Goal: Transaction & Acquisition: Obtain resource

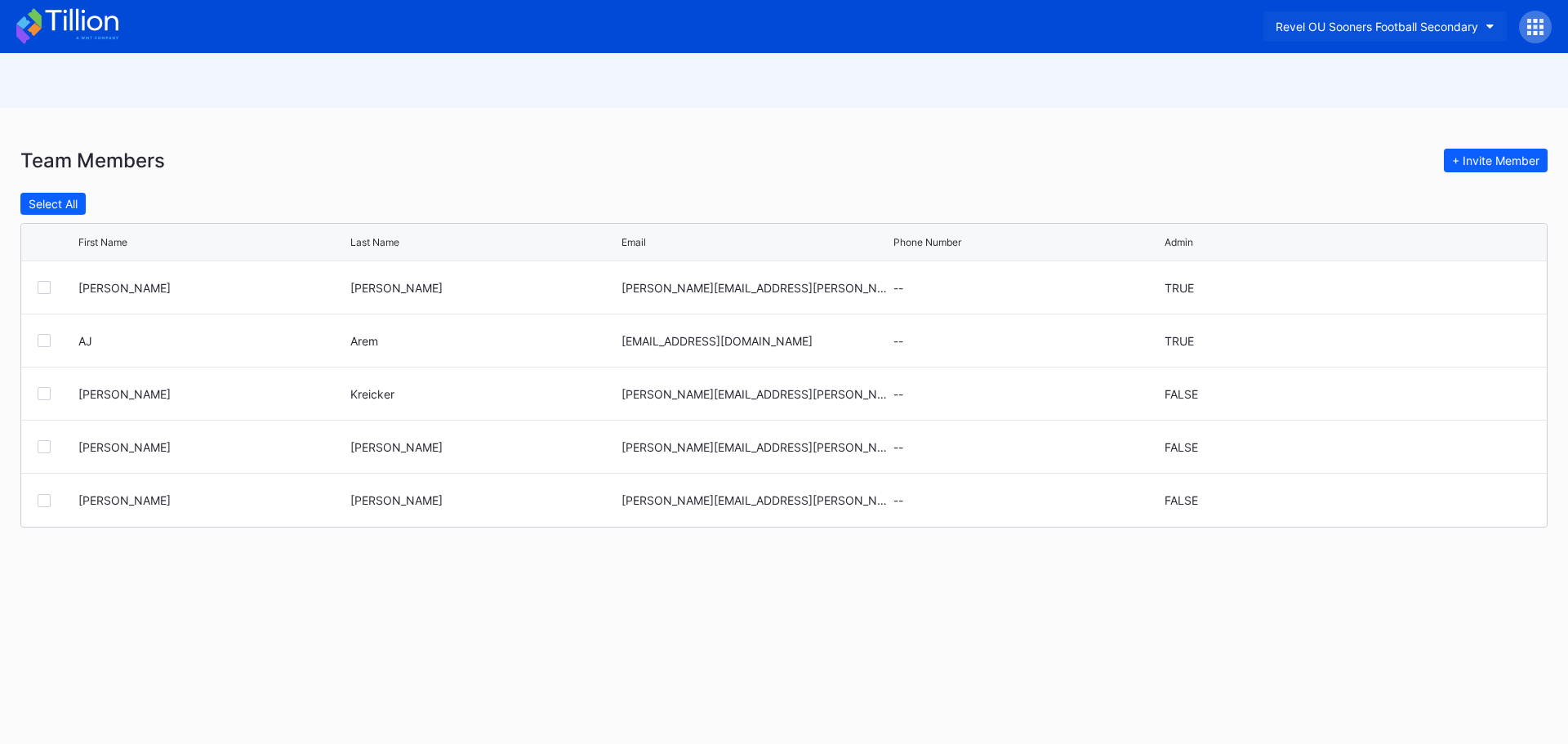
click at [1484, 25] on button "Revel OU Sooners Football Secondary" at bounding box center [1386, 27] width 243 height 30
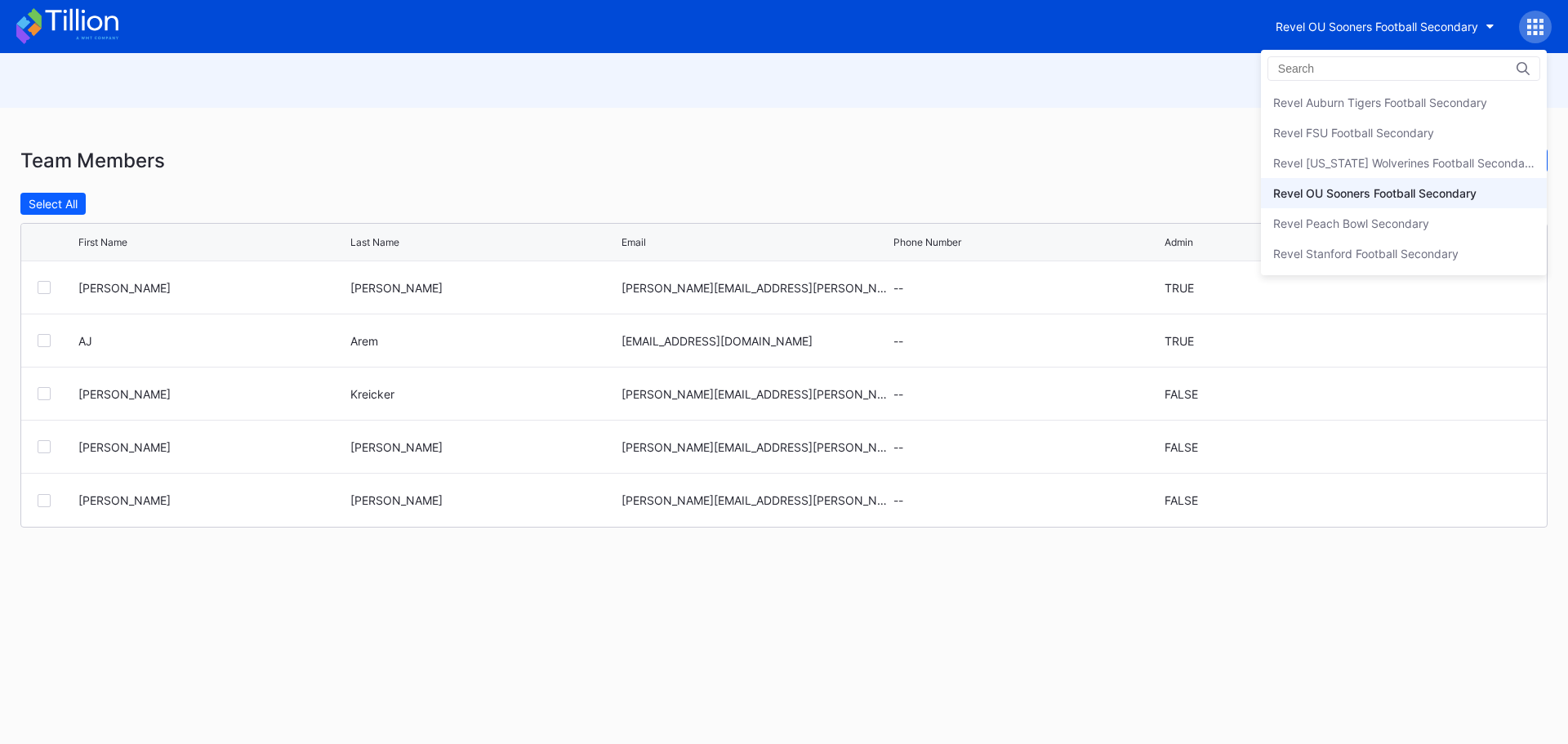
click at [1399, 189] on div "Revel OU Sooners Football Secondary" at bounding box center [1375, 193] width 204 height 14
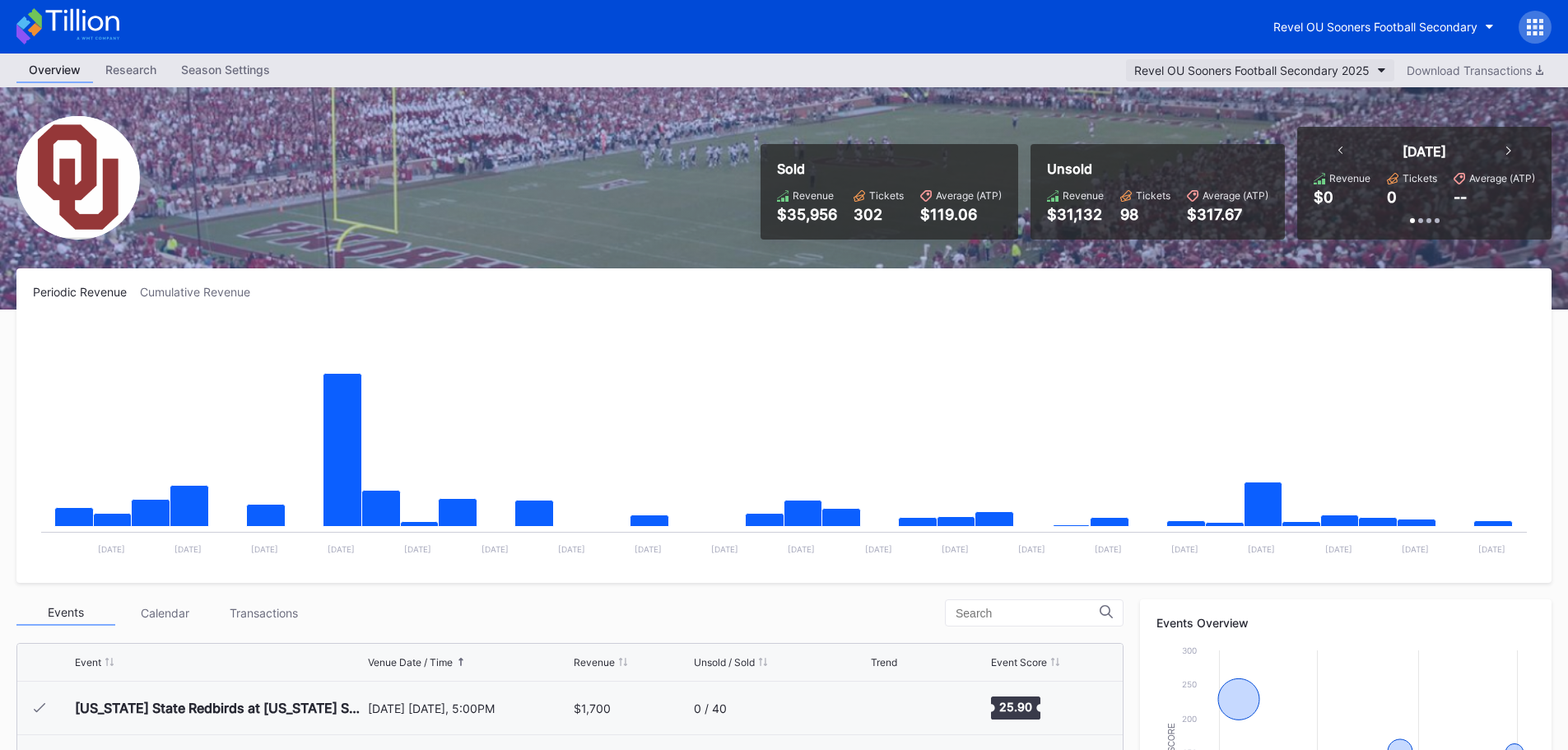
click at [1371, 66] on button "Revel OU Sooners Football Secondary 2025" at bounding box center [1260, 71] width 268 height 22
click at [143, 73] on div "Research" at bounding box center [130, 70] width 76 height 24
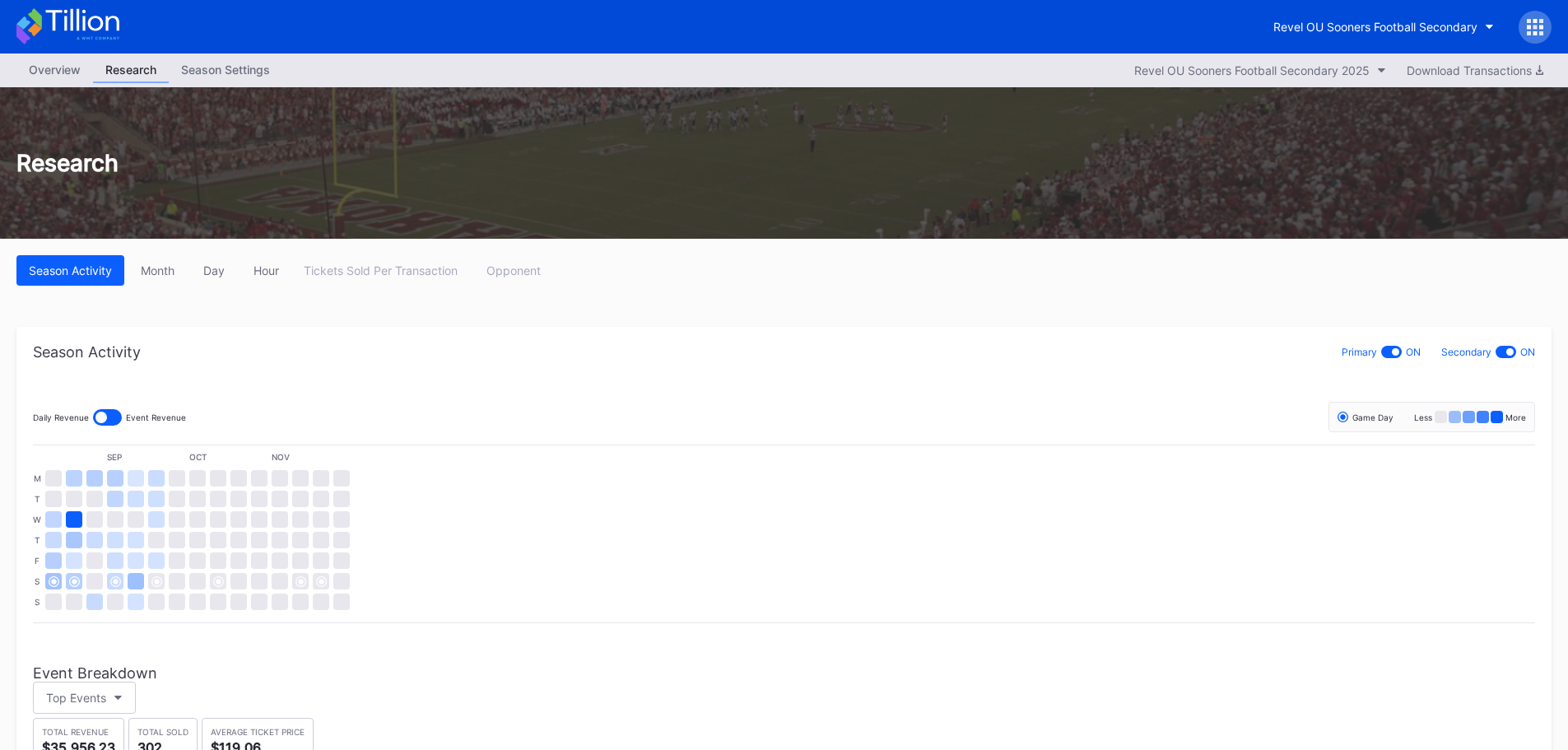
click at [231, 71] on div "Season Settings" at bounding box center [225, 70] width 113 height 24
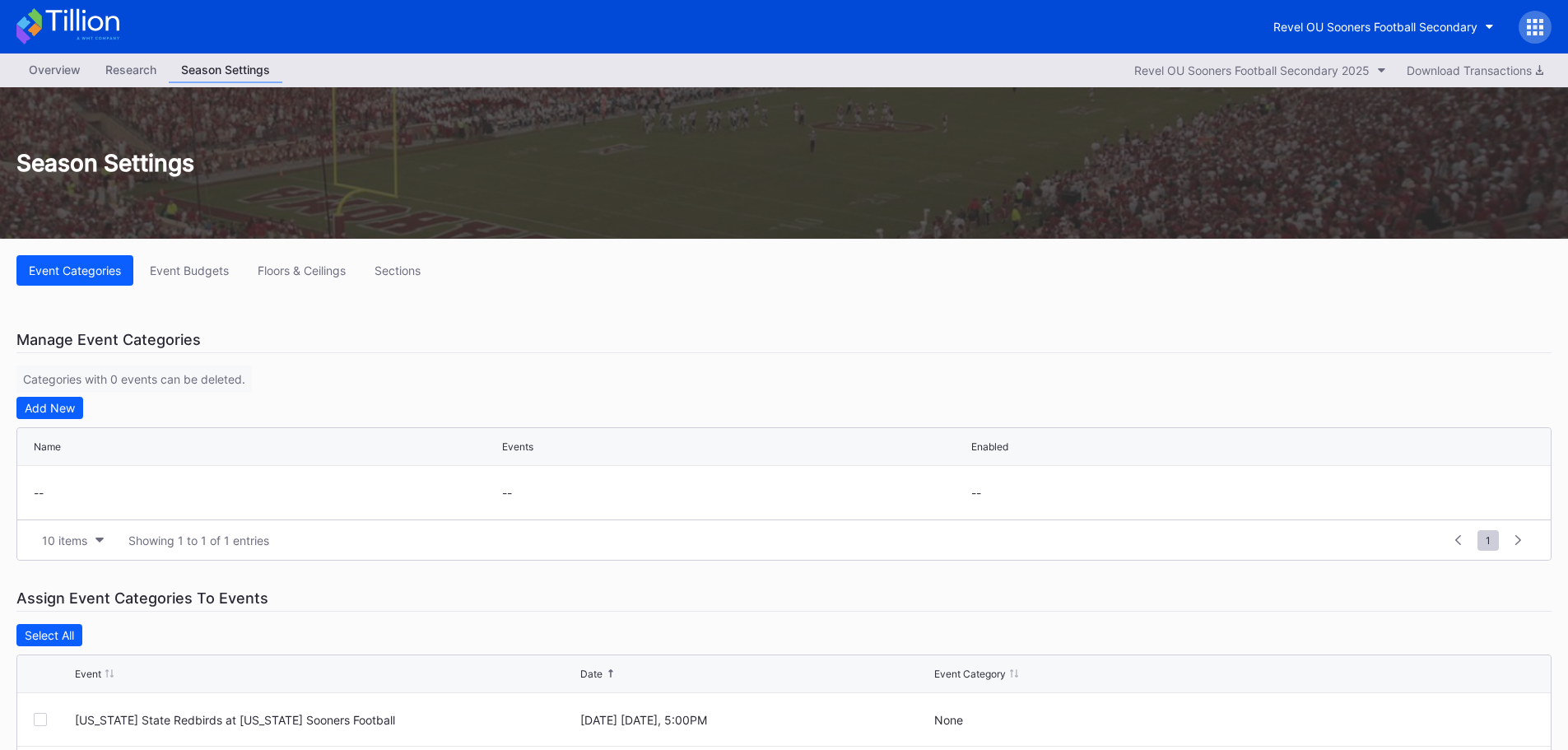
click at [61, 68] on div "Overview" at bounding box center [54, 70] width 77 height 24
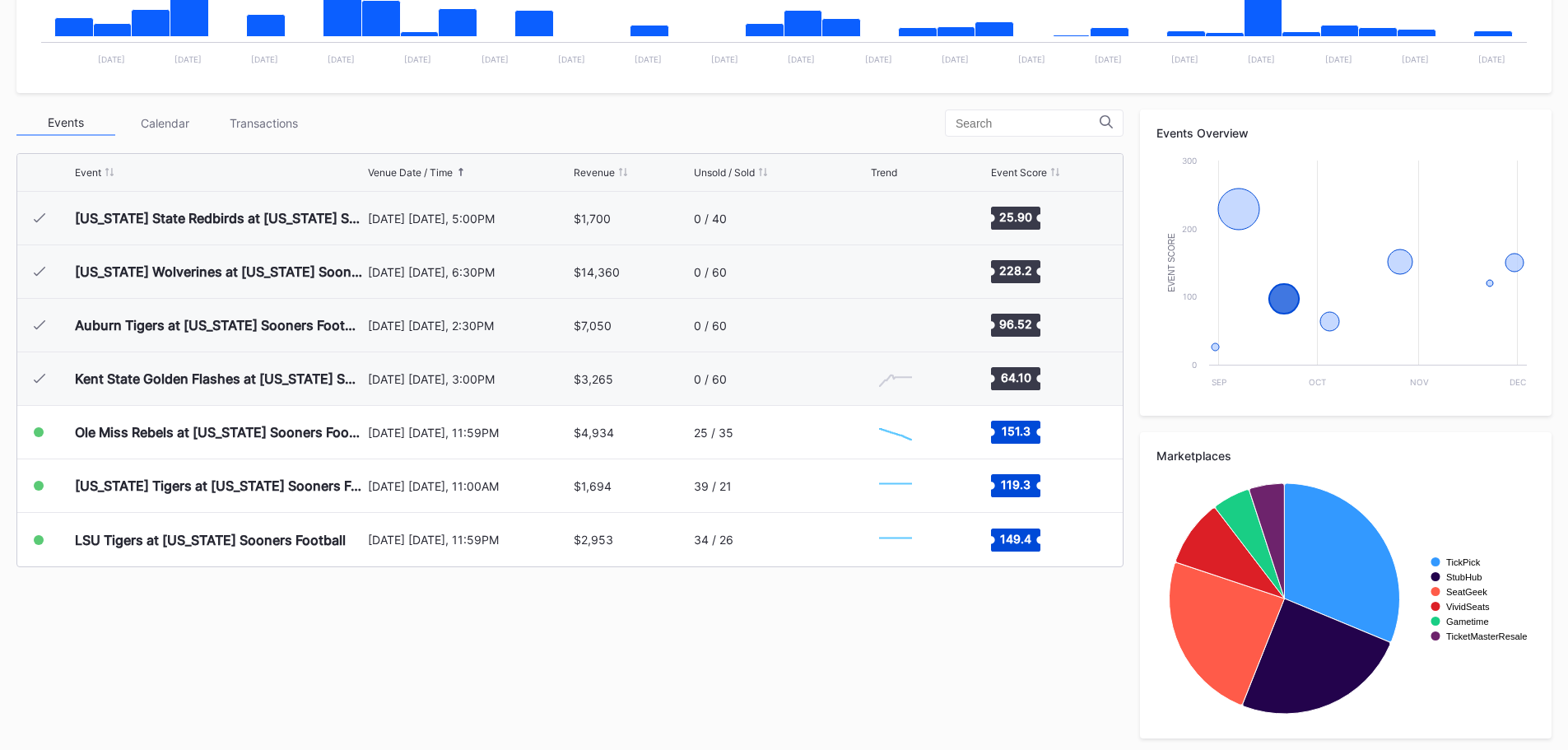
scroll to position [495, 0]
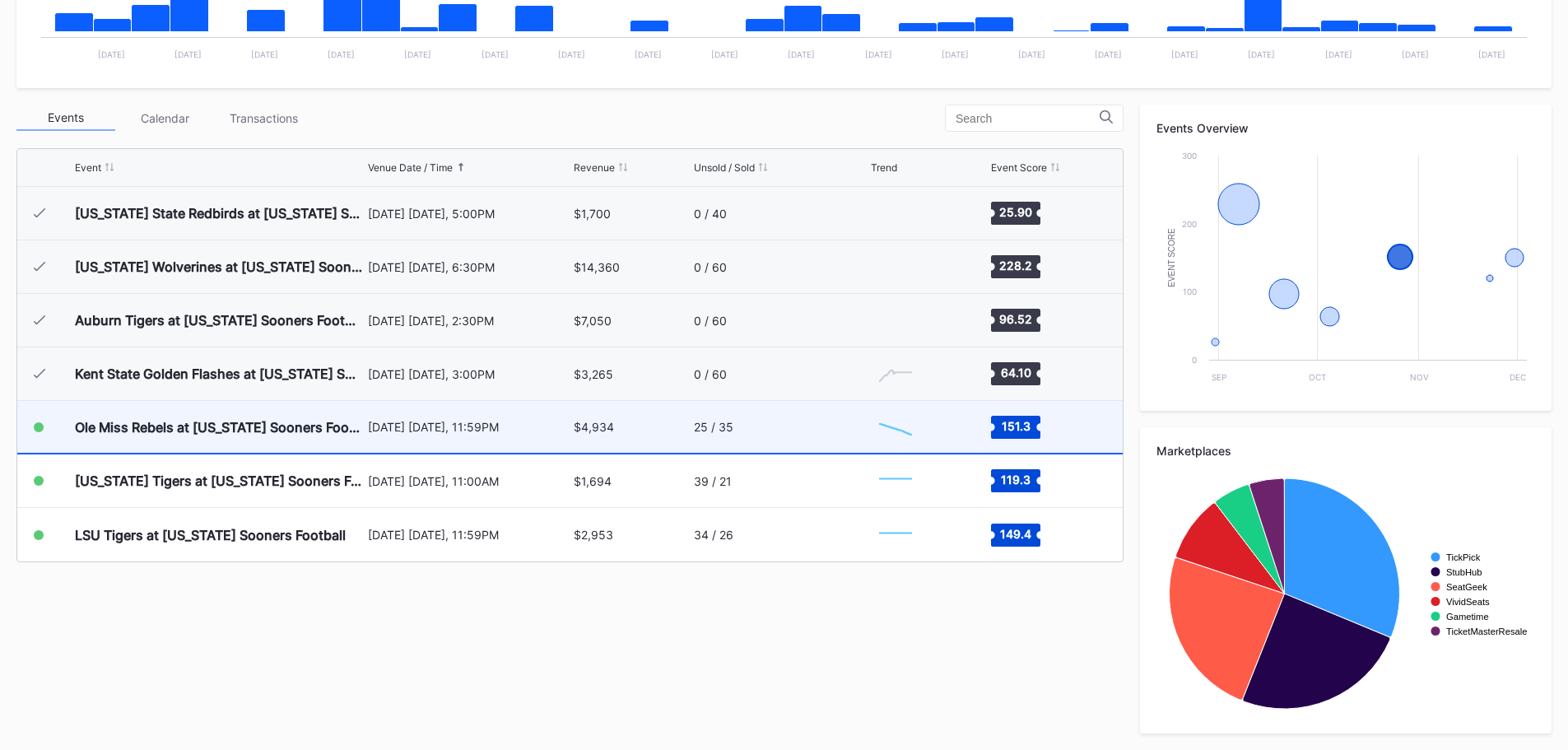
click at [704, 428] on div "25 / 35" at bounding box center [713, 427] width 39 height 14
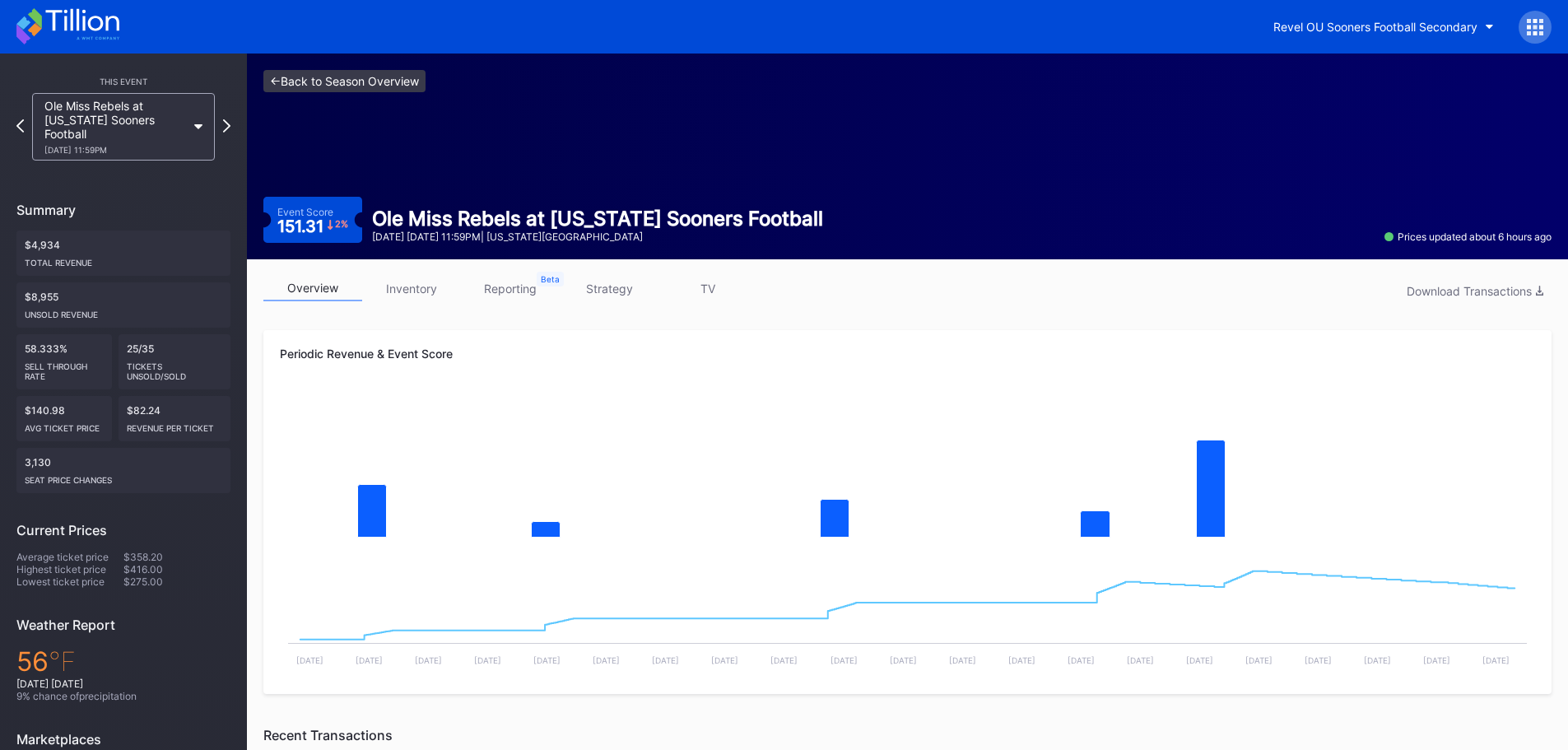
click at [356, 83] on link "<- Back to Season Overview" at bounding box center [344, 81] width 162 height 22
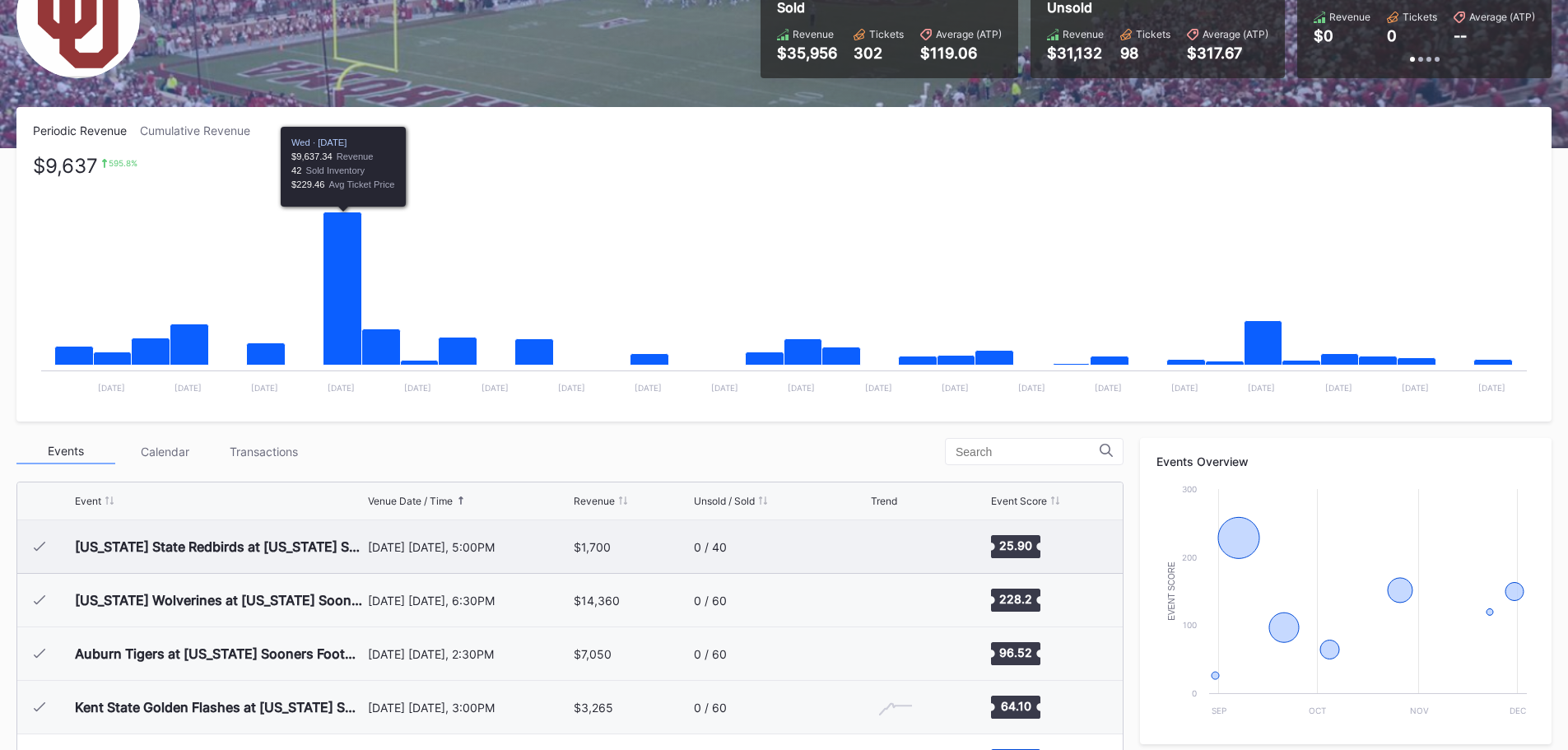
scroll to position [164, 0]
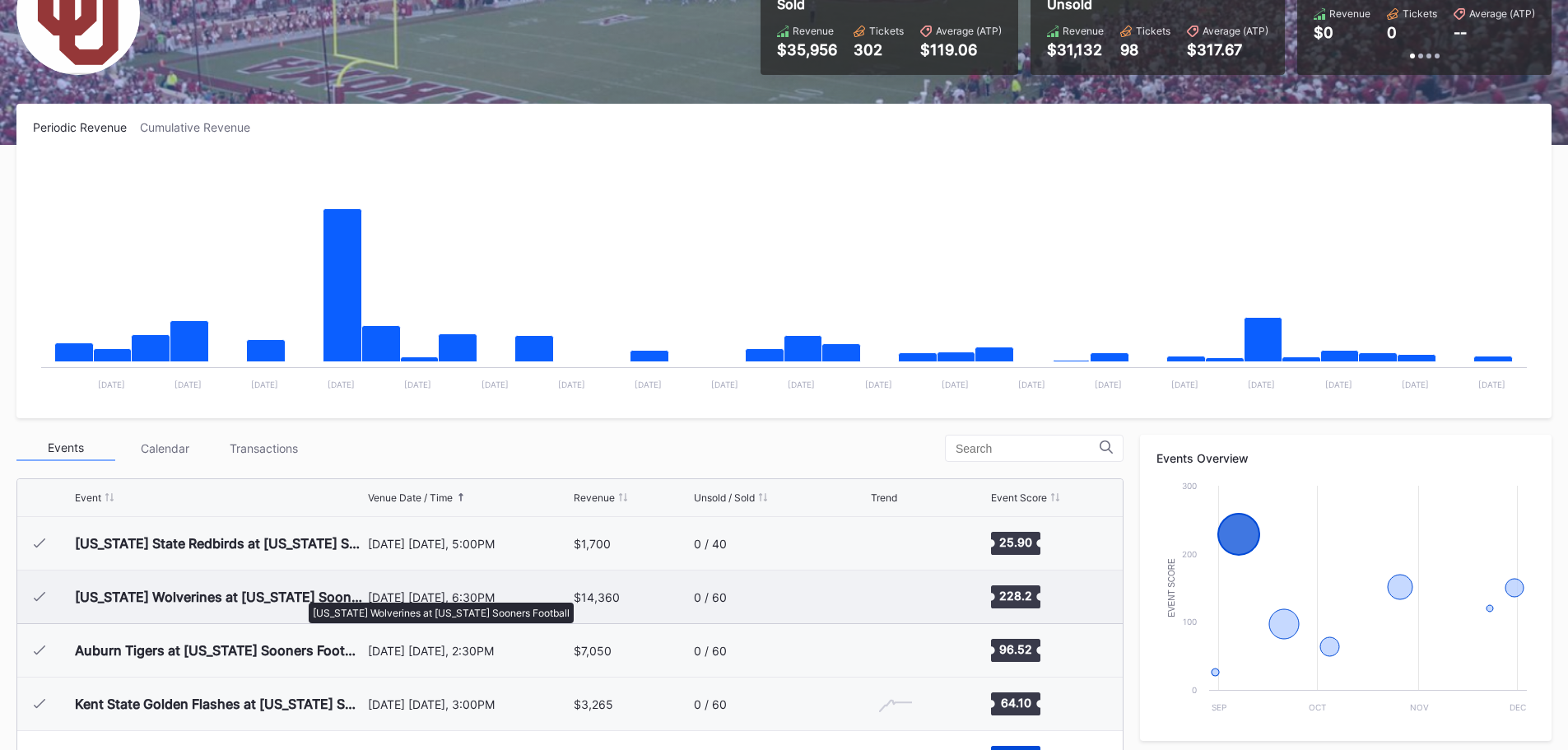
click at [300, 594] on div "Michigan Wolverines at Oklahoma Sooners Football" at bounding box center [219, 596] width 289 height 16
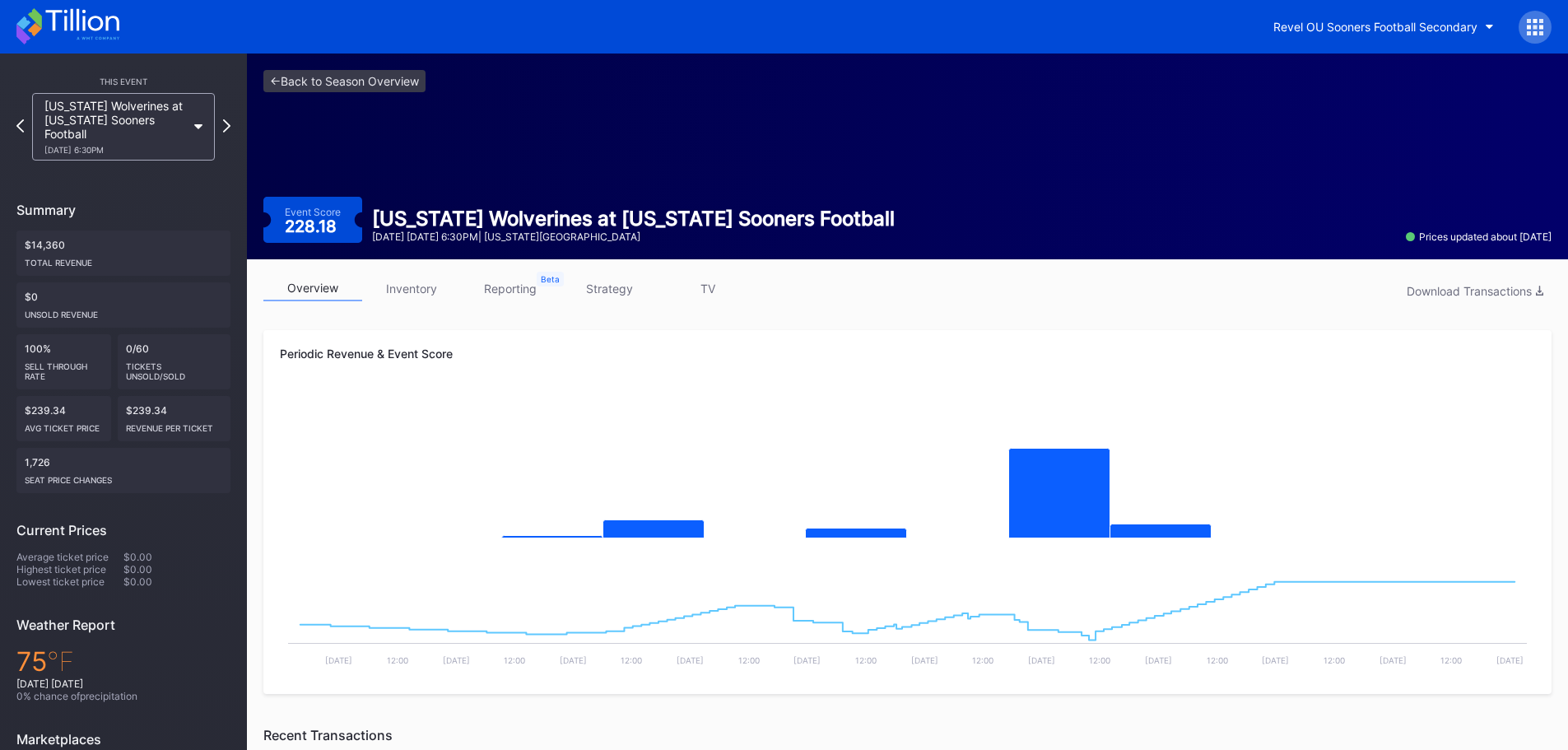
click at [186, 128] on div "Michigan Wolverines at Oklahoma Sooners Football 9/6 Saturday 6:30PM" at bounding box center [115, 127] width 141 height 56
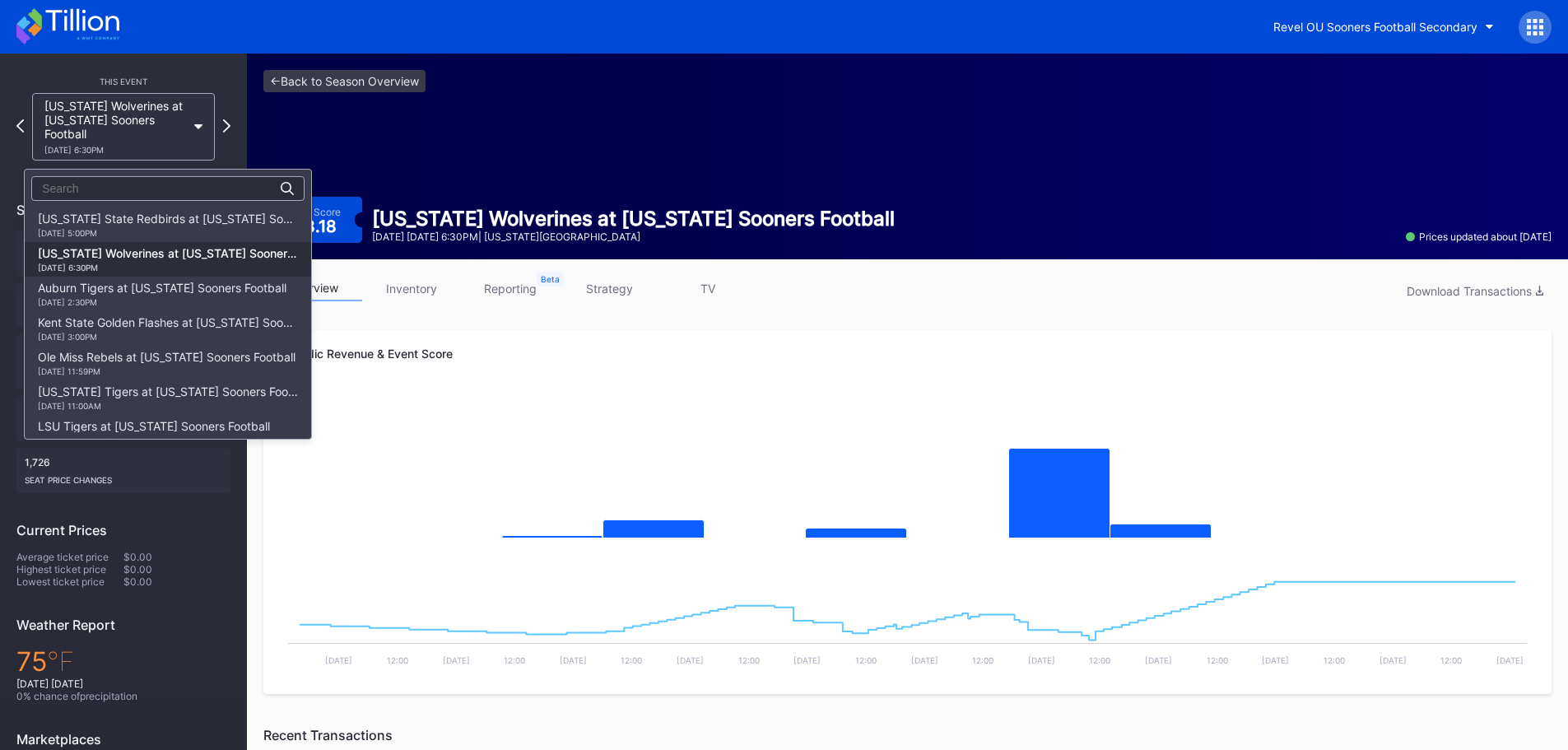
scroll to position [17, 0]
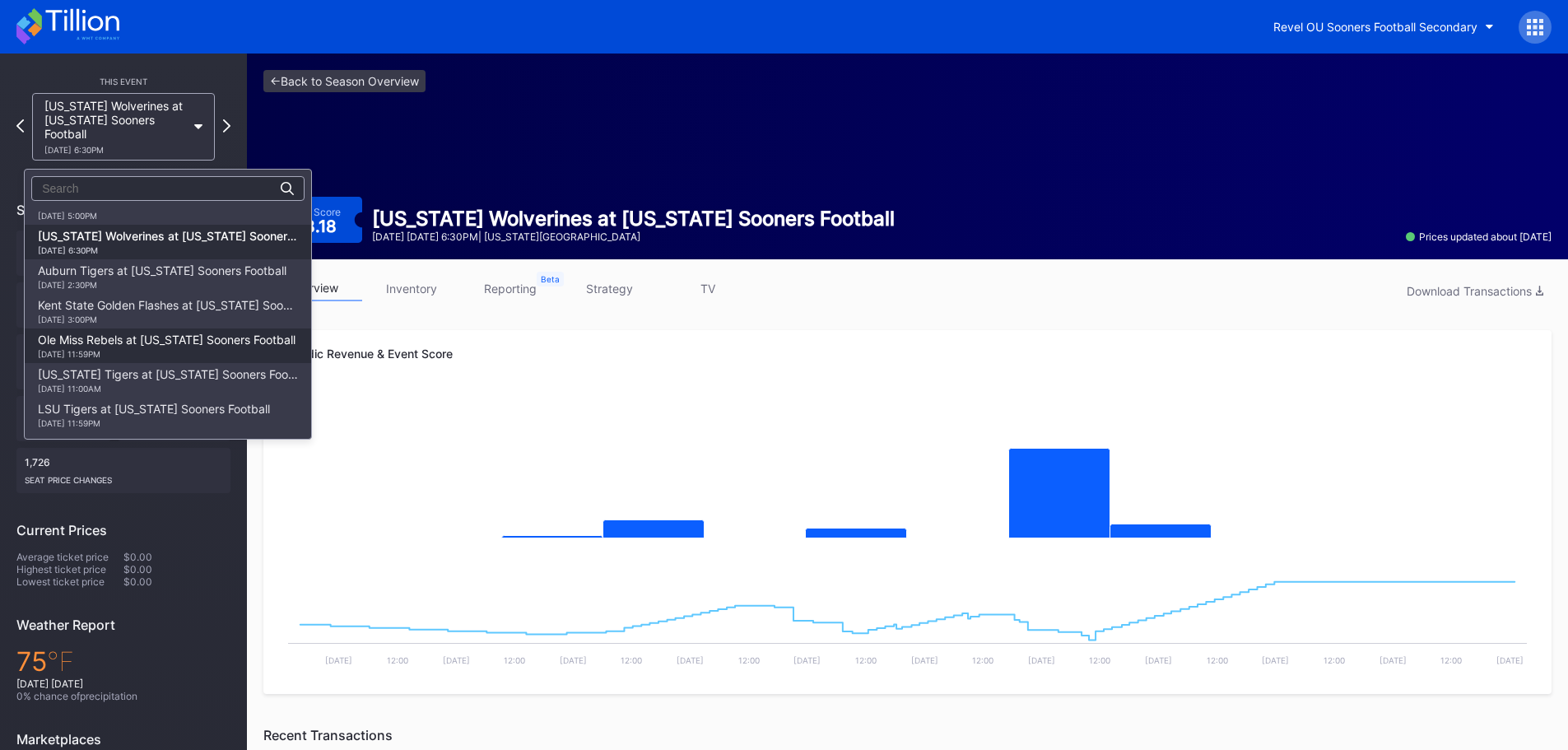
click at [180, 357] on div "10/25 Saturday 11:59PM" at bounding box center [166, 354] width 258 height 10
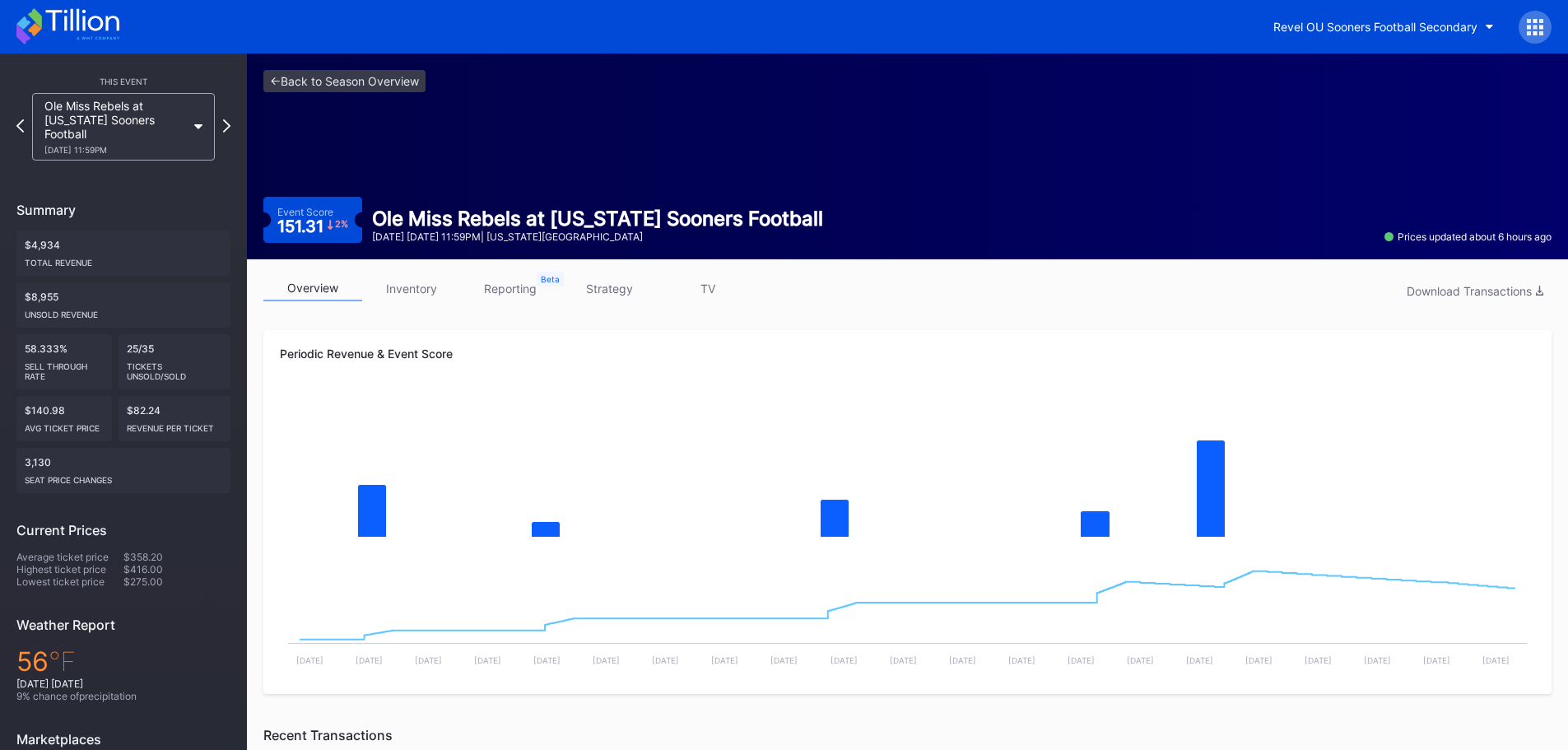
click at [203, 112] on div "Ole Miss Rebels at Oklahoma Sooners Football 10/25 Saturday 11:59PM" at bounding box center [123, 126] width 183 height 67
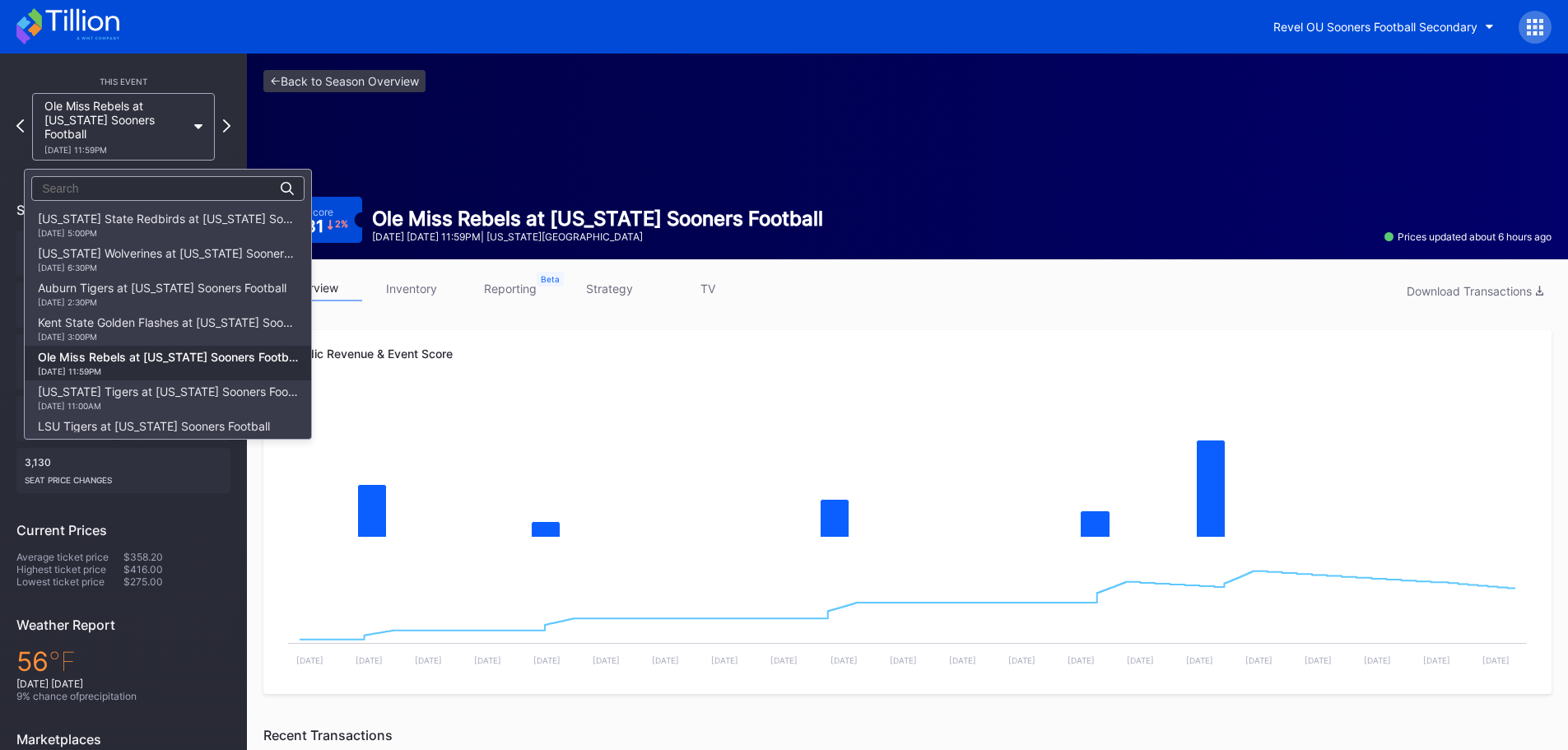
scroll to position [17, 0]
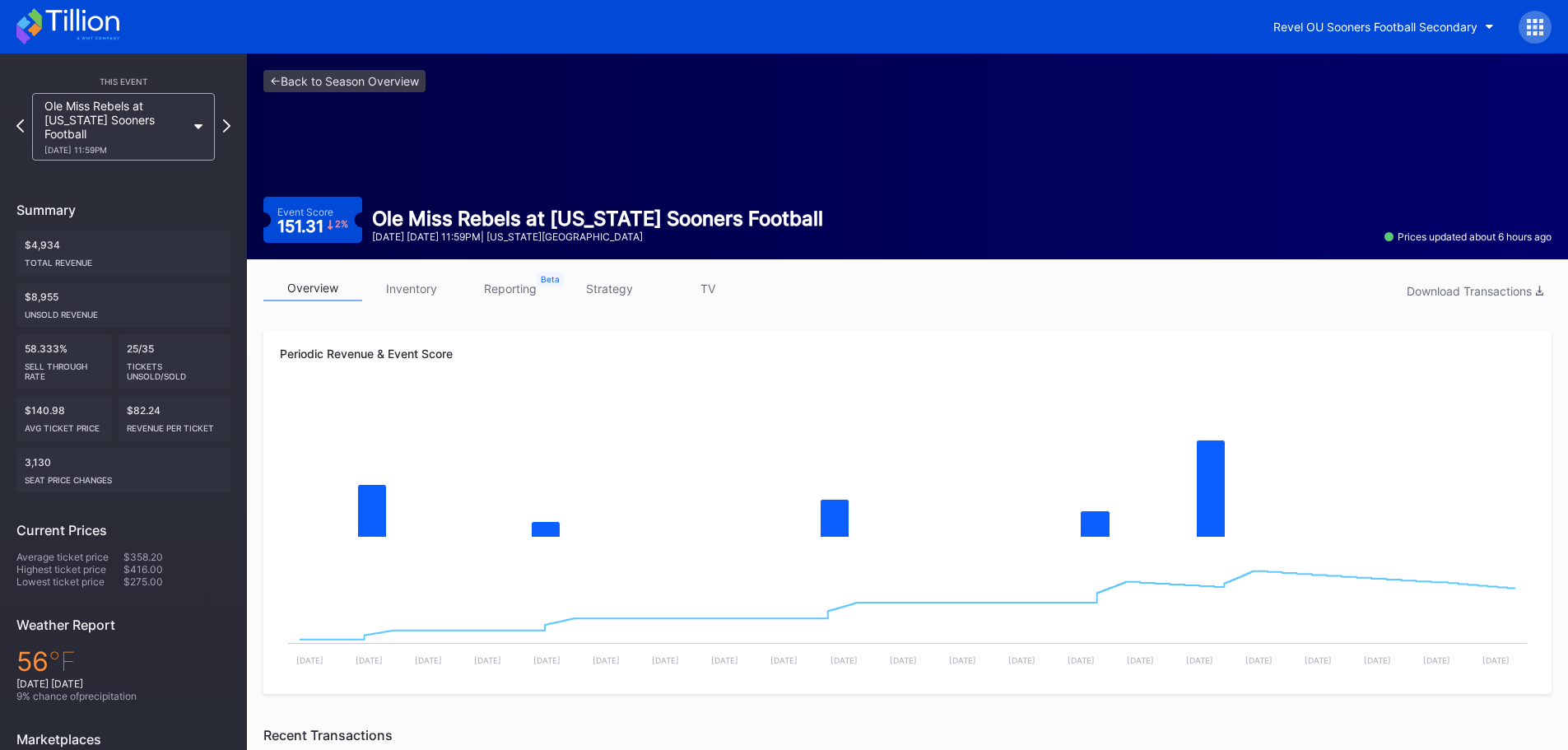
click at [203, 112] on div "Ole Miss Rebels at Oklahoma Sooners Football 10/25 Saturday 11:59PM" at bounding box center [123, 126] width 183 height 67
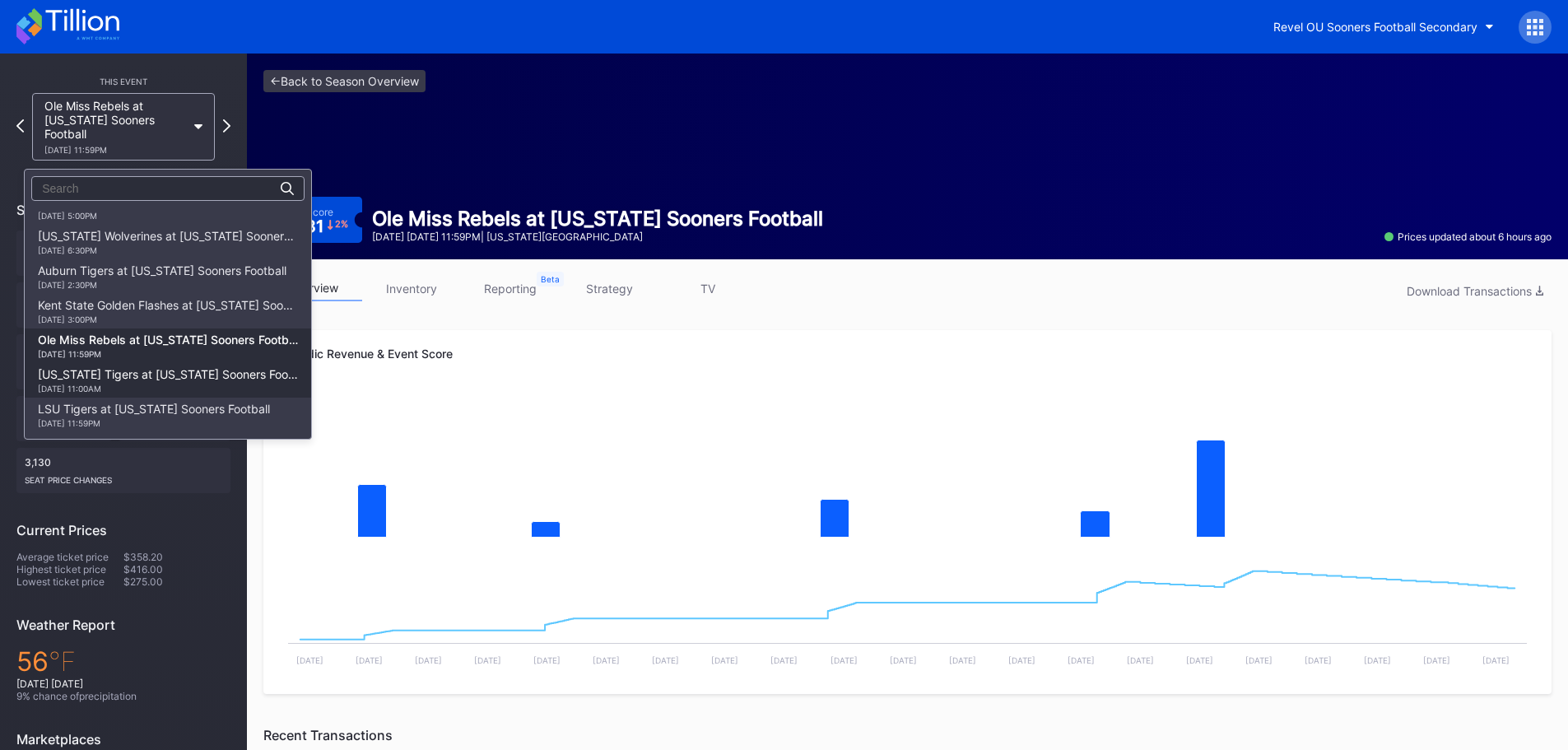
click at [161, 370] on div "Missouri Tigers at Oklahoma Sooners Football 11/22 Saturday 11:00AM" at bounding box center [168, 380] width 260 height 26
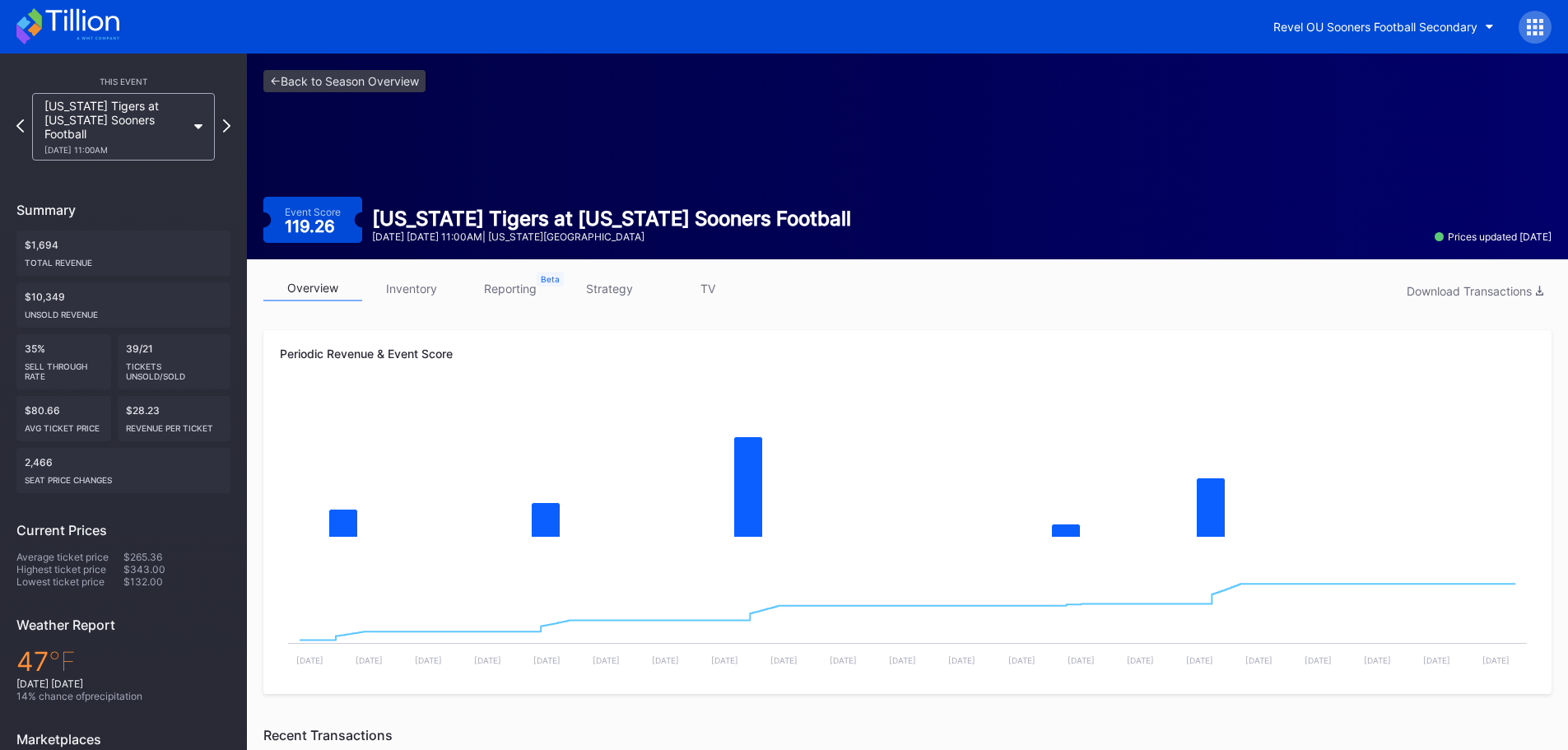
click at [197, 117] on div "Missouri Tigers at Oklahoma Sooners Football 11/22 Saturday 11:00AM" at bounding box center [123, 126] width 183 height 67
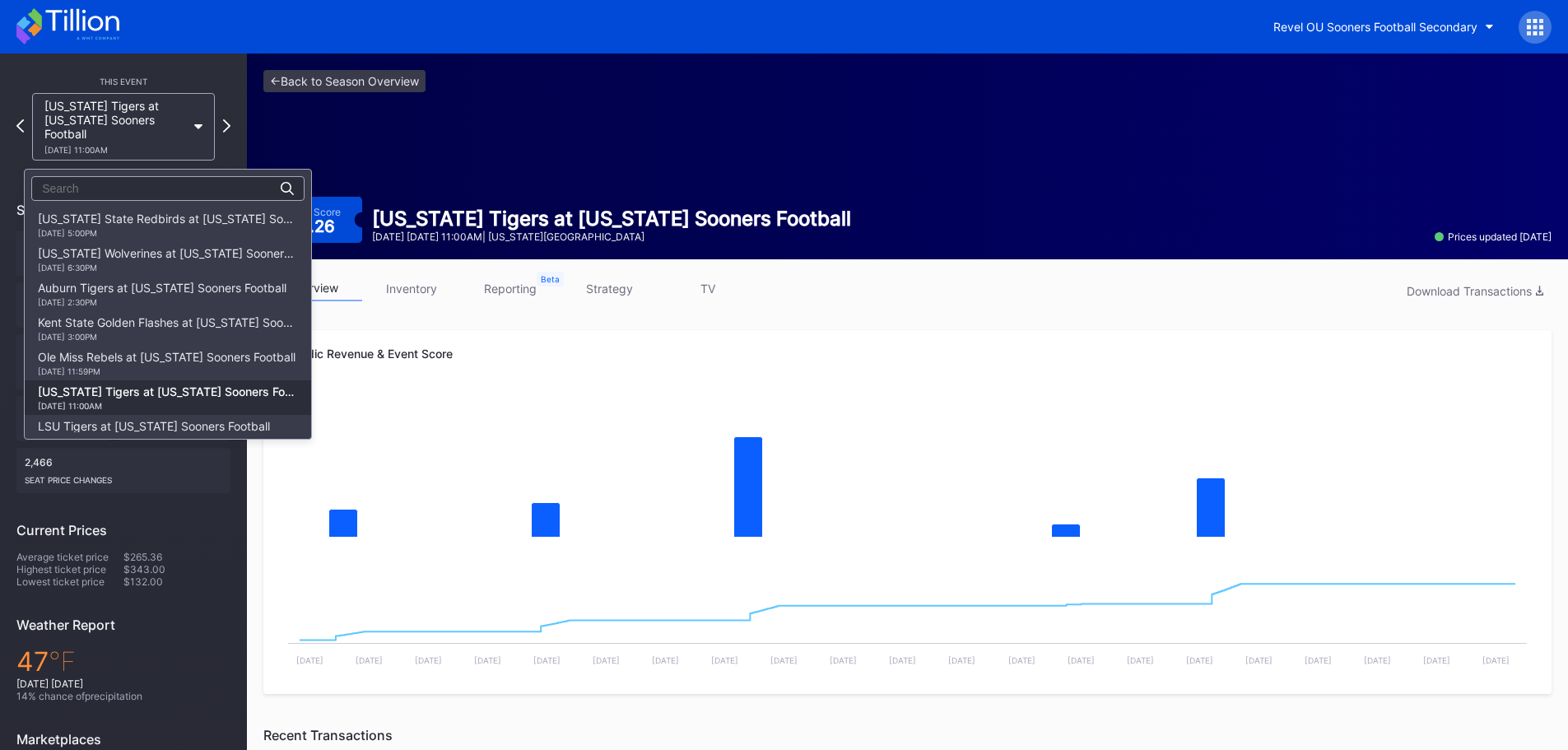
scroll to position [17, 0]
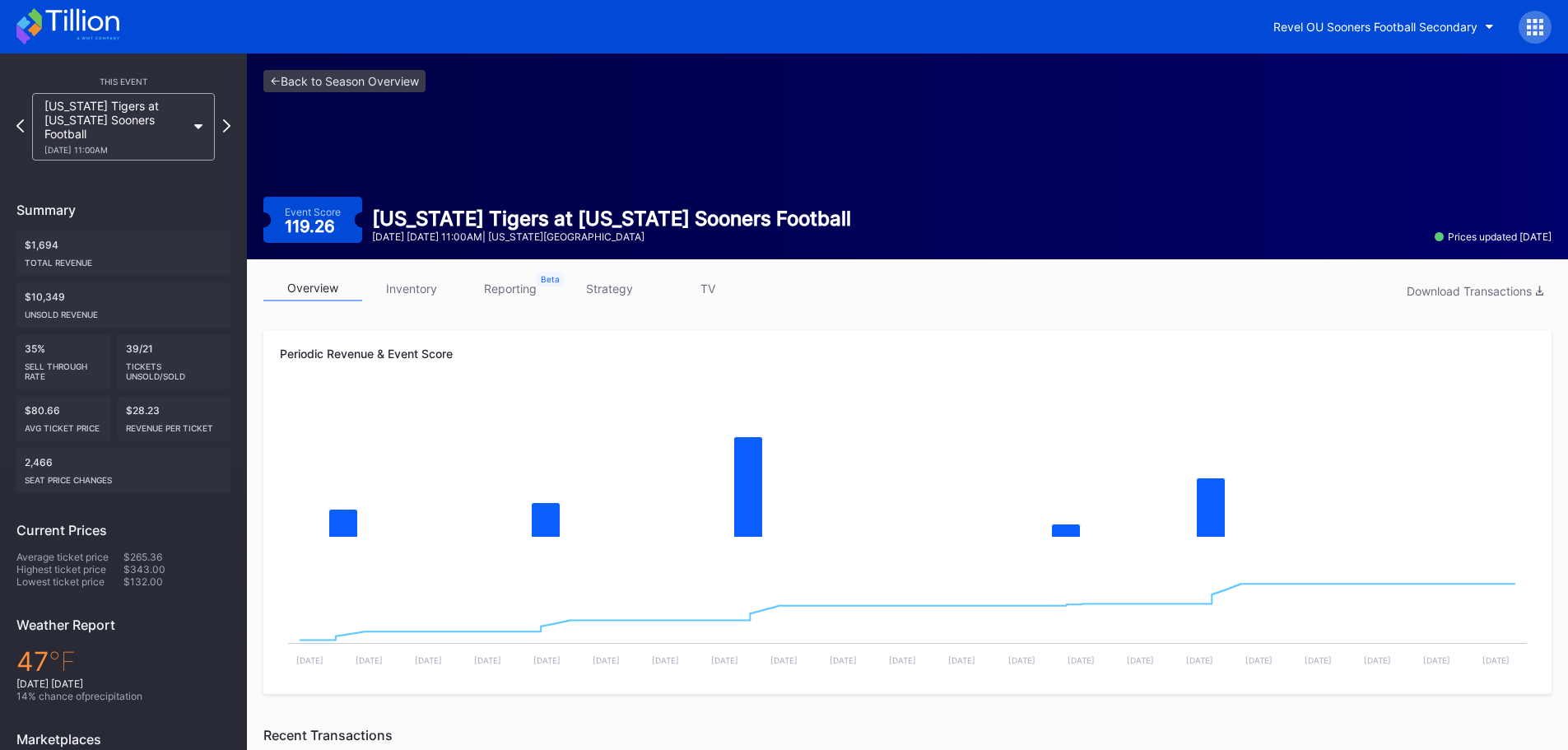
click at [197, 117] on div "Missouri Tigers at Oklahoma Sooners Football 11/22 Saturday 11:00AM" at bounding box center [123, 126] width 183 height 67
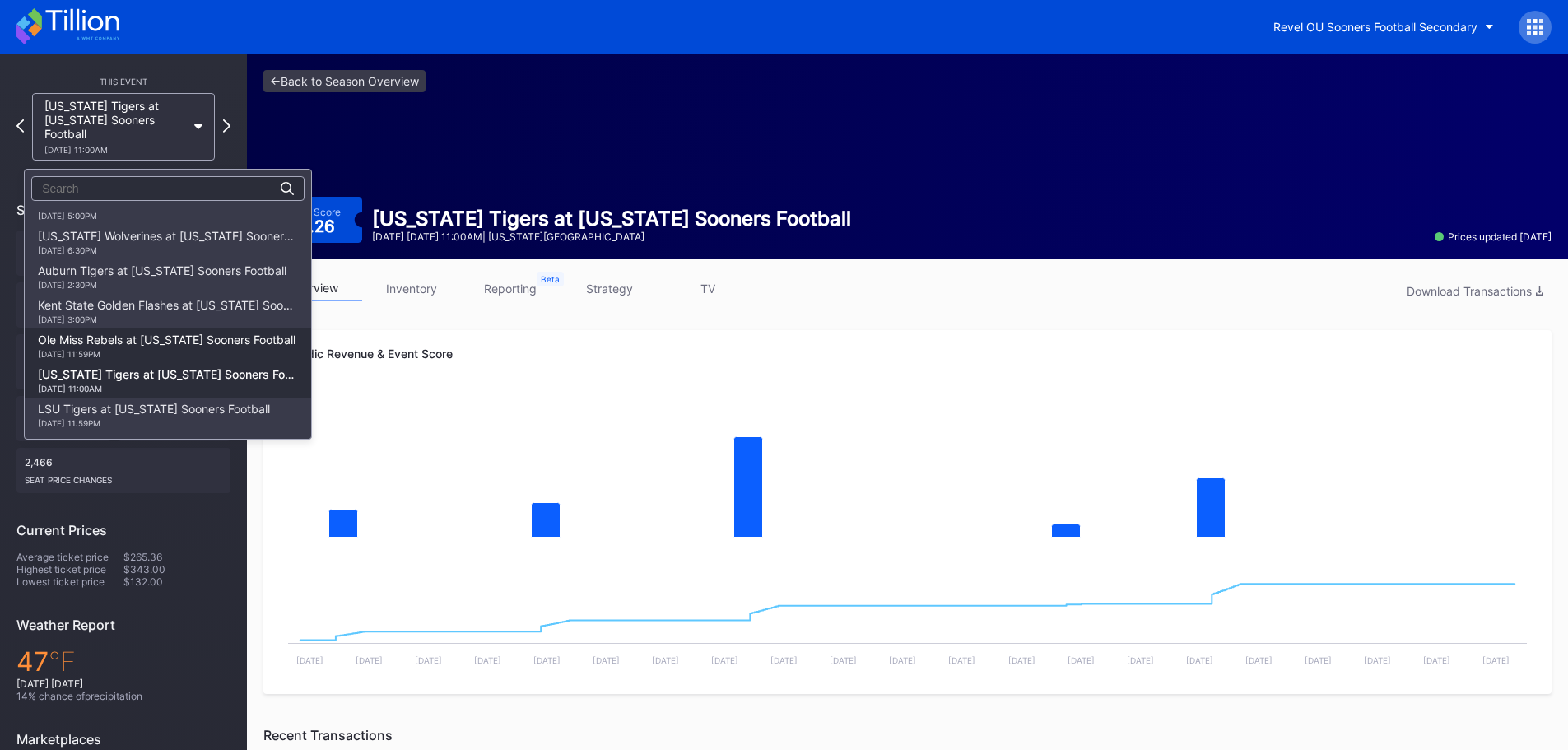
click at [191, 339] on div "Ole Miss Rebels at Oklahoma Sooners Football 10/25 Saturday 11:59PM" at bounding box center [166, 346] width 258 height 26
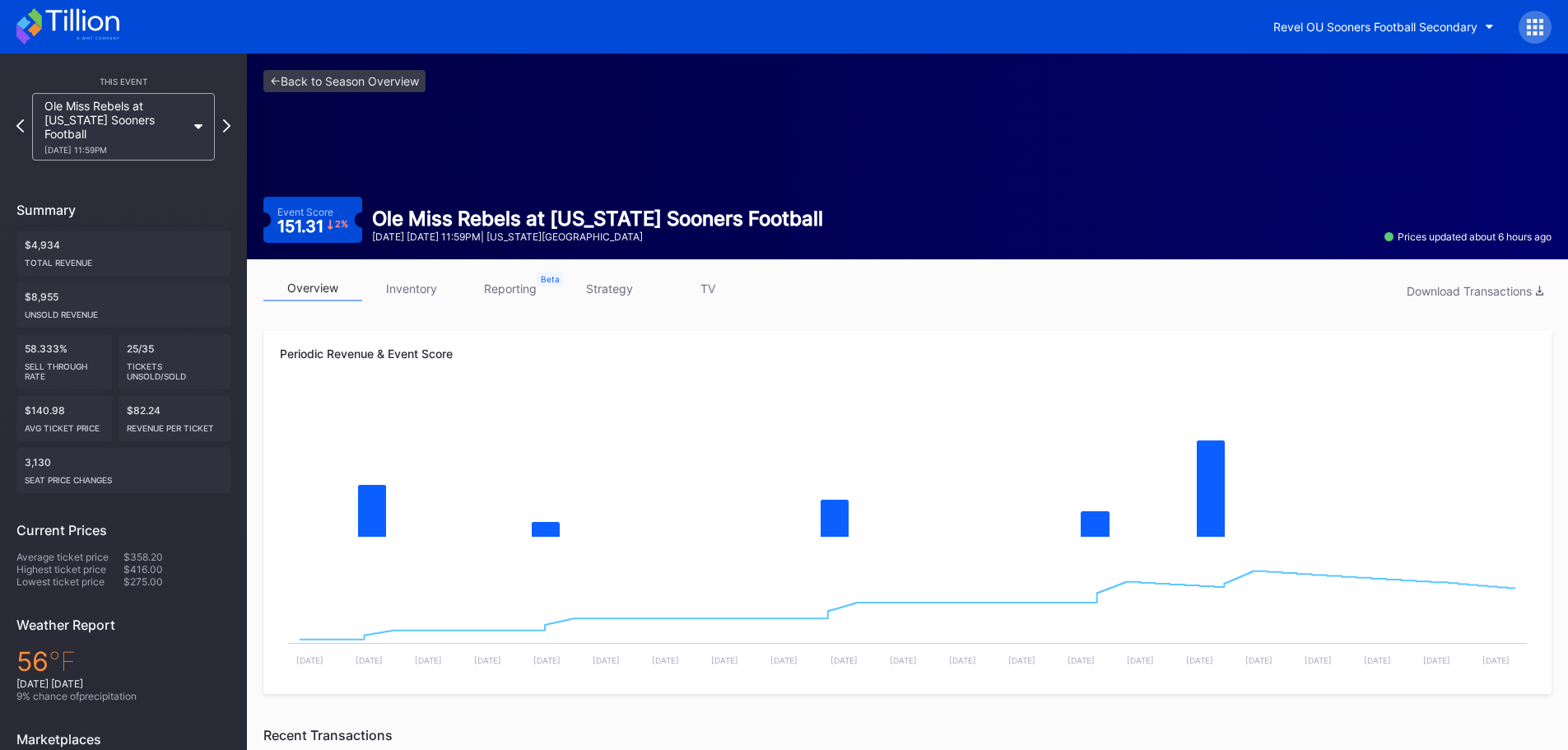
click at [186, 117] on div "Ole Miss Rebels at Oklahoma Sooners Football 10/25 Saturday 11:59PM" at bounding box center [123, 126] width 183 height 67
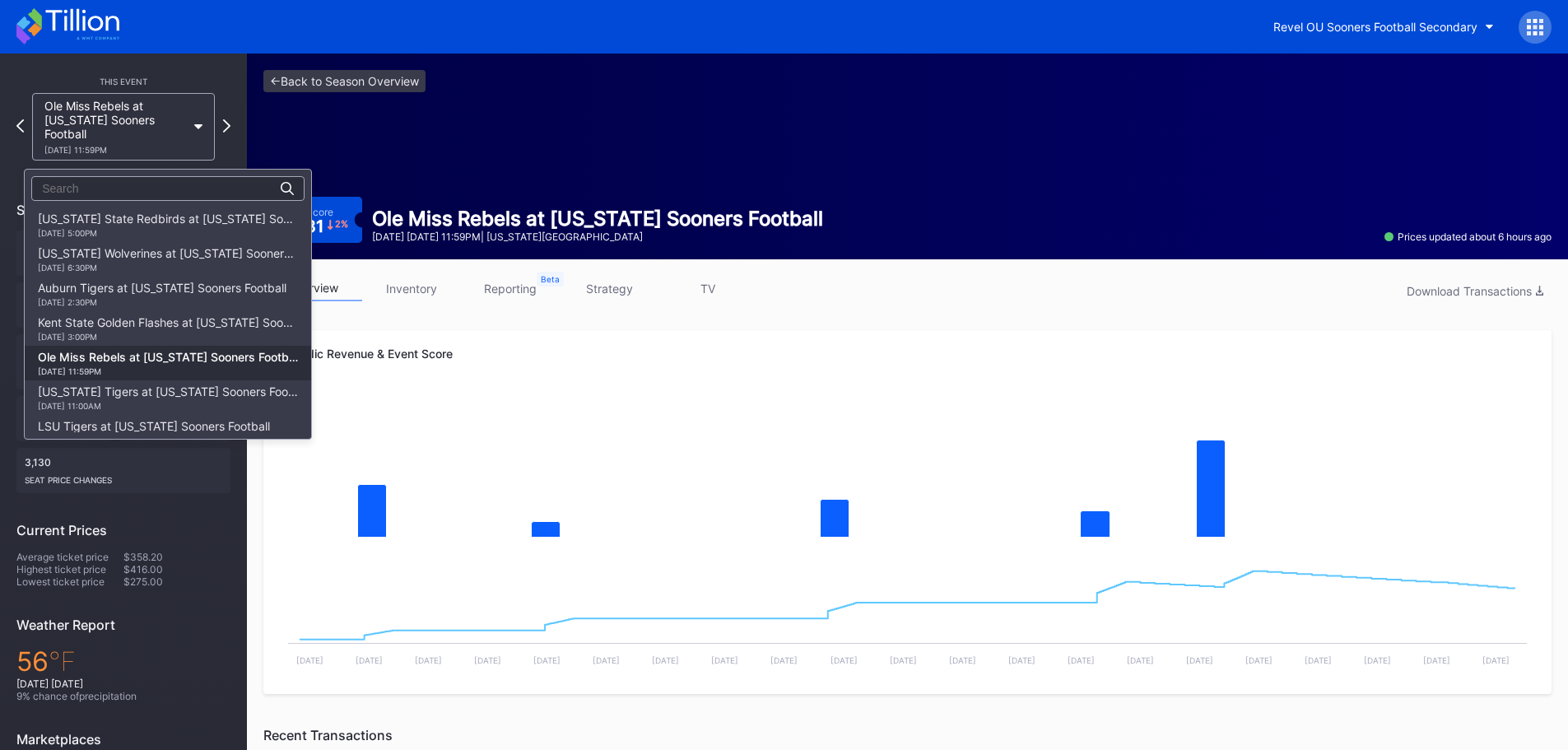
scroll to position [17, 0]
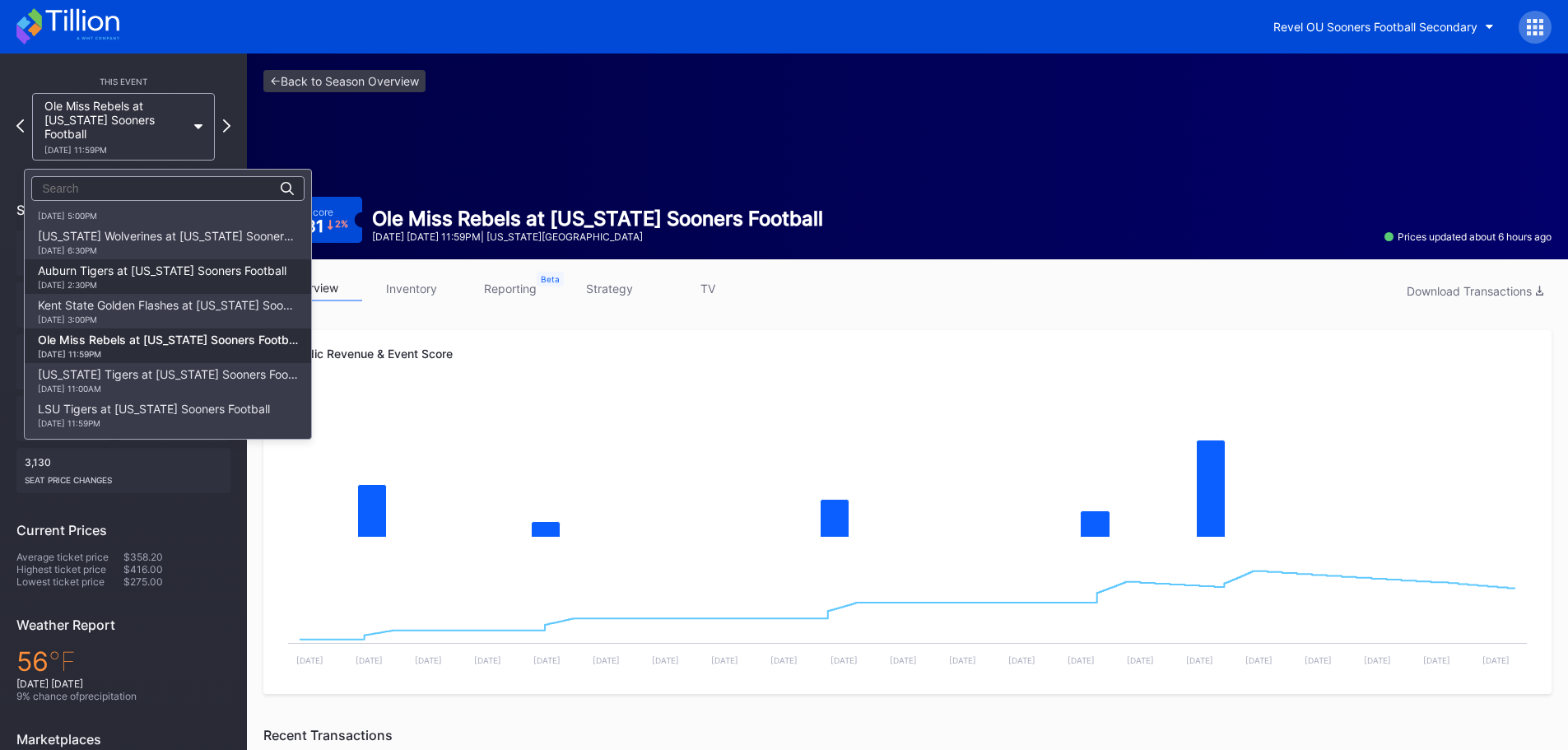
click at [201, 264] on div "Auburn Tigers at Oklahoma Sooners Football 9/20 Saturday 2:30PM" at bounding box center [162, 276] width 249 height 26
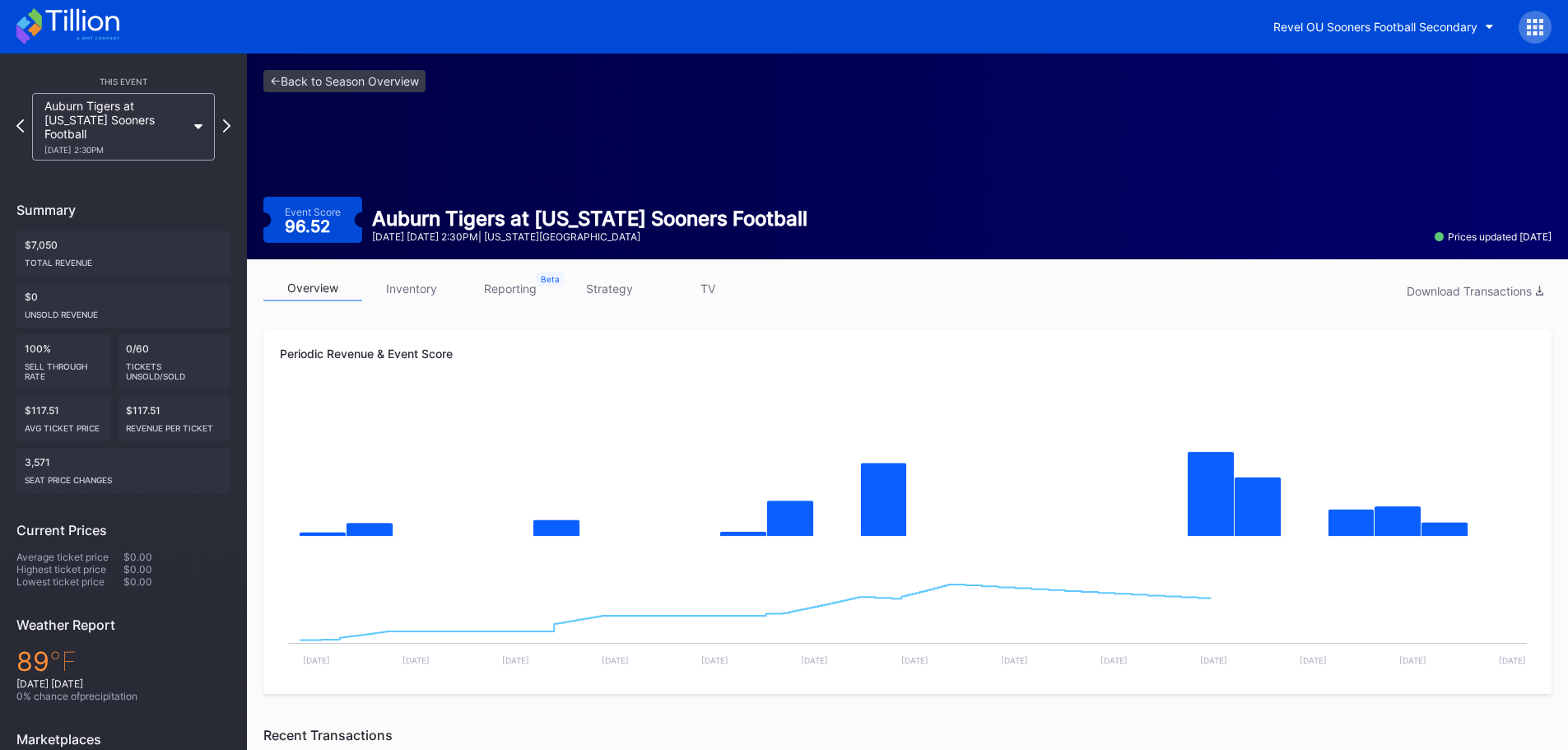
click at [180, 117] on div "Auburn Tigers at Oklahoma Sooners Football 9/20 Saturday 2:30PM" at bounding box center [115, 127] width 141 height 56
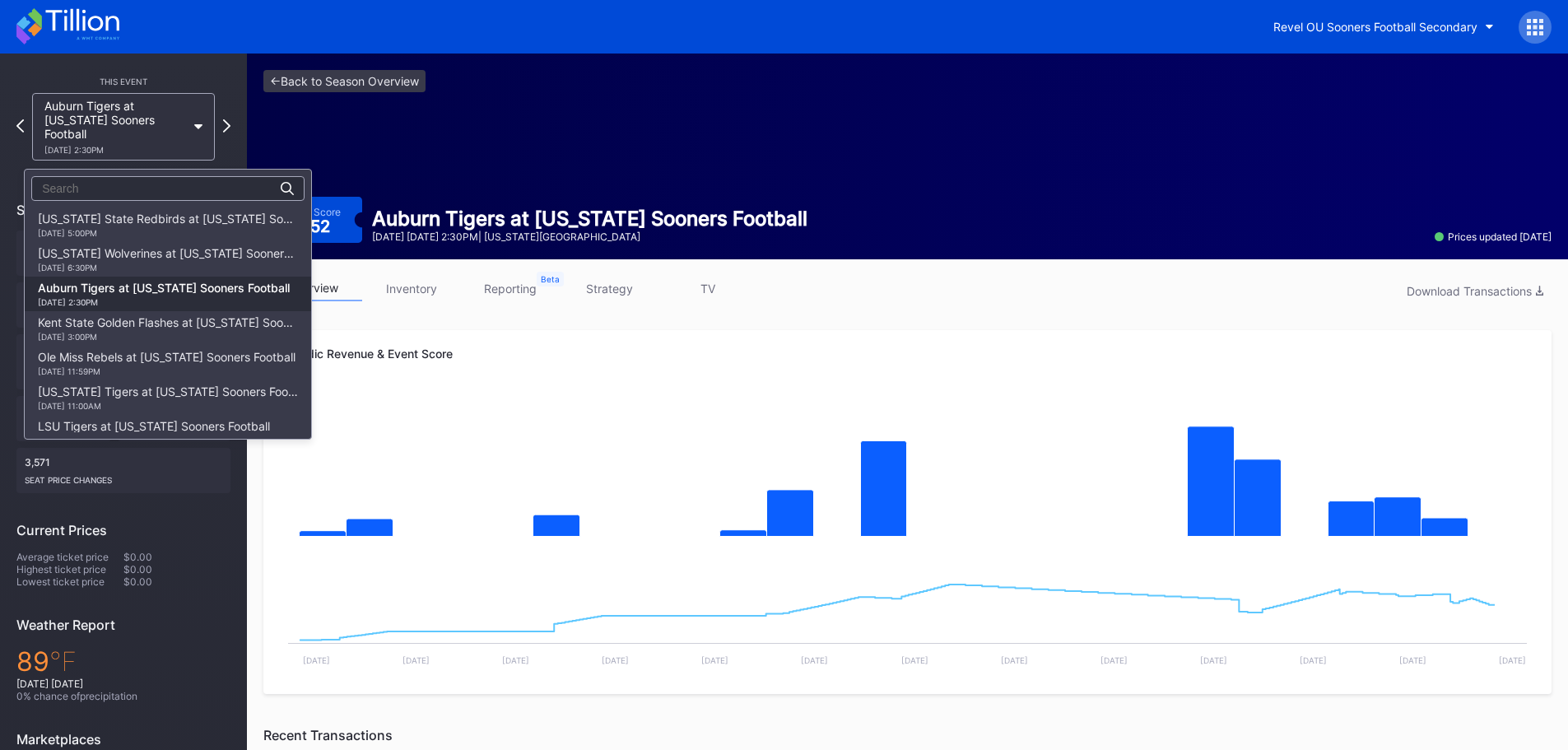
scroll to position [17, 0]
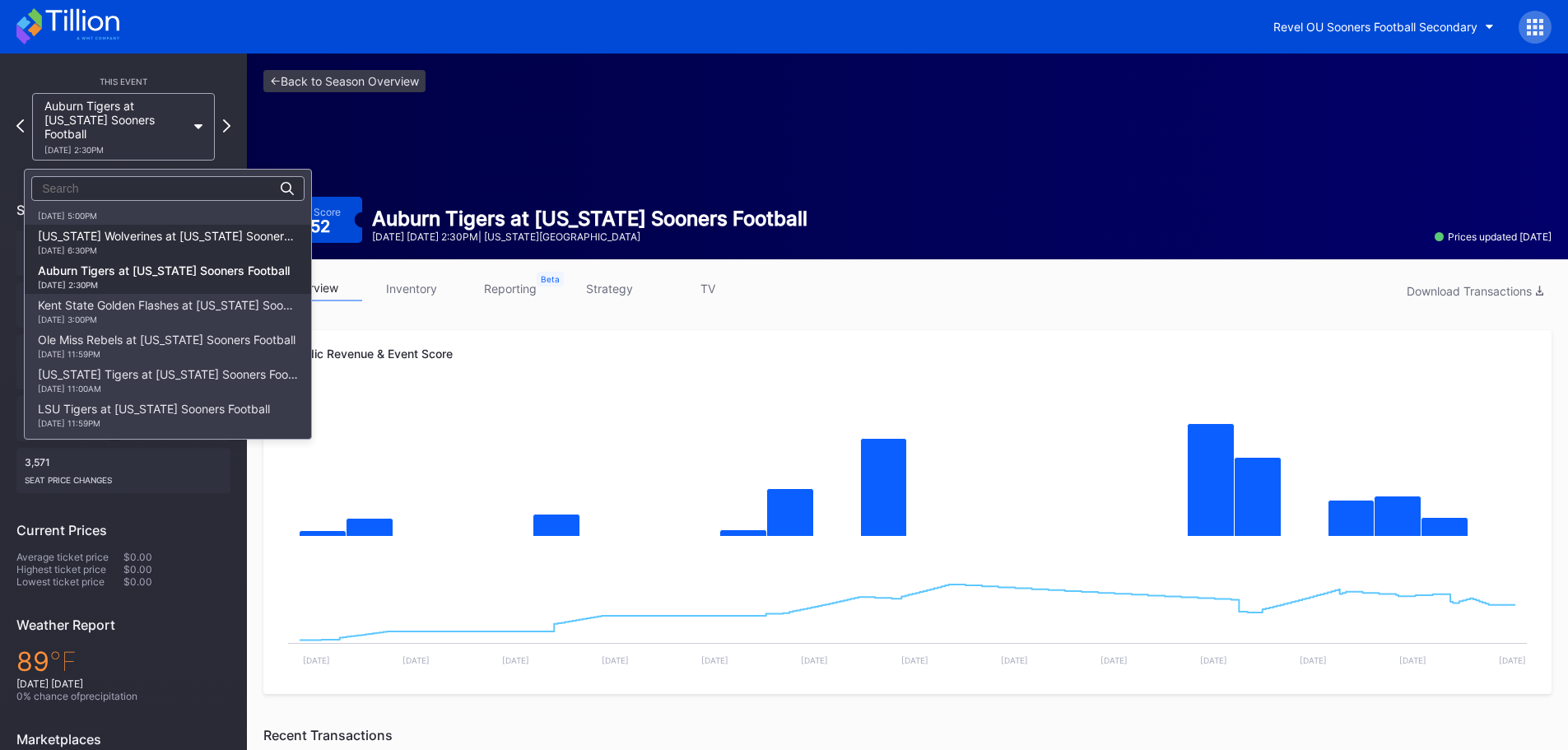
click at [192, 230] on div "Michigan Wolverines at Oklahoma Sooners Football 9/6 Saturday 6:30PM" at bounding box center [168, 242] width 260 height 26
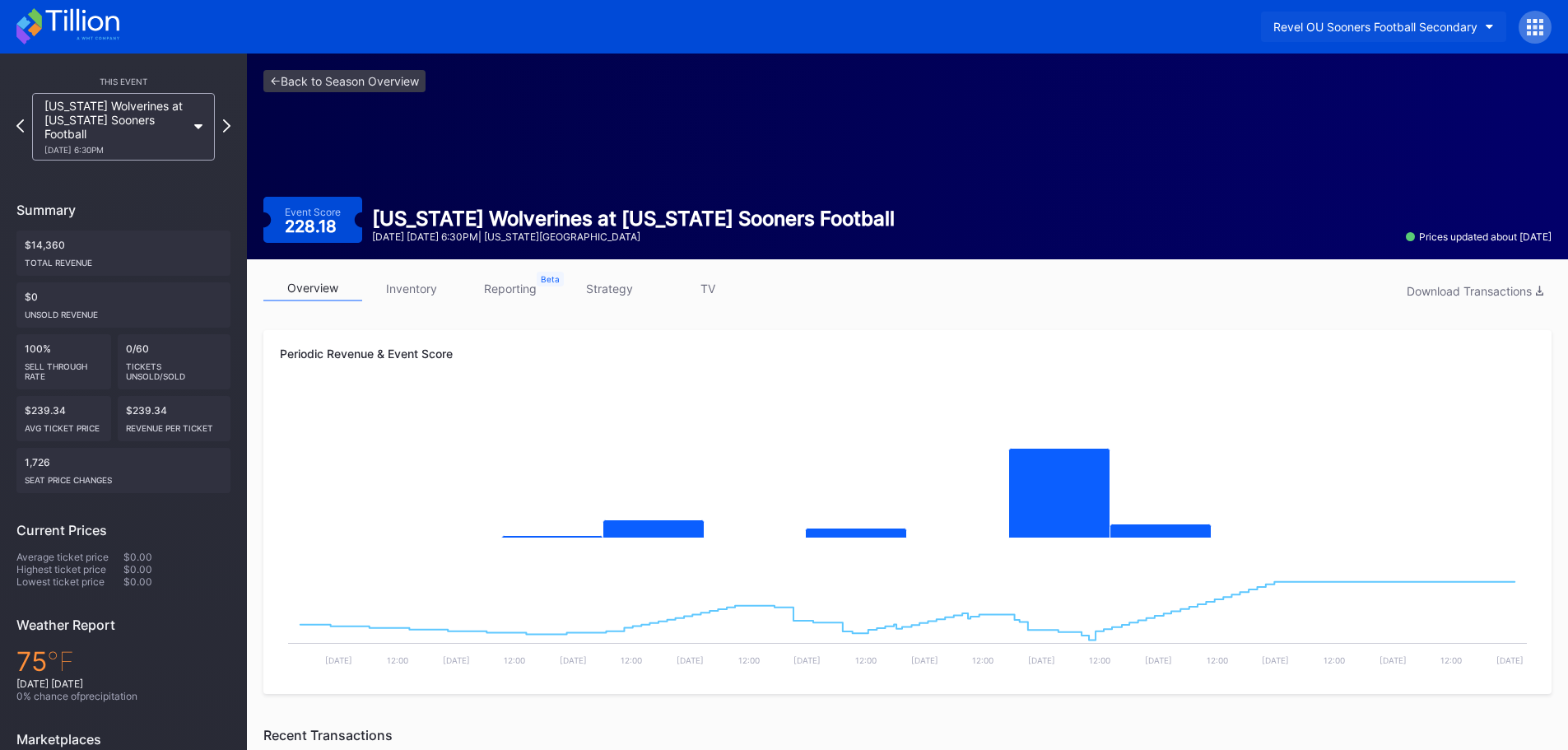
click at [1462, 31] on div "Revel OU Sooners Football Secondary" at bounding box center [1376, 26] width 204 height 14
click at [1532, 20] on icon at bounding box center [1534, 26] width 16 height 16
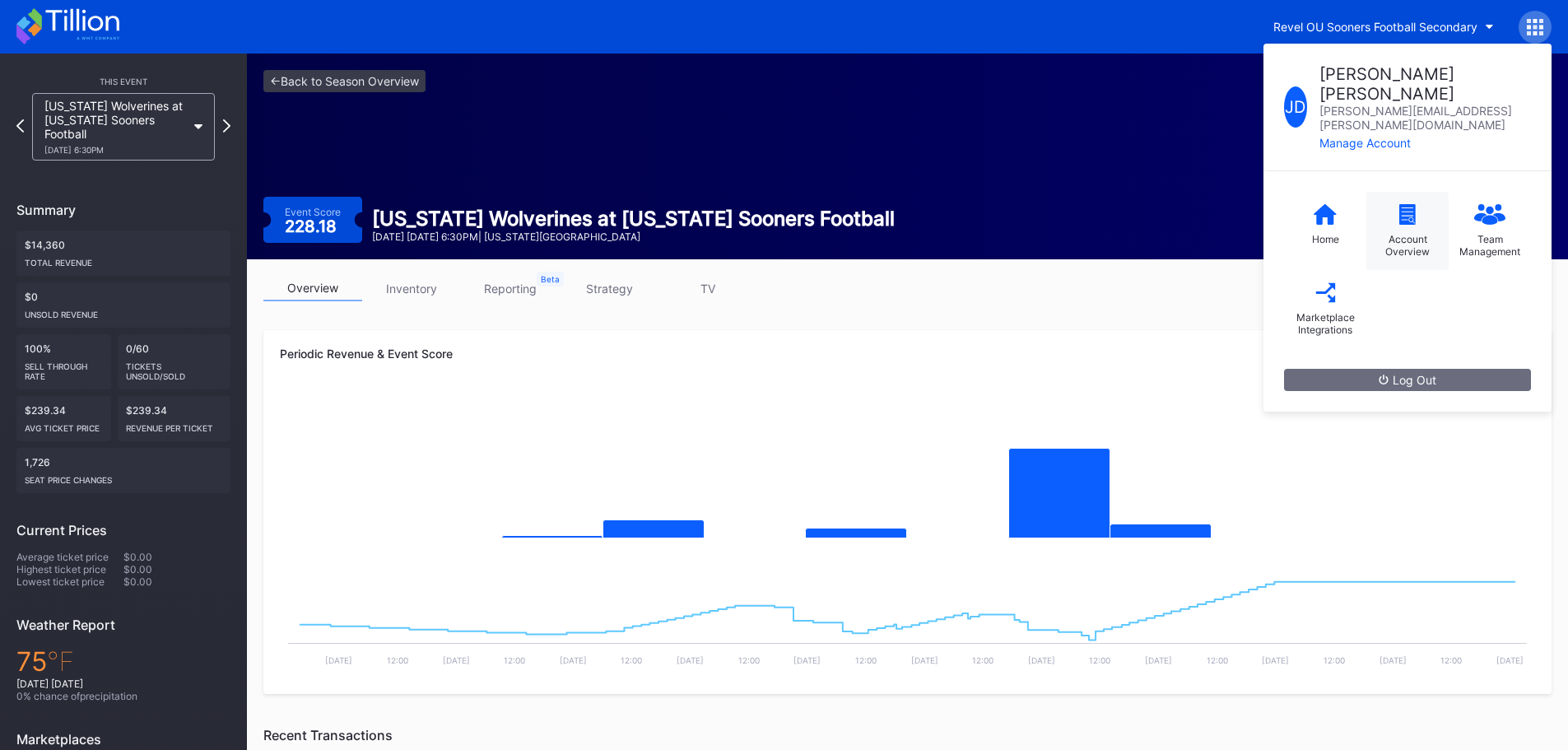
click at [1417, 192] on div "Account Overview" at bounding box center [1407, 231] width 83 height 78
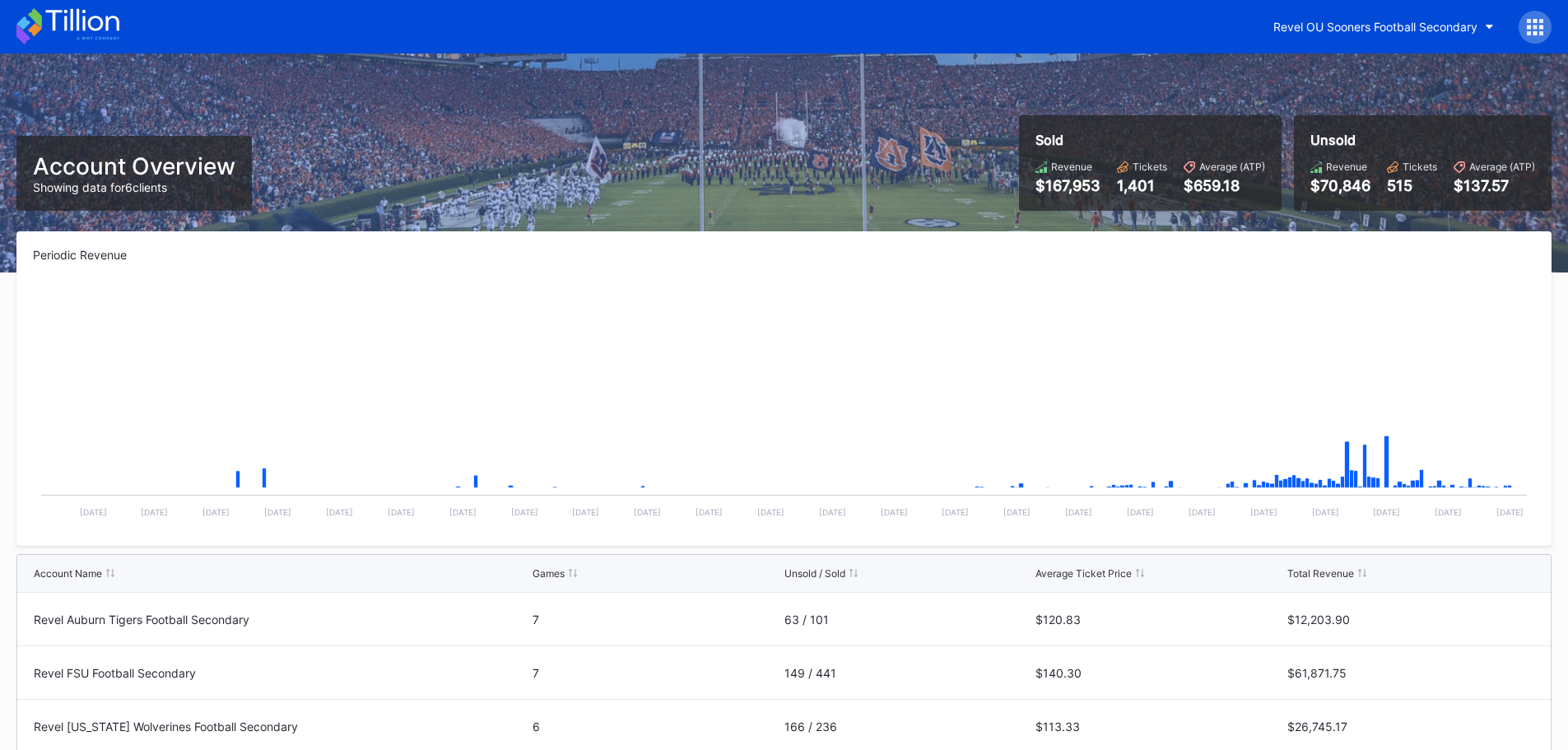
click at [1536, 20] on icon at bounding box center [1535, 20] width 4 height 4
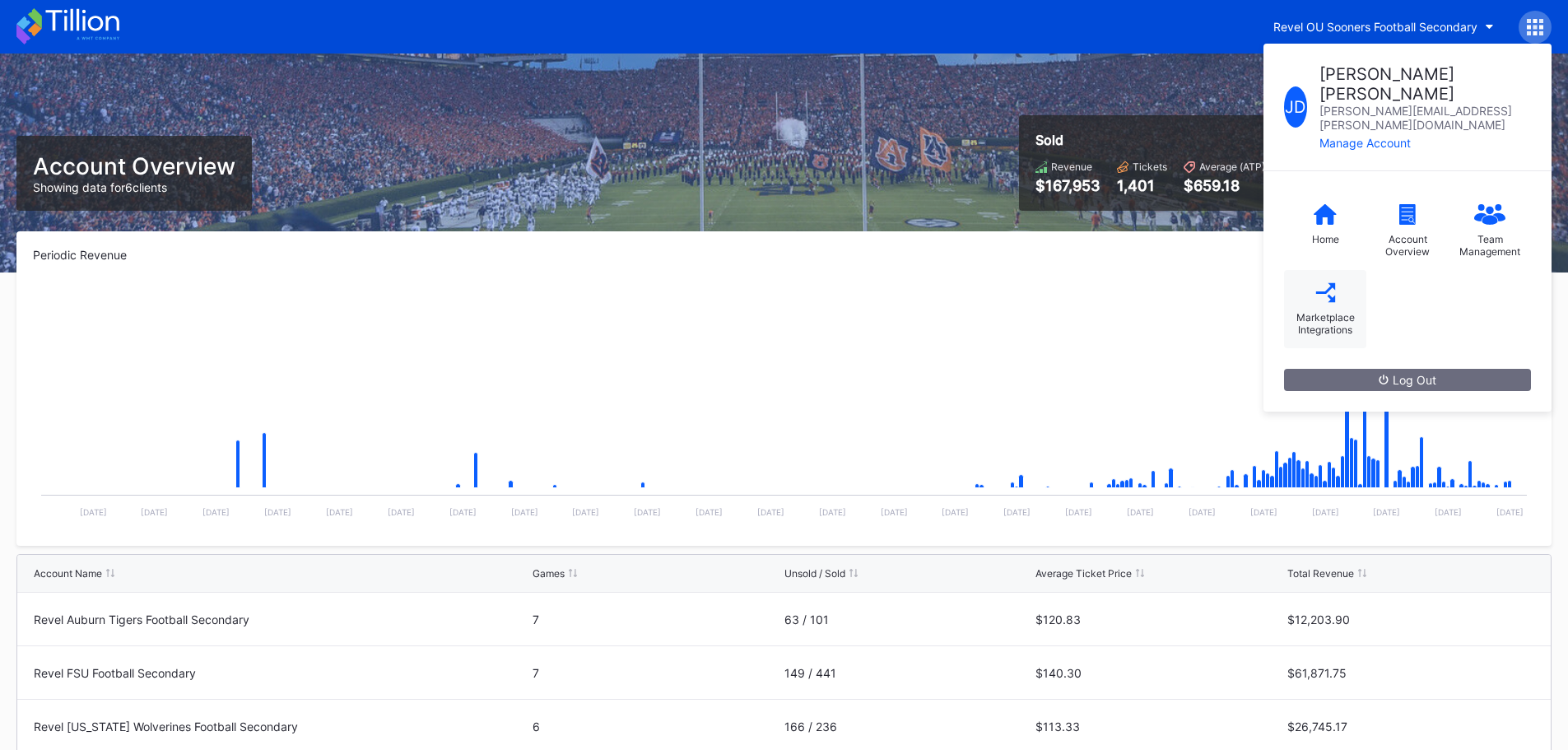
click at [1342, 270] on div "Marketplace Integrations" at bounding box center [1325, 309] width 83 height 78
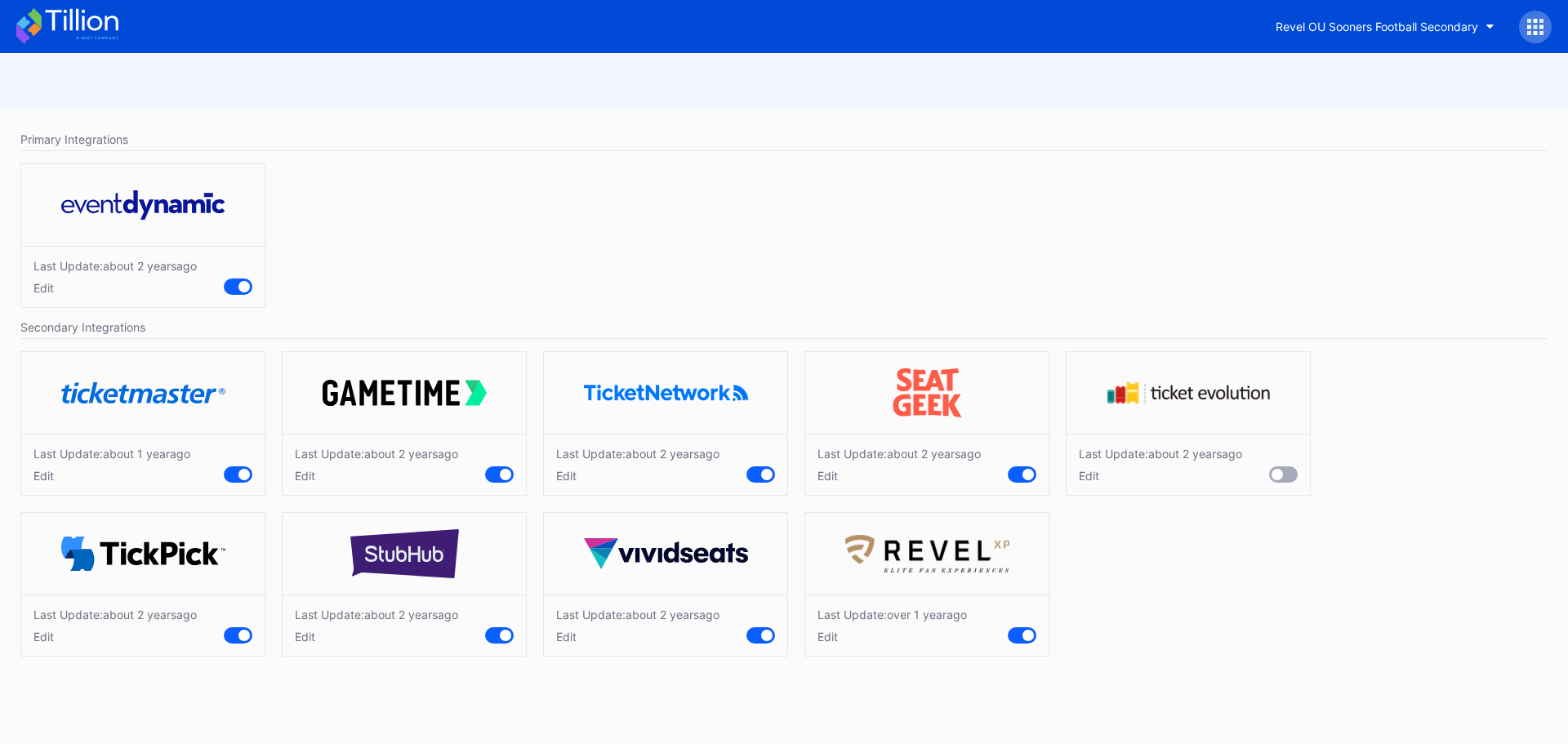
click at [1522, 20] on div at bounding box center [1535, 27] width 33 height 33
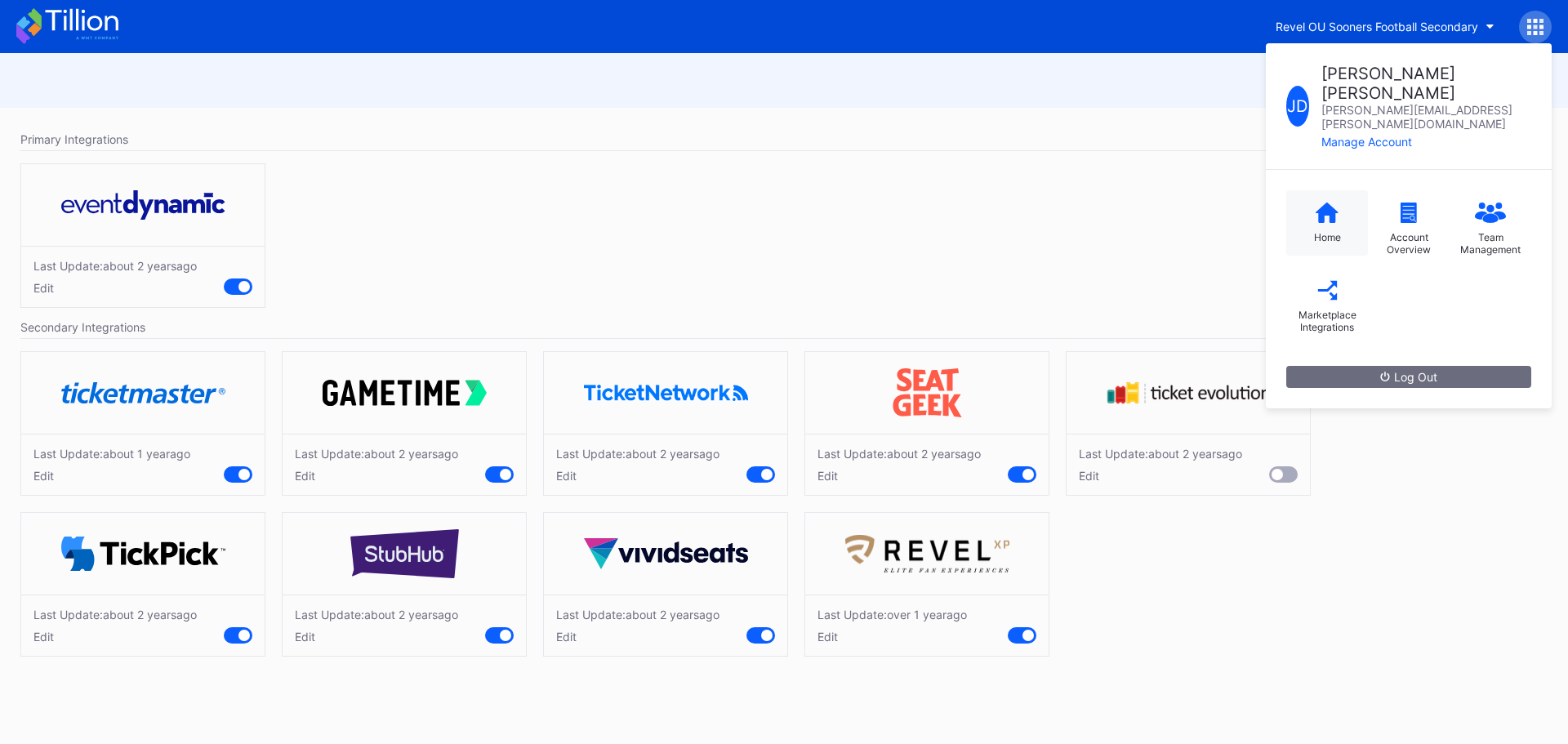
click at [1338, 231] on div "Home" at bounding box center [1328, 237] width 27 height 13
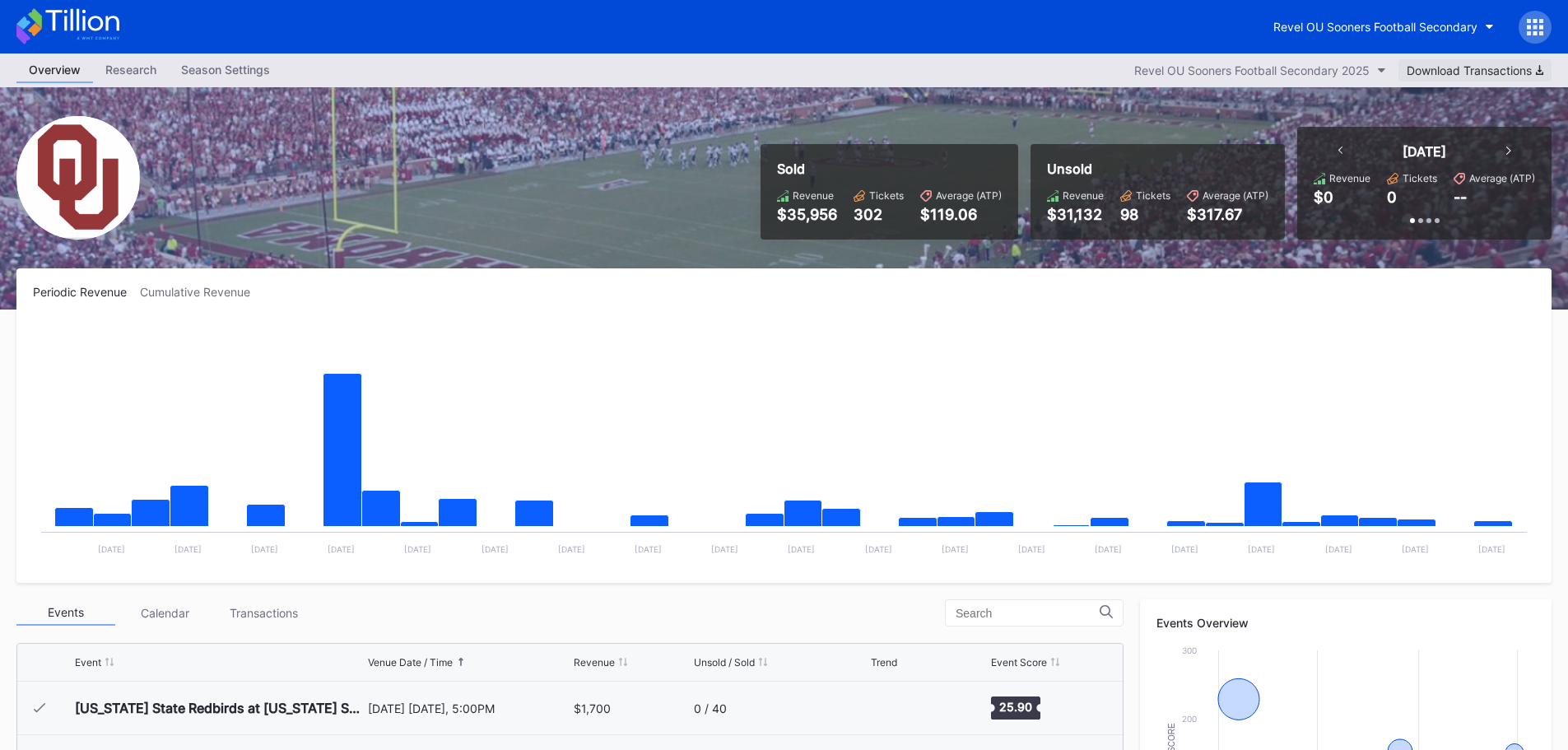
click at [1446, 62] on button "Download Transactions" at bounding box center [1475, 71] width 153 height 22
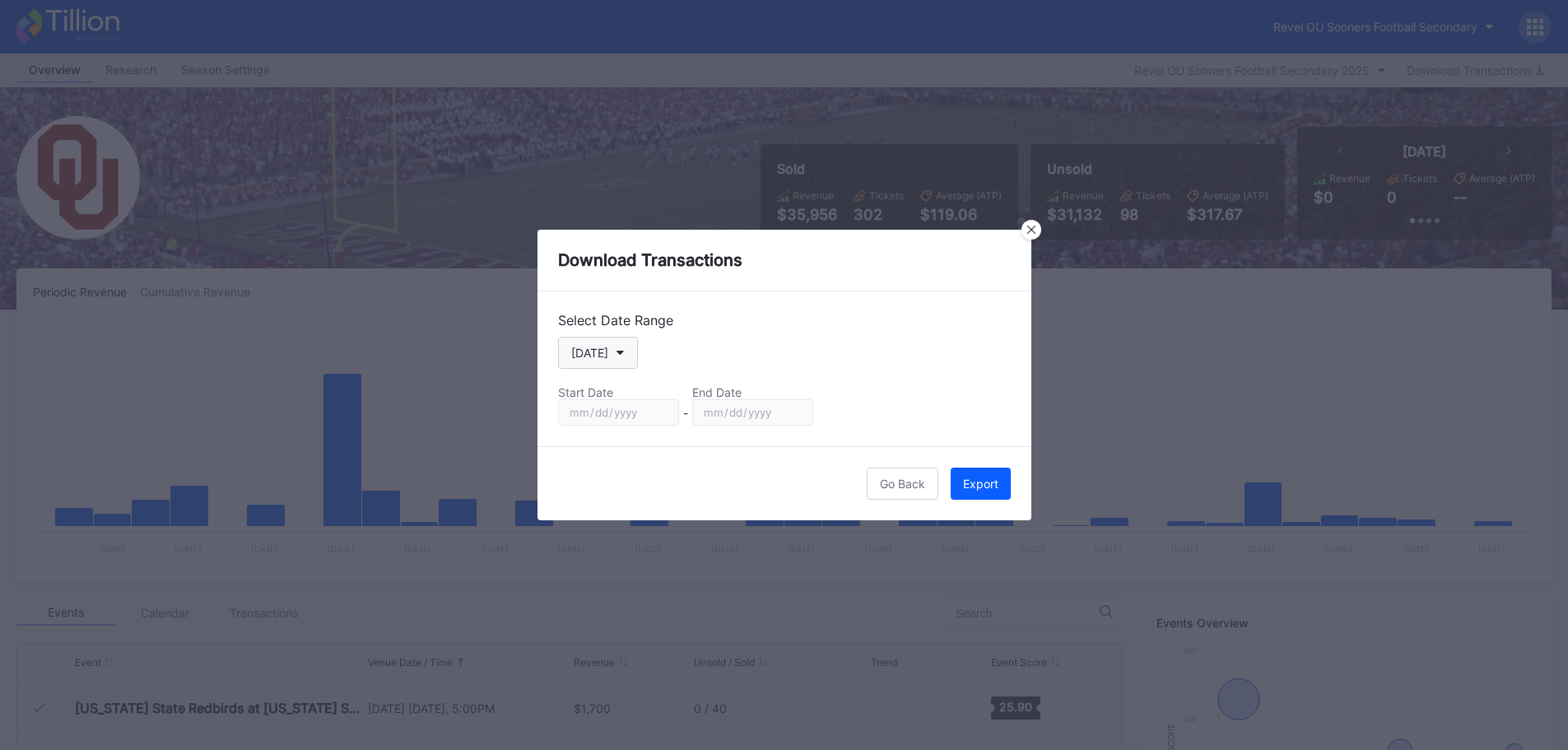
click at [612, 359] on button "[DATE]" at bounding box center [598, 352] width 80 height 32
click at [601, 550] on div "Custom" at bounding box center [591, 551] width 41 height 14
click at [664, 409] on input "[DATE]" at bounding box center [618, 412] width 121 height 26
type input "[DATE]"
click at [790, 412] on input "[DATE]" at bounding box center [753, 412] width 121 height 26
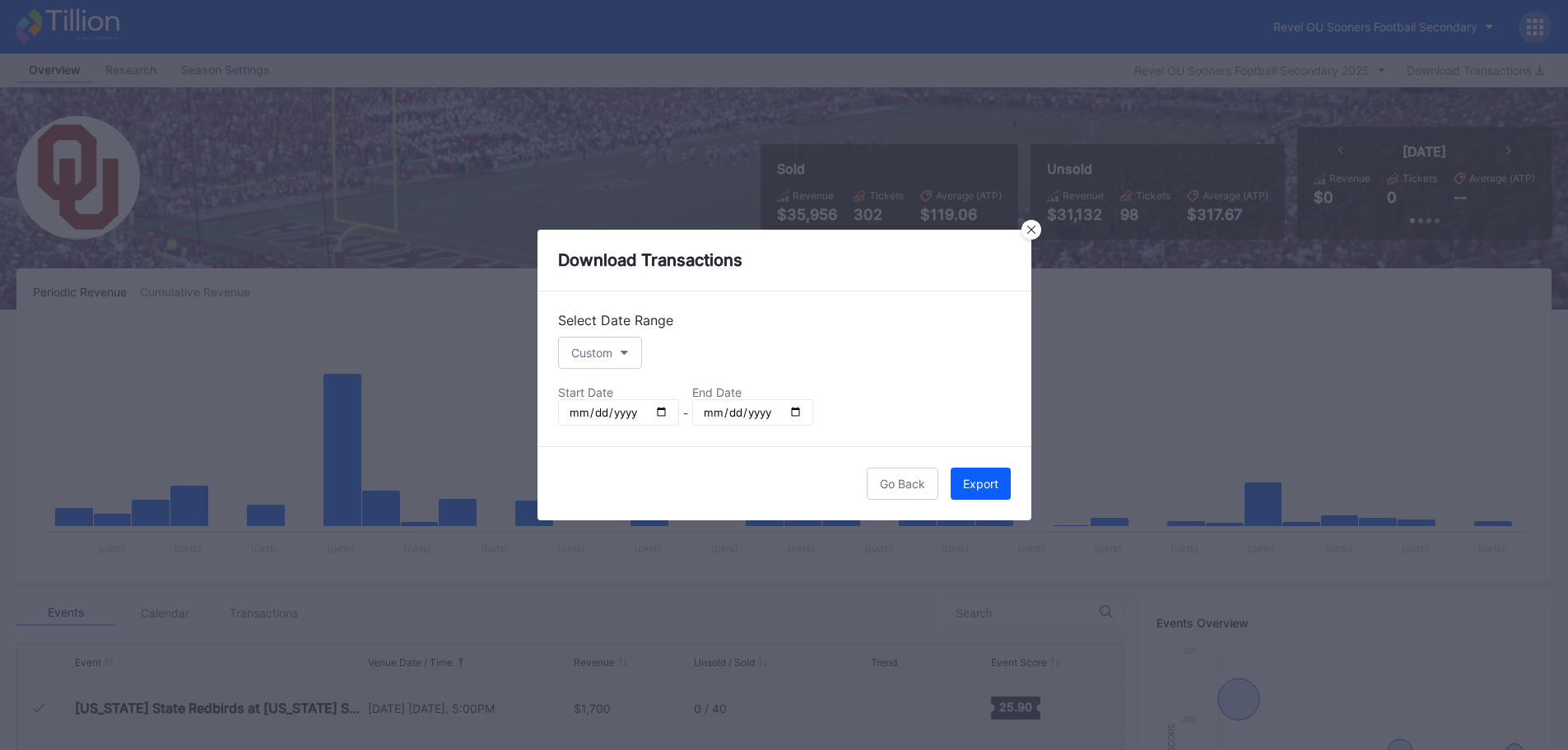
type input "[DATE]"
click at [984, 489] on div "Export" at bounding box center [981, 484] width 36 height 14
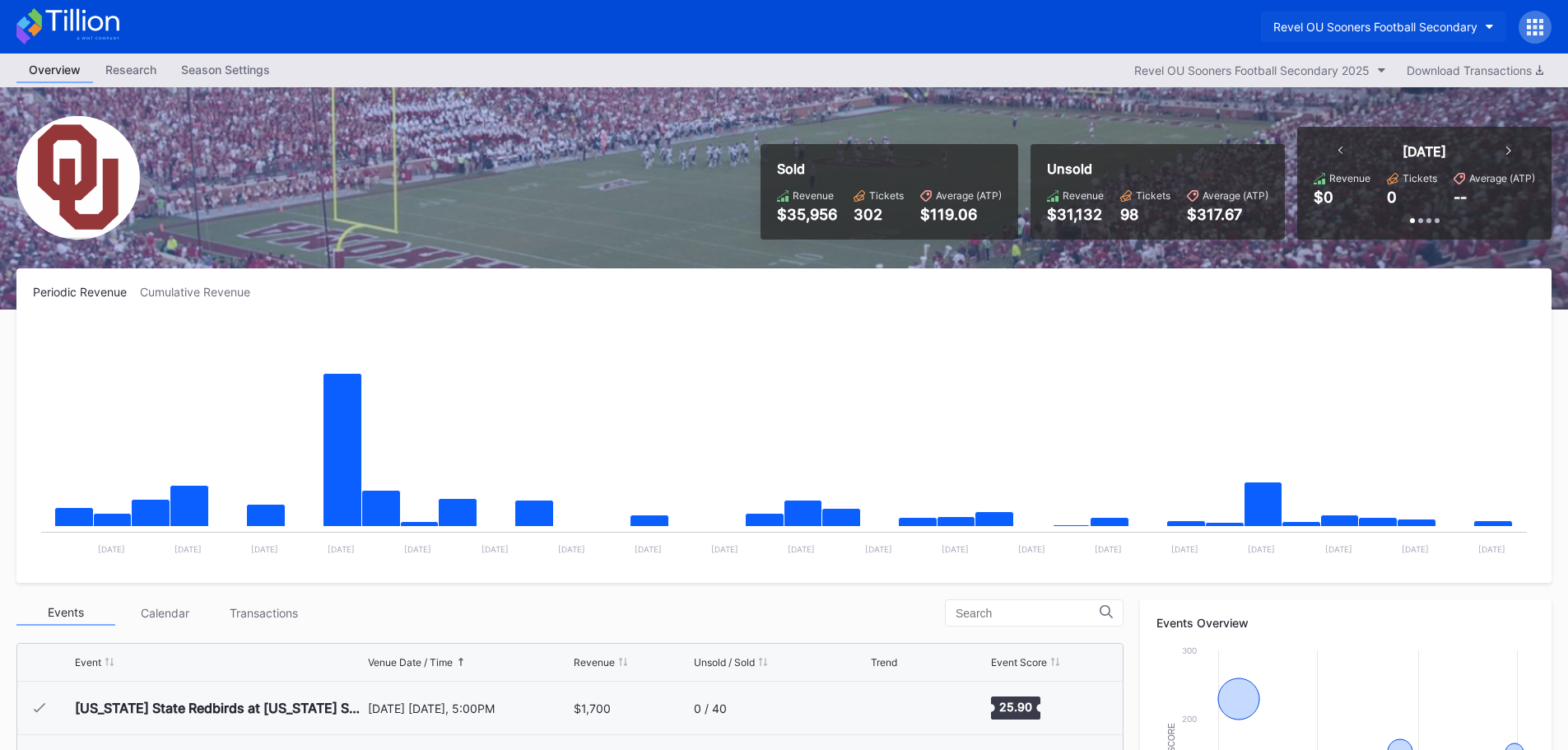
click at [1482, 37] on button "Revel OU Sooners Football Secondary" at bounding box center [1383, 27] width 245 height 31
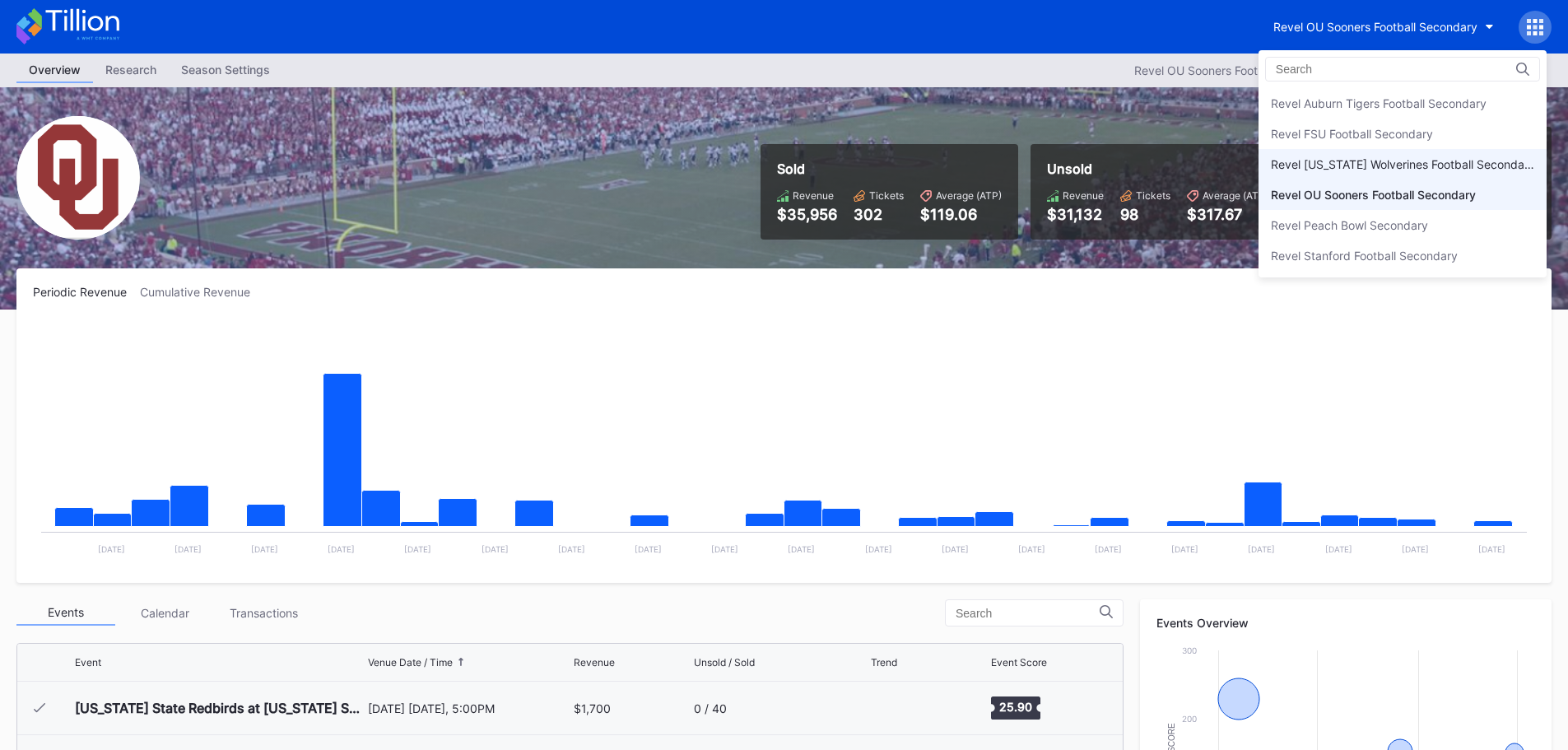
click at [1406, 161] on div "Revel [US_STATE] Wolverines Football Secondary" at bounding box center [1402, 164] width 263 height 14
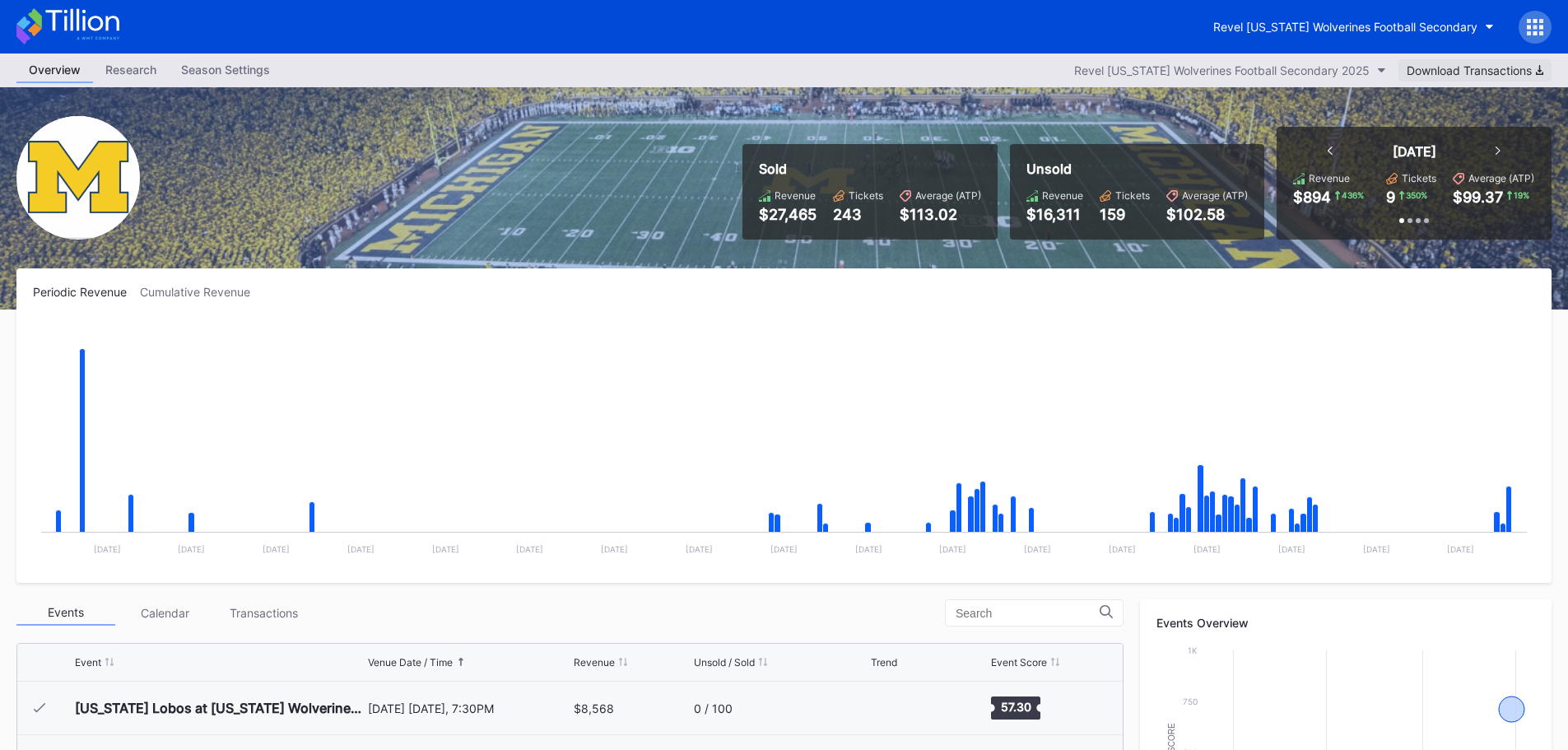
click at [1503, 71] on div "Download Transactions" at bounding box center [1474, 70] width 136 height 14
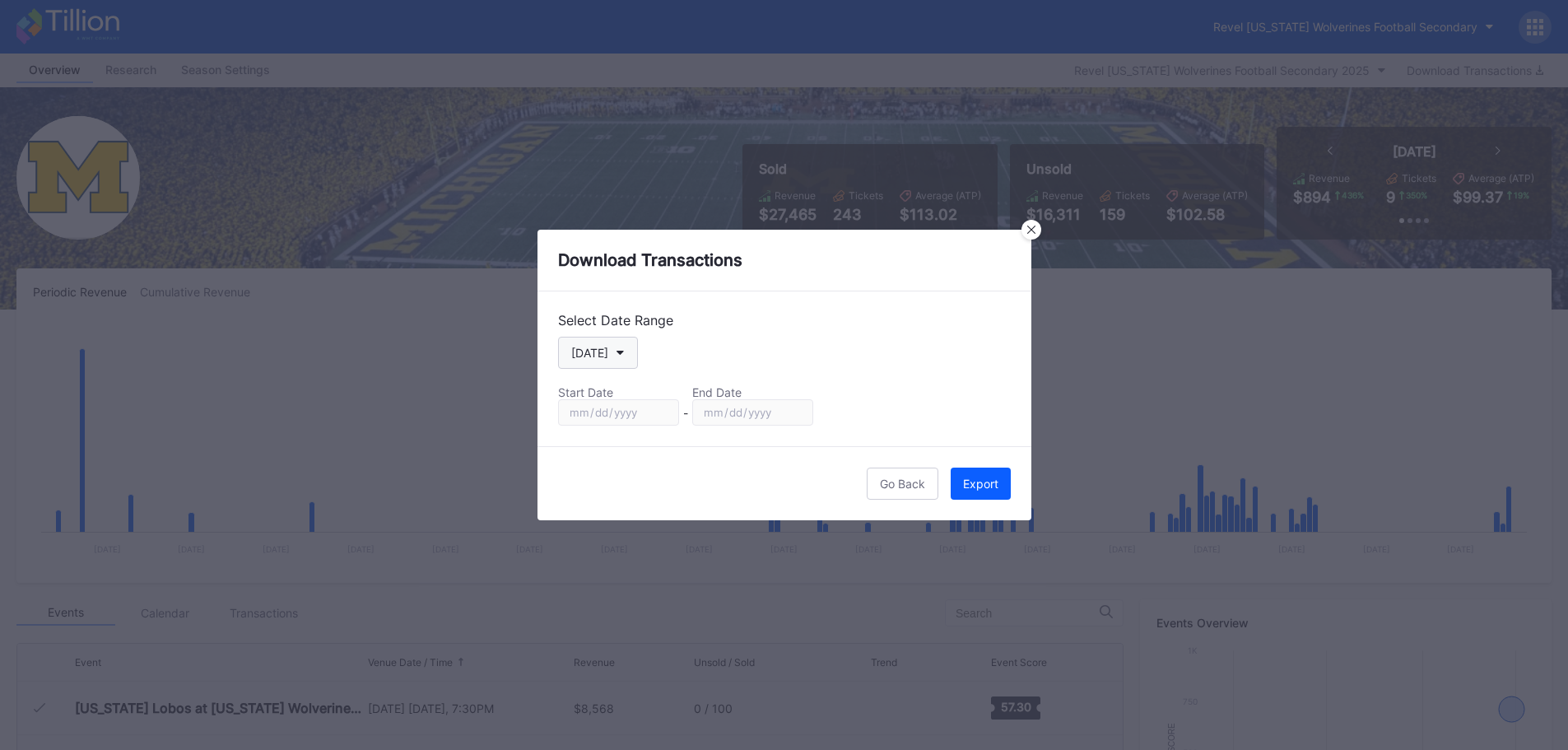
click at [607, 354] on button "[DATE]" at bounding box center [598, 352] width 80 height 32
click at [609, 547] on div "Custom" at bounding box center [591, 551] width 41 height 14
click at [657, 408] on input "[DATE]" at bounding box center [618, 412] width 121 height 26
type input "[DATE]"
click at [794, 417] on input "[DATE]" at bounding box center [753, 412] width 121 height 26
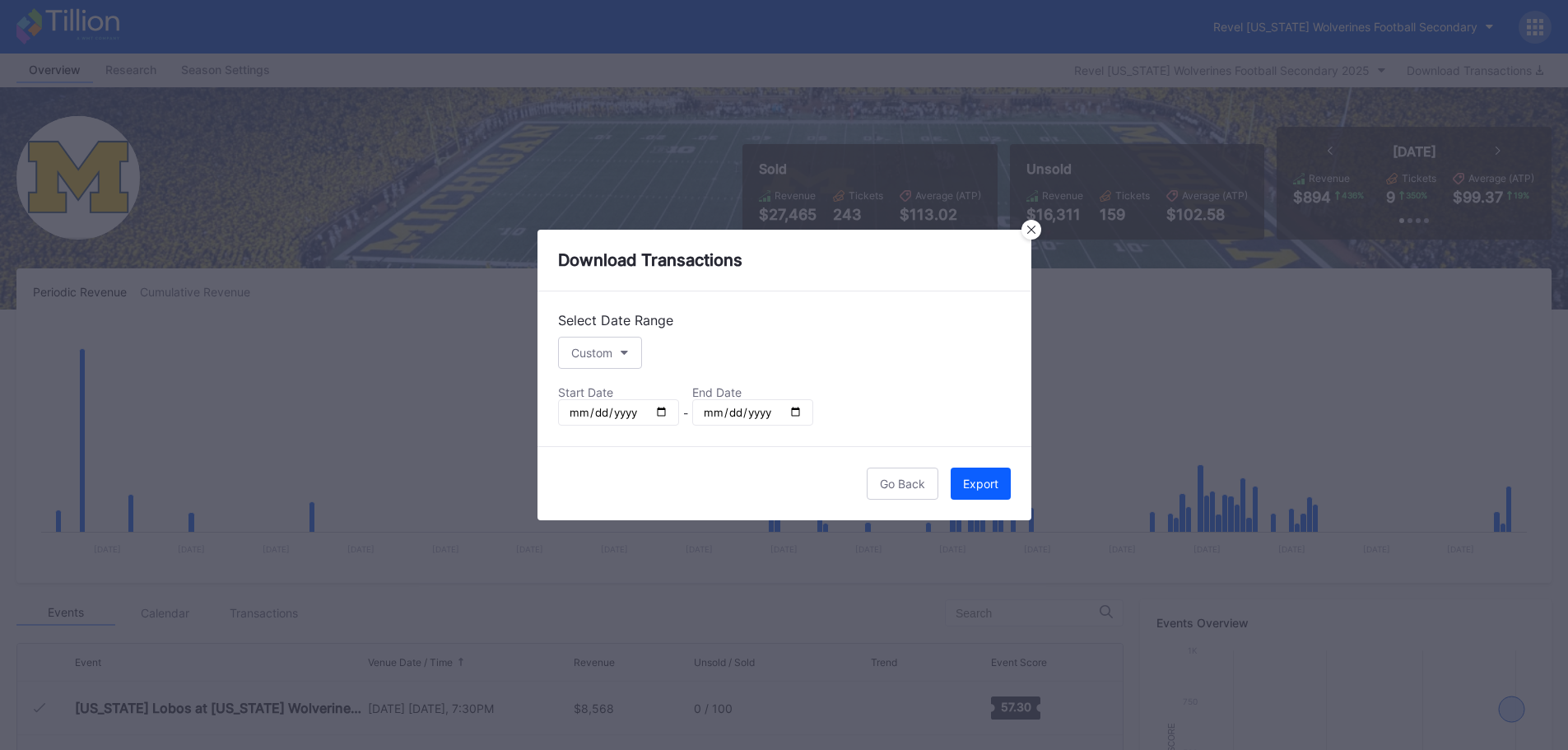
type input "[DATE]"
click at [987, 487] on div "Export" at bounding box center [981, 484] width 36 height 14
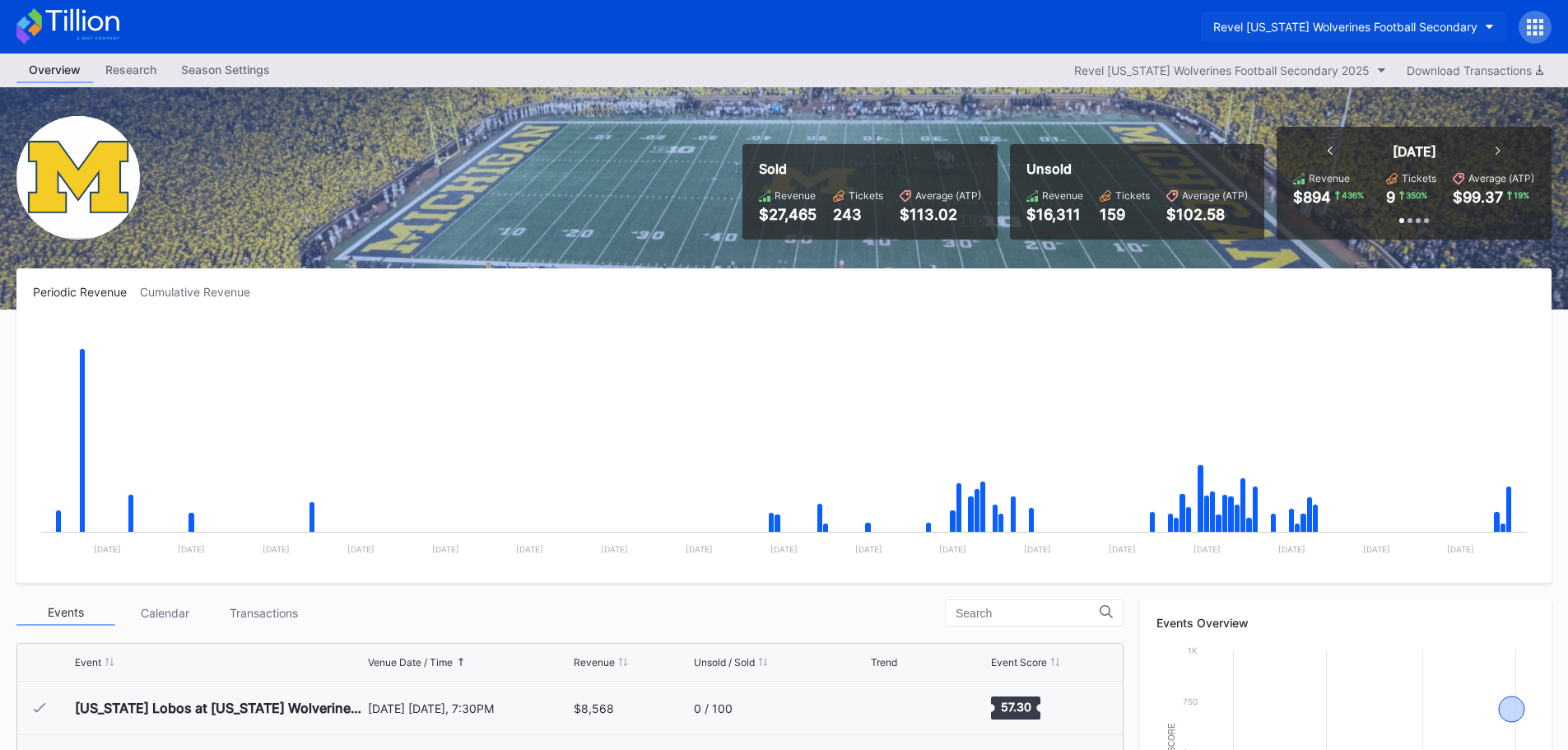
click at [1485, 20] on button "Revel [US_STATE] Wolverines Football Secondary" at bounding box center [1353, 27] width 306 height 31
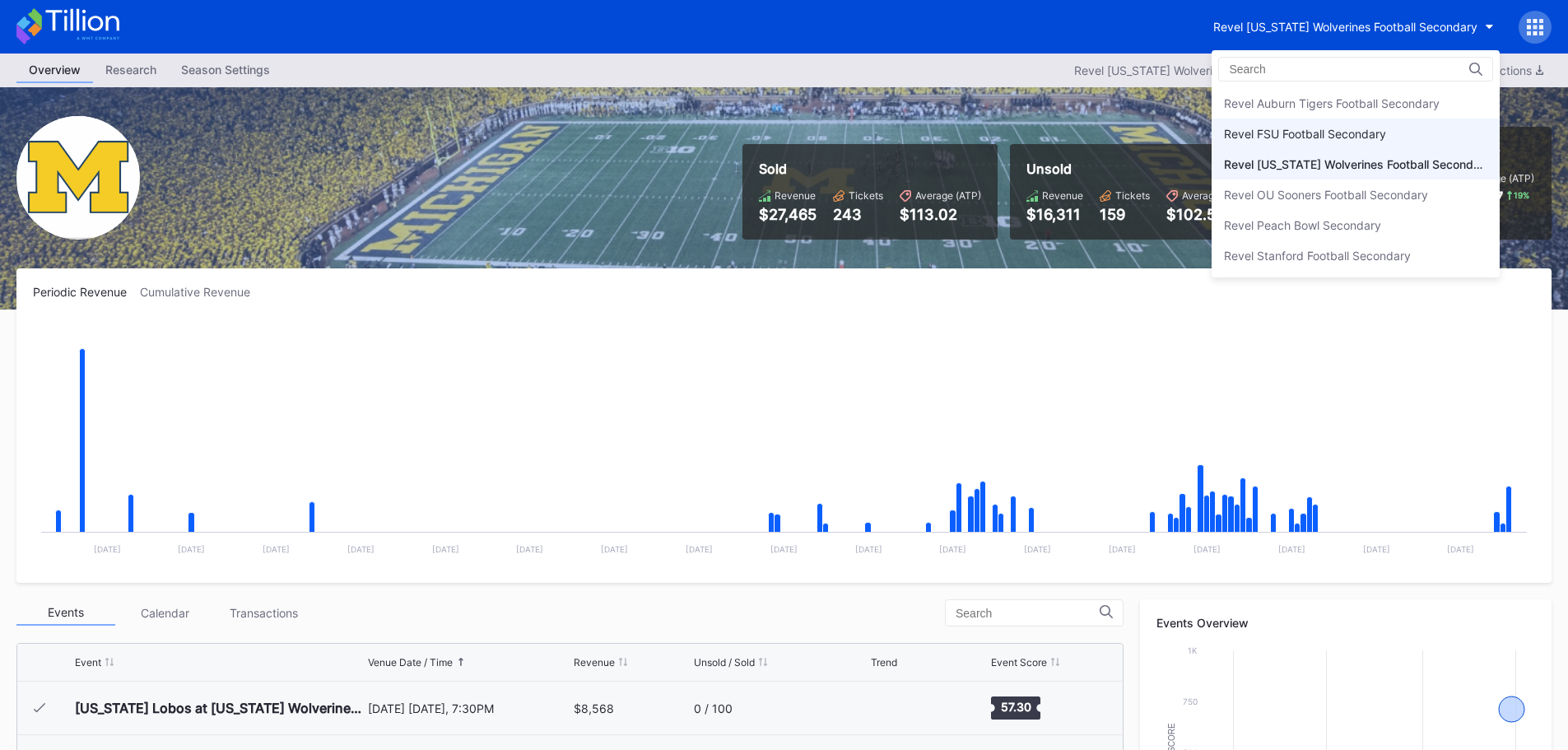
click at [1371, 129] on div "Revel FSU Football Secondary" at bounding box center [1305, 134] width 162 height 14
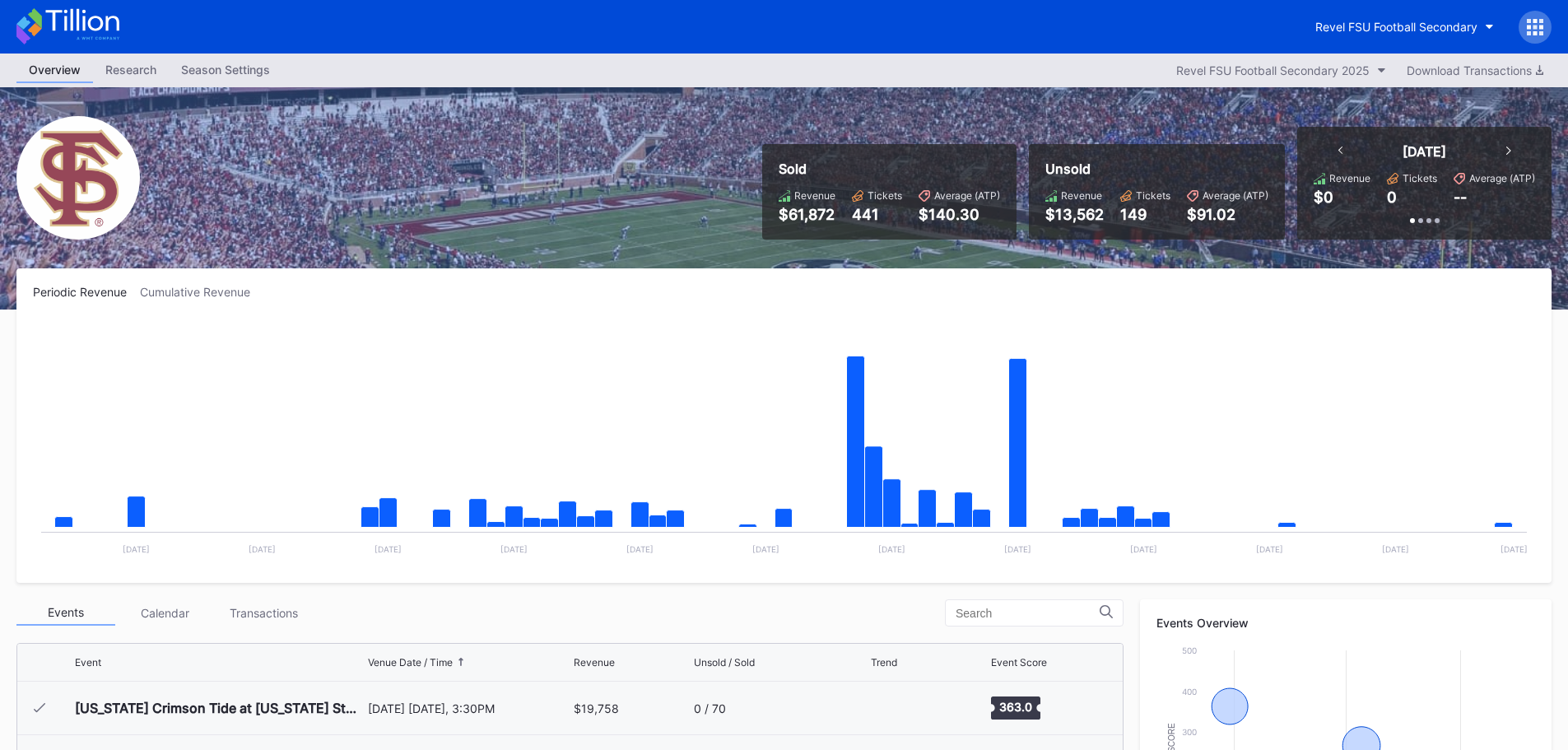
click at [1488, 21] on button "Revel FSU Football Secondary" at bounding box center [1404, 27] width 203 height 31
click at [1462, 27] on div "Revel FSU Football Secondary" at bounding box center [1396, 26] width 162 height 14
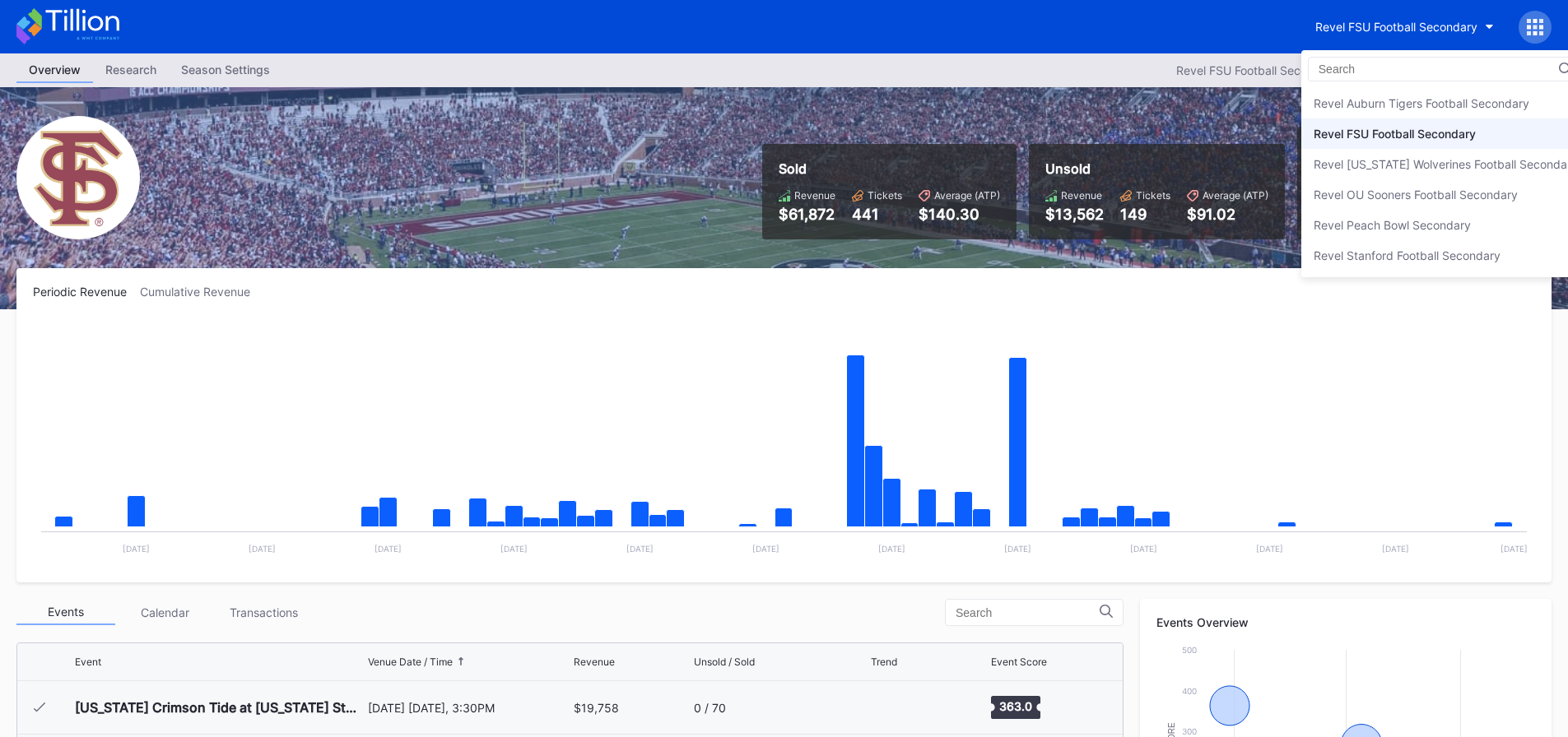
click at [1461, 129] on div "Revel FSU Football Secondary" at bounding box center [1394, 134] width 162 height 14
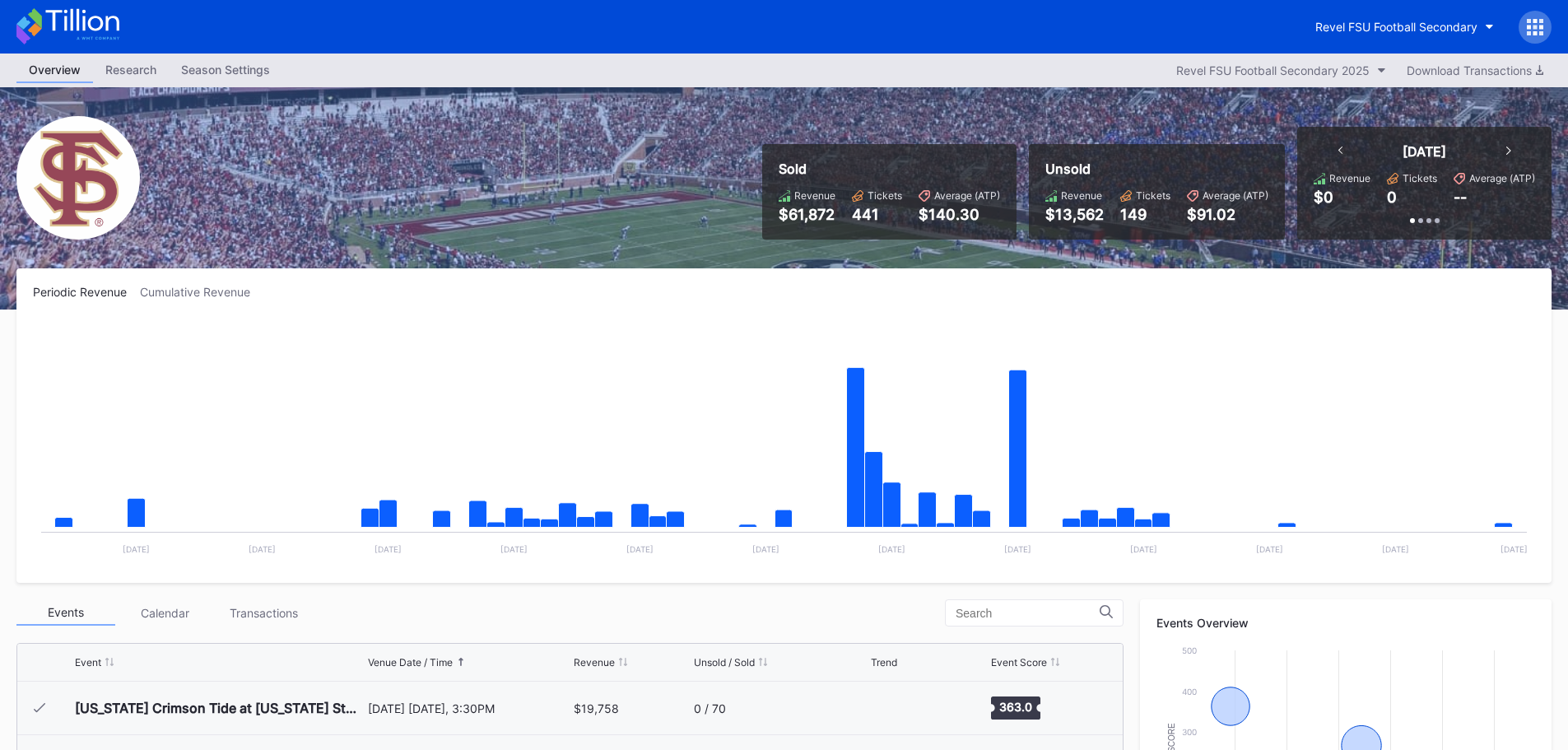
click at [1536, 32] on icon at bounding box center [1535, 33] width 4 height 4
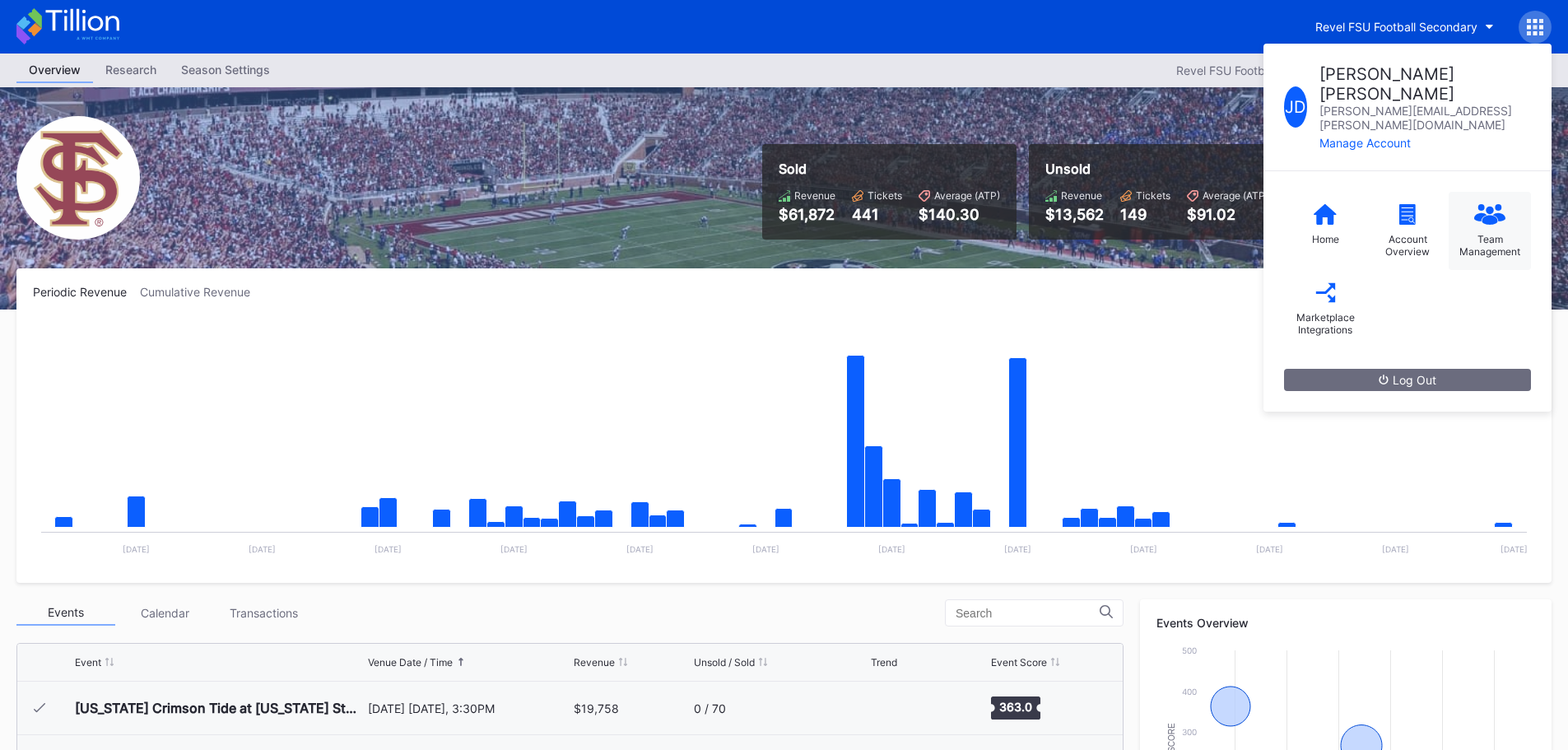
click at [1482, 192] on div "Team Management" at bounding box center [1490, 231] width 83 height 78
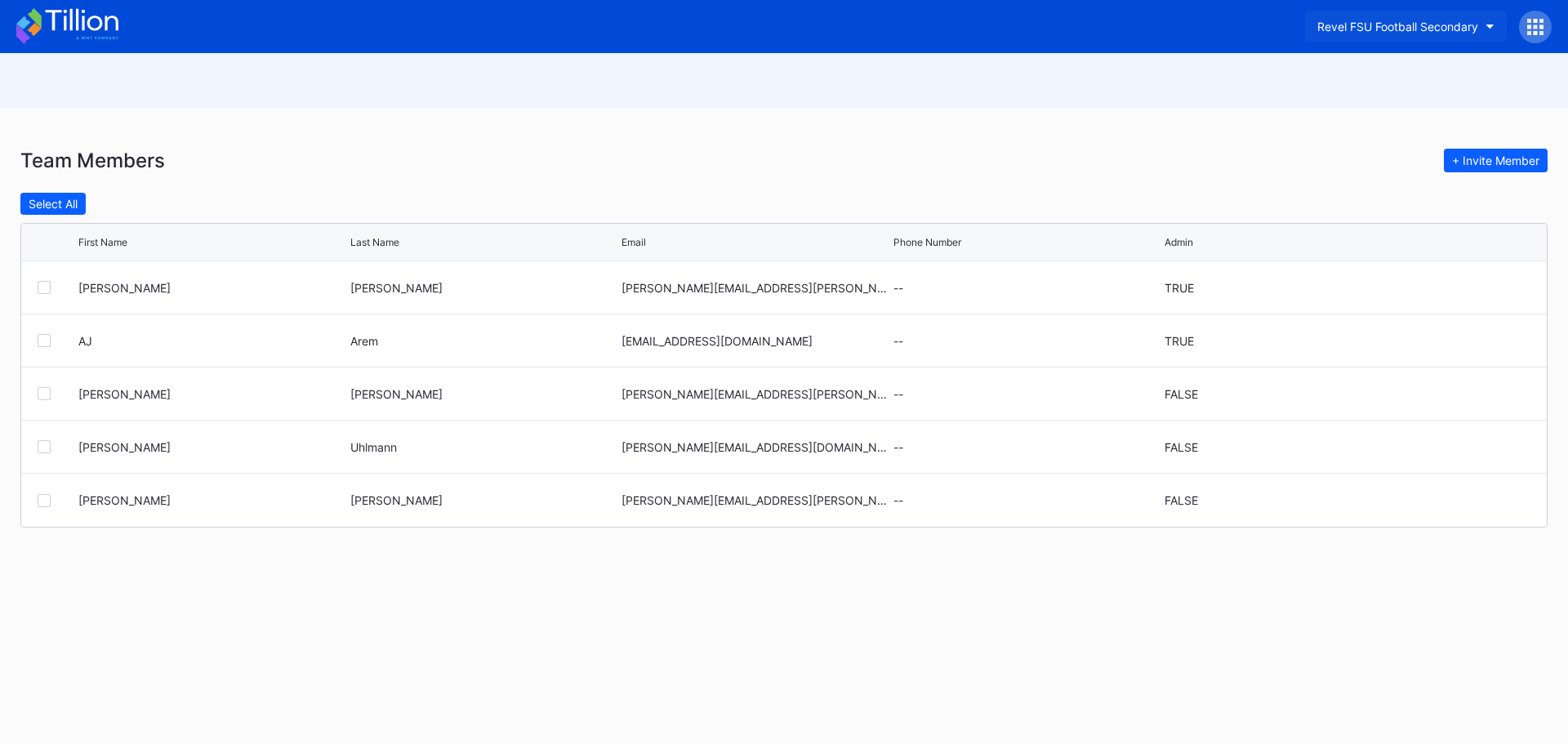
click at [1478, 27] on div "Revel FSU Football Secondary" at bounding box center [1397, 26] width 161 height 14
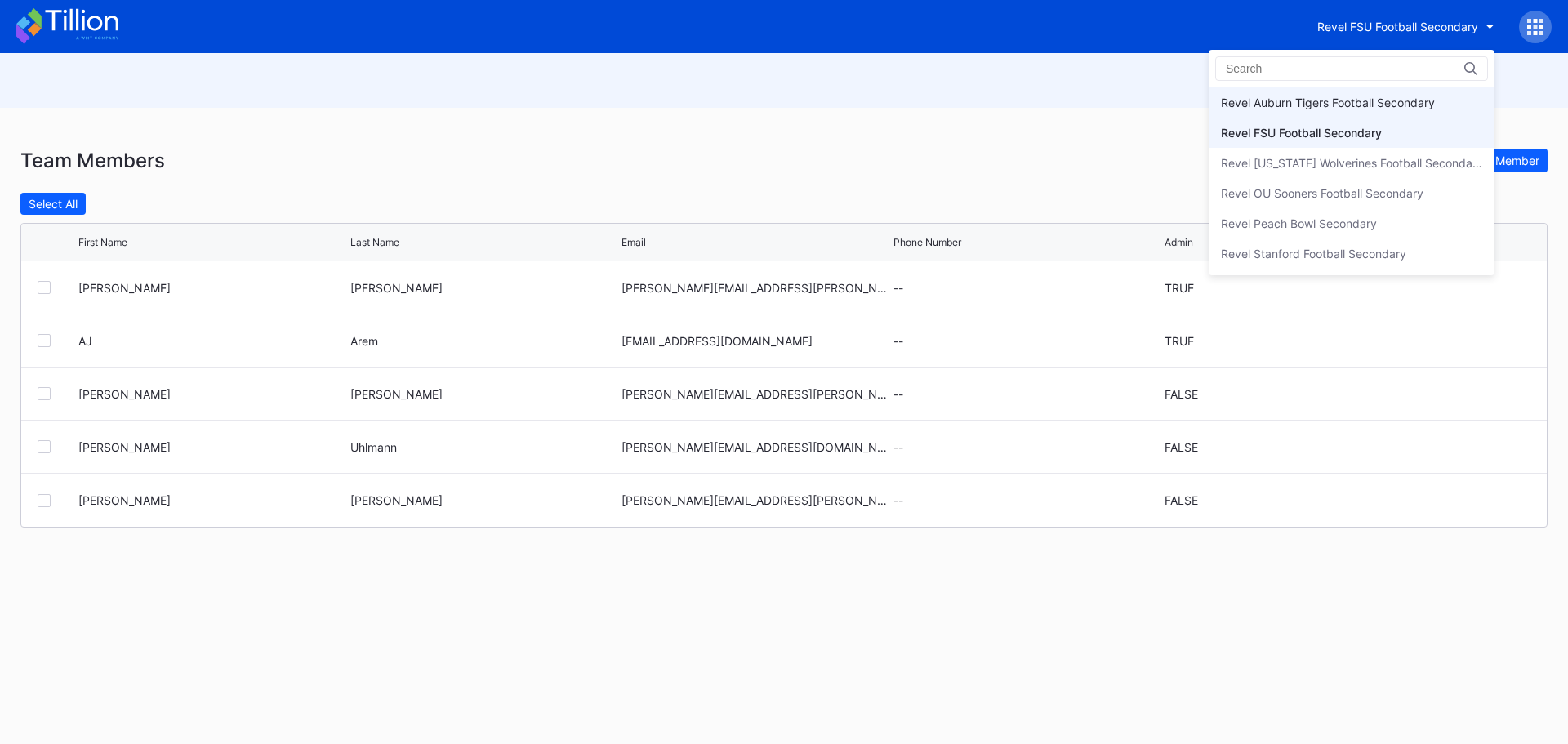
click at [1396, 108] on div "Revel Auburn Tigers Football Secondary" at bounding box center [1327, 102] width 214 height 14
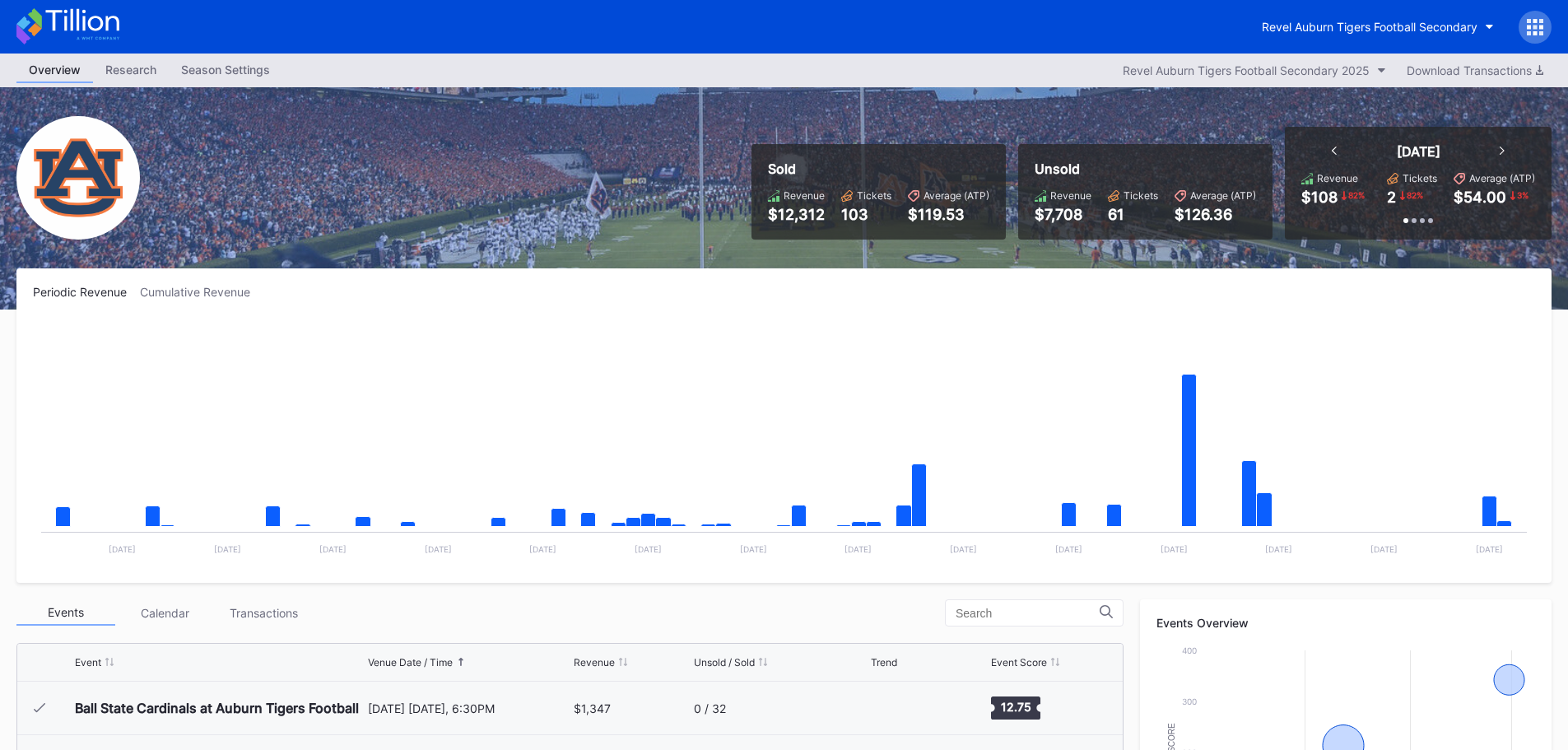
click at [1536, 26] on icon at bounding box center [1535, 26] width 4 height 4
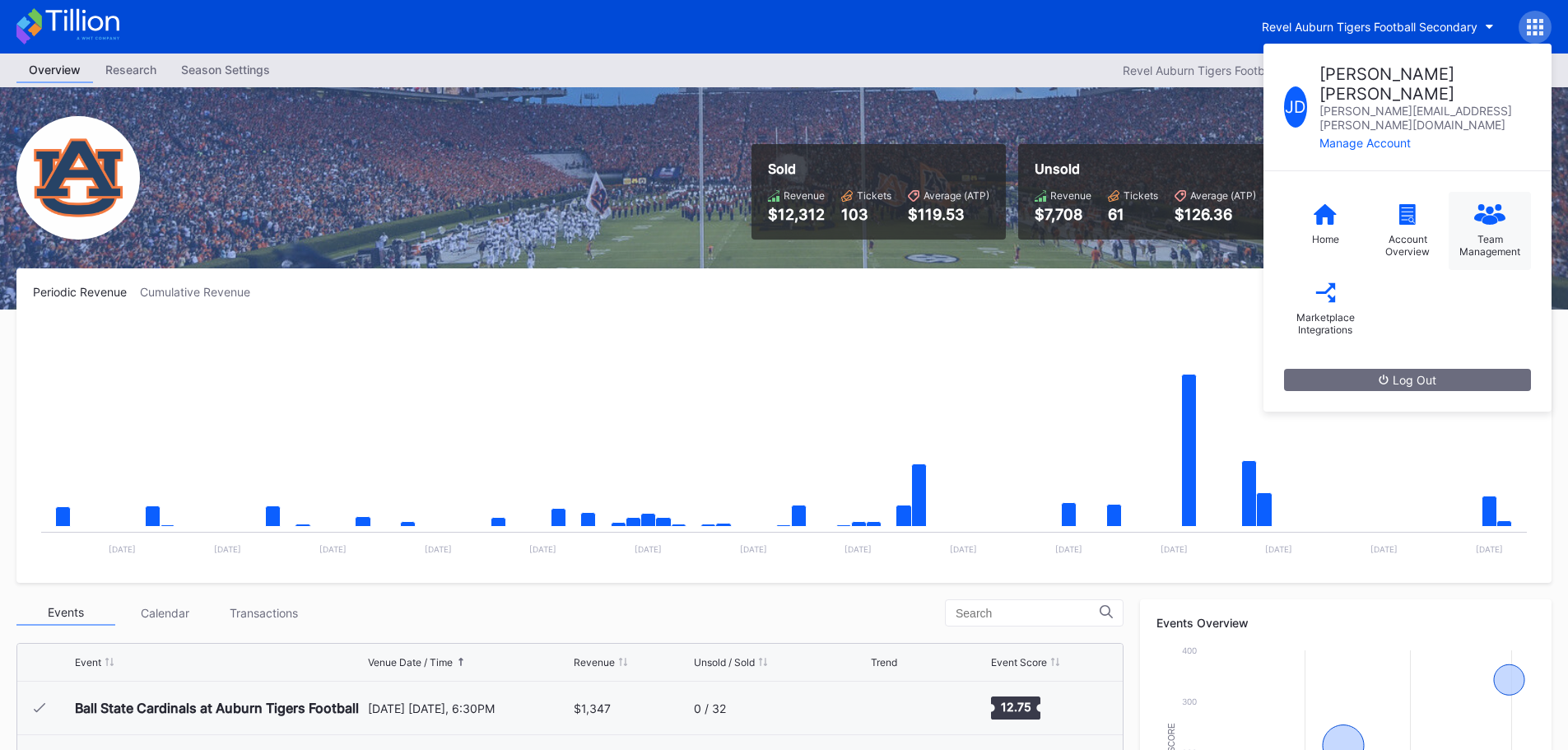
click at [1473, 233] on div "Team Management" at bounding box center [1489, 245] width 66 height 25
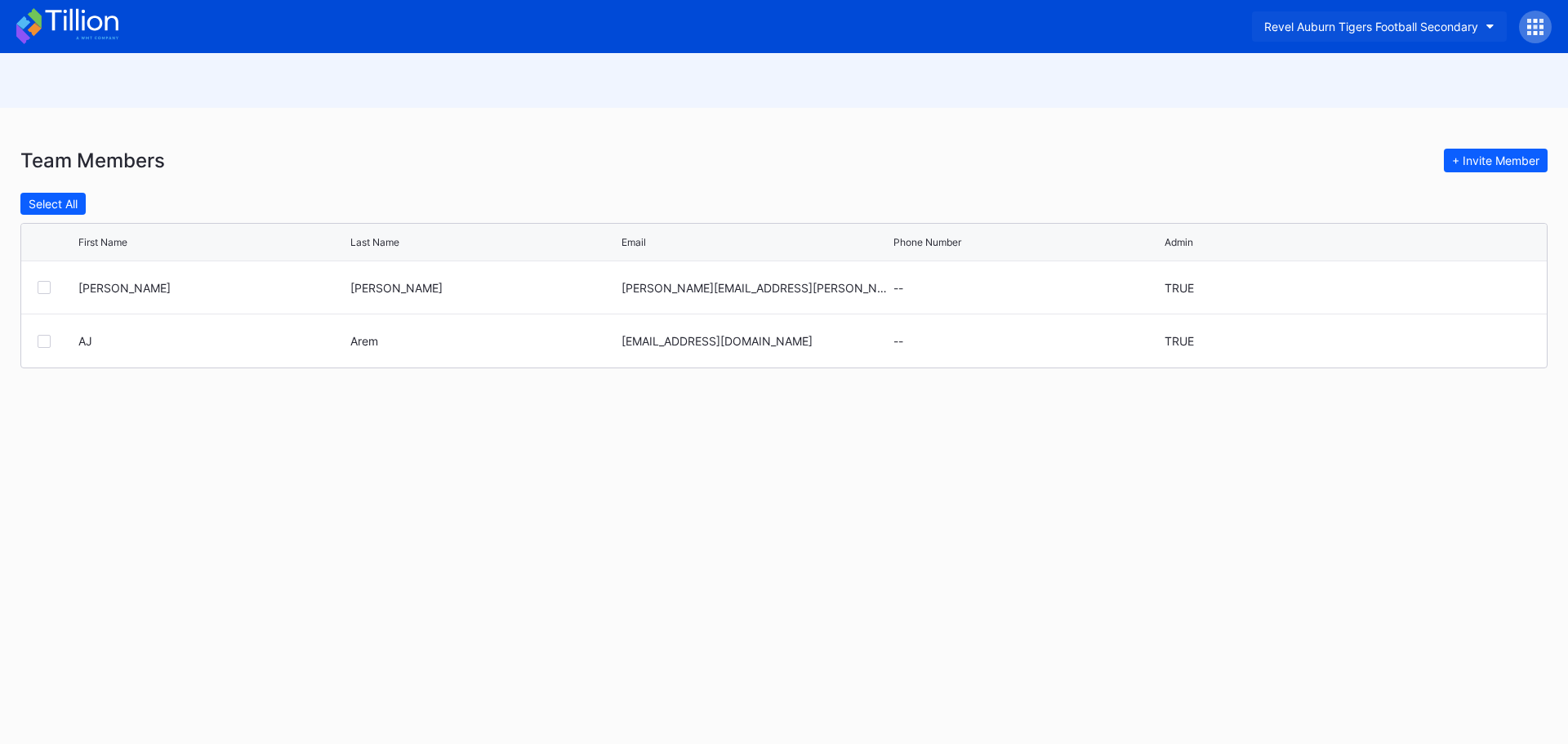
click at [1484, 20] on button "Revel Auburn Tigers Football Secondary" at bounding box center [1380, 27] width 255 height 30
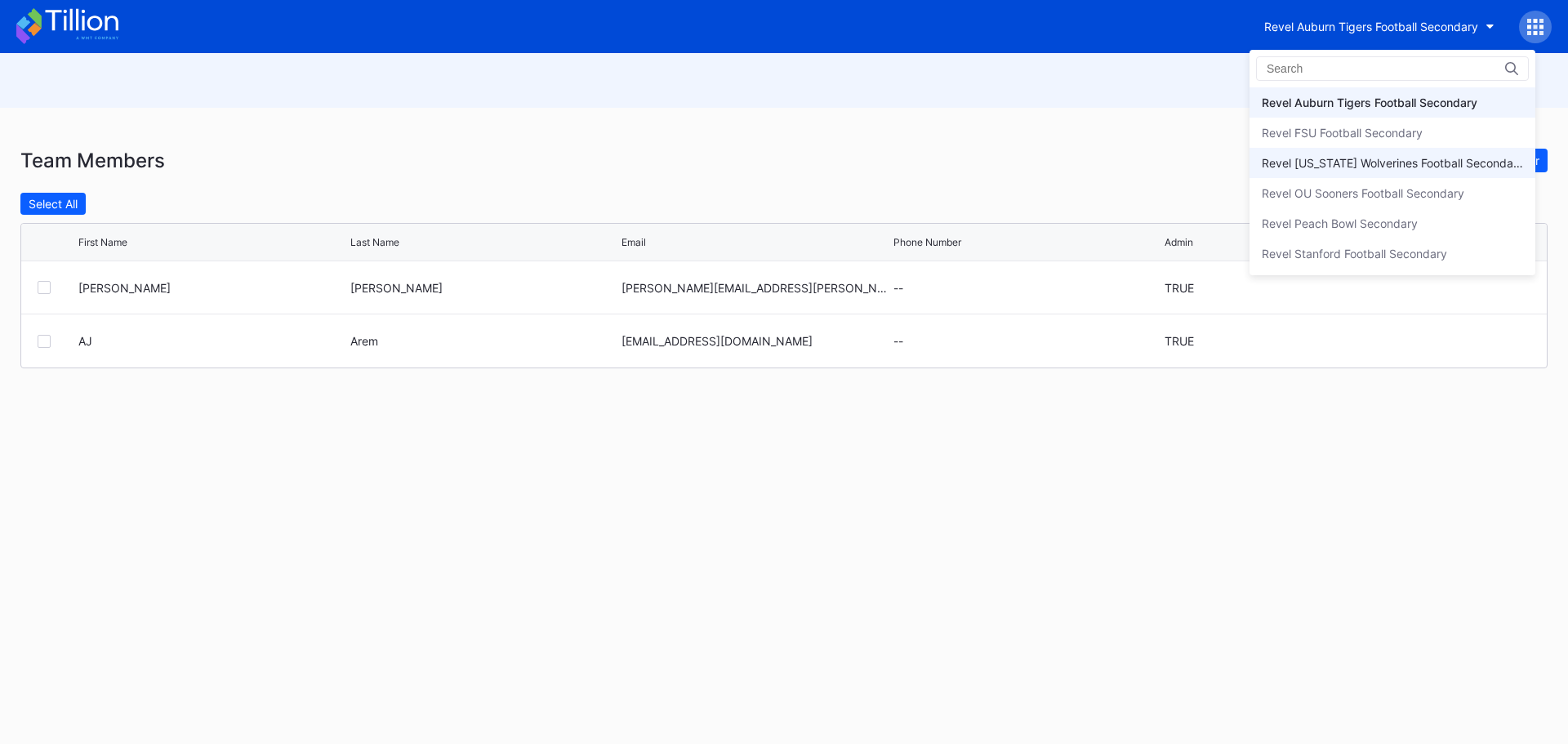
click at [1434, 166] on div "Revel [US_STATE] Wolverines Football Secondary" at bounding box center [1392, 163] width 261 height 14
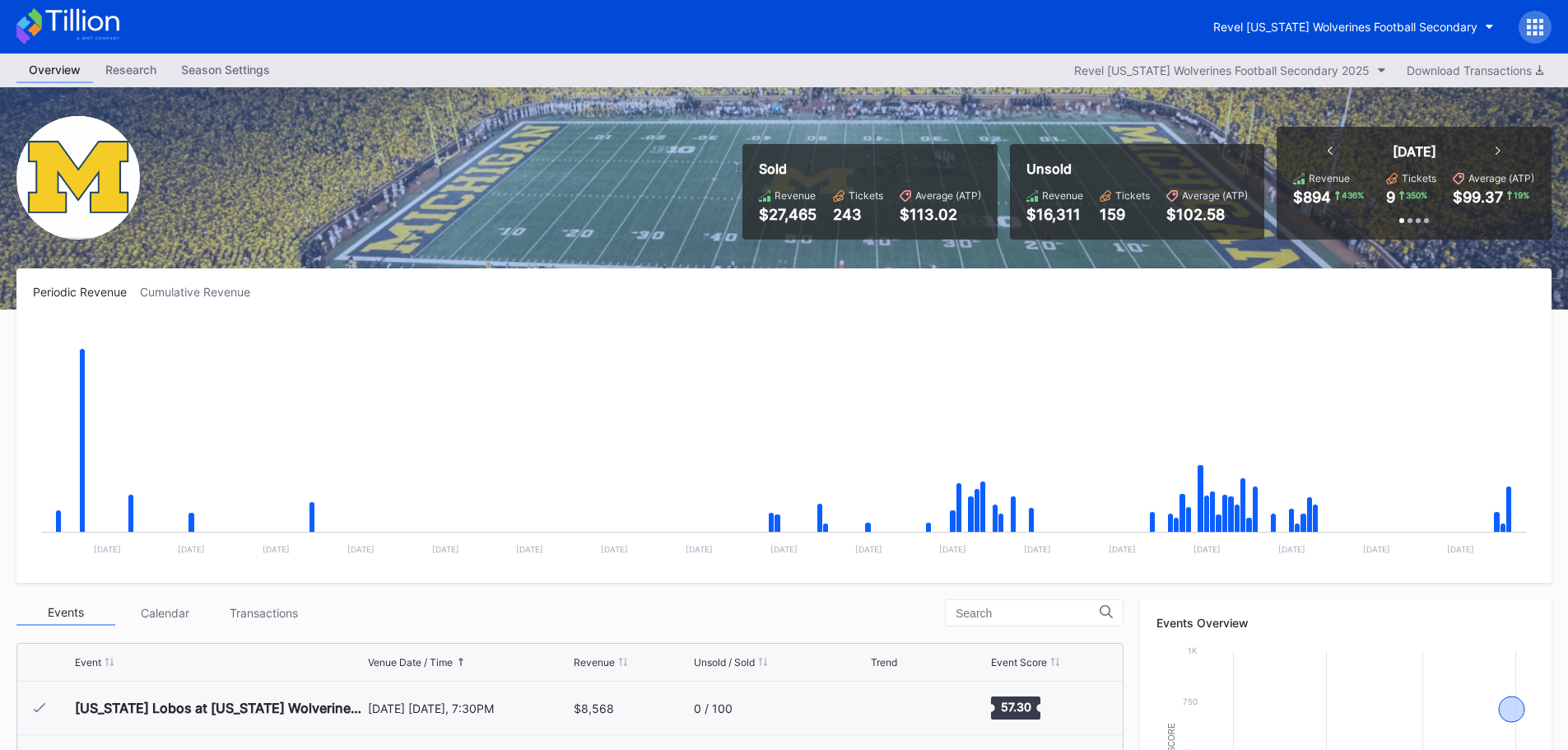
click at [1533, 30] on icon at bounding box center [1534, 26] width 16 height 16
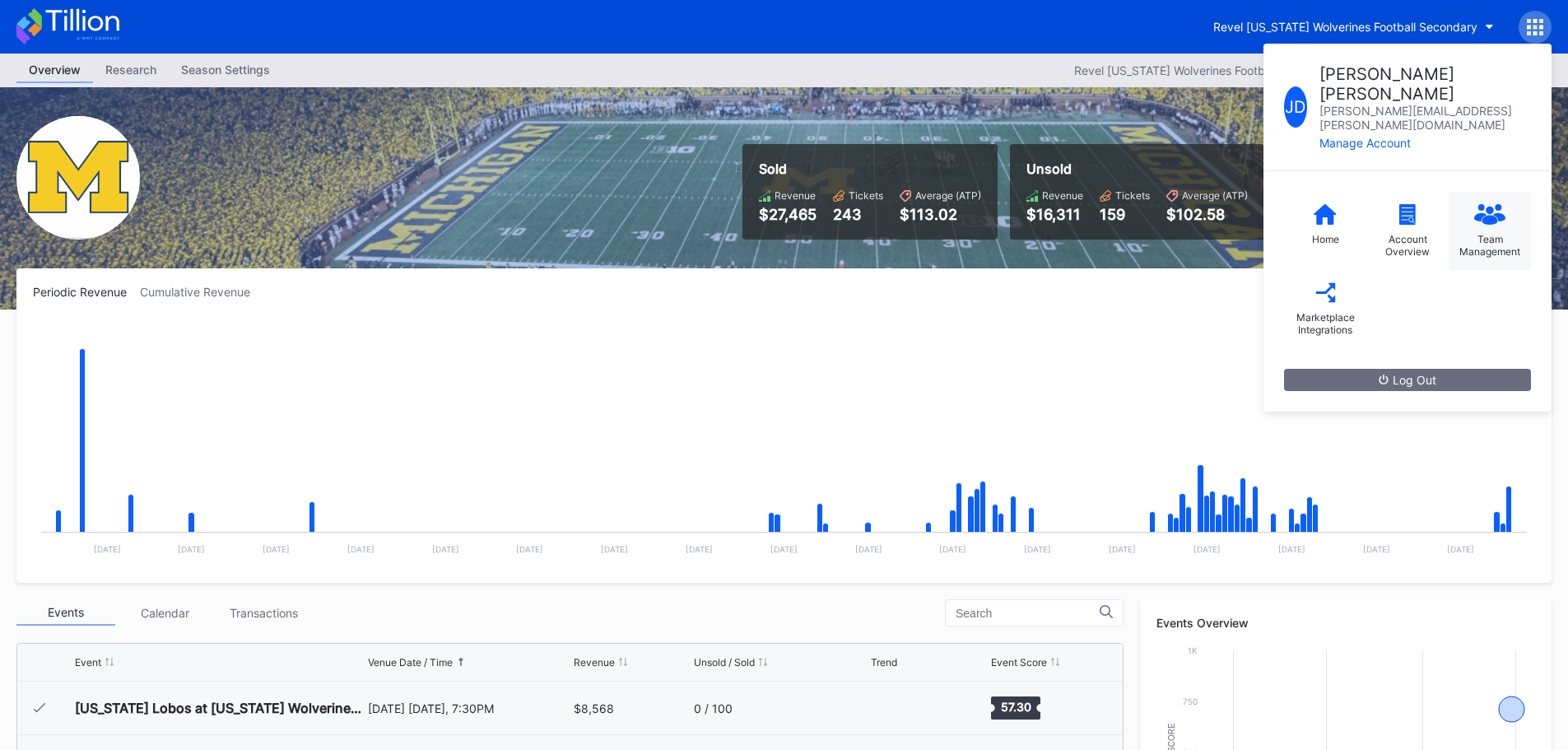
click at [1487, 233] on div "Team Management" at bounding box center [1489, 245] width 66 height 25
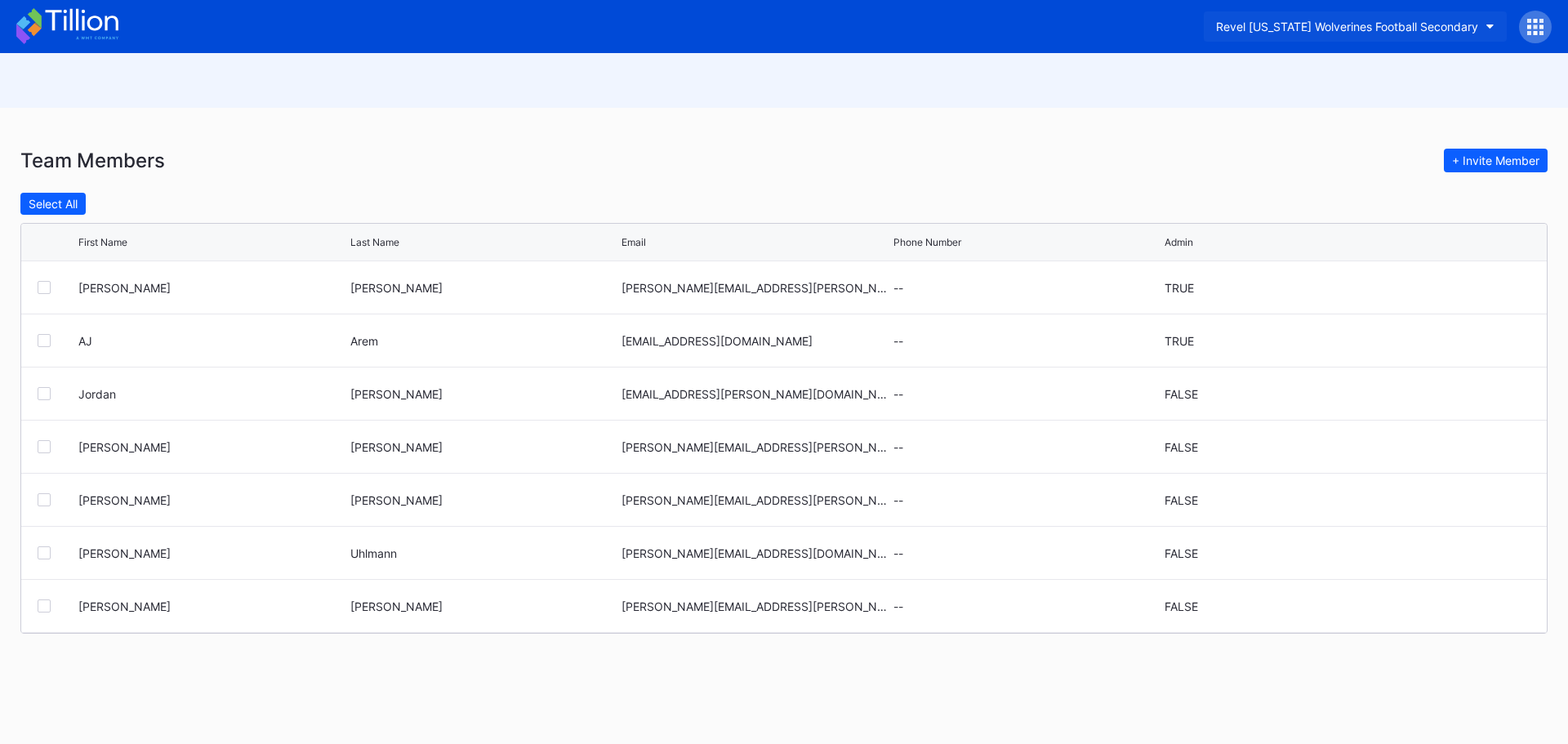
click at [1491, 22] on button "Revel [US_STATE] Wolverines Football Secondary" at bounding box center [1355, 27] width 303 height 30
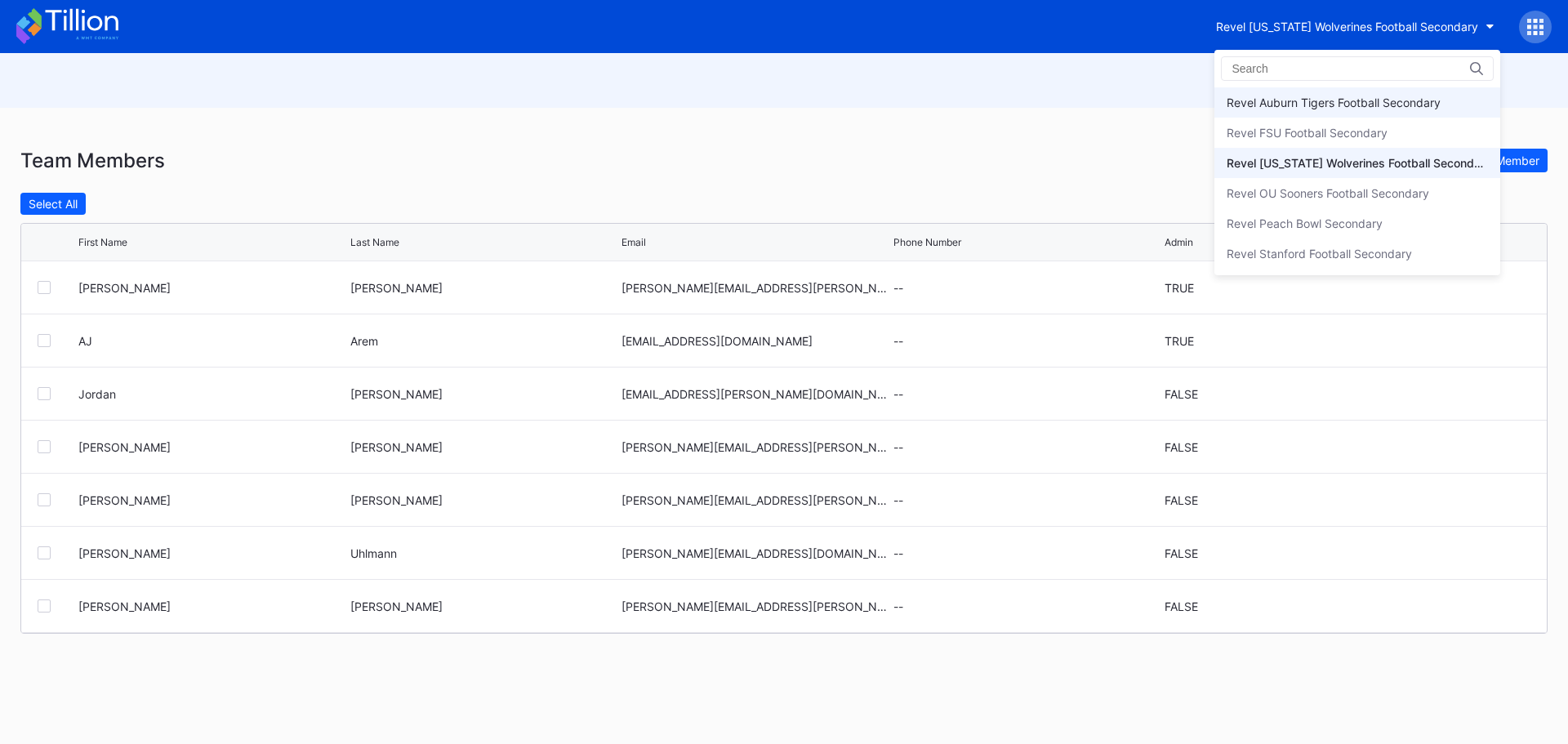
click at [1413, 97] on div "Revel Auburn Tigers Football Secondary" at bounding box center [1333, 102] width 214 height 14
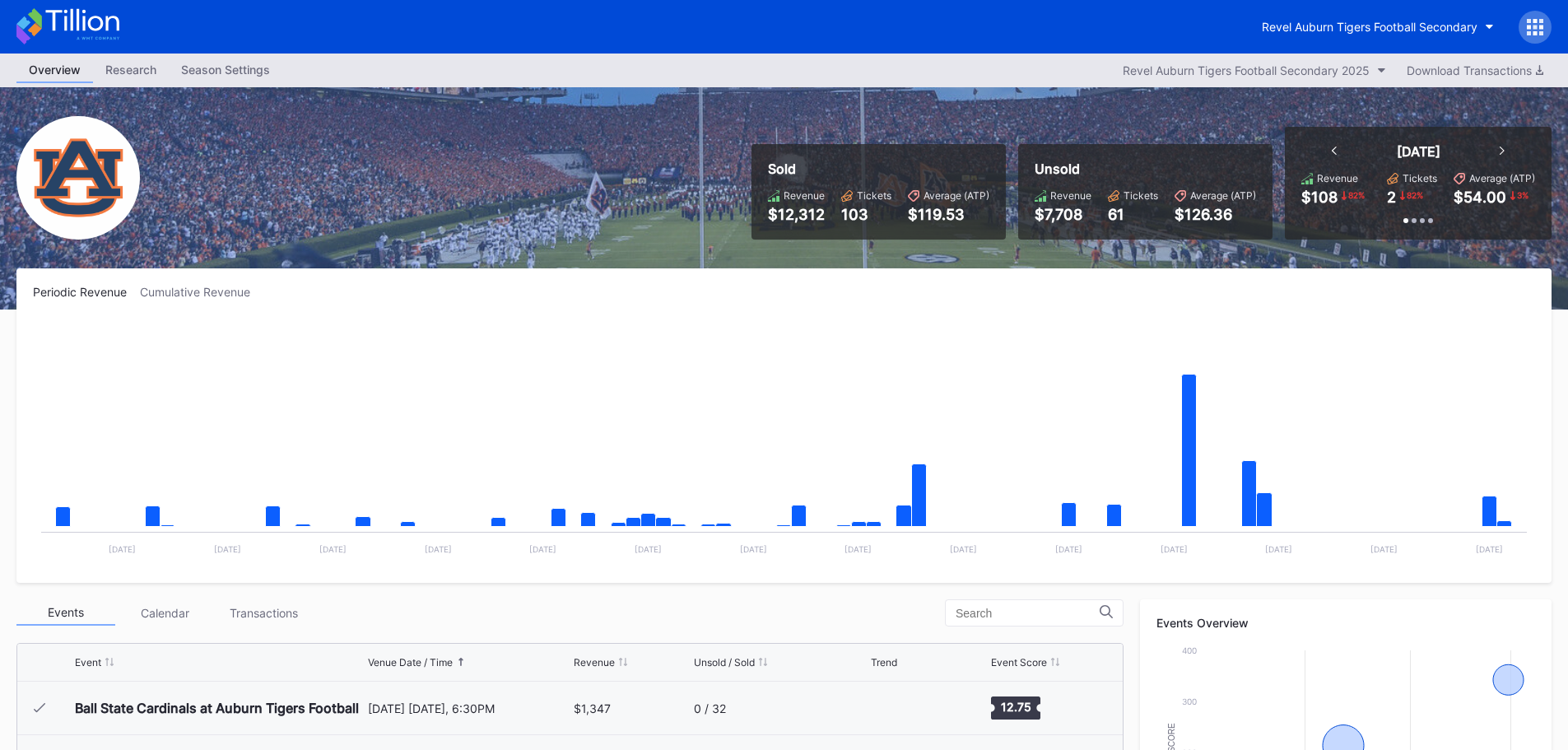
click at [1533, 31] on icon at bounding box center [1535, 33] width 4 height 4
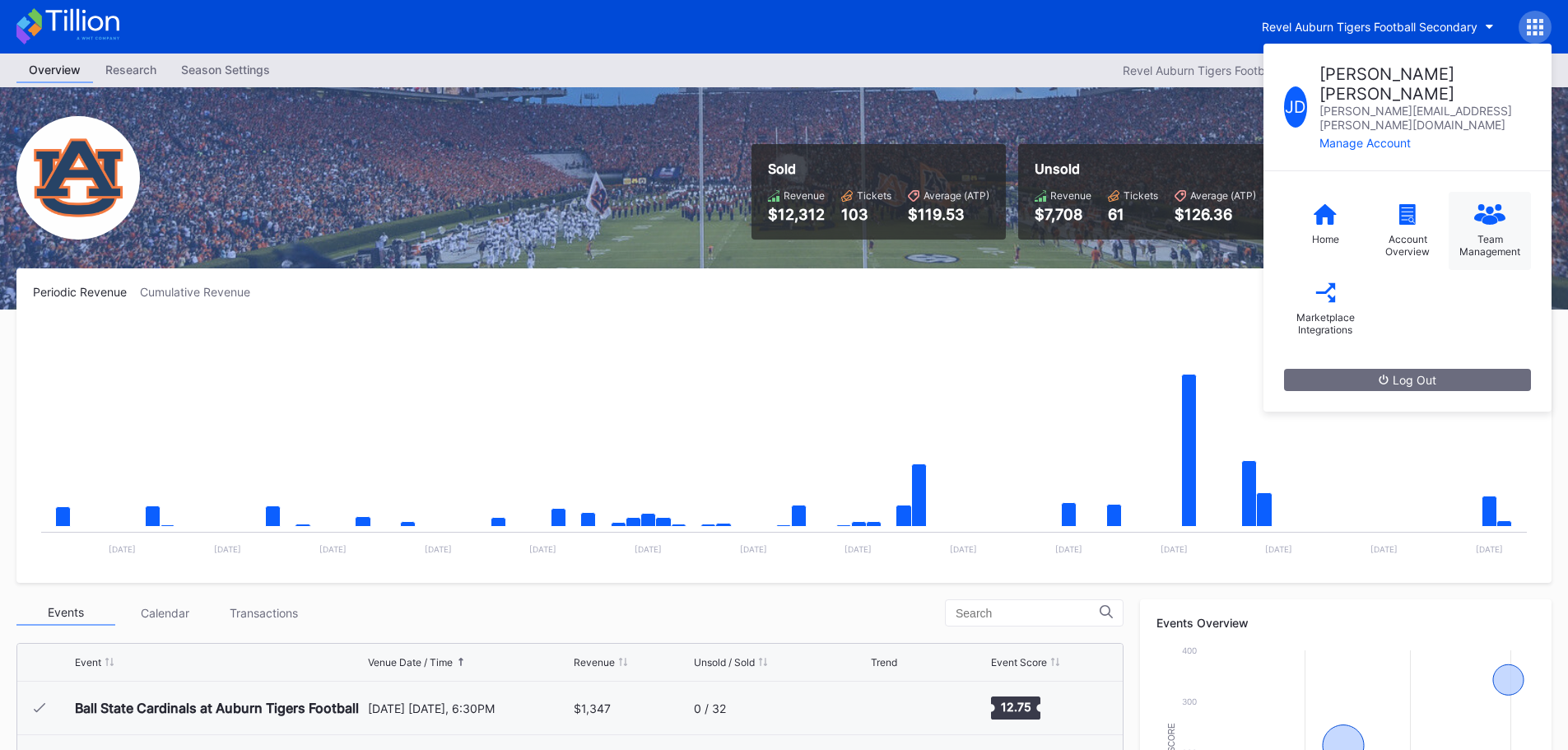
click at [1495, 196] on div "Team Management" at bounding box center [1490, 231] width 83 height 78
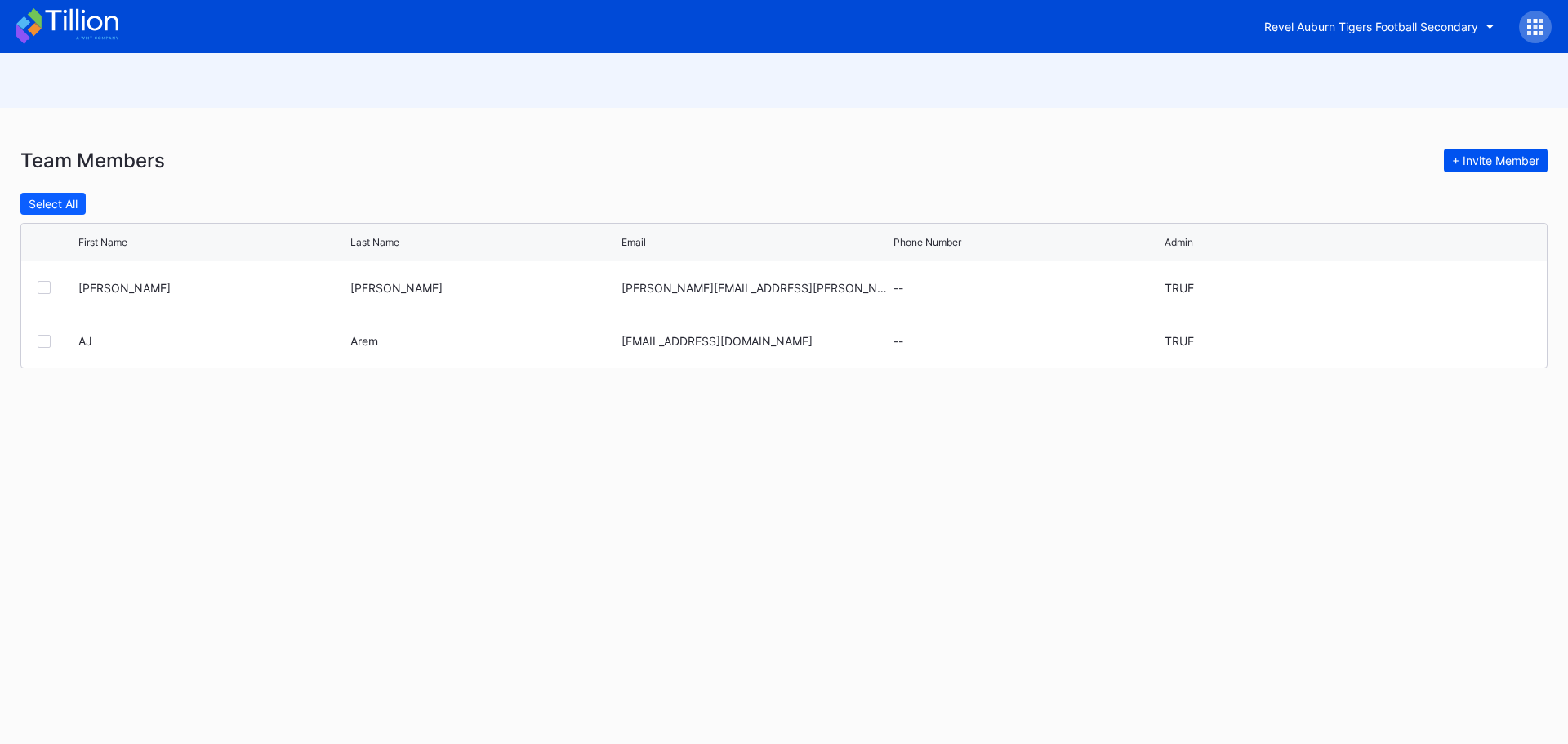
click at [1486, 162] on div "+ Invite Member" at bounding box center [1495, 160] width 87 height 14
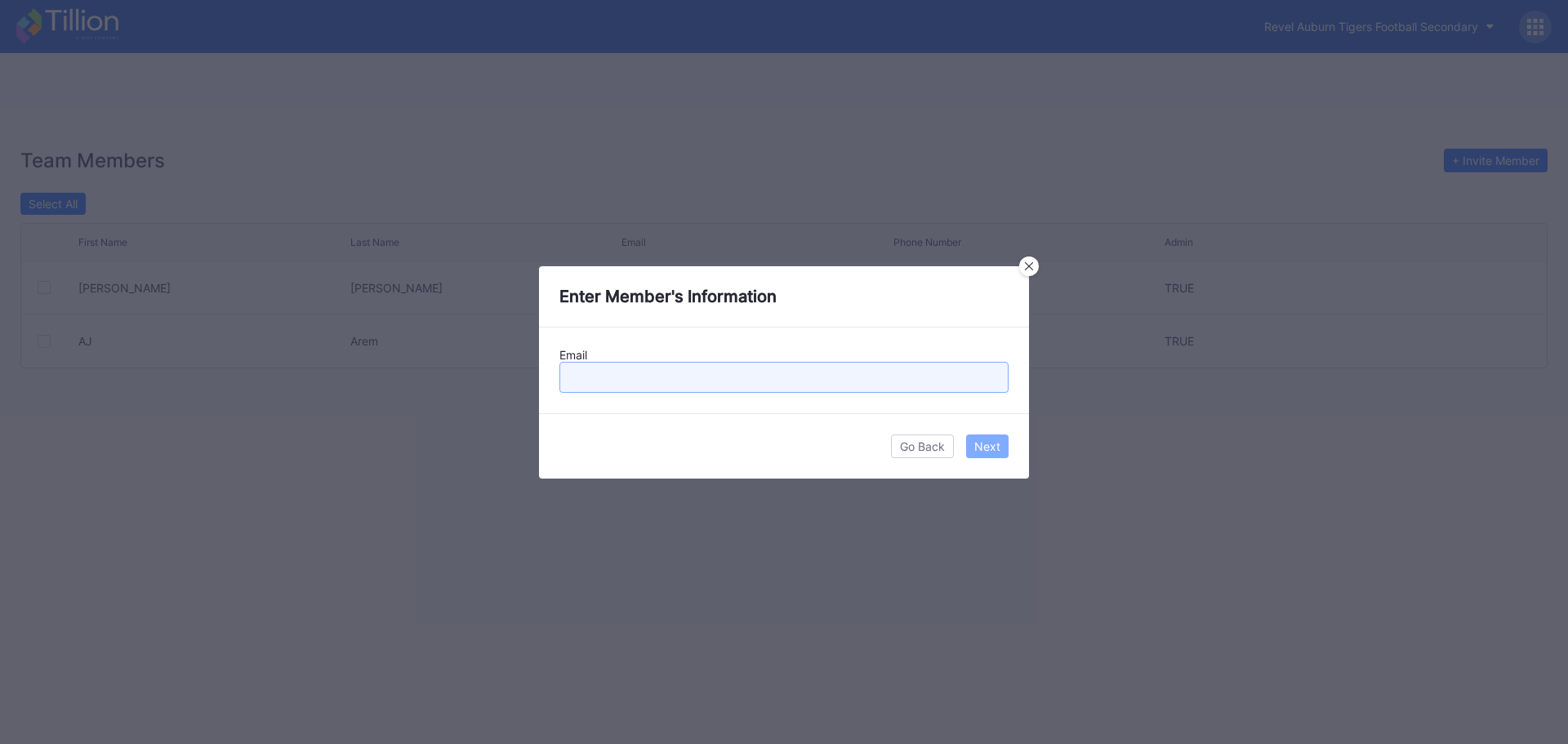
click at [716, 367] on input "text" at bounding box center [784, 377] width 449 height 31
type input "[PERSON_NAME][EMAIL_ADDRESS][PERSON_NAME][DOMAIN_NAME]"
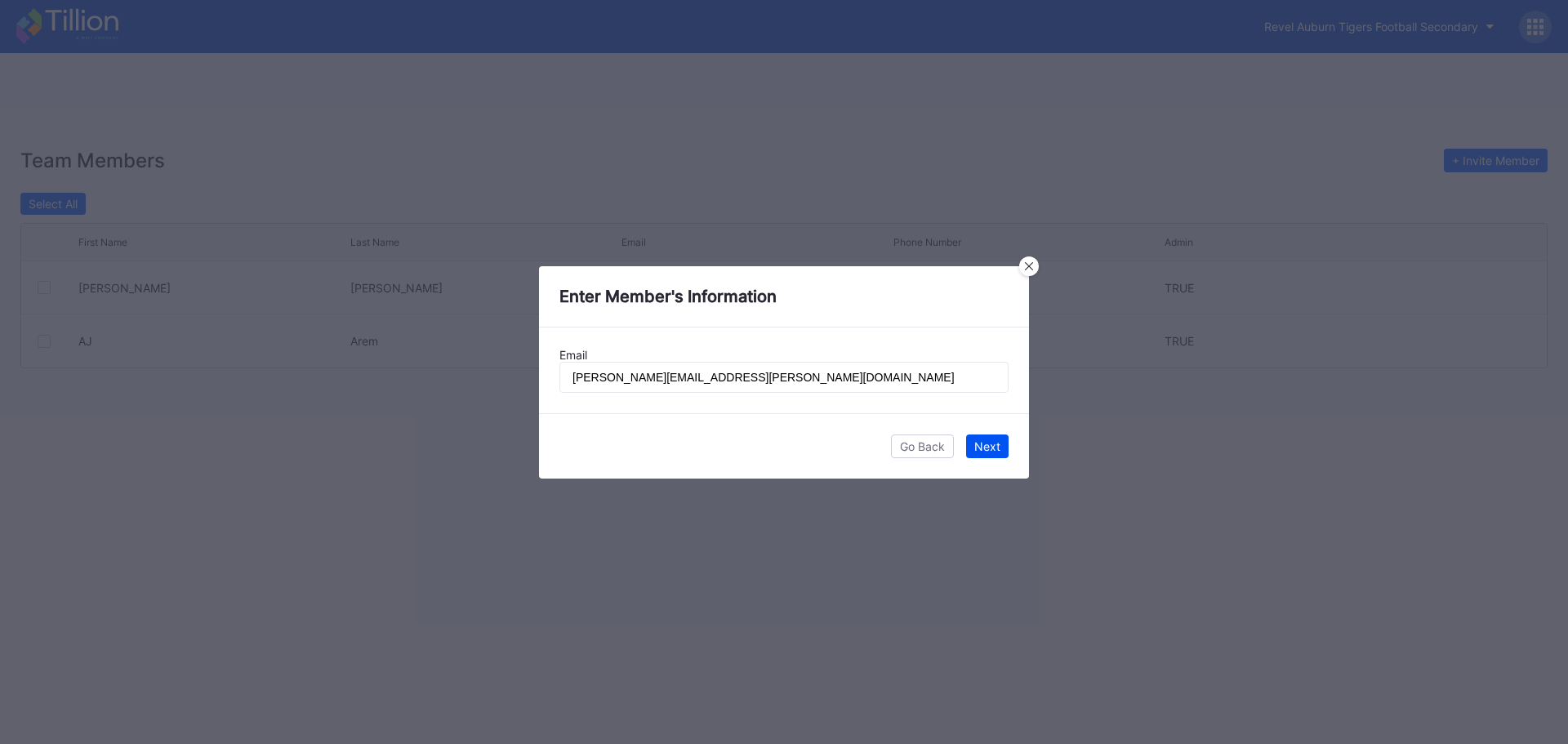
click at [992, 441] on div "Next" at bounding box center [987, 446] width 26 height 14
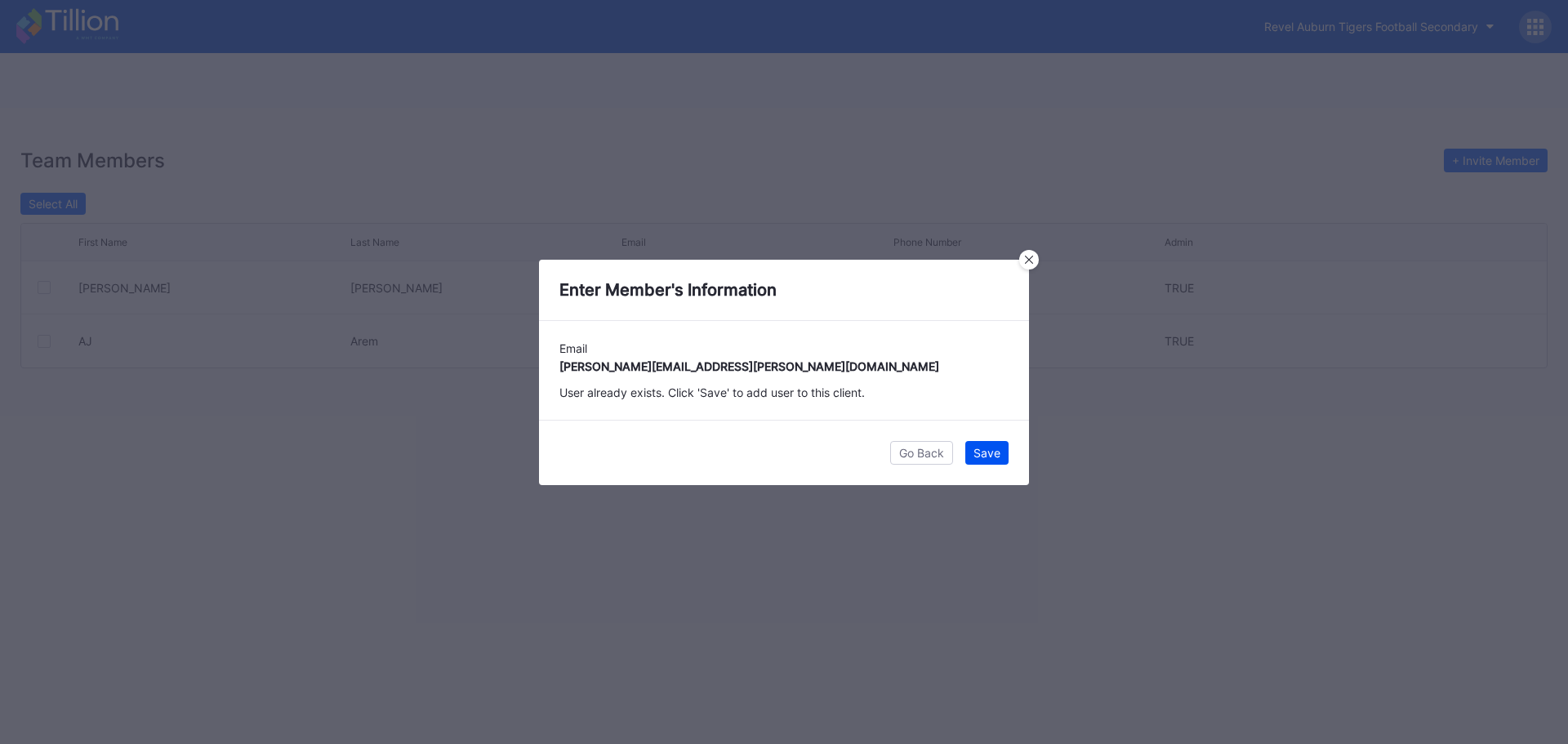
click at [986, 454] on div "Save" at bounding box center [987, 453] width 27 height 14
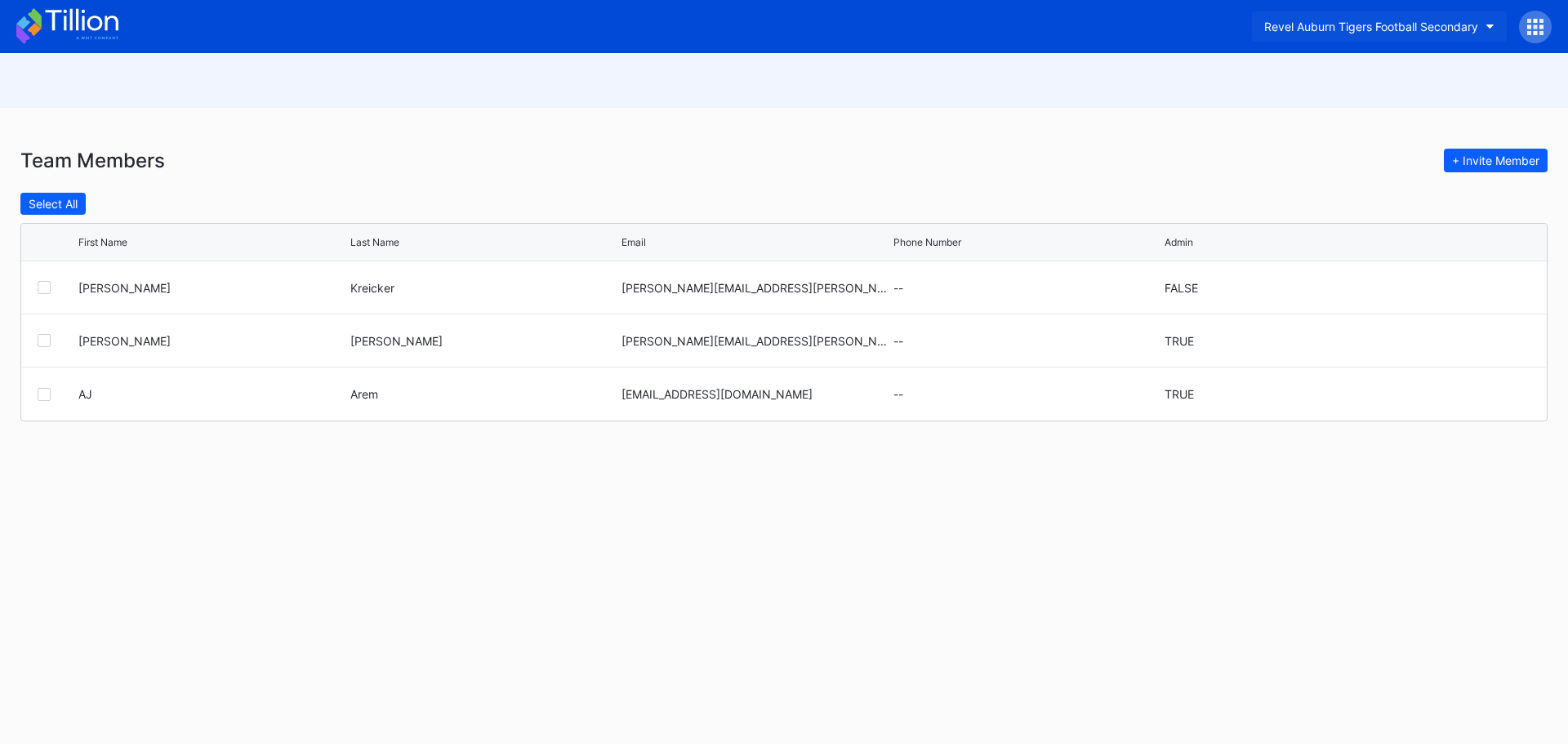
click at [1486, 24] on button "Revel Auburn Tigers Football Secondary" at bounding box center [1380, 27] width 255 height 30
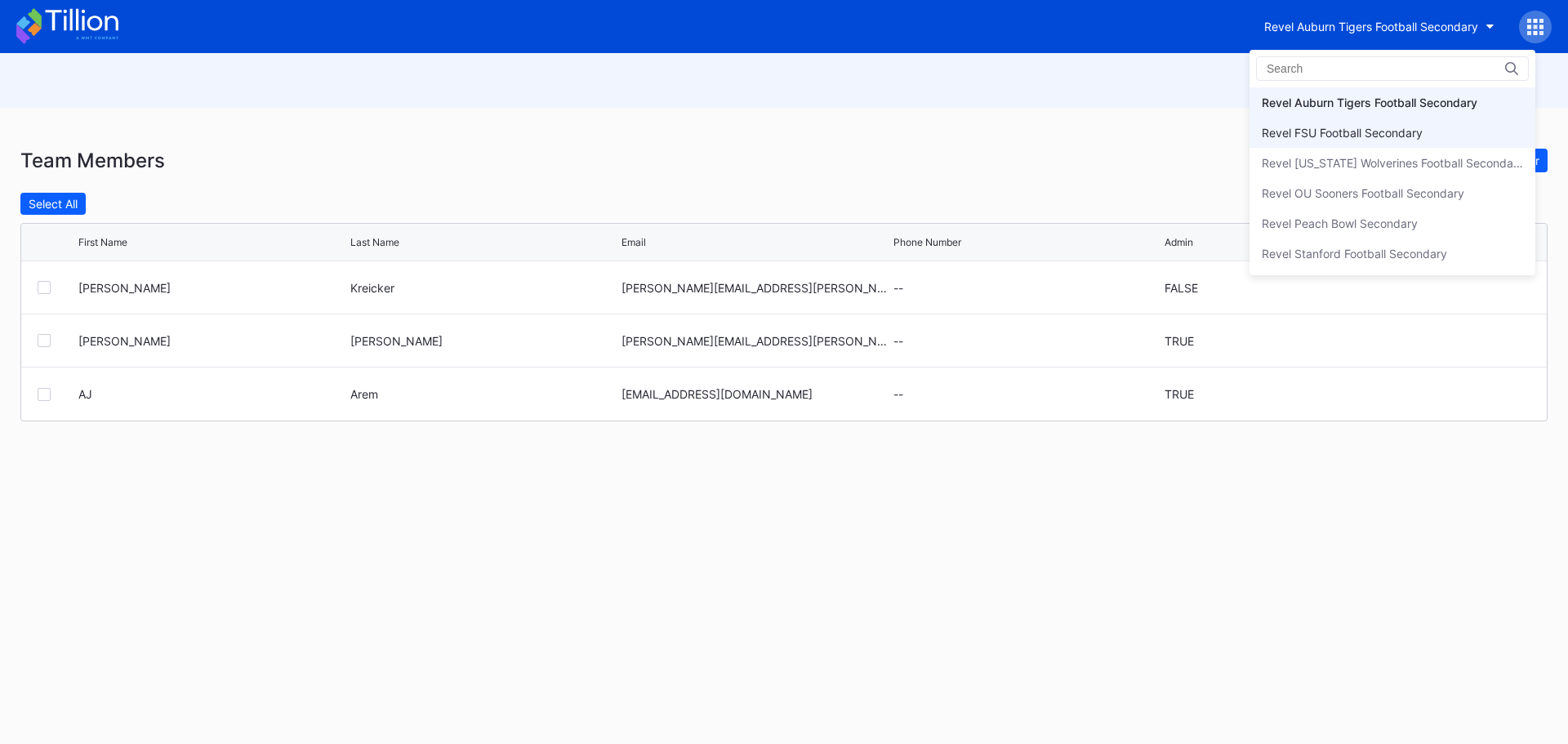
click at [1429, 137] on div "Revel FSU Football Secondary" at bounding box center [1392, 133] width 286 height 30
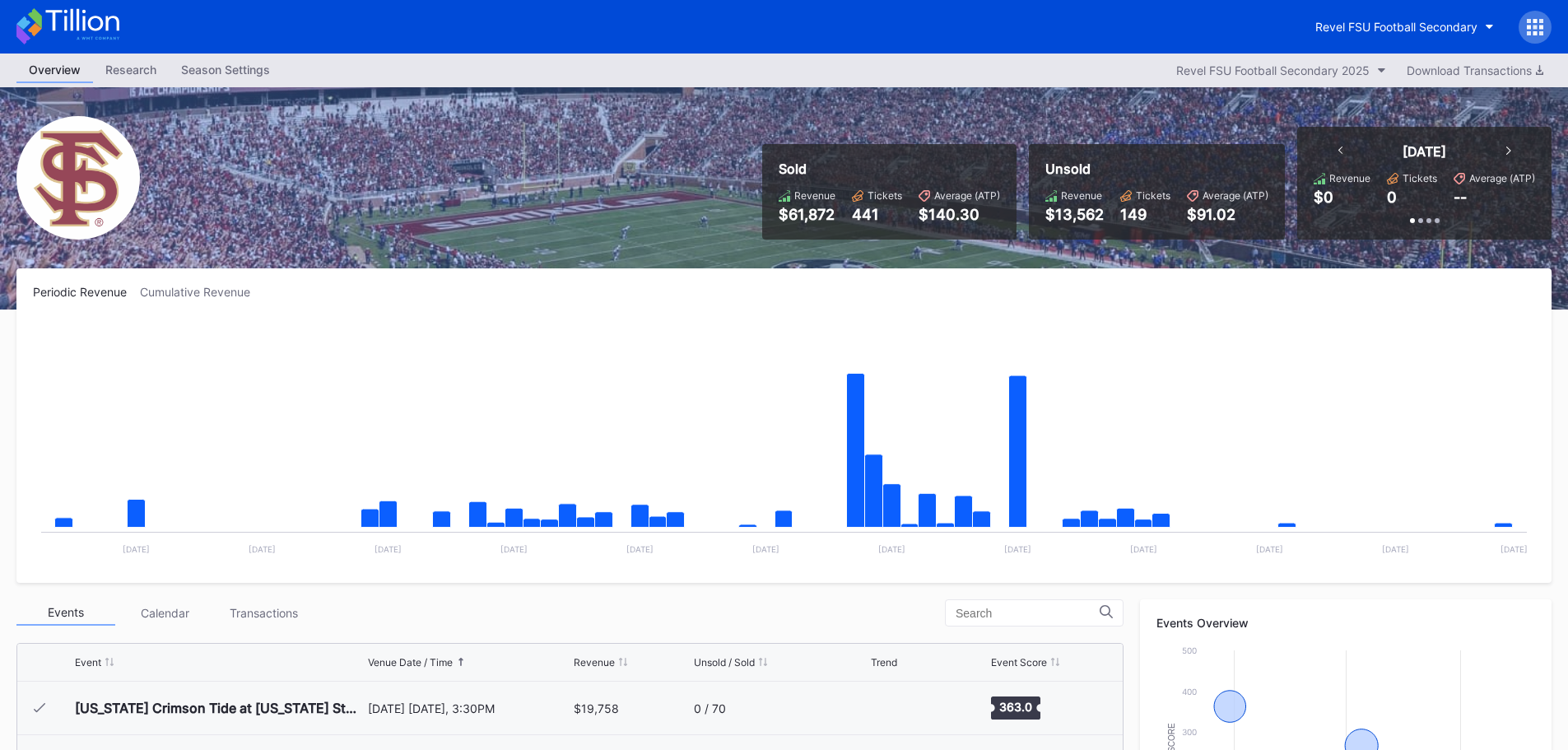
click at [1537, 26] on icon at bounding box center [1534, 26] width 16 height 16
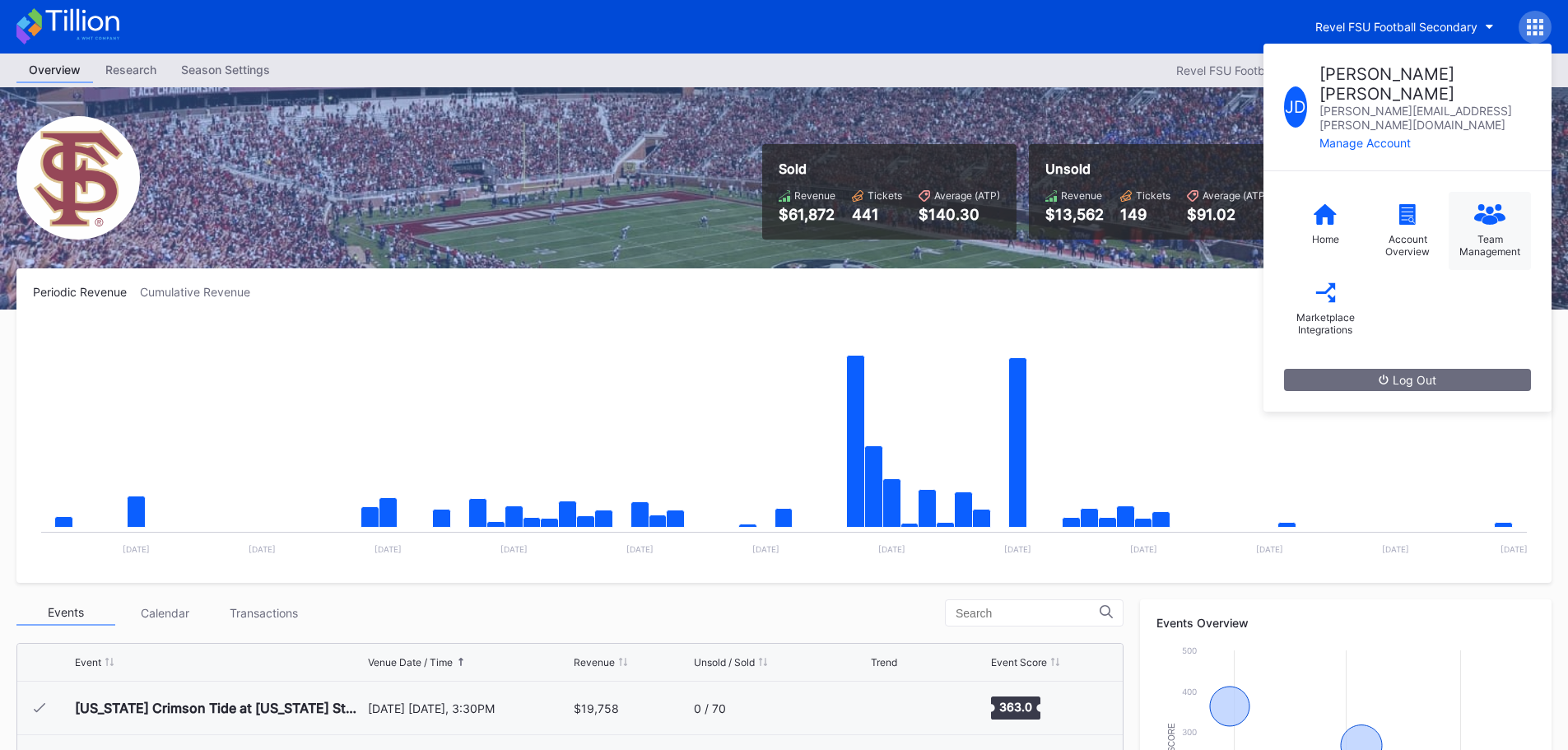
click at [1502, 198] on div "Team Management" at bounding box center [1490, 231] width 83 height 78
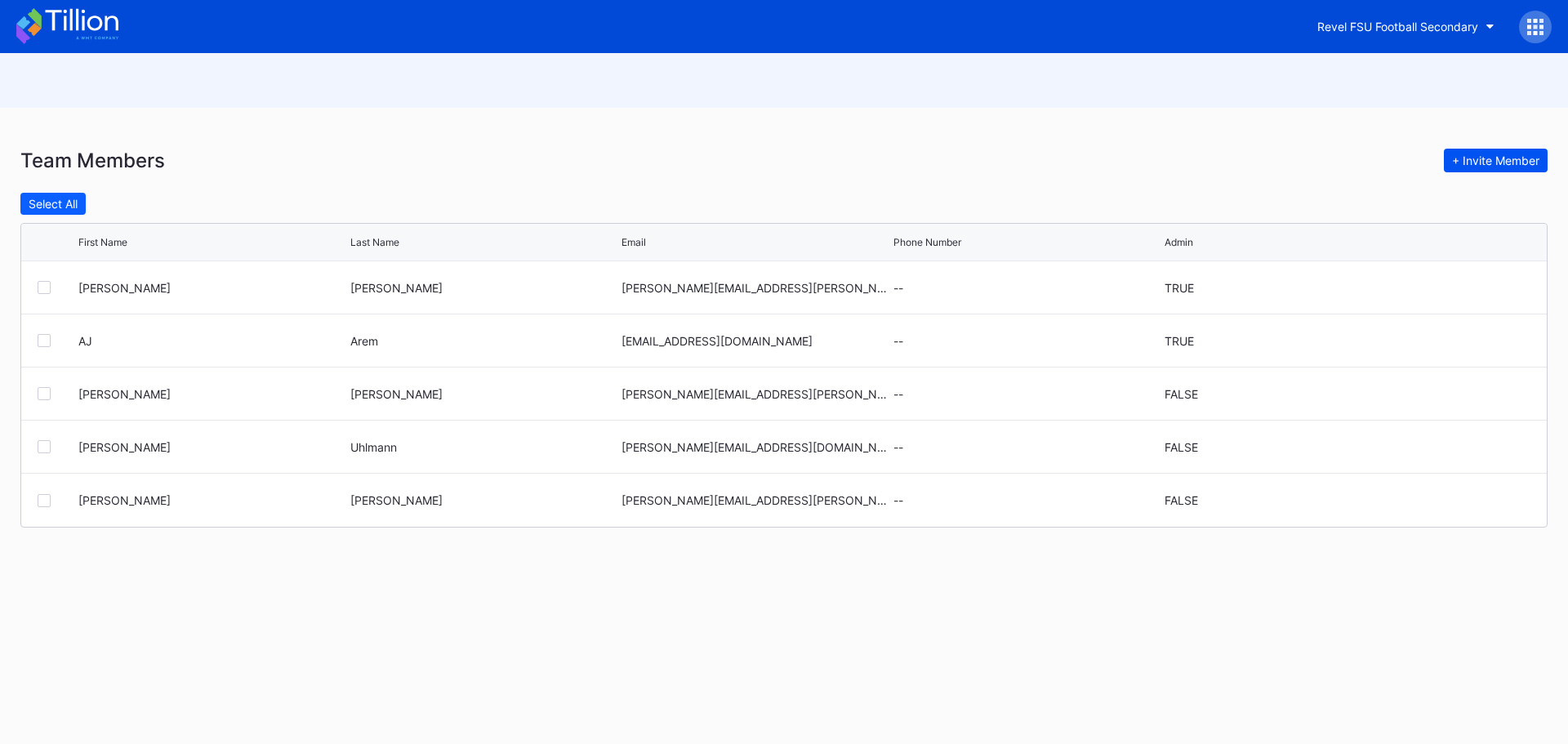
click at [1505, 158] on div "+ Invite Member" at bounding box center [1495, 160] width 87 height 14
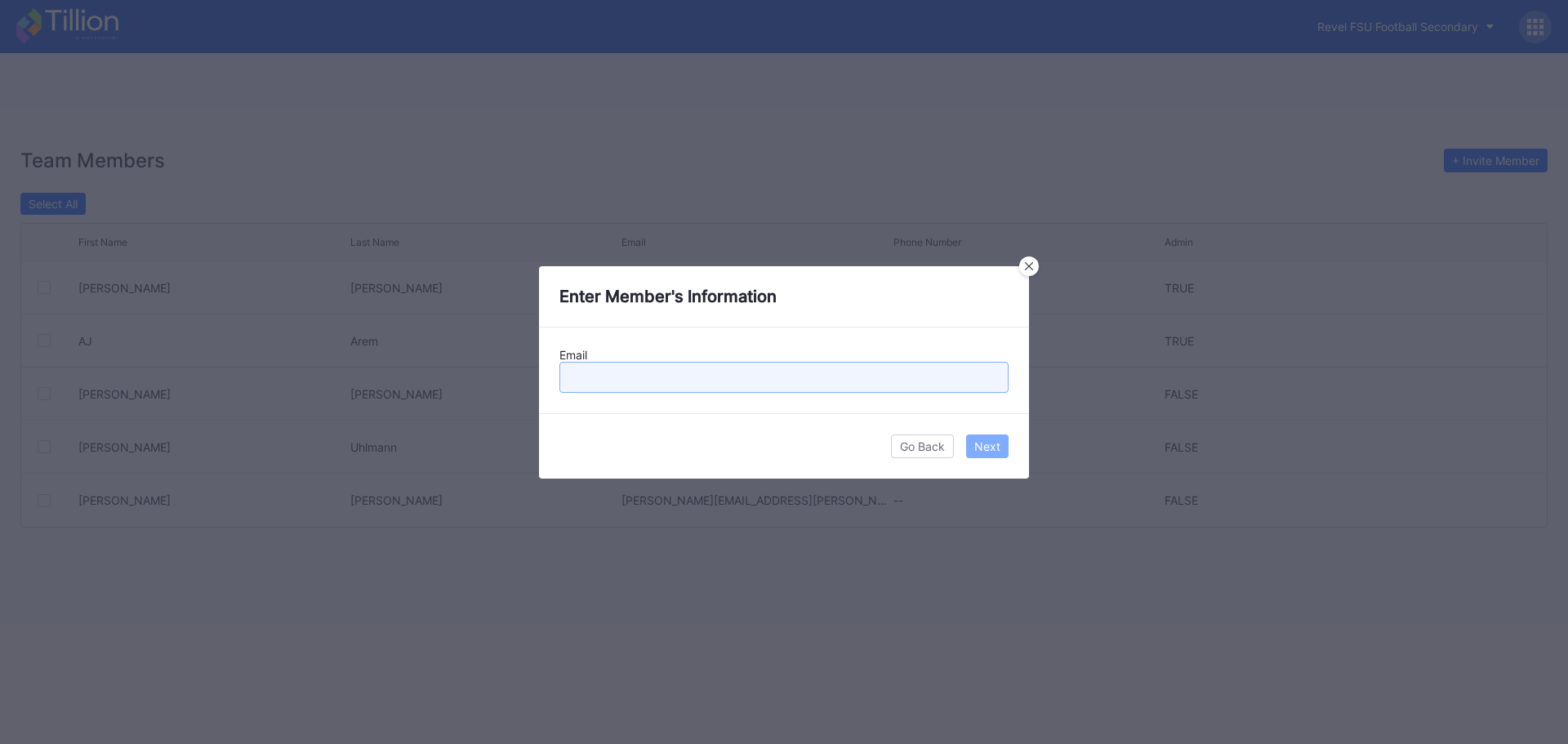
click at [736, 384] on input "text" at bounding box center [784, 377] width 449 height 31
type input "[PERSON_NAME][EMAIL_ADDRESS][PERSON_NAME][DOMAIN_NAME]"
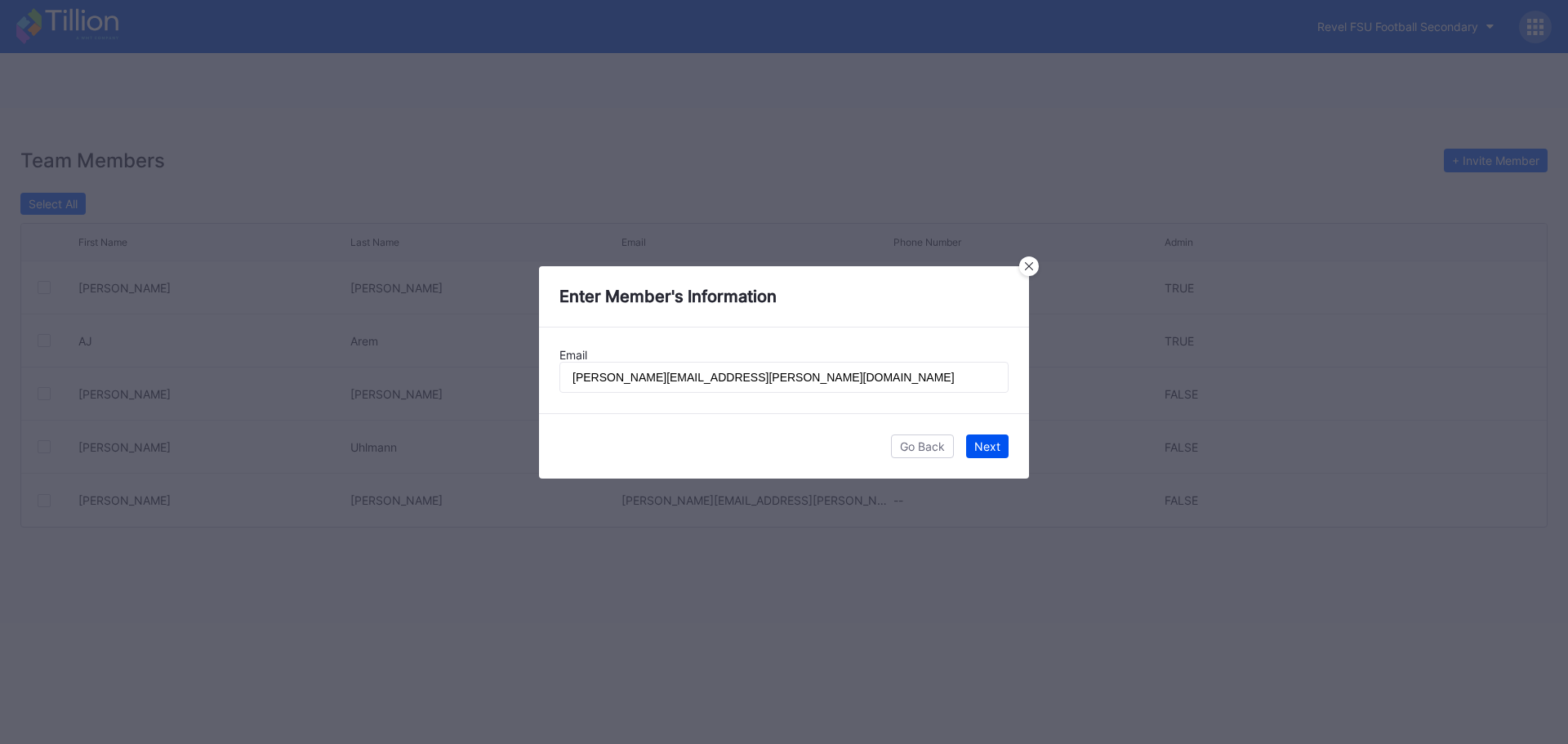
click at [994, 444] on div "Next" at bounding box center [987, 446] width 26 height 14
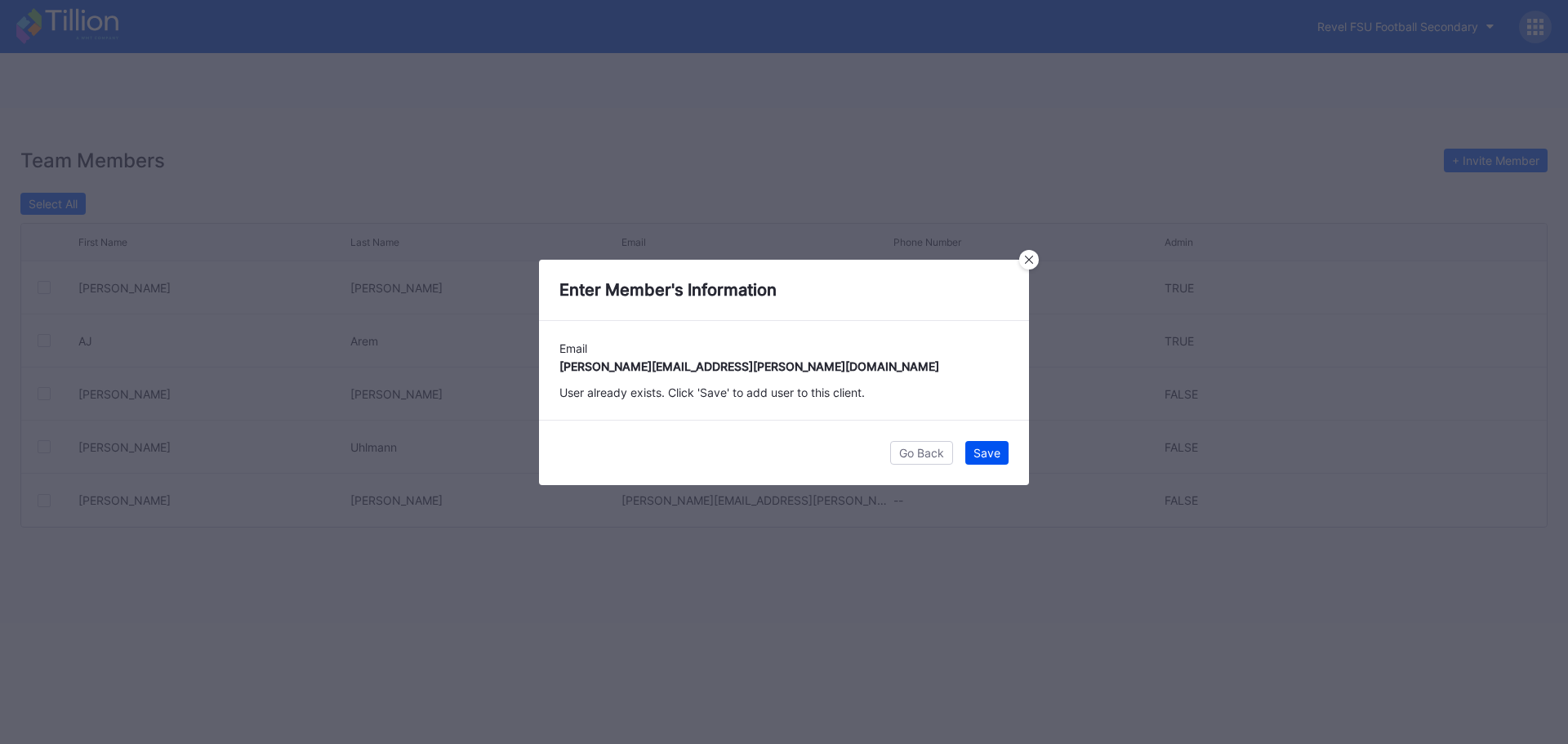
click at [1003, 443] on button "Save" at bounding box center [987, 453] width 43 height 24
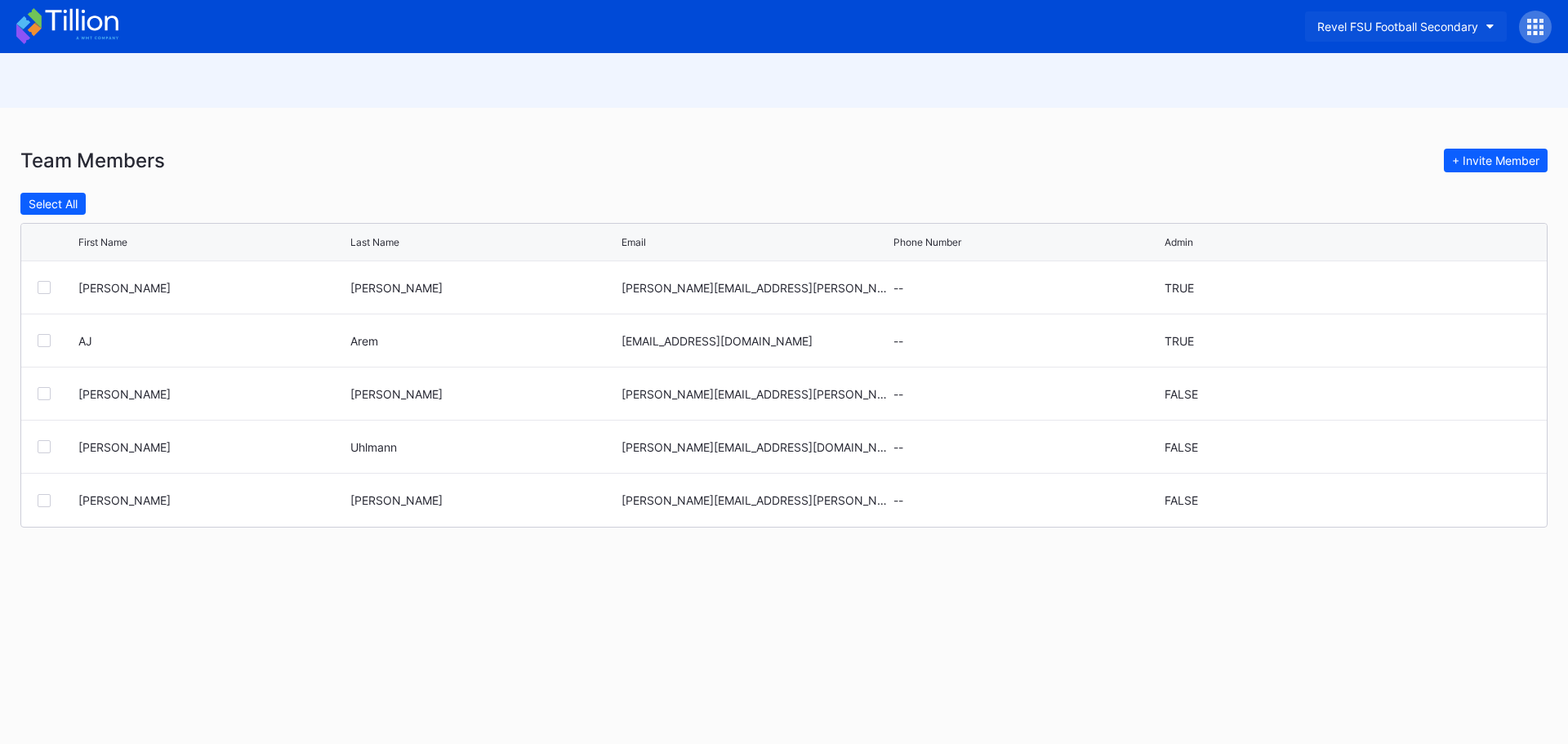
click at [1451, 27] on div "Revel FSU Football Secondary" at bounding box center [1397, 26] width 161 height 14
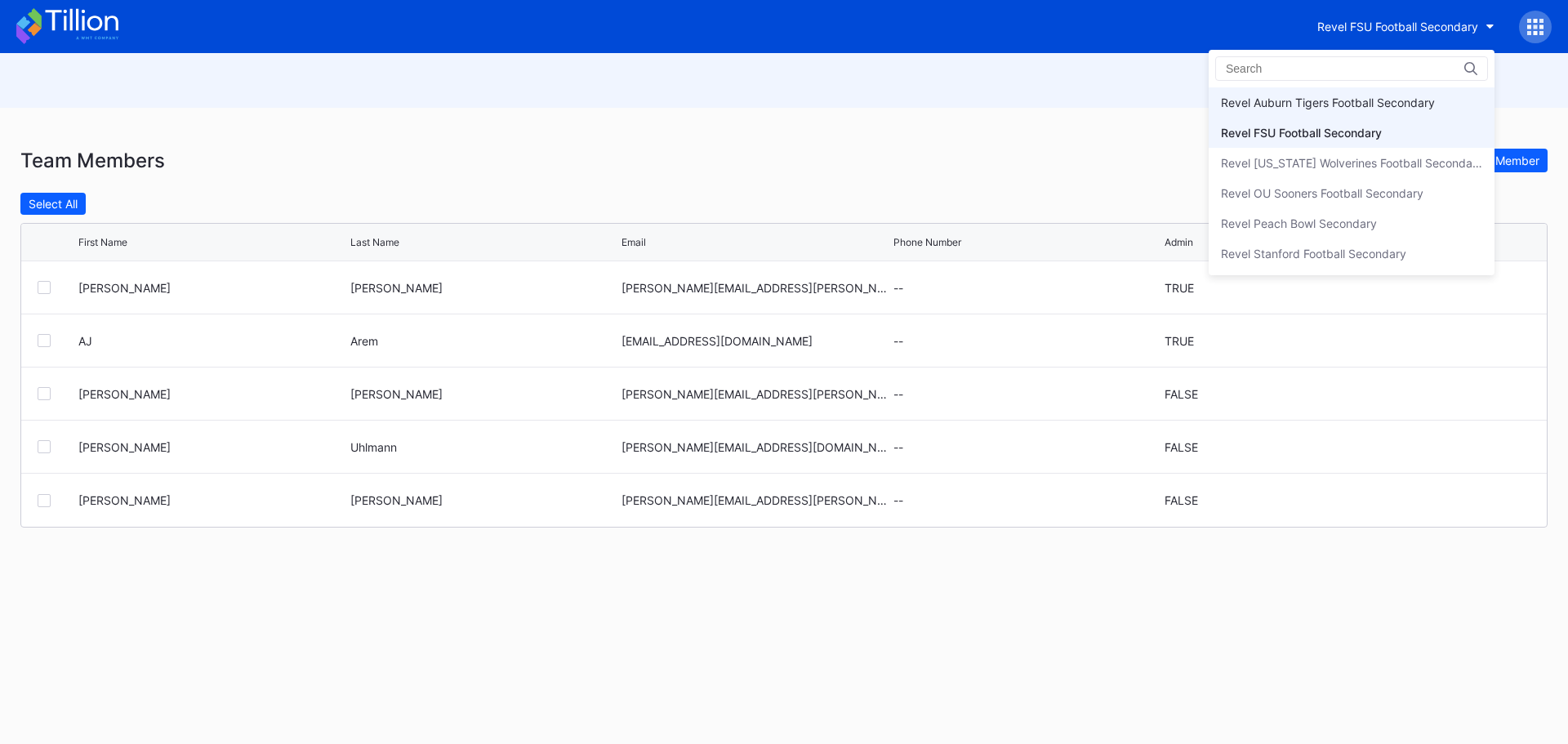
click at [1402, 108] on div "Revel Auburn Tigers Football Secondary" at bounding box center [1327, 102] width 214 height 14
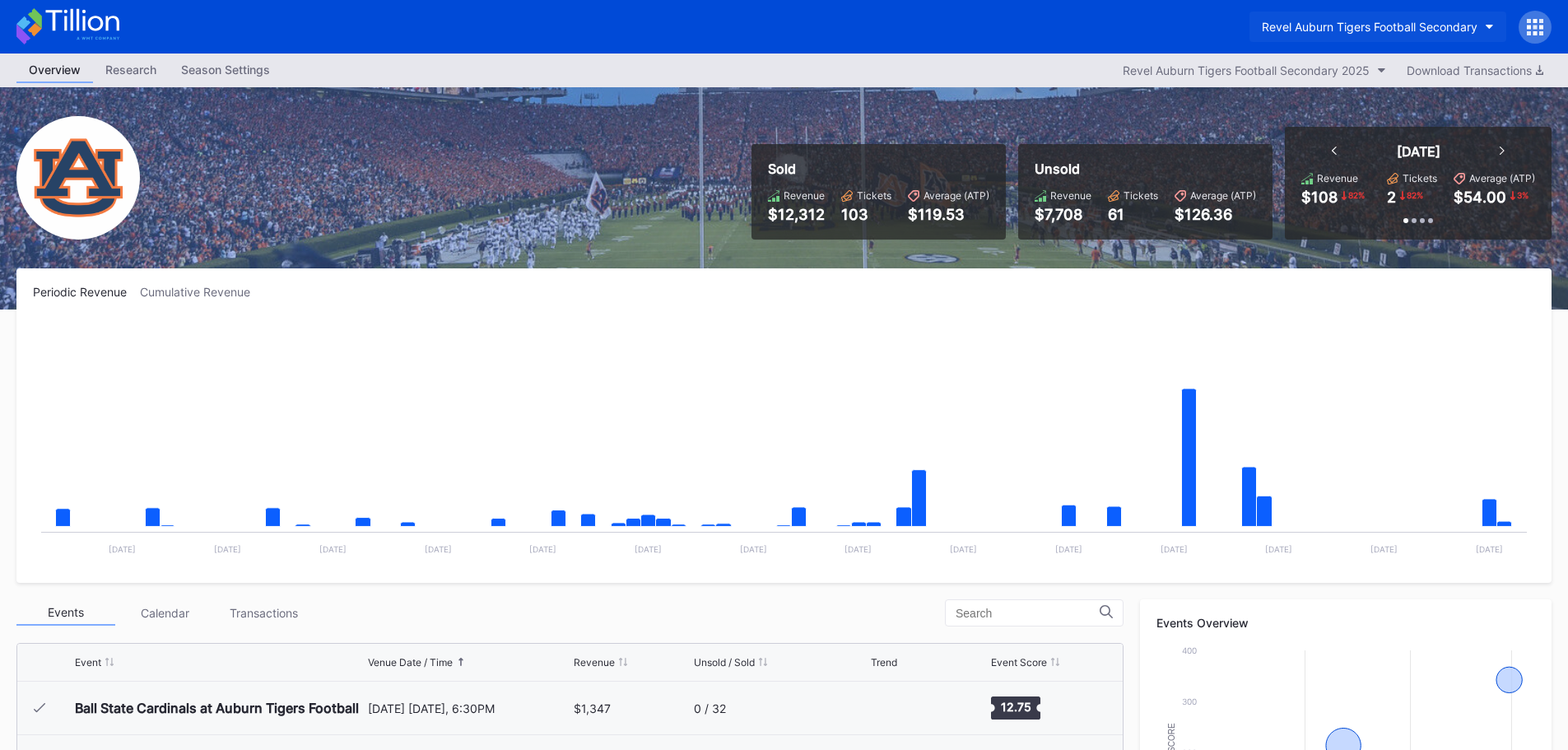
click at [1432, 32] on div "Revel Auburn Tigers Football Secondary" at bounding box center [1369, 26] width 215 height 14
click at [1548, 14] on div "Revel Auburn Tigers Football Secondary" at bounding box center [1400, 27] width 302 height 33
click at [1538, 21] on icon at bounding box center [1534, 26] width 16 height 16
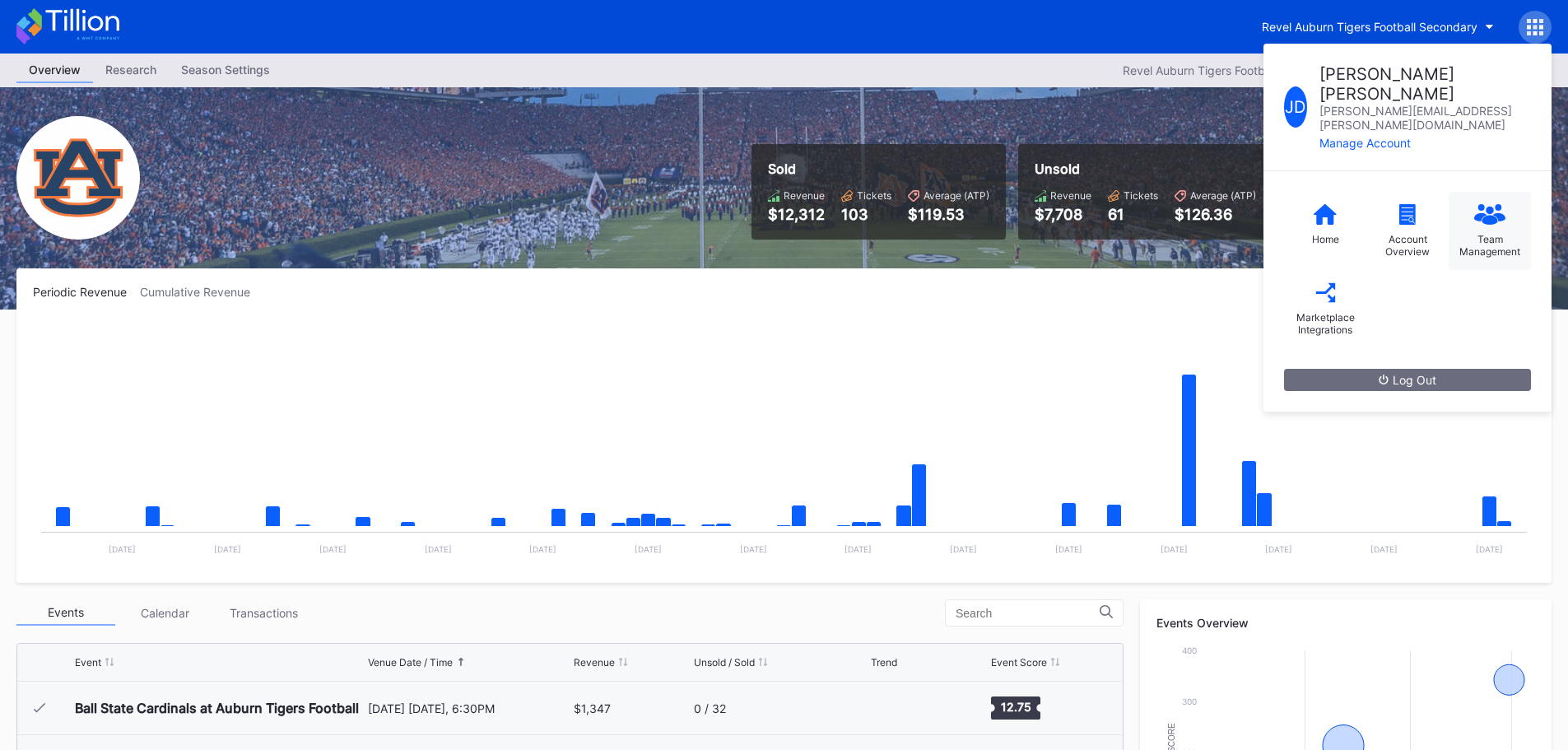
click at [1471, 192] on div "Team Management" at bounding box center [1490, 231] width 83 height 78
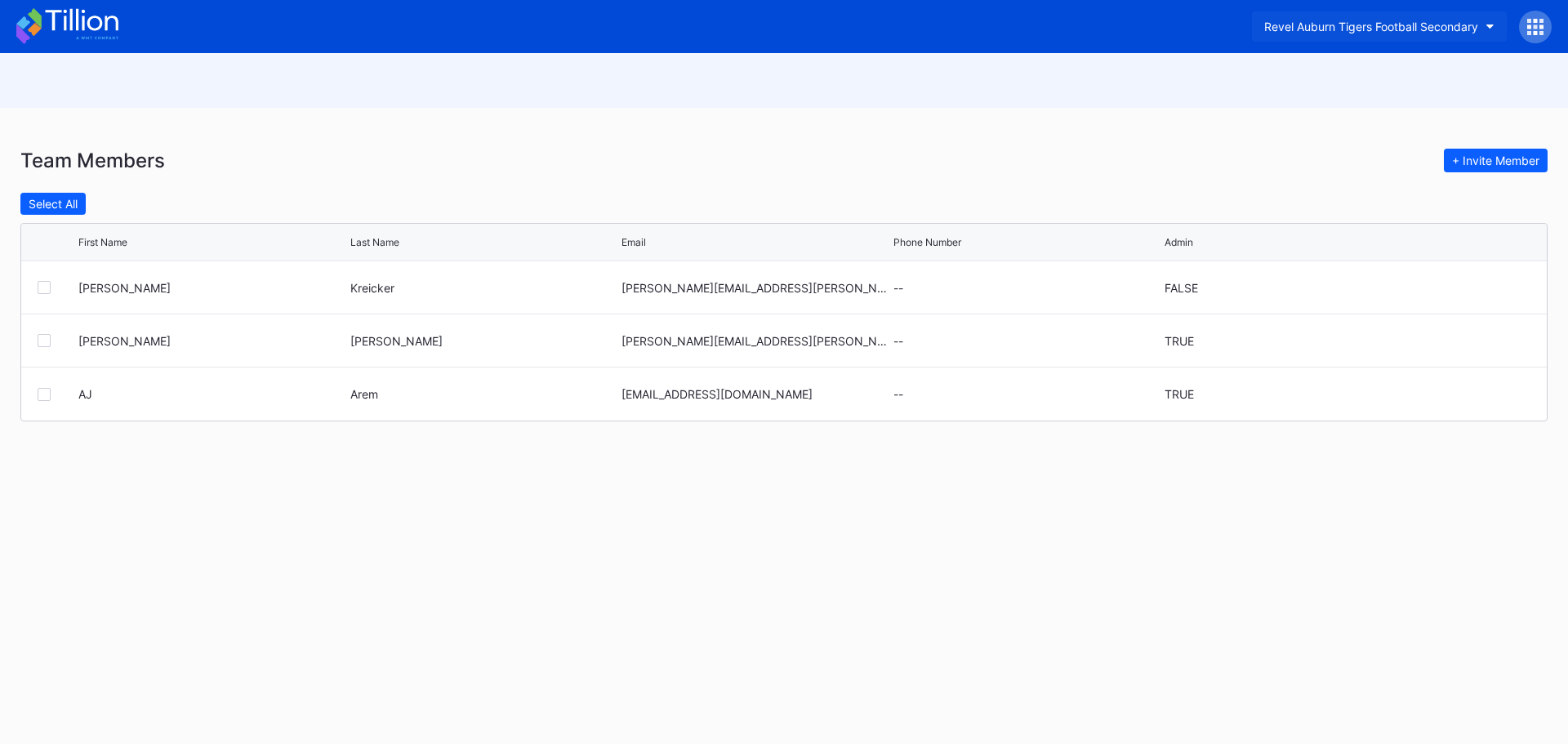
click at [1478, 30] on button "Revel Auburn Tigers Football Secondary" at bounding box center [1380, 27] width 255 height 30
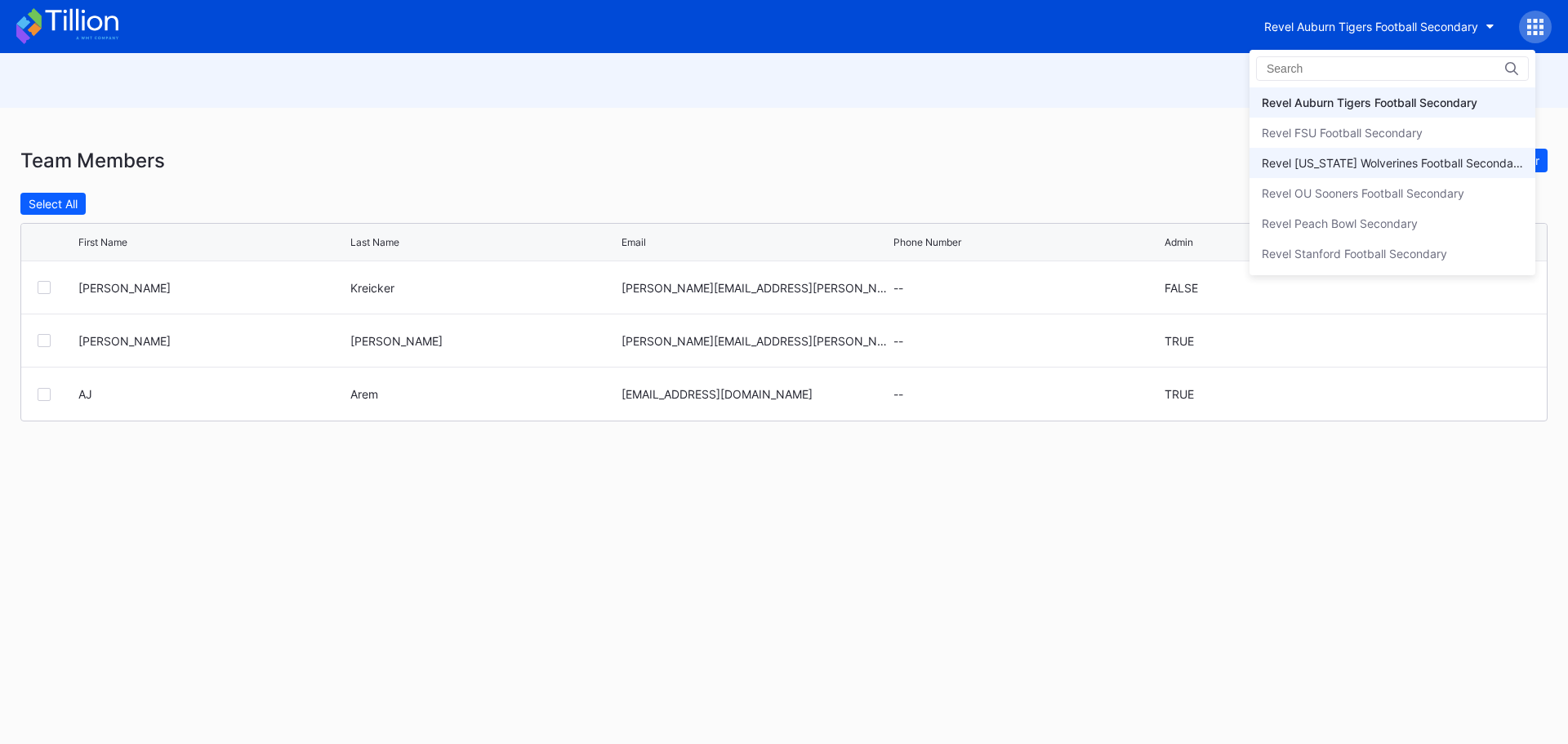
click at [1421, 162] on div "Revel Michigan Wolverines Football Secondary" at bounding box center [1392, 163] width 261 height 14
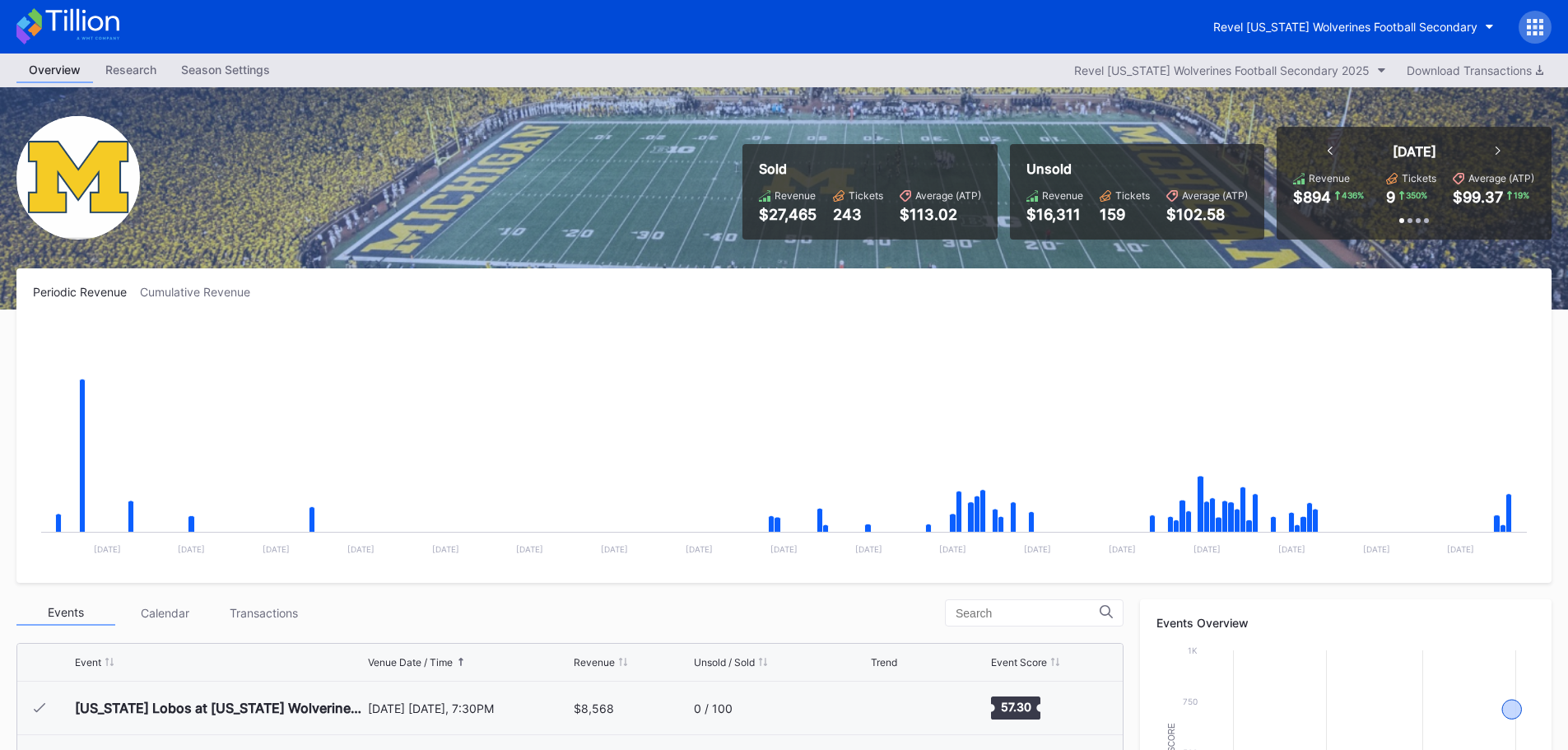
click at [1523, 31] on div at bounding box center [1535, 27] width 33 height 33
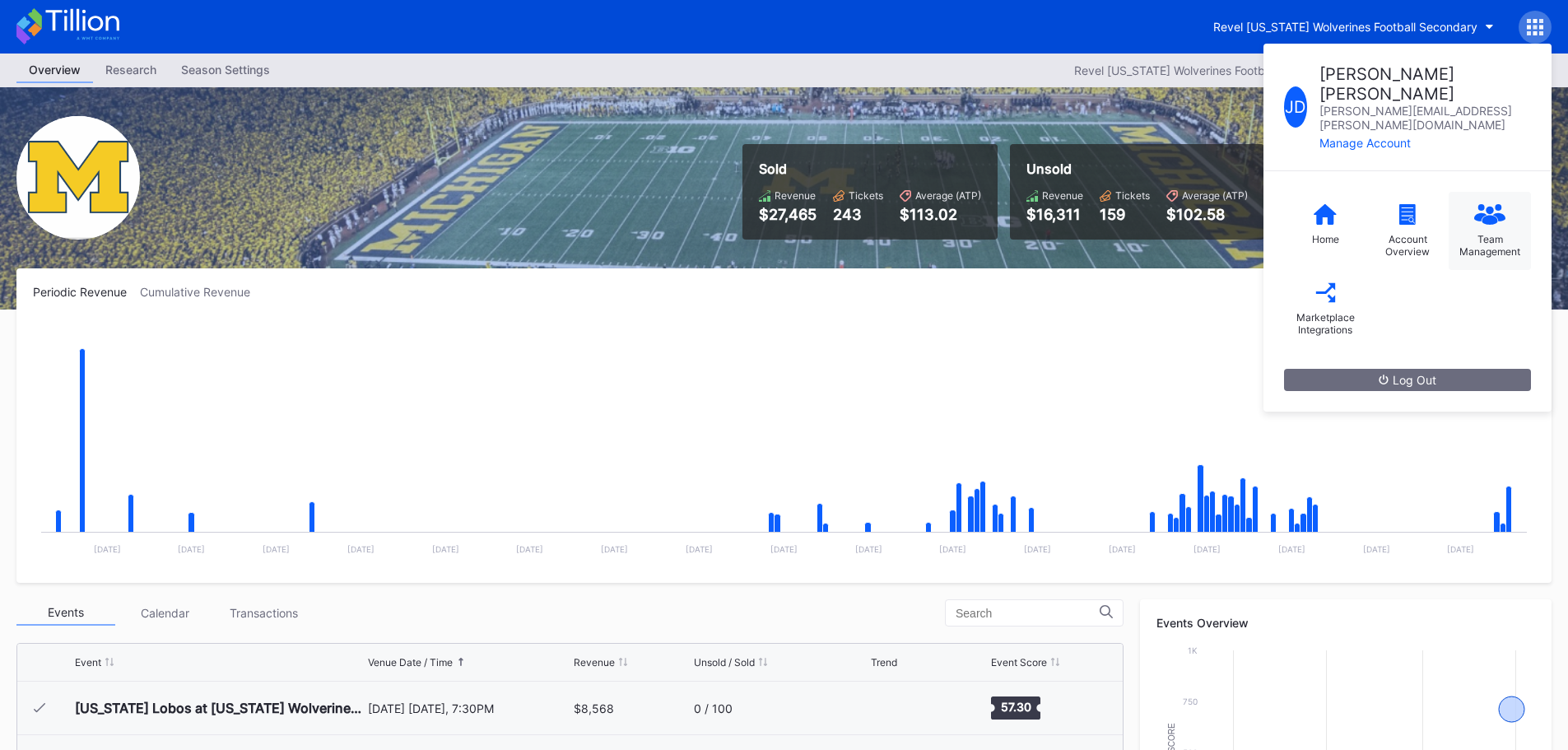
click at [1491, 192] on div "Team Management" at bounding box center [1490, 231] width 83 height 78
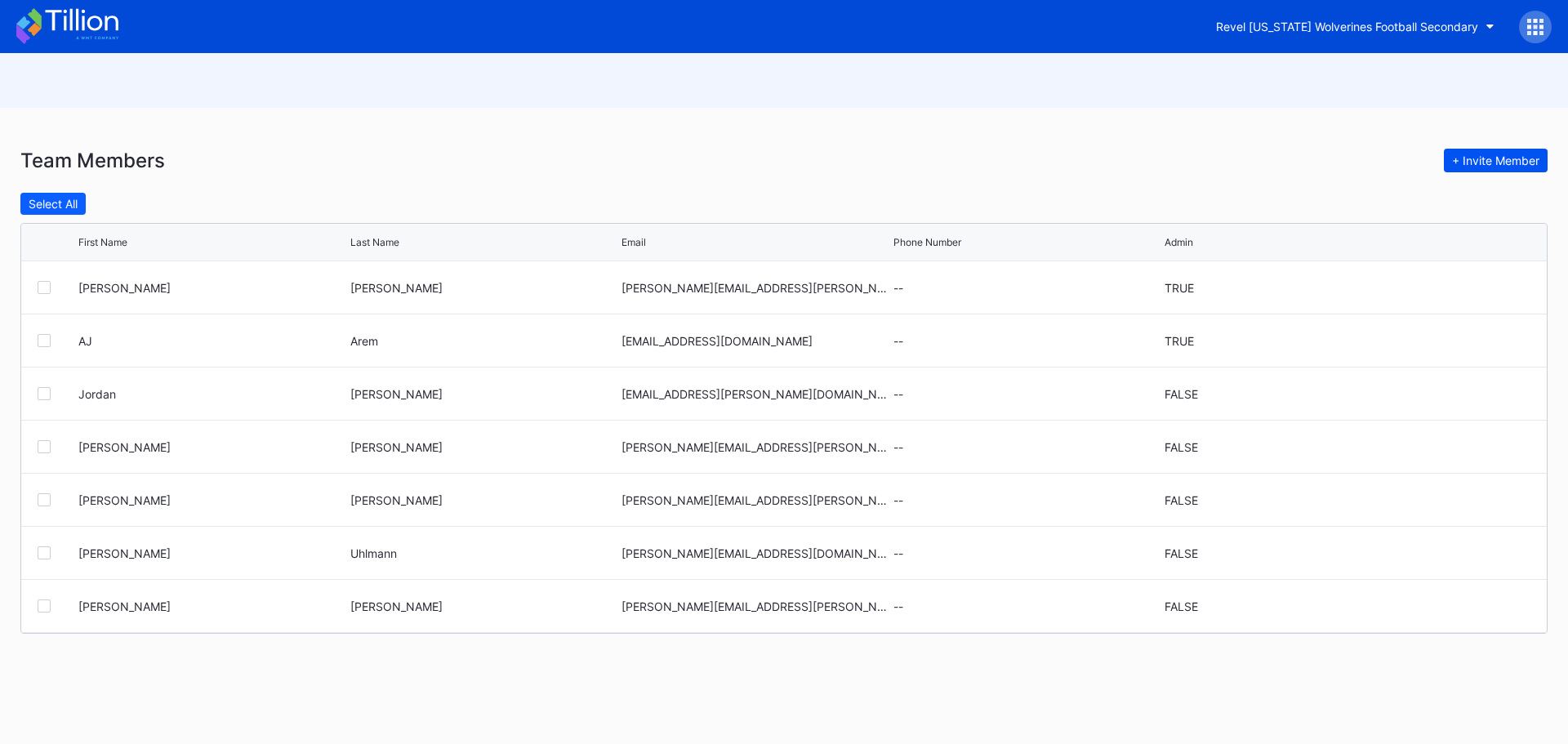
click at [1479, 154] on button "+ Invite Member" at bounding box center [1495, 160] width 104 height 24
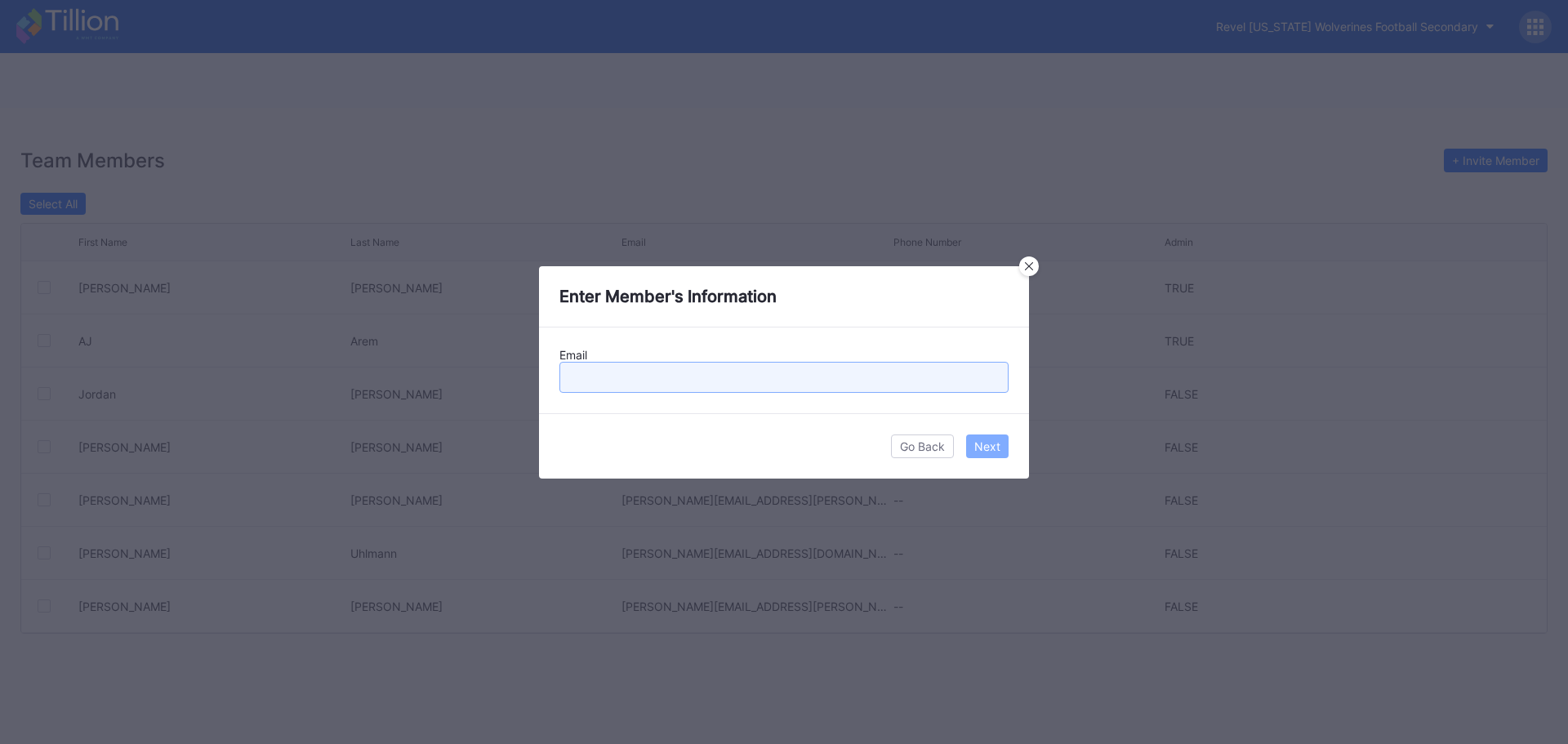
click at [658, 383] on input "text" at bounding box center [784, 377] width 449 height 31
type input "david.kreicker@revelxp.com"
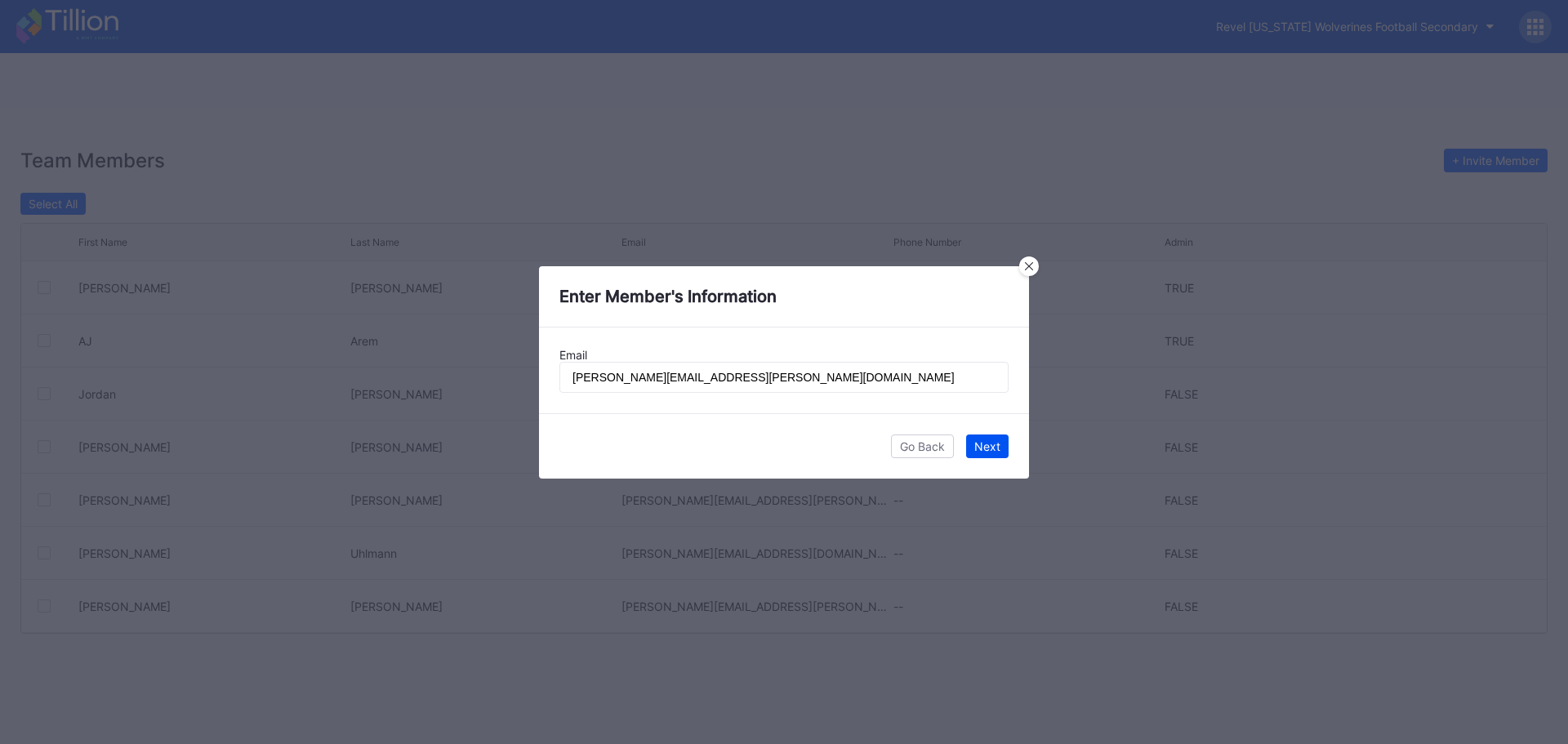
click at [992, 450] on div "Next" at bounding box center [987, 446] width 26 height 14
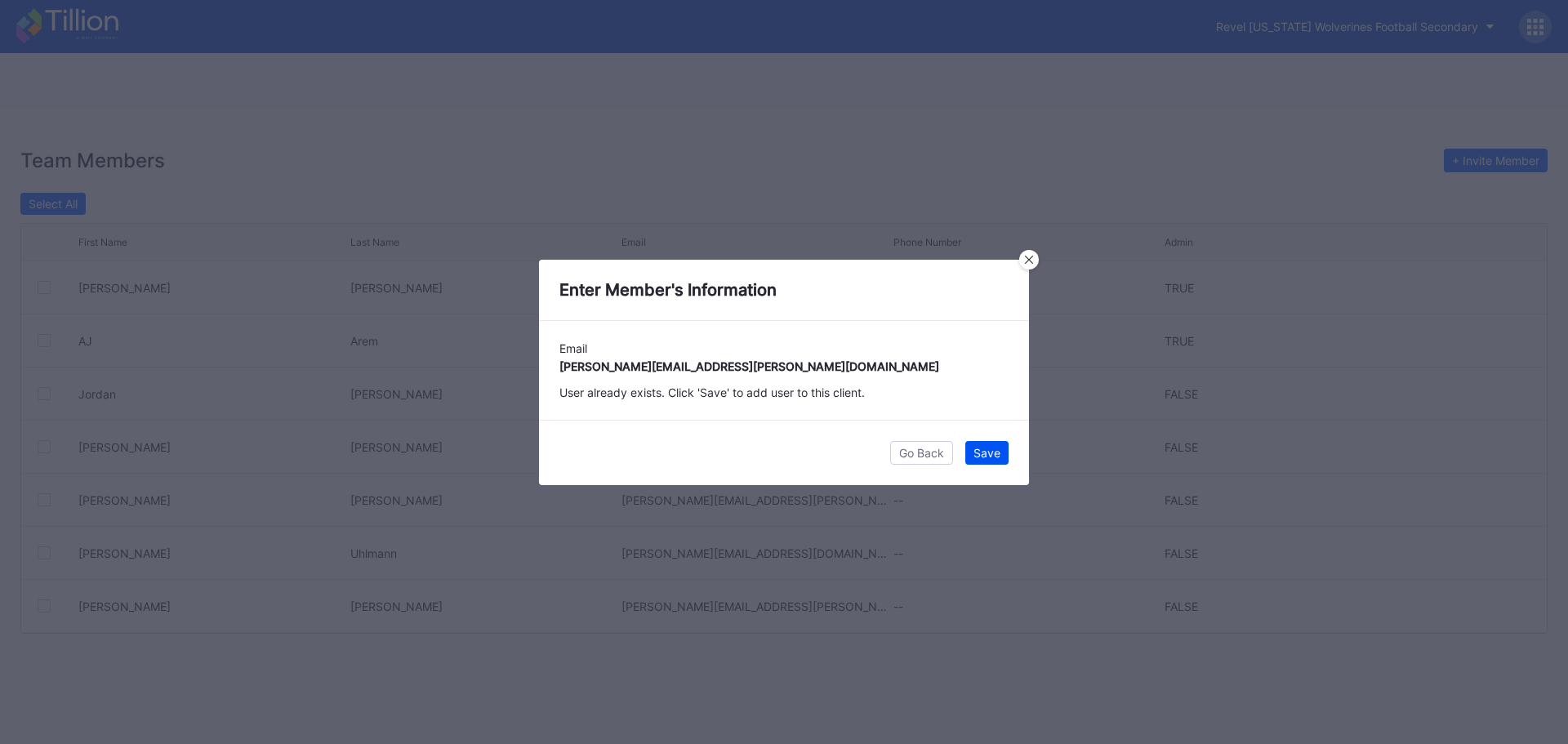
click at [992, 450] on div "Save" at bounding box center [987, 453] width 27 height 14
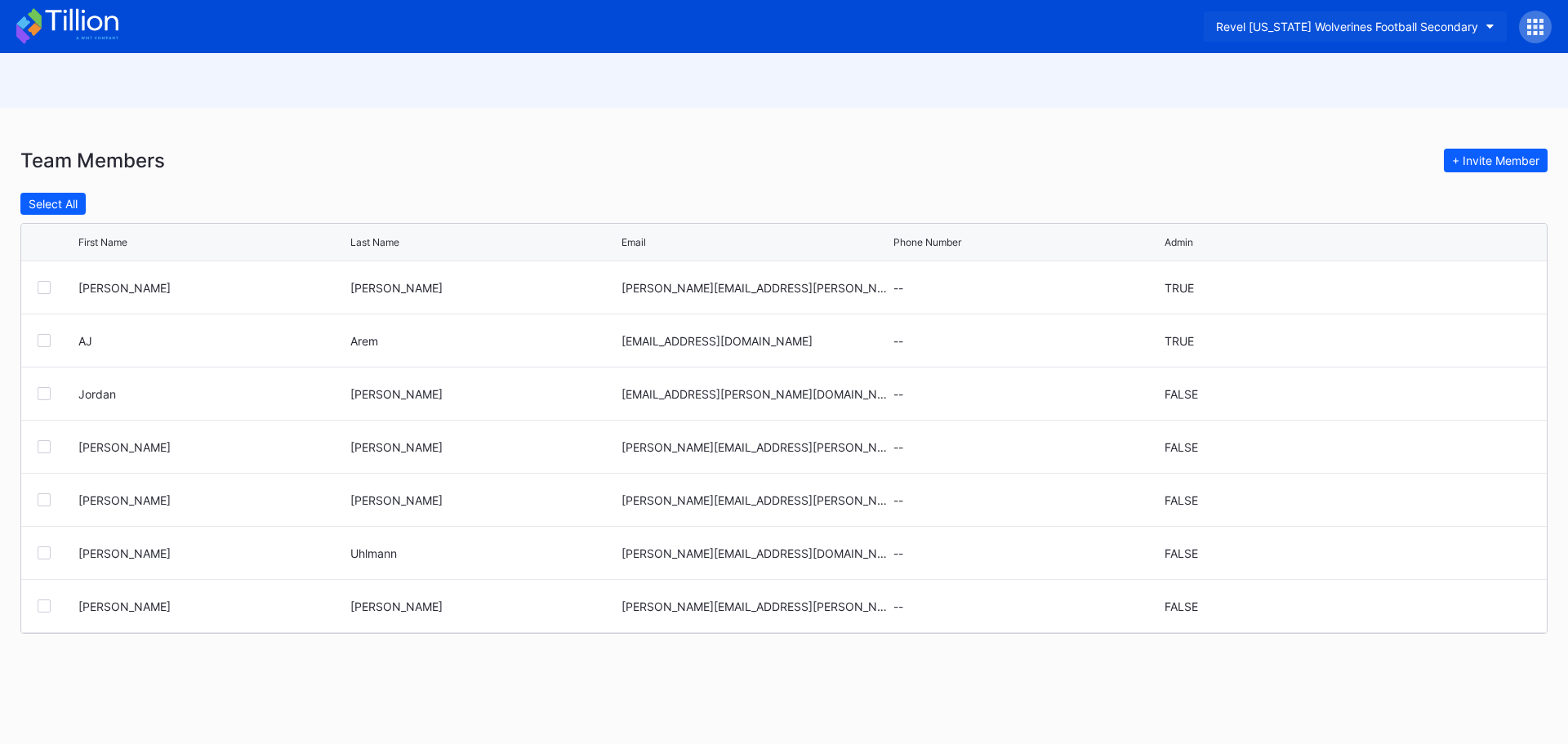
click at [1487, 36] on button "Revel [US_STATE] Wolverines Football Secondary" at bounding box center [1355, 27] width 303 height 30
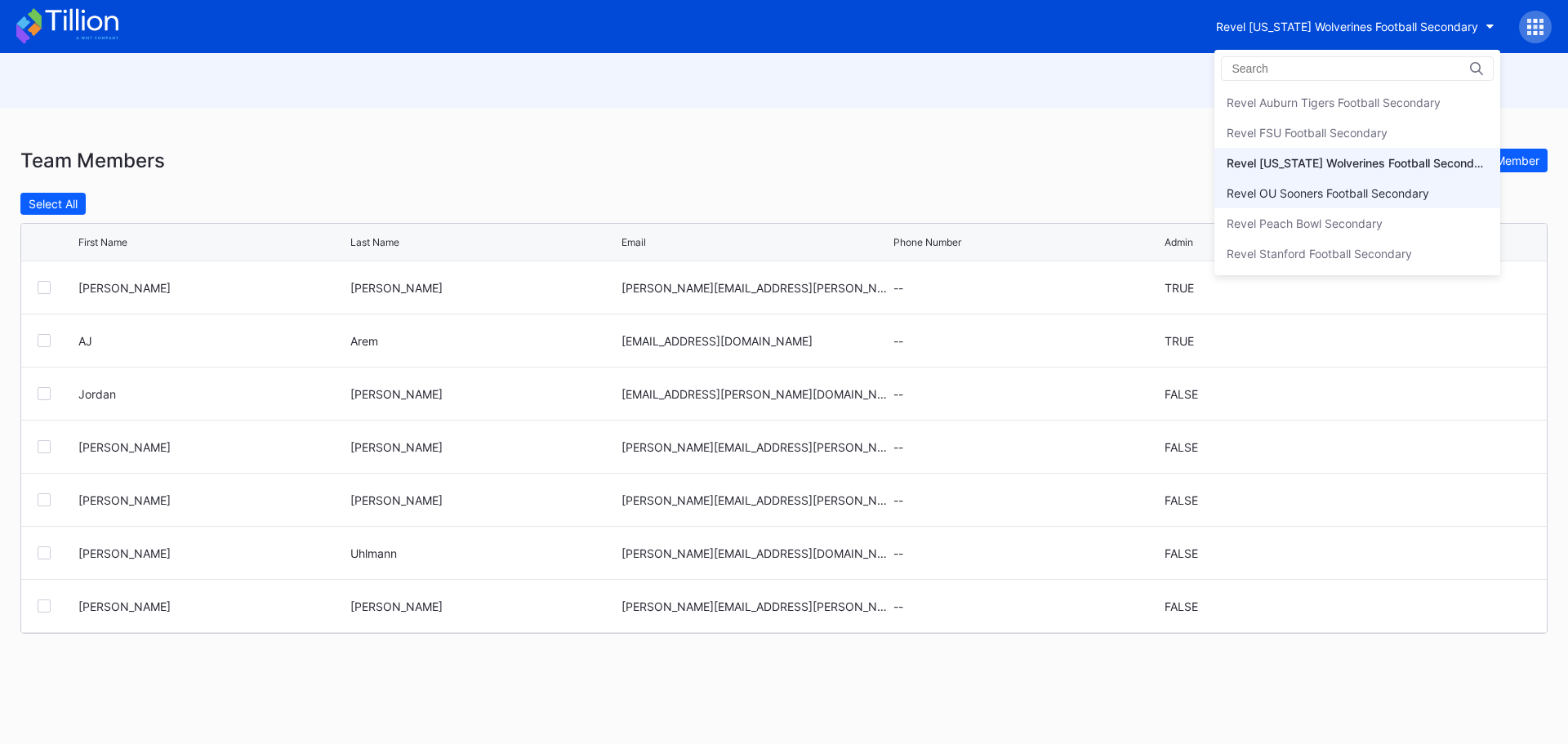
click at [1429, 195] on div "Revel OU Sooners Football Secondary" at bounding box center [1328, 193] width 203 height 14
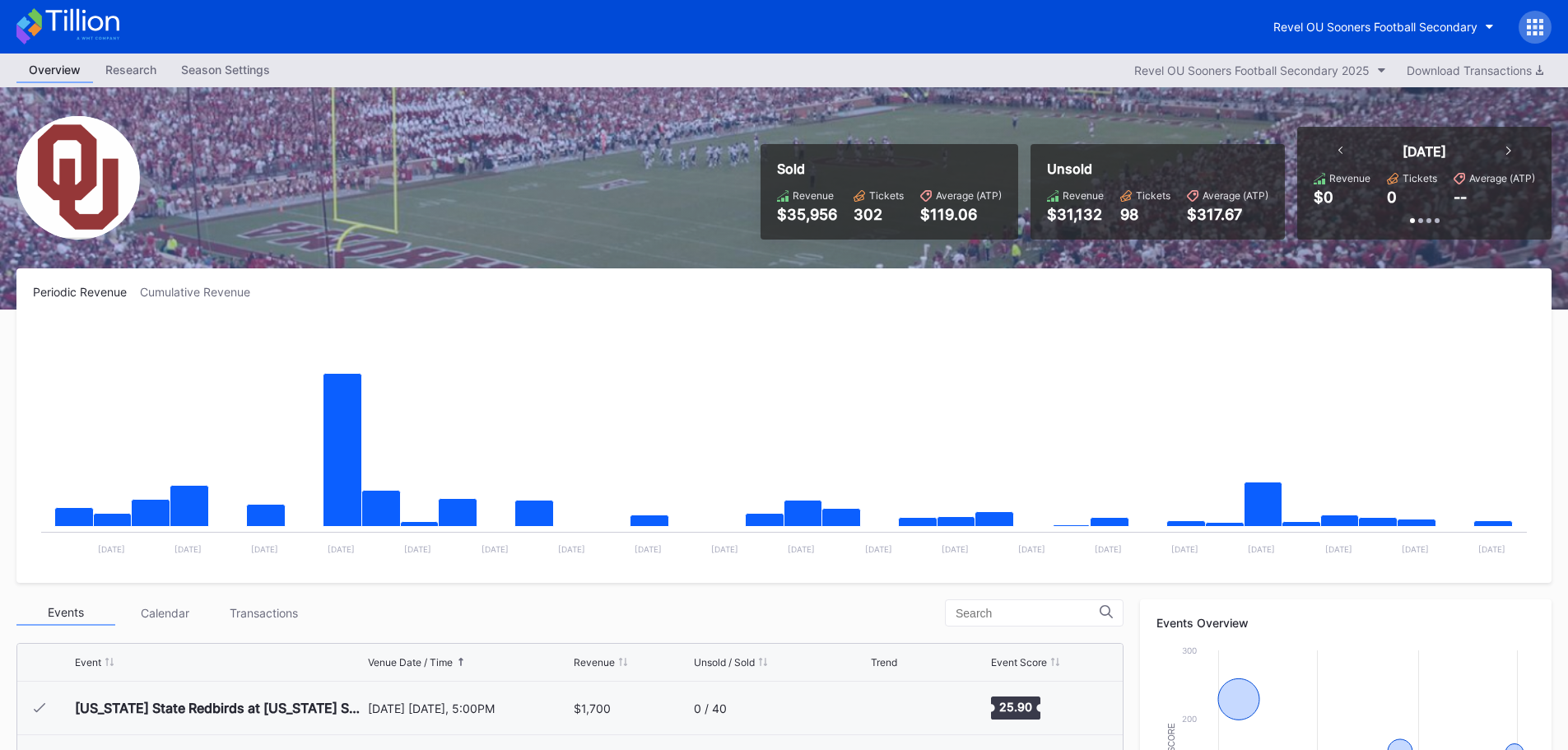
click at [1540, 22] on icon at bounding box center [1541, 20] width 4 height 4
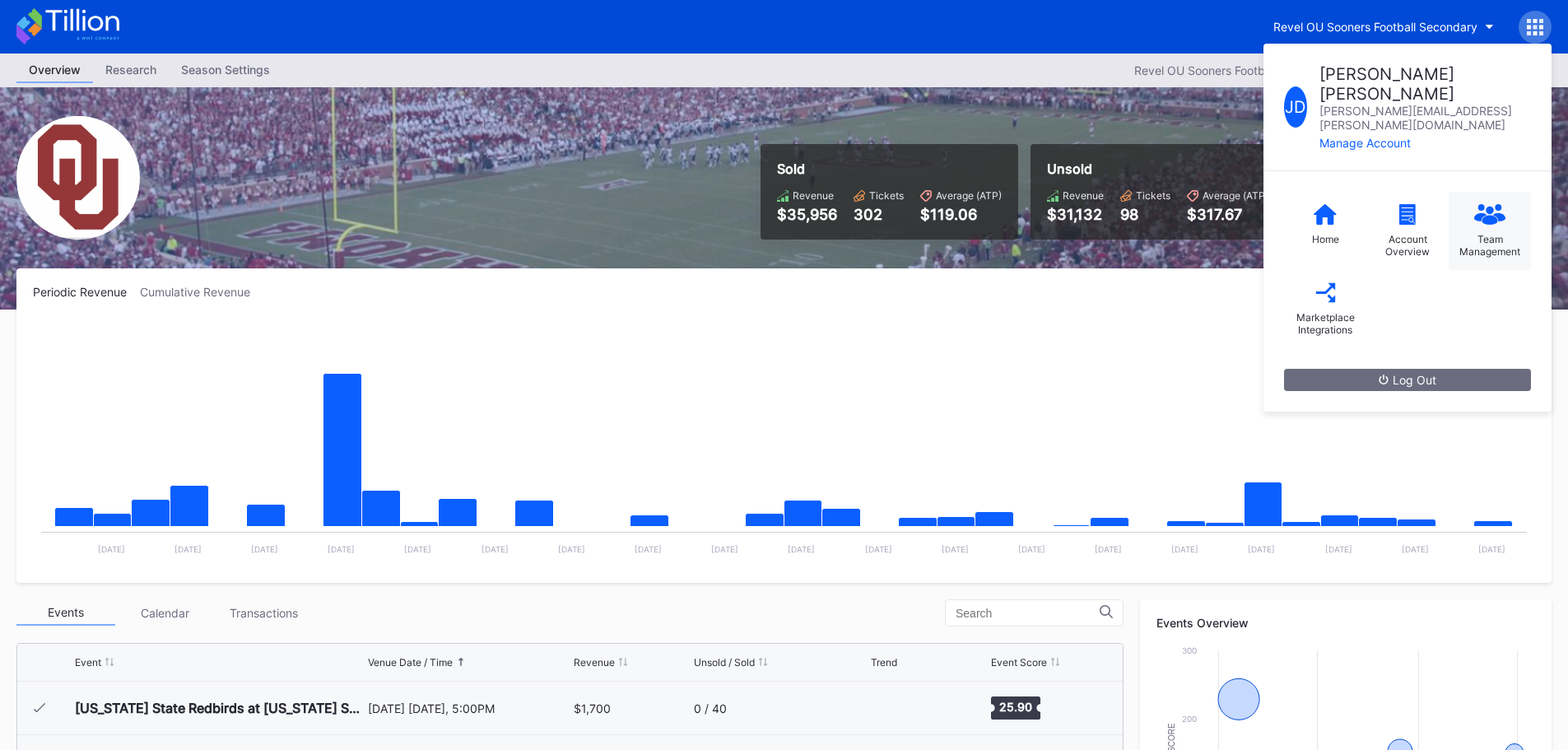
click at [1485, 233] on div "Team Management" at bounding box center [1489, 245] width 66 height 25
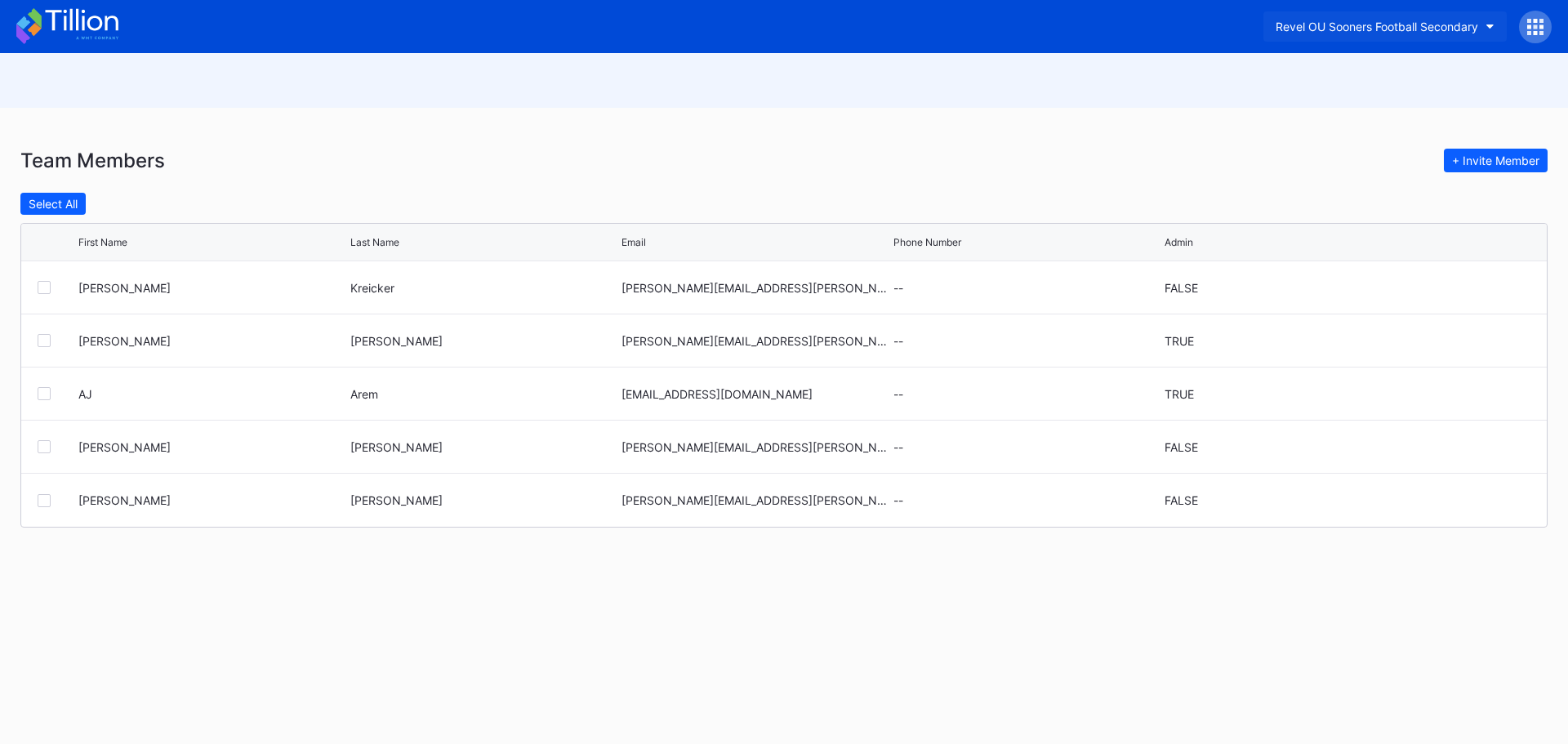
click at [1466, 37] on button "Revel OU Sooners Football Secondary" at bounding box center [1386, 27] width 243 height 30
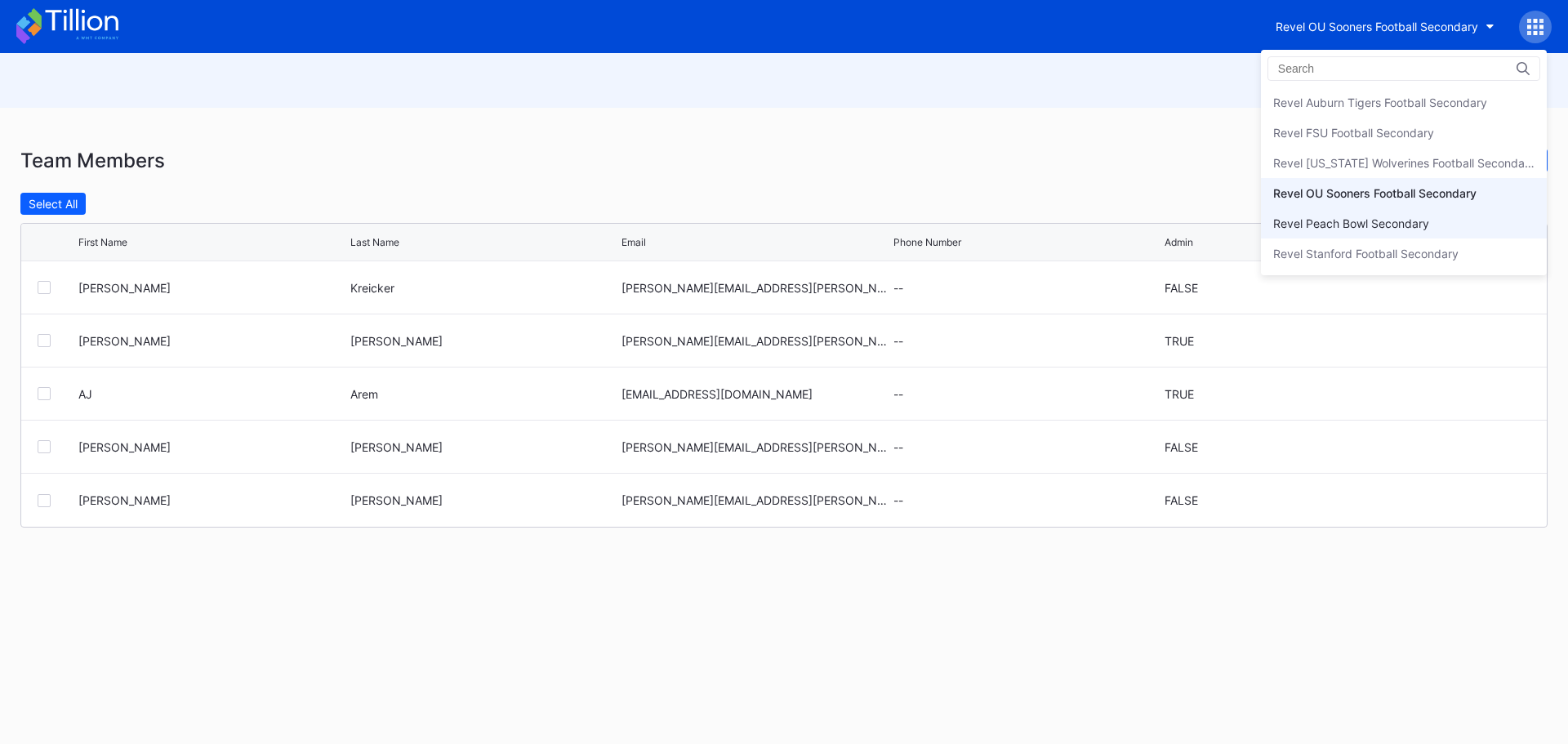
click at [1433, 215] on div "Revel Peach Bowl Secondary" at bounding box center [1404, 224] width 286 height 30
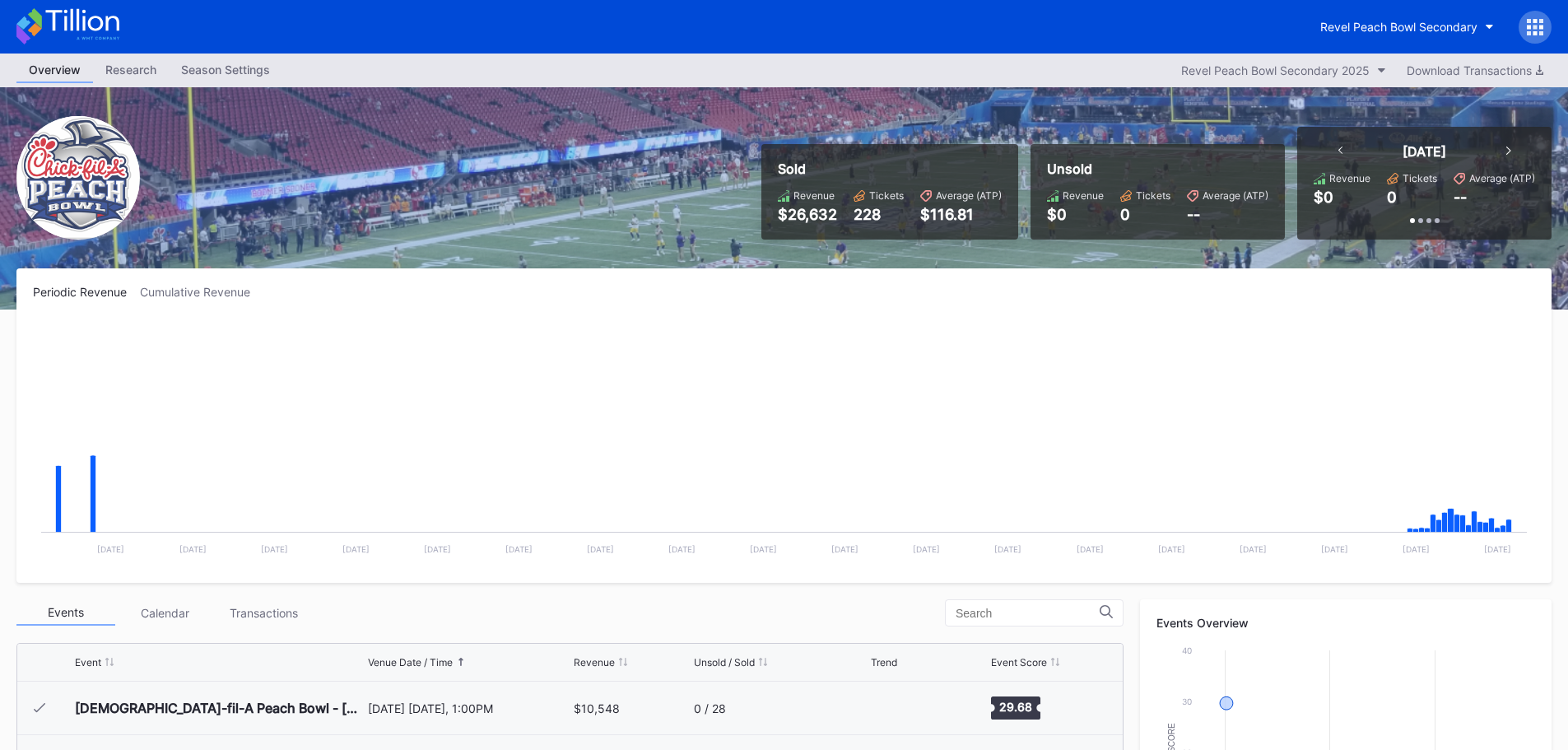
click at [1535, 38] on div at bounding box center [1535, 27] width 33 height 33
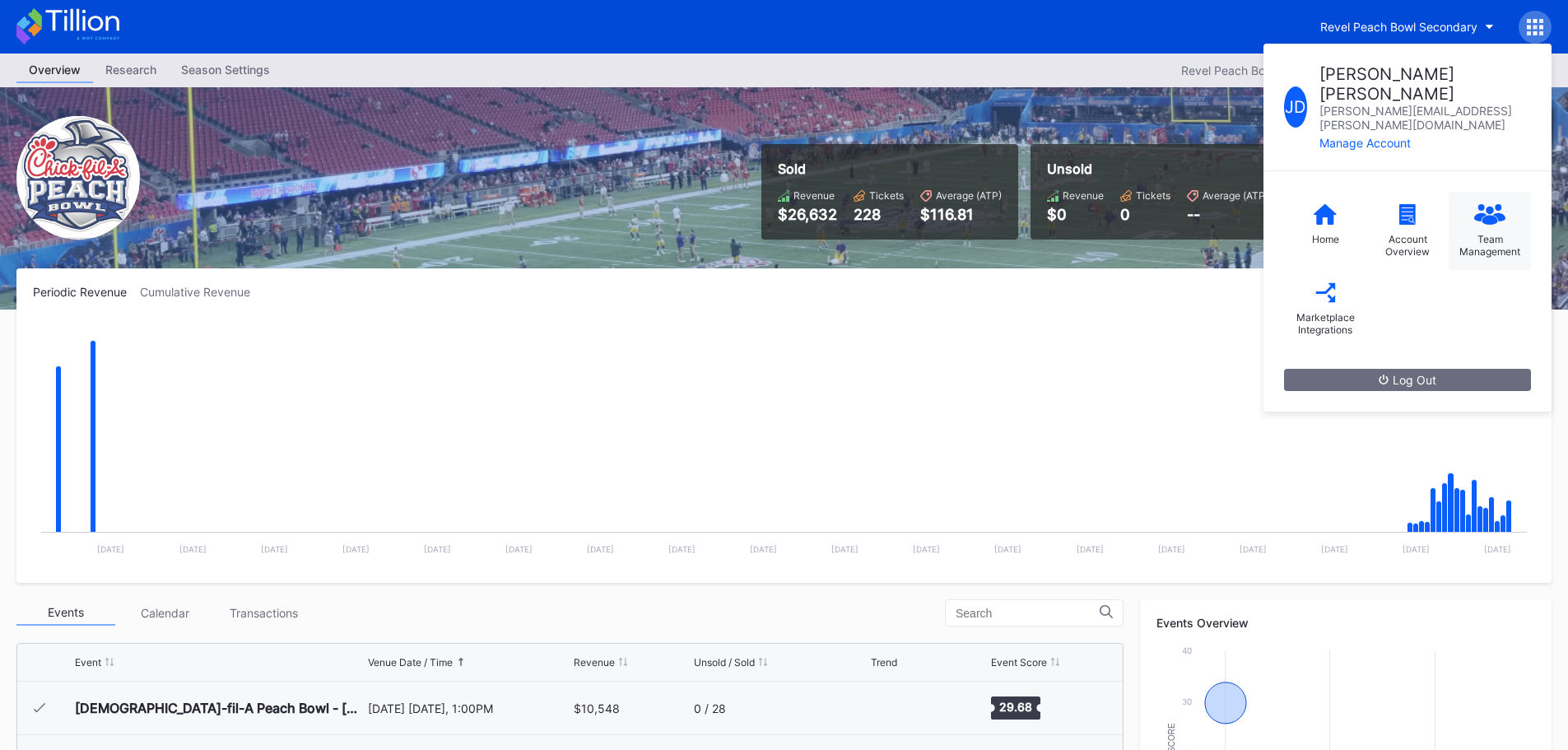
click at [1477, 233] on div "Team Management" at bounding box center [1489, 245] width 66 height 25
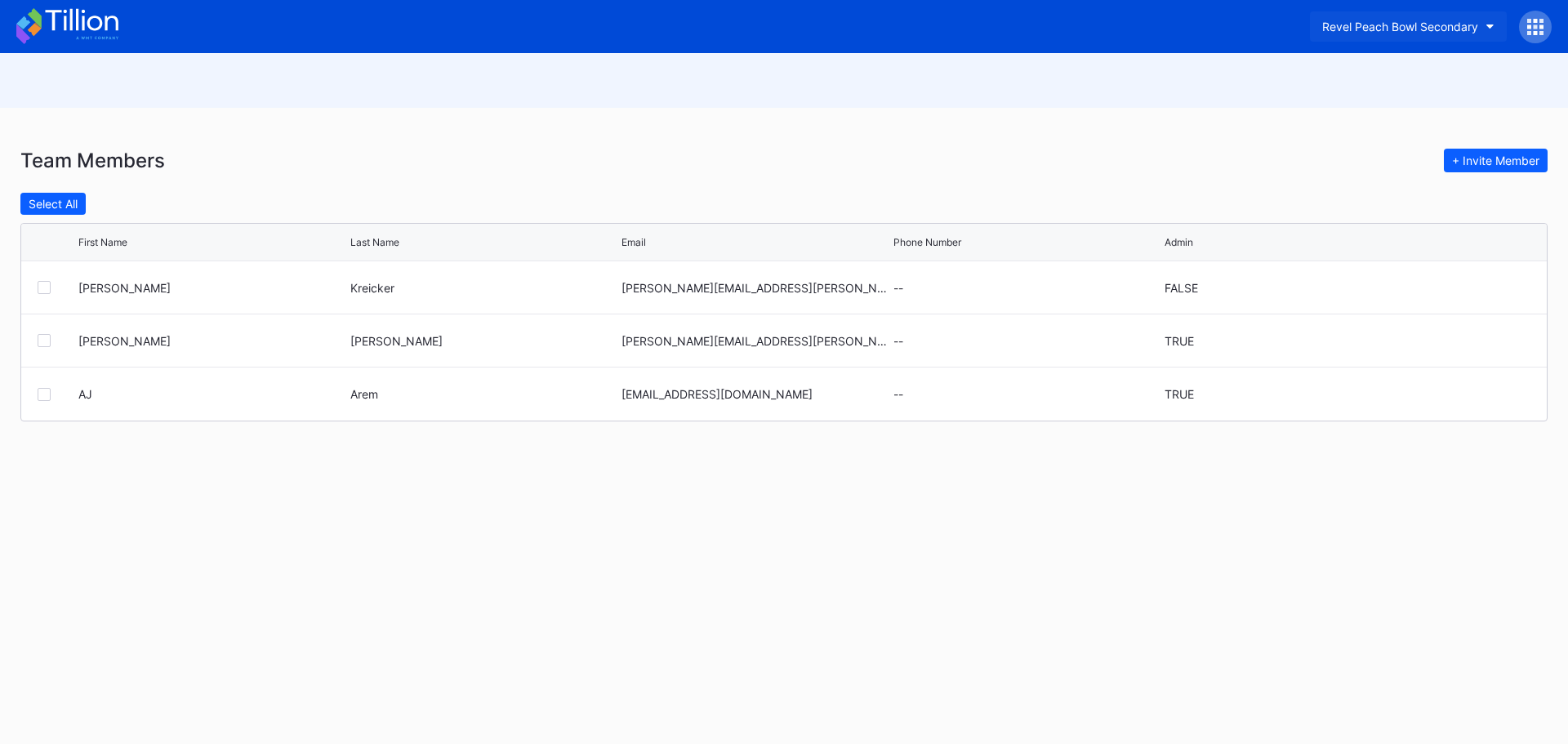
click at [1472, 30] on div "Revel Peach Bowl Secondary" at bounding box center [1400, 26] width 156 height 14
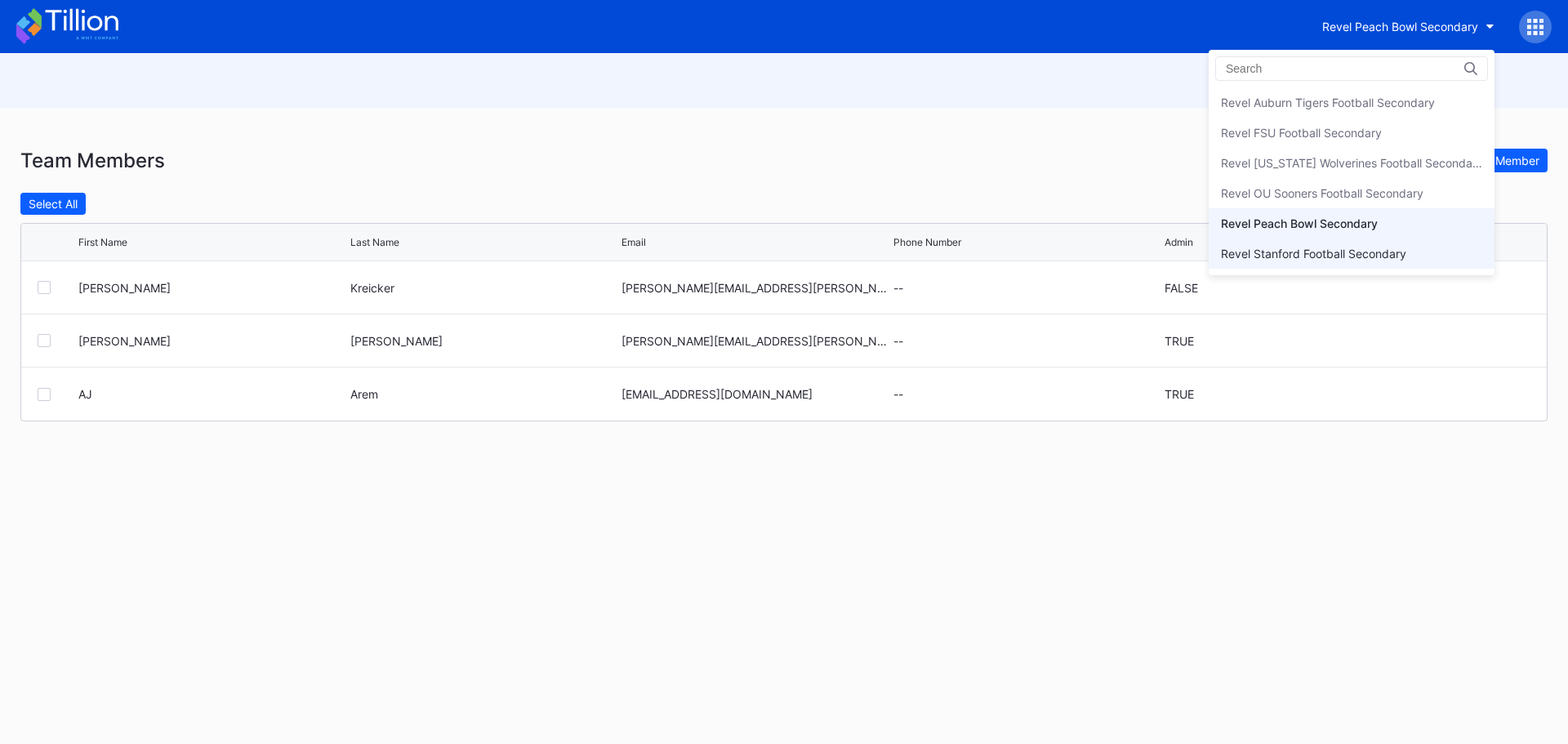
click at [1375, 240] on div "Revel Stanford Football Secondary" at bounding box center [1352, 253] width 286 height 30
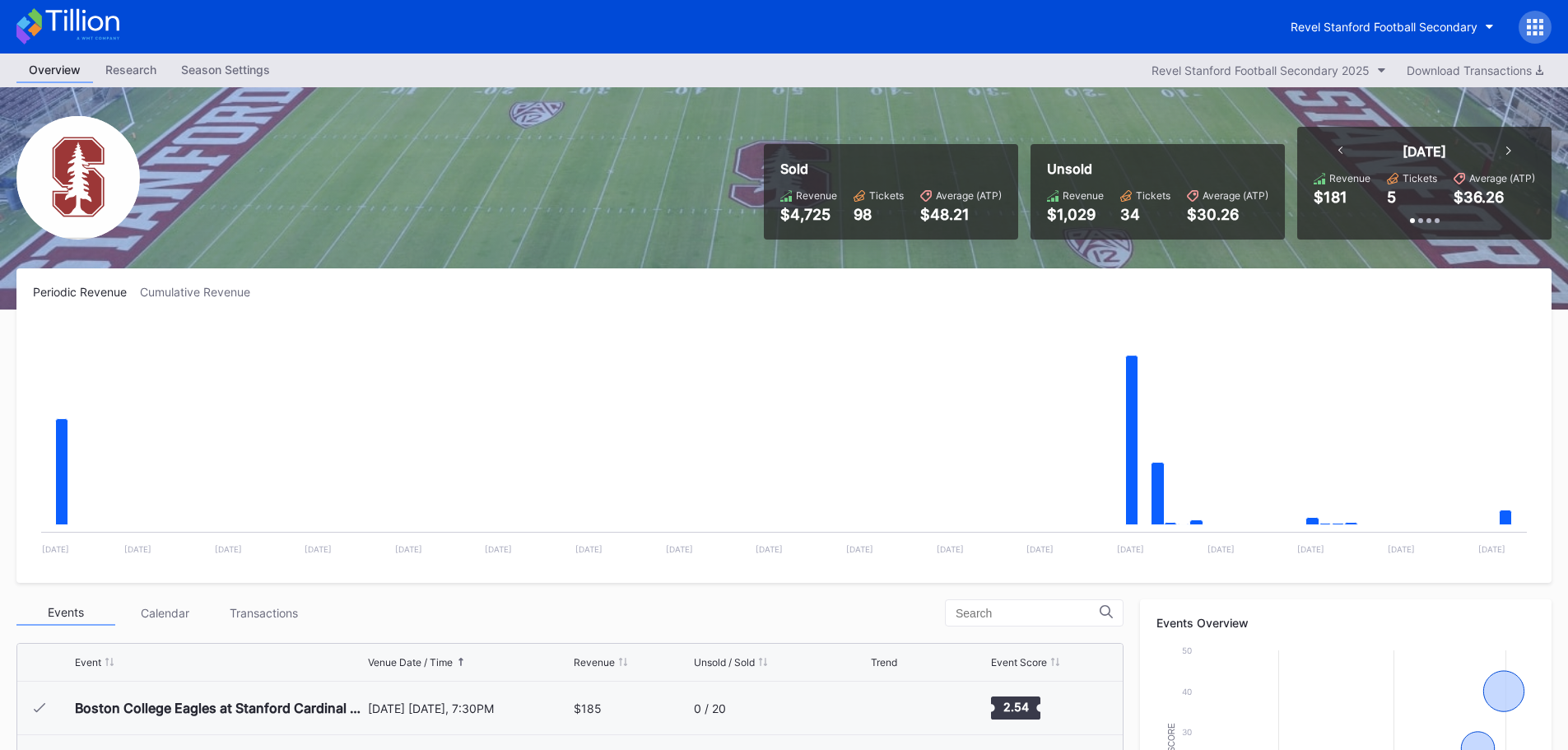
click at [1525, 26] on div at bounding box center [1535, 27] width 33 height 33
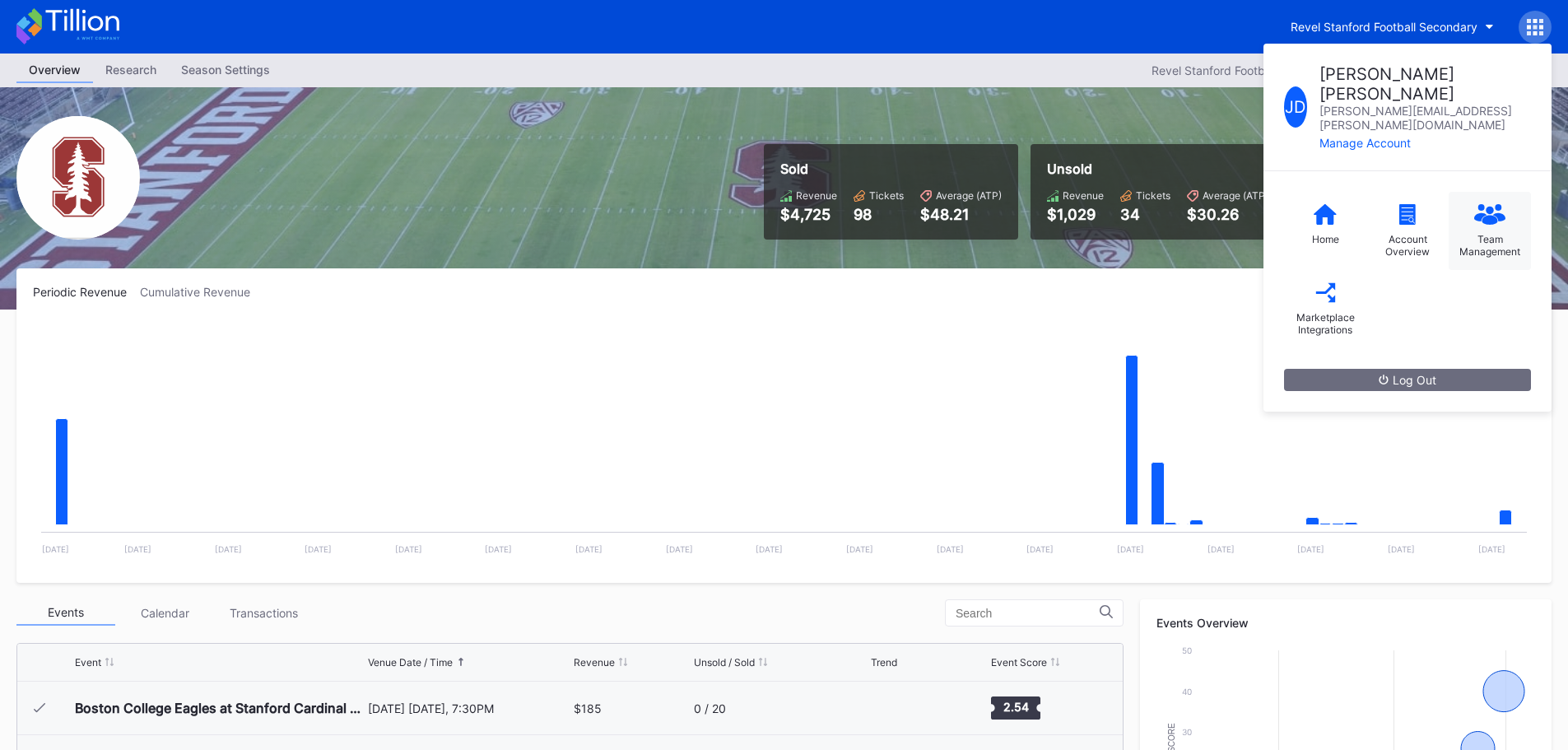
click at [1476, 197] on div "Team Management" at bounding box center [1490, 231] width 83 height 78
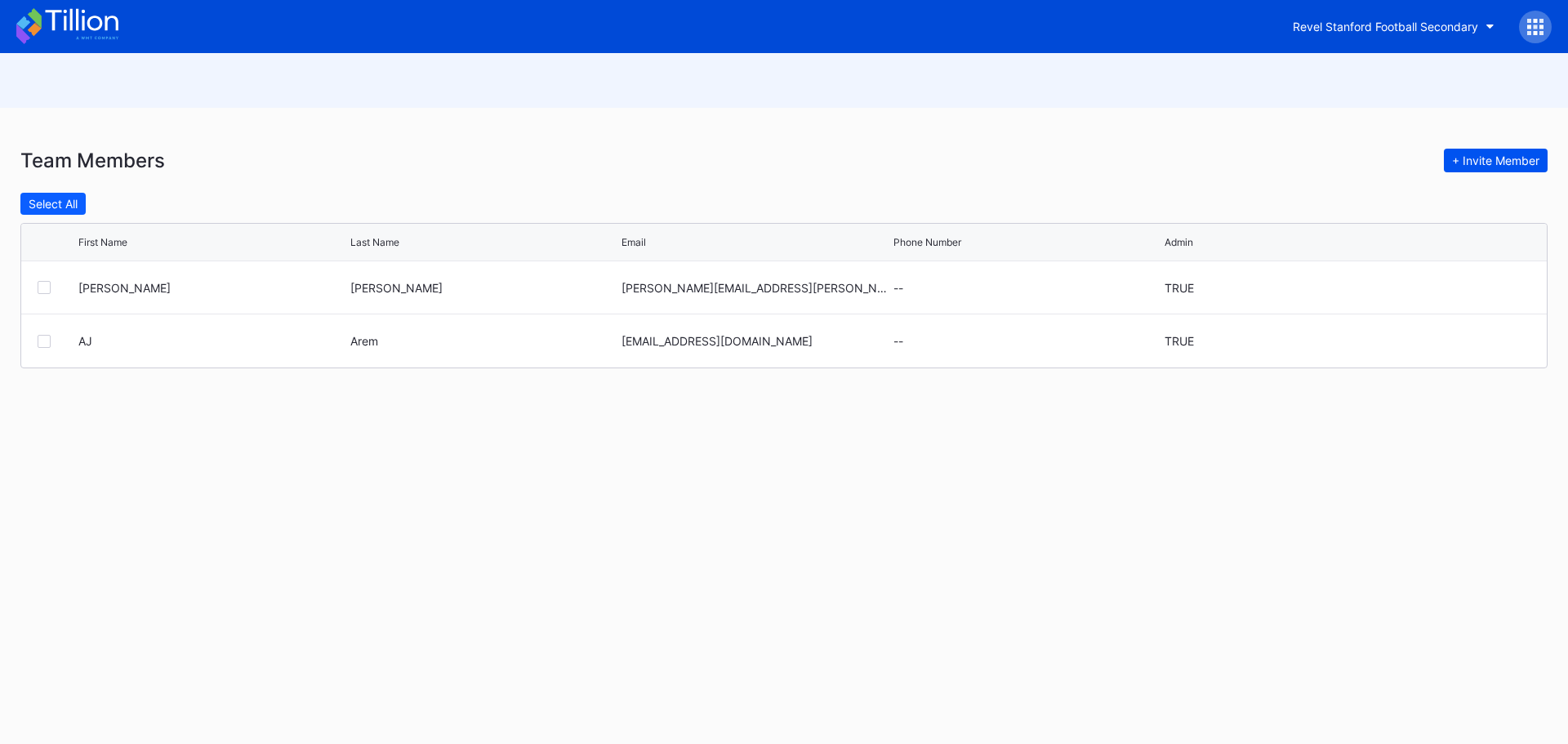
click at [1467, 163] on div "+ Invite Member" at bounding box center [1495, 160] width 87 height 14
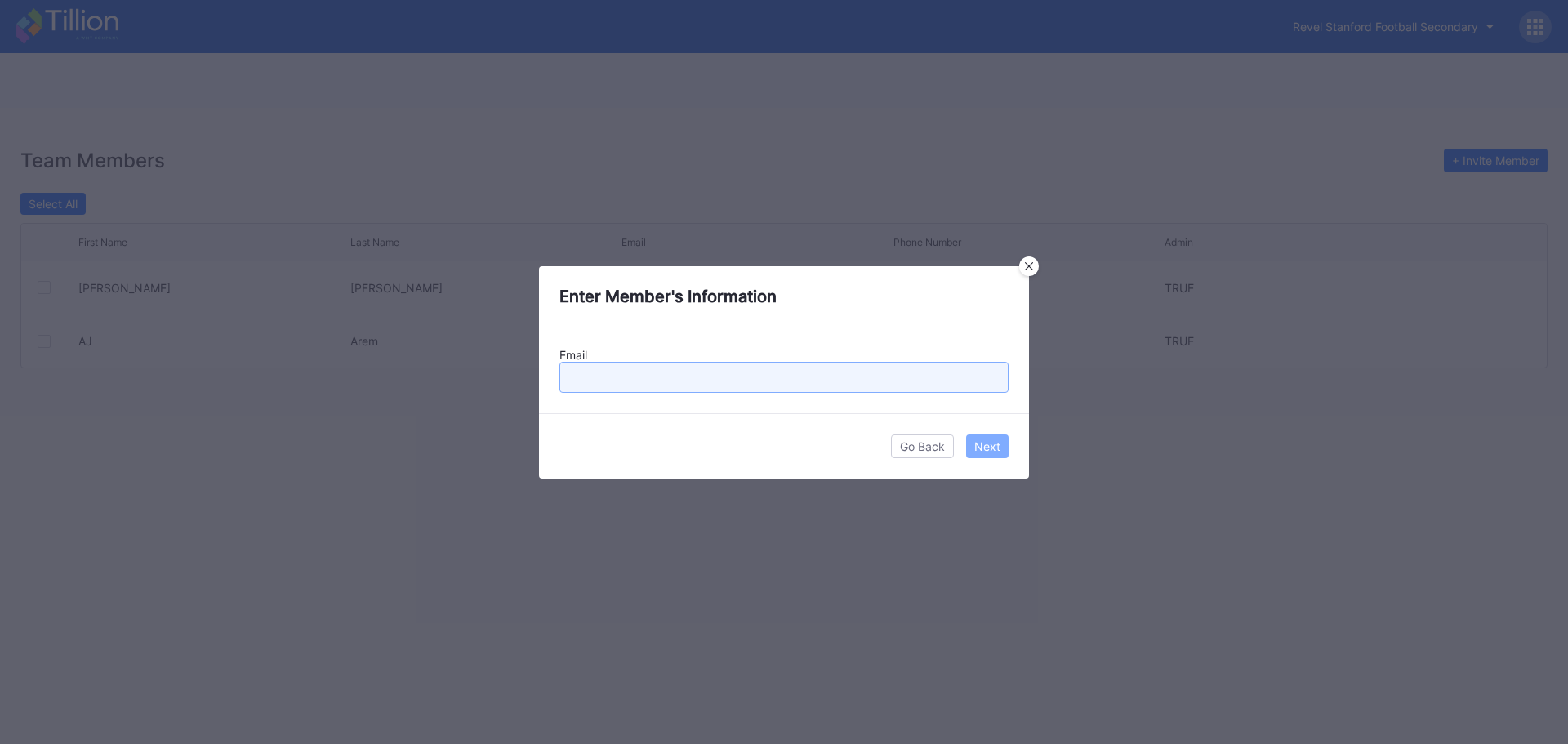
click at [691, 381] on input "text" at bounding box center [784, 377] width 449 height 31
type input "david.kreicker@revelxp.com"
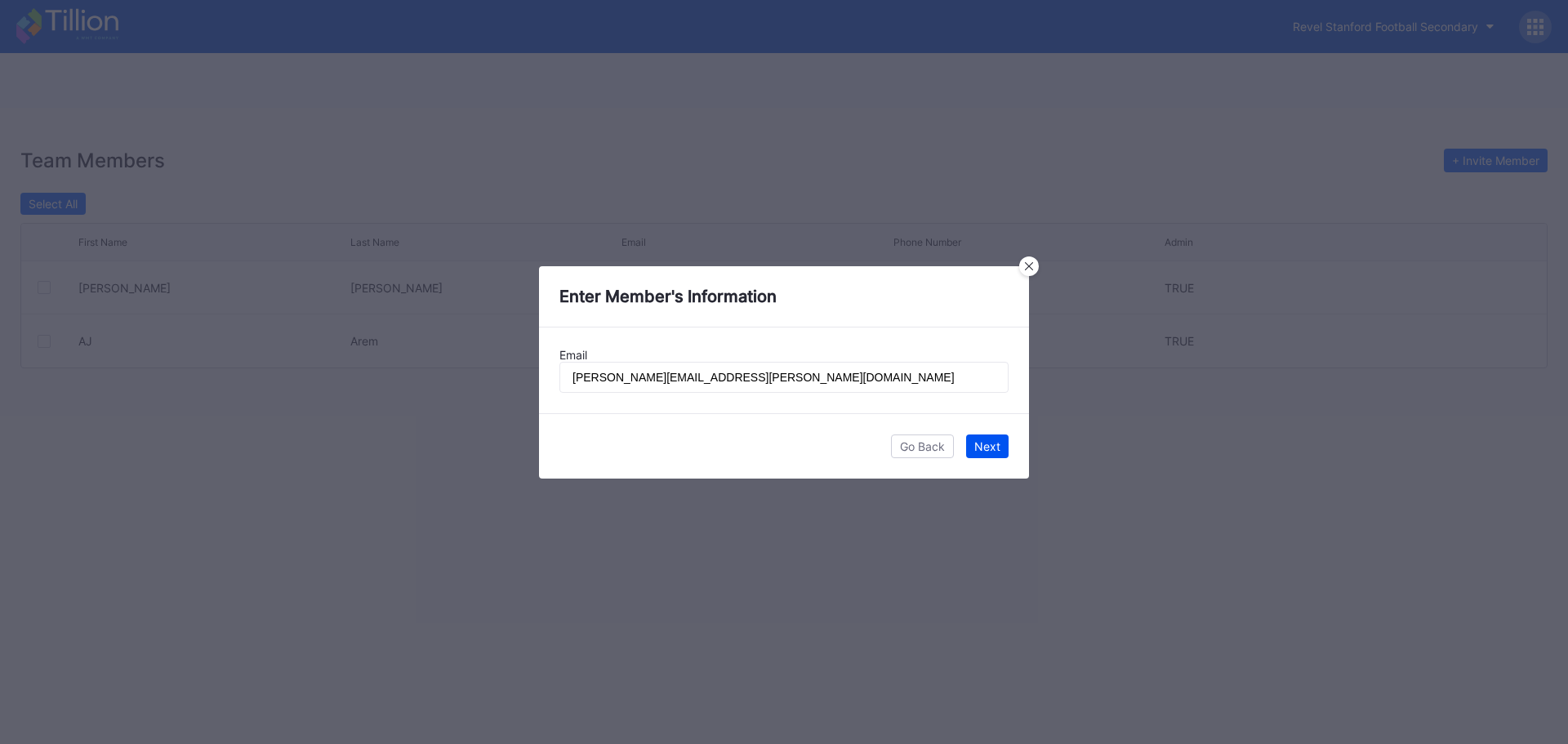
click at [986, 453] on button "Next" at bounding box center [988, 446] width 42 height 24
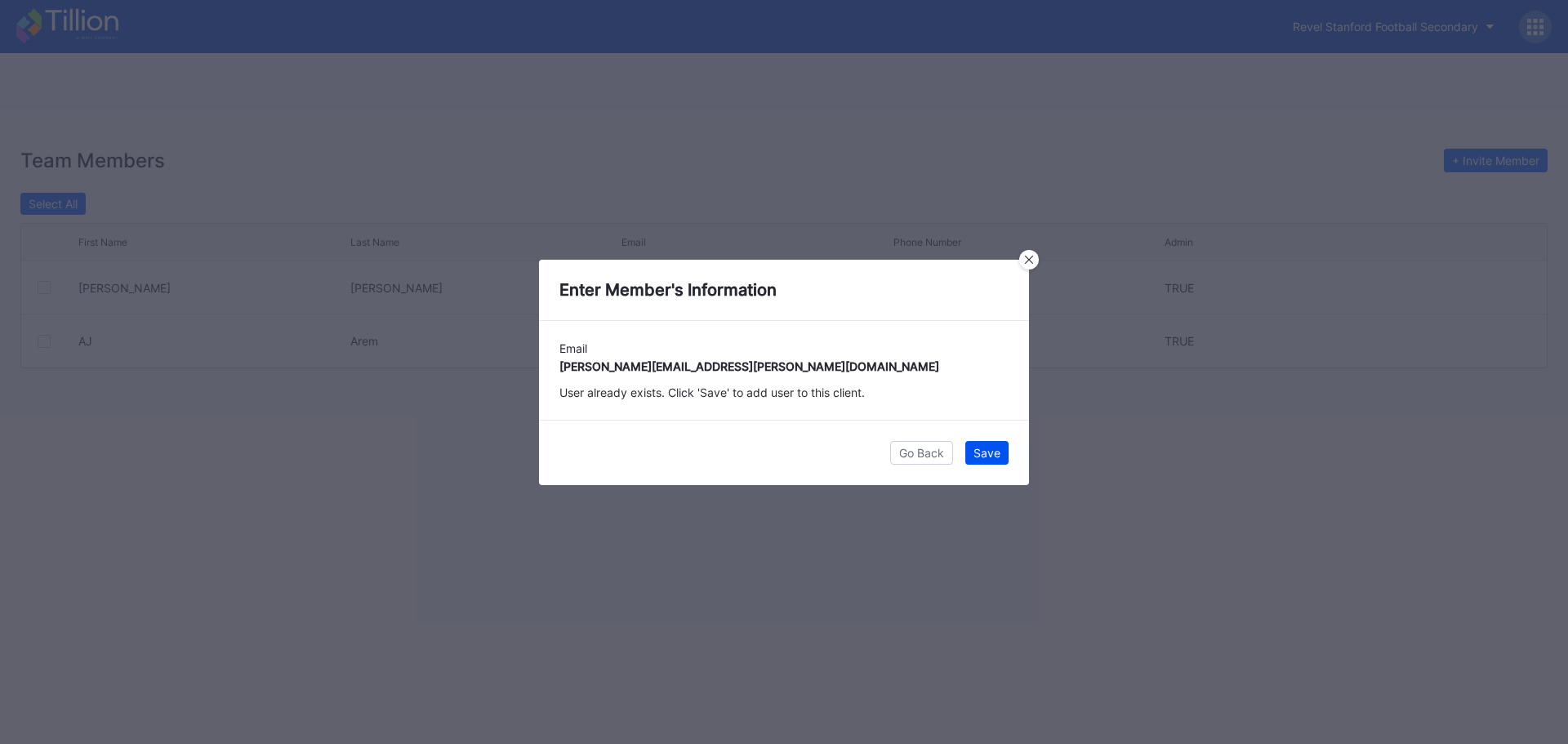
click at [998, 454] on div "Save" at bounding box center [987, 453] width 27 height 14
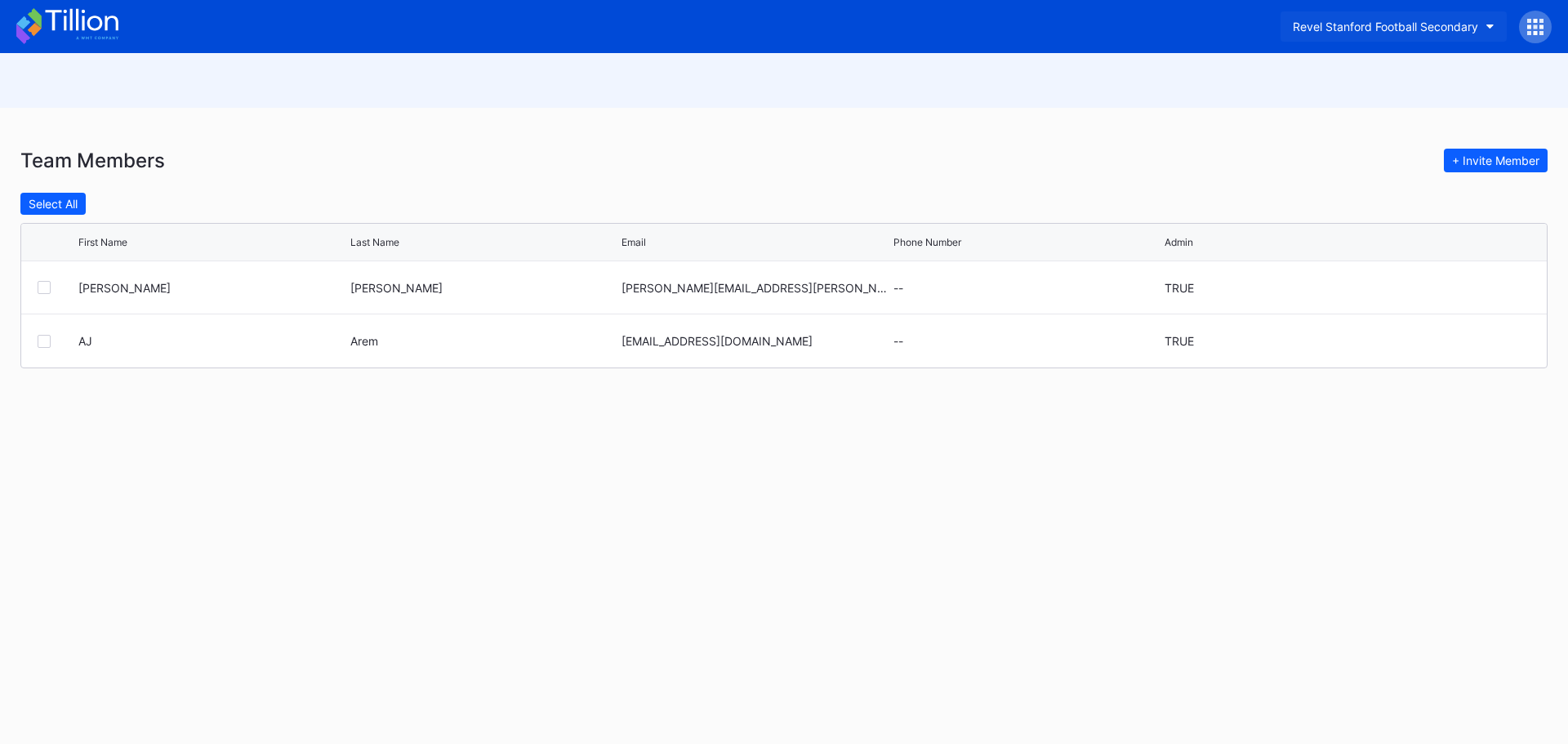
click at [1500, 31] on button "Revel Stanford Football Secondary" at bounding box center [1394, 27] width 226 height 30
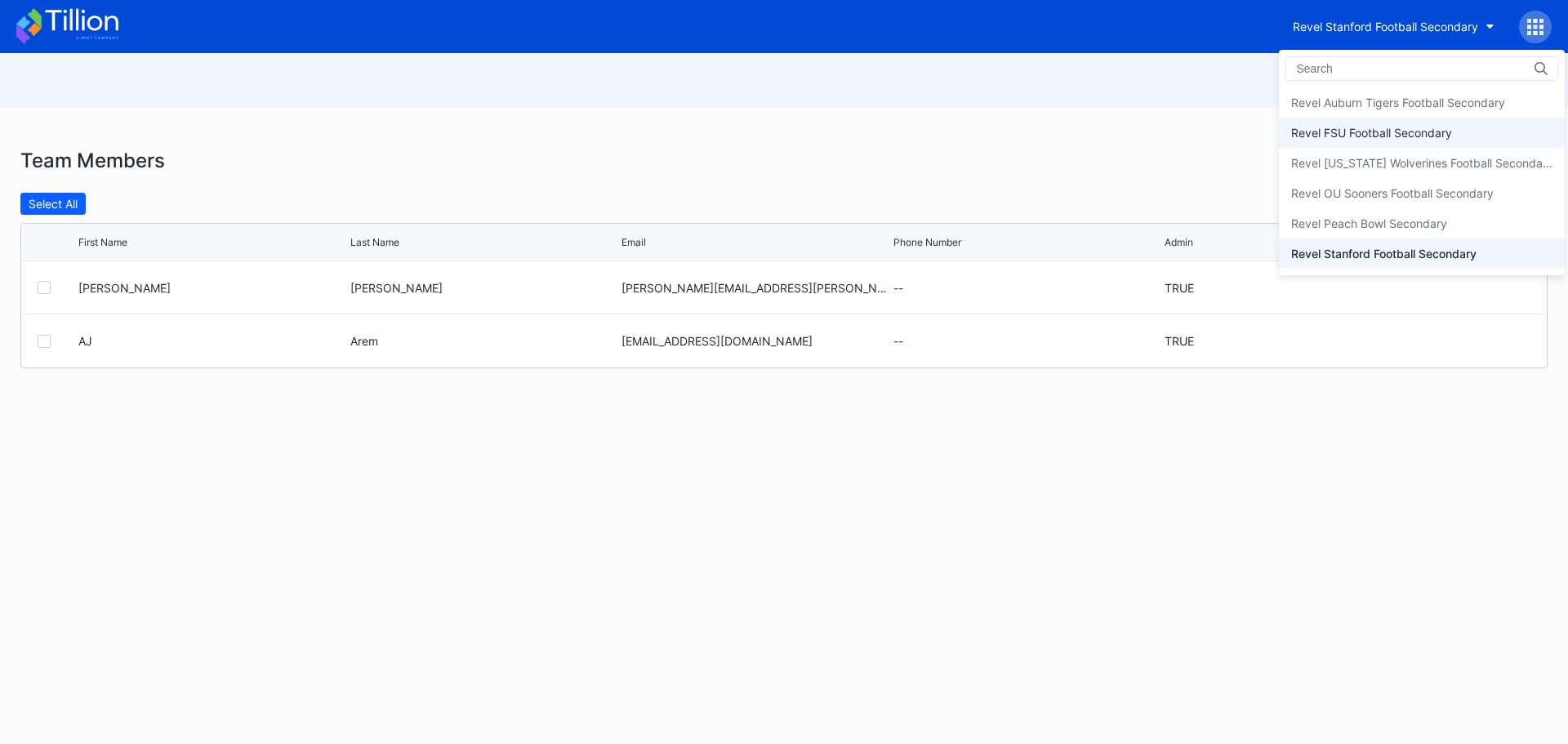
click at [1409, 128] on div "Revel FSU Football Secondary" at bounding box center [1372, 133] width 161 height 14
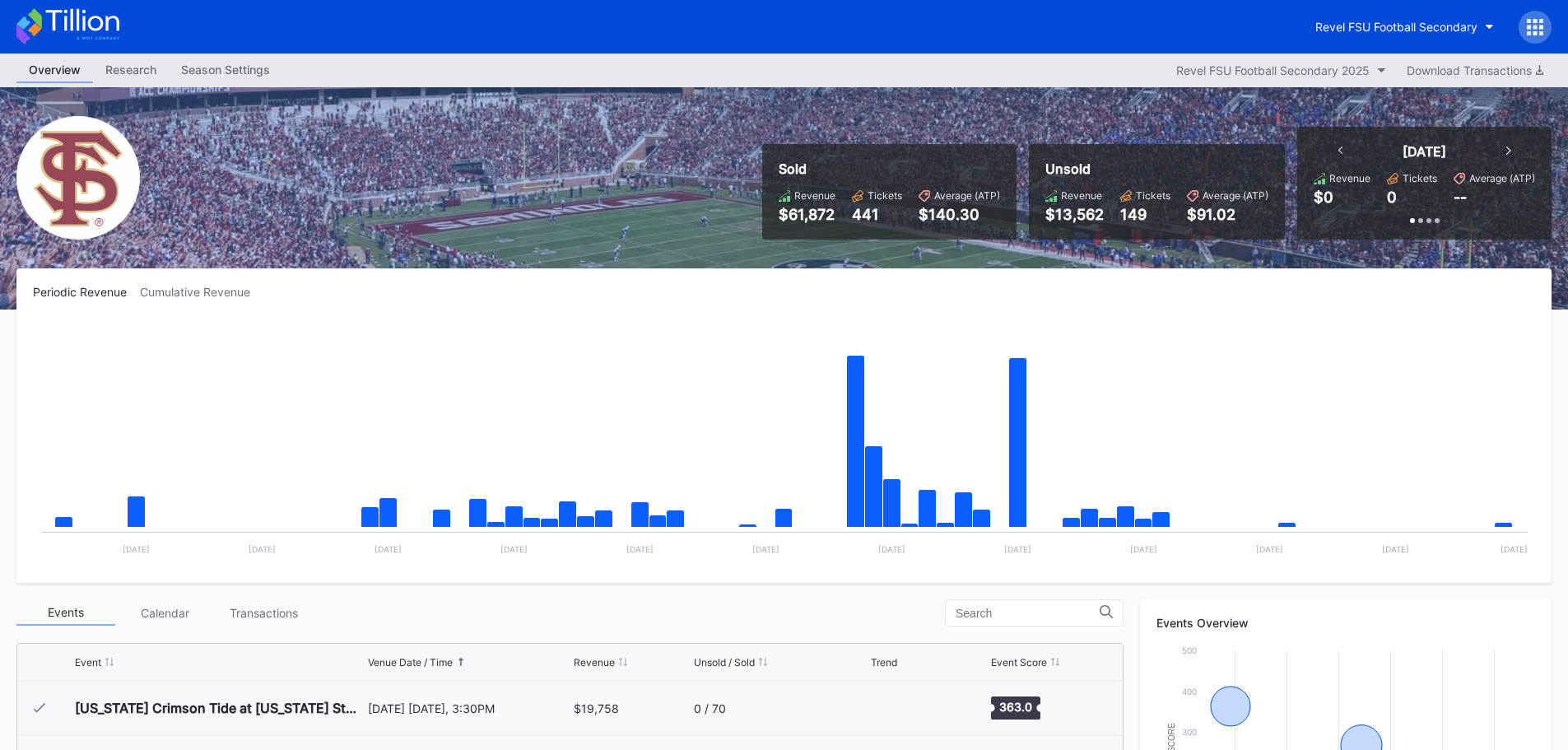
click at [1529, 23] on icon at bounding box center [1534, 26] width 16 height 16
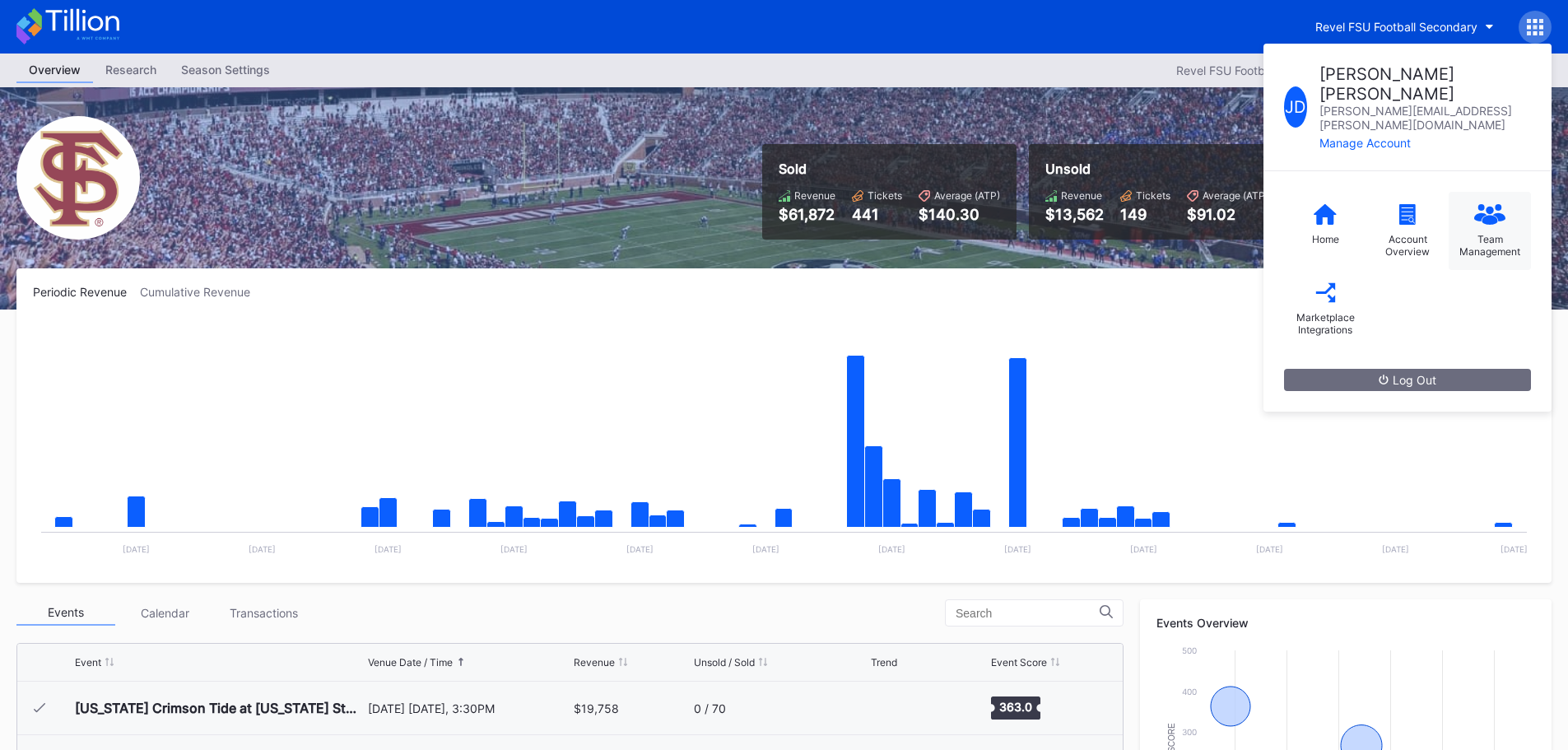
click at [1498, 192] on div "Team Management" at bounding box center [1490, 231] width 83 height 78
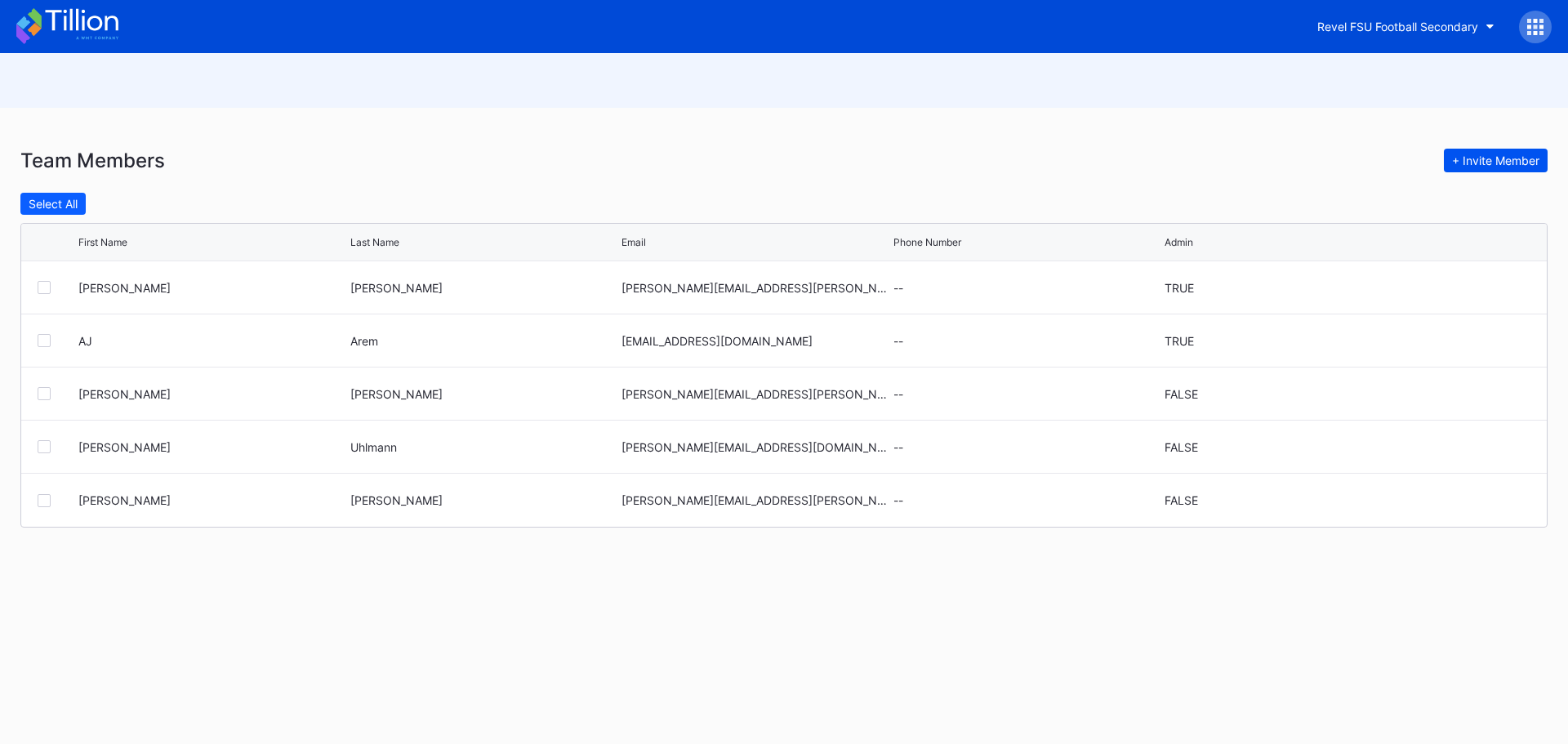
click at [1483, 161] on div "+ Invite Member" at bounding box center [1495, 160] width 87 height 14
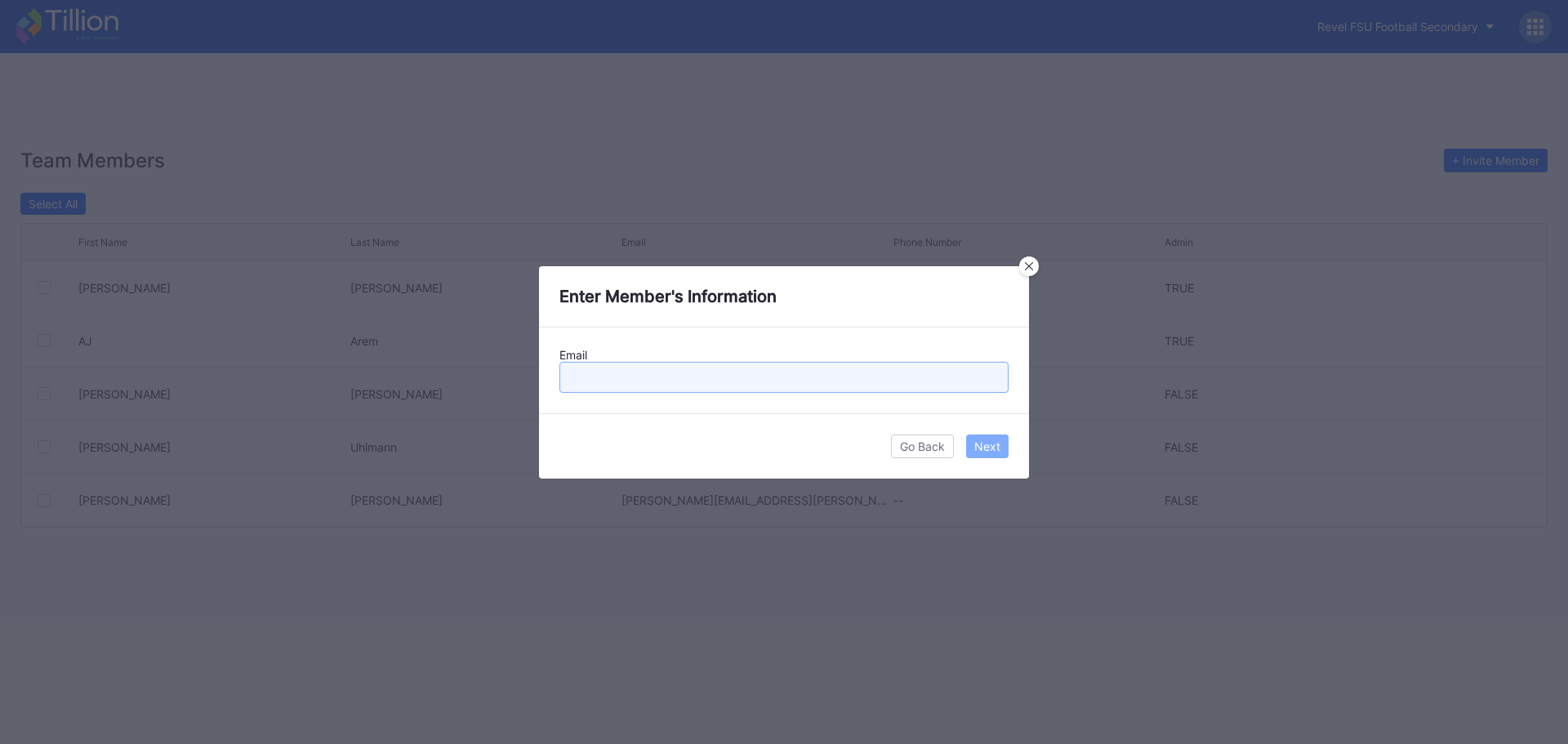
click at [689, 383] on input "text" at bounding box center [784, 377] width 449 height 31
type input "david.kreicker@revelxp.com"
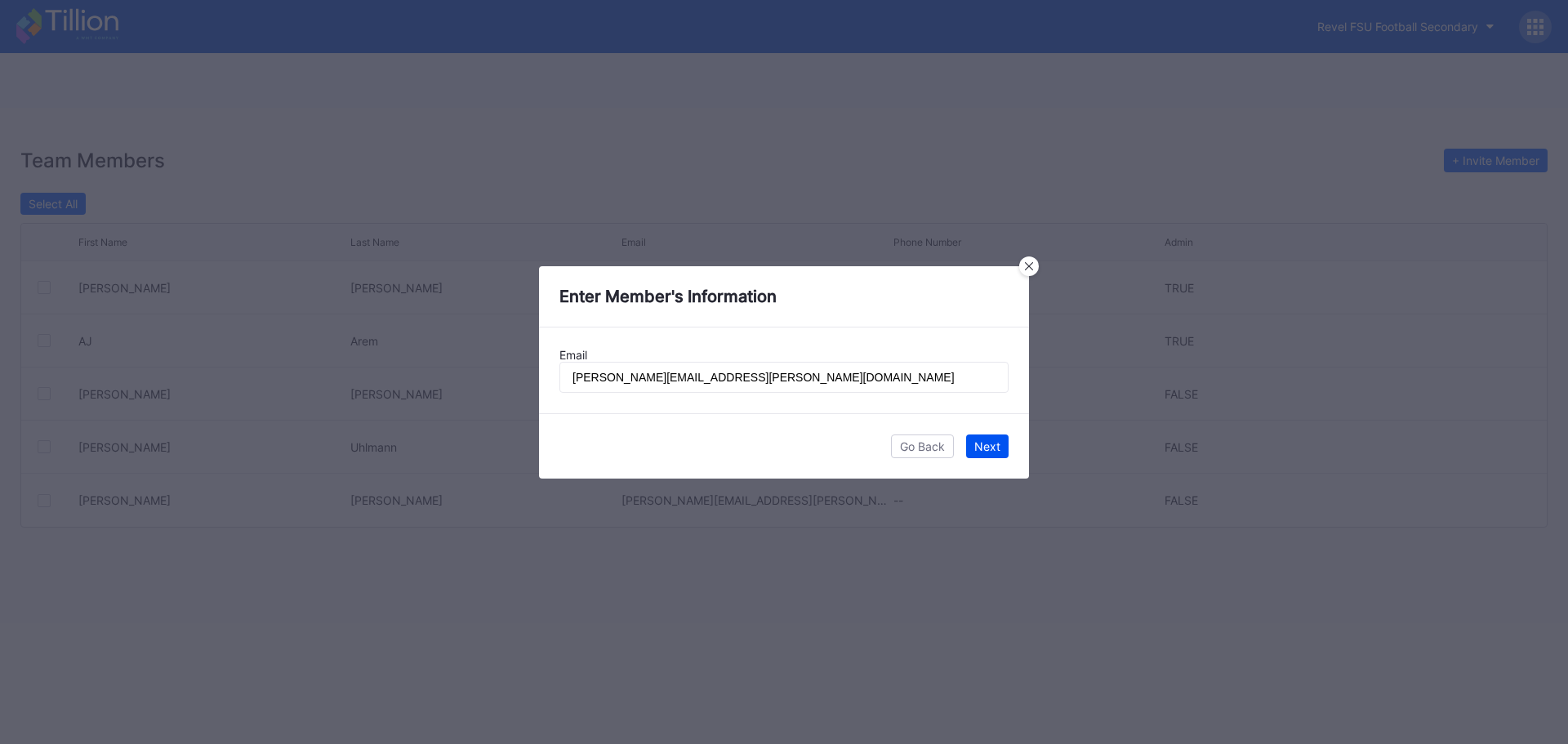
click at [981, 442] on div "Next" at bounding box center [987, 446] width 26 height 14
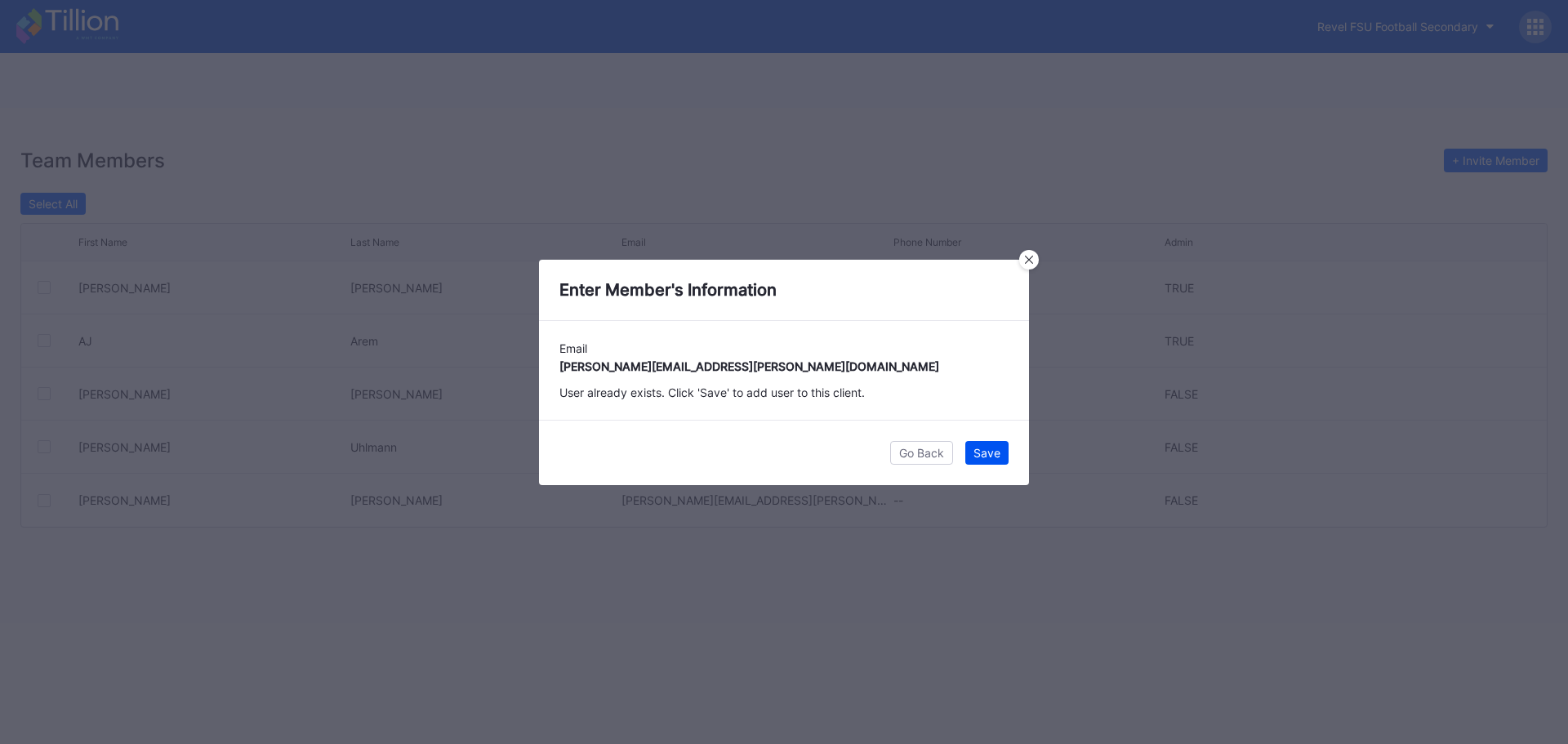
click at [988, 447] on div "Save" at bounding box center [987, 453] width 27 height 14
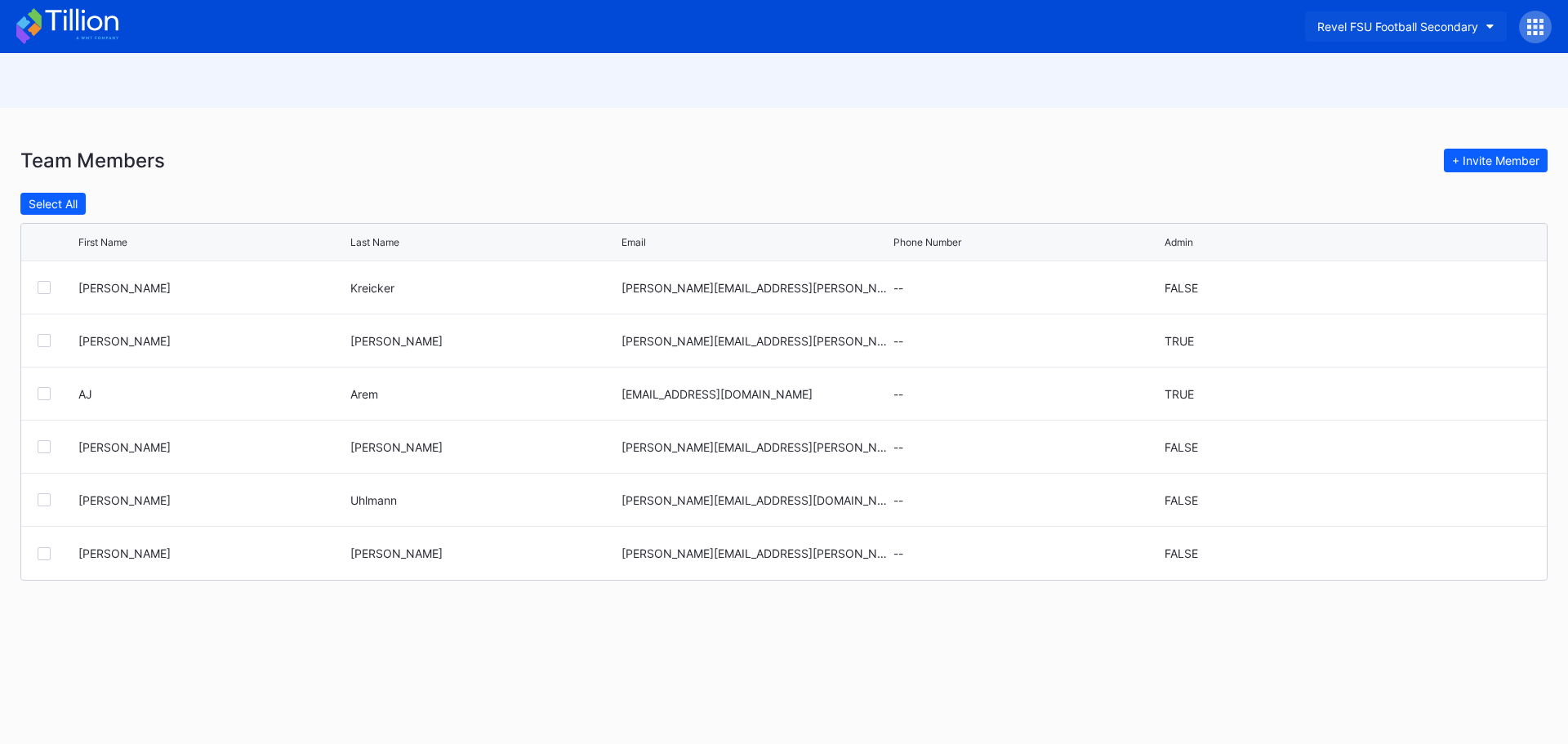
click at [1484, 29] on button "Revel FSU Football Secondary" at bounding box center [1406, 27] width 202 height 30
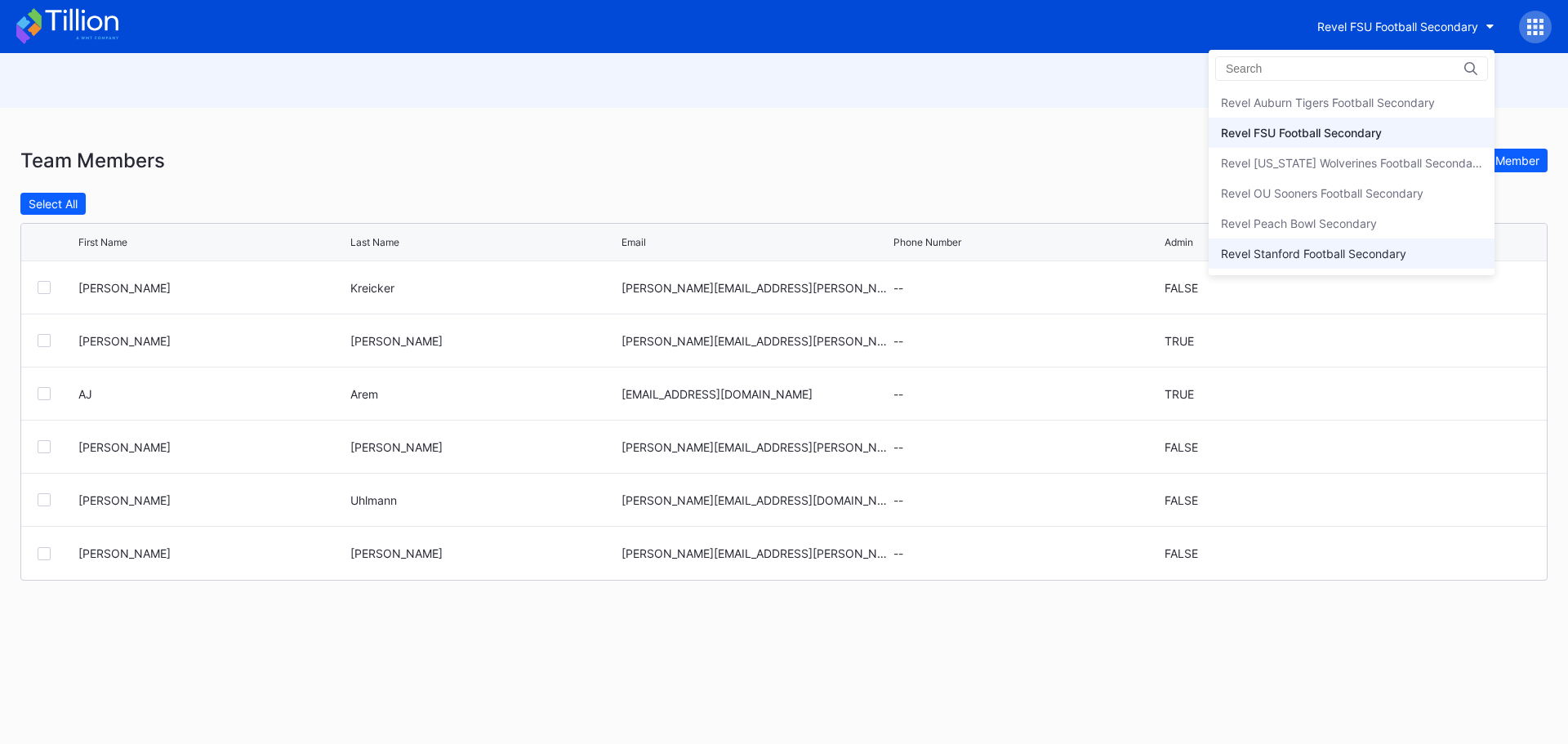
click at [1407, 247] on div "Revel Stanford Football Secondary" at bounding box center [1313, 253] width 185 height 14
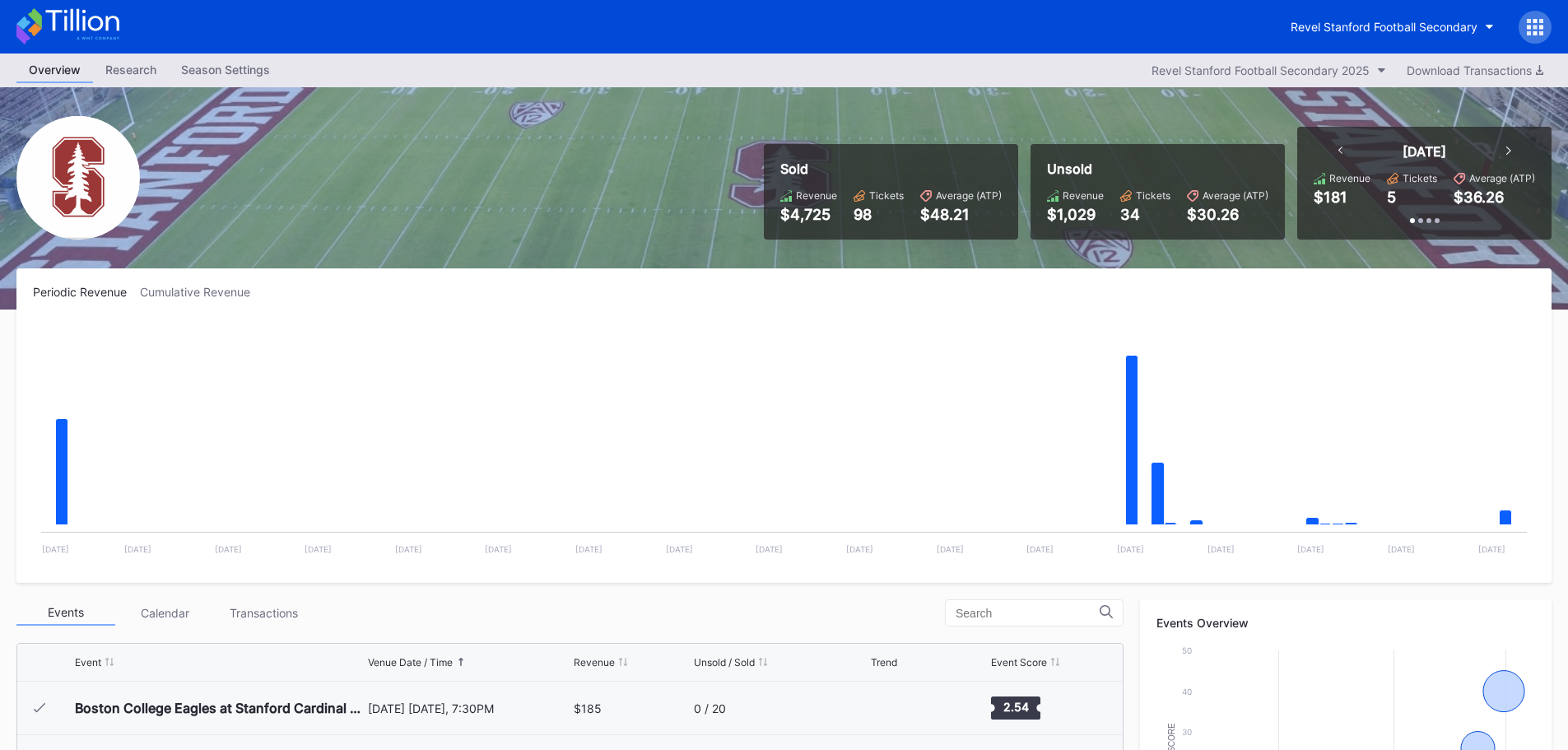
click at [1528, 26] on icon at bounding box center [1528, 26] width 4 height 4
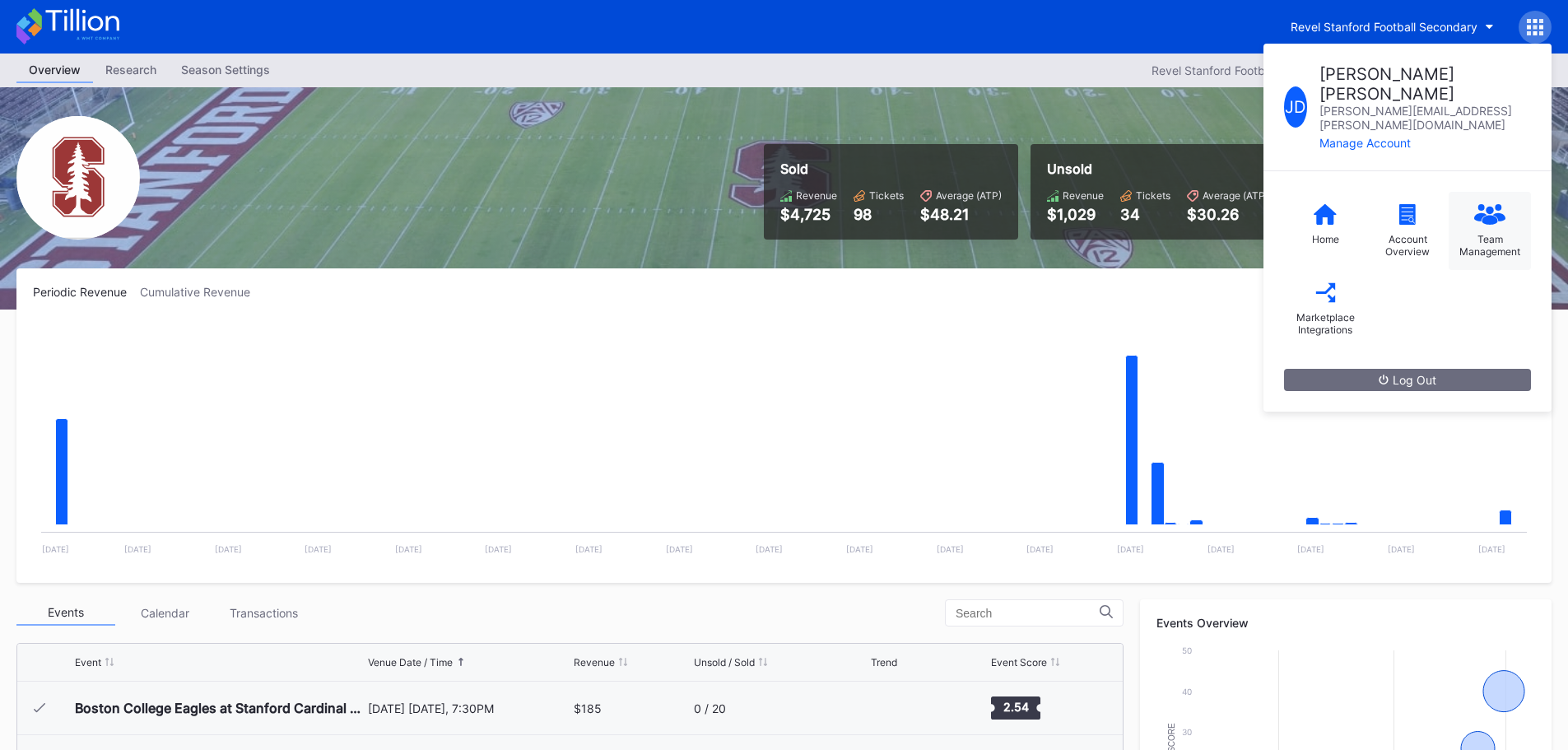
click at [1496, 204] on circle at bounding box center [1498, 208] width 7 height 7
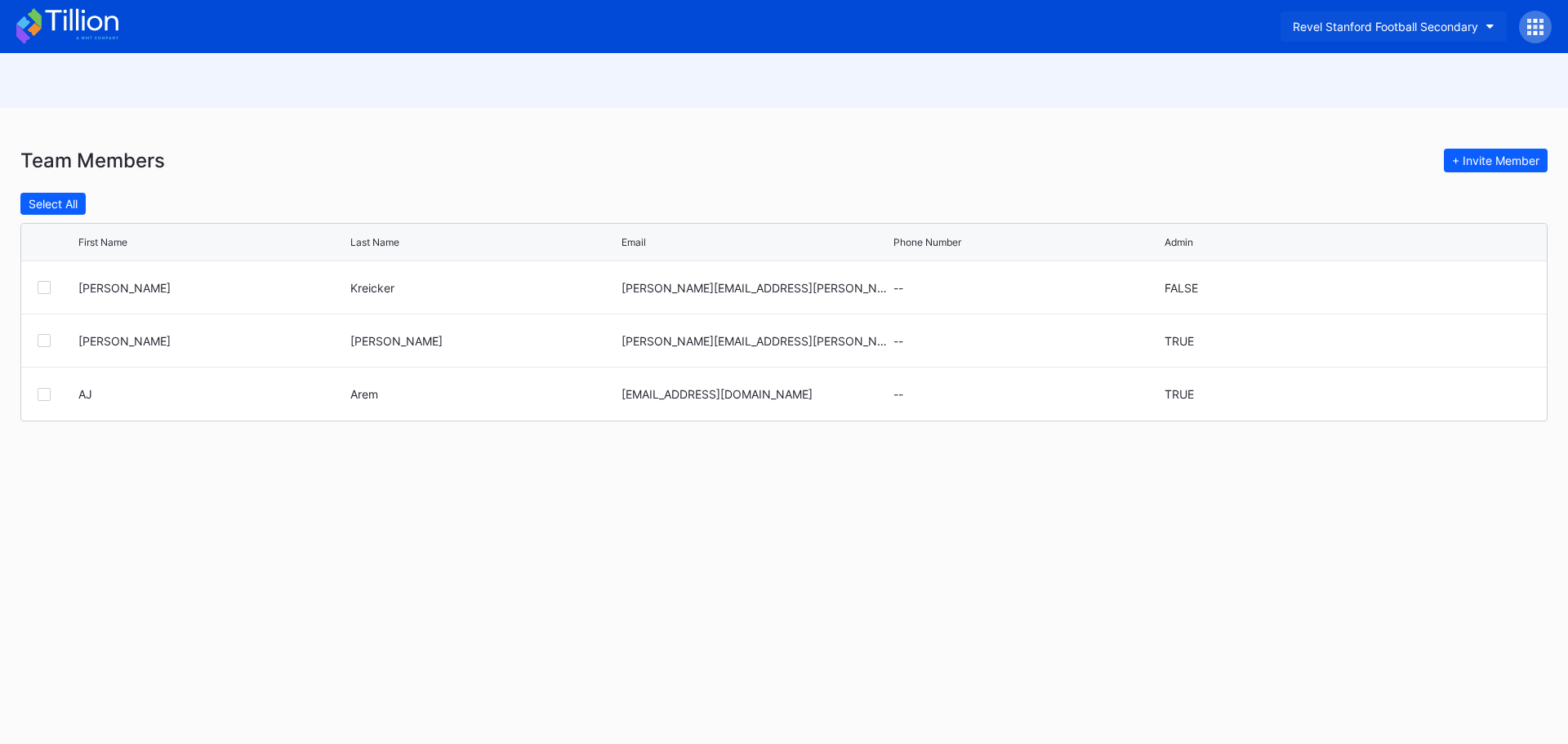
click at [1484, 27] on button "Revel Stanford Football Secondary" at bounding box center [1394, 27] width 226 height 30
click at [1396, 31] on div "Revel Stanford Football Secondary" at bounding box center [1385, 26] width 185 height 14
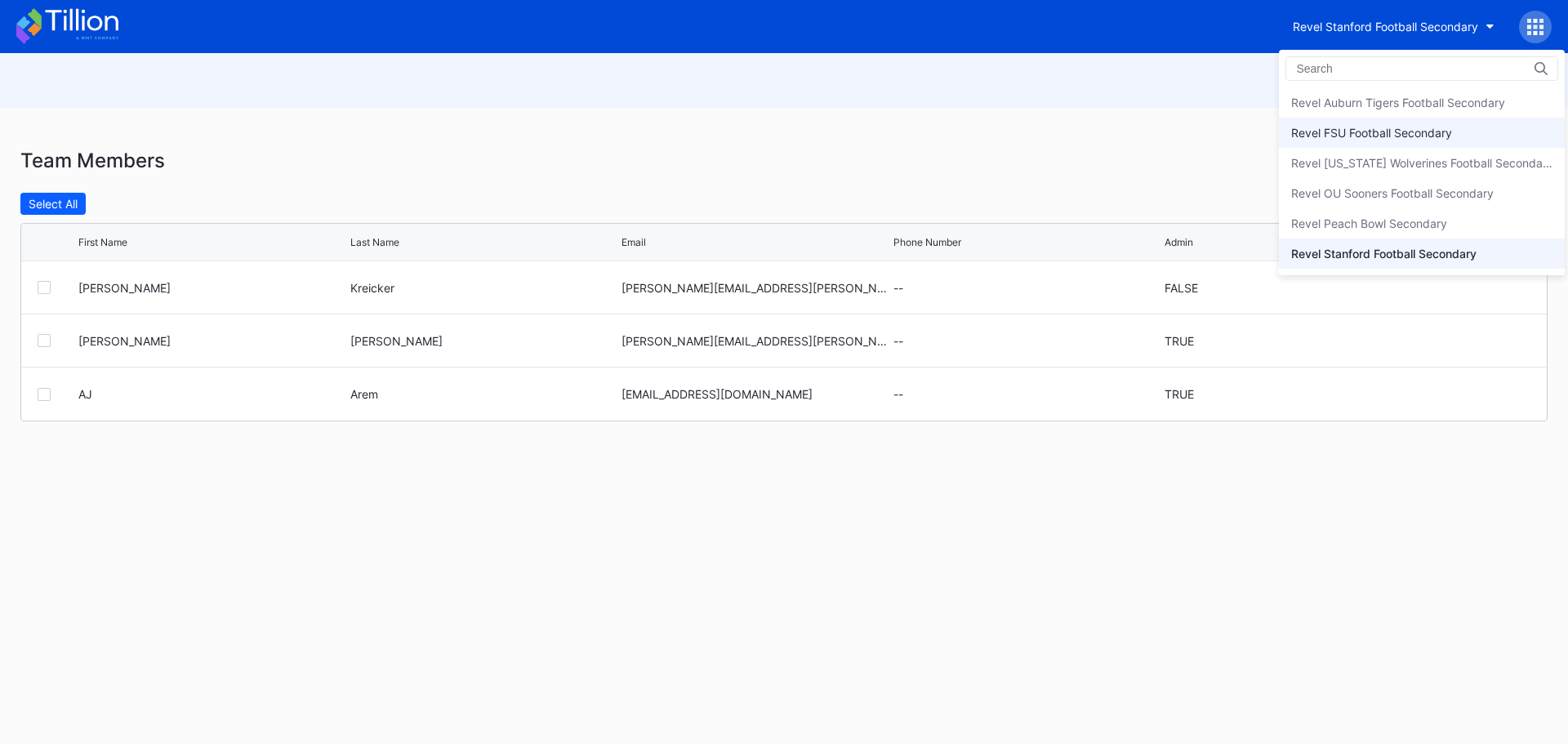
click at [1412, 135] on div "Revel FSU Football Secondary" at bounding box center [1372, 133] width 161 height 14
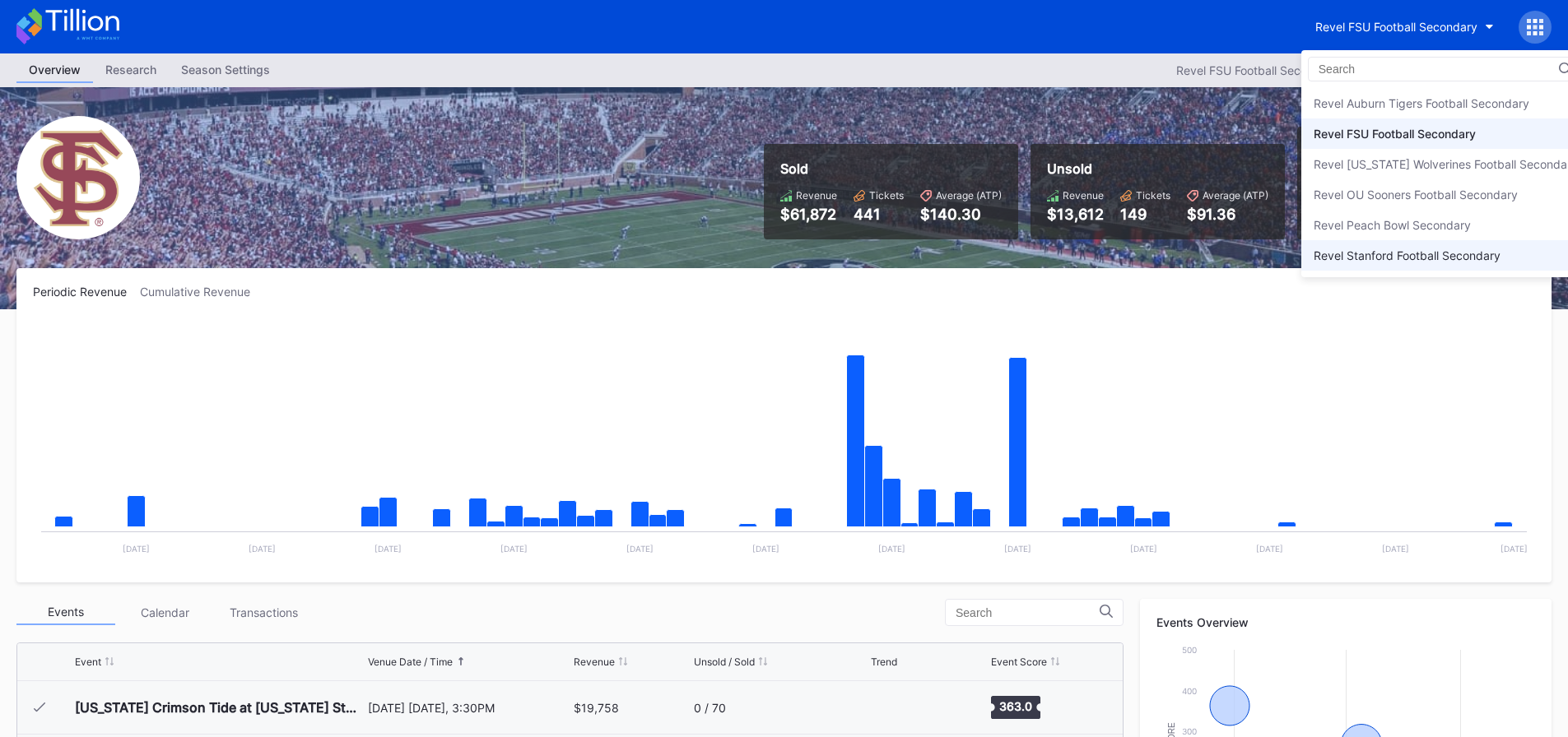
click at [1416, 257] on div "Revel Stanford Football Secondary" at bounding box center [1406, 255] width 186 height 14
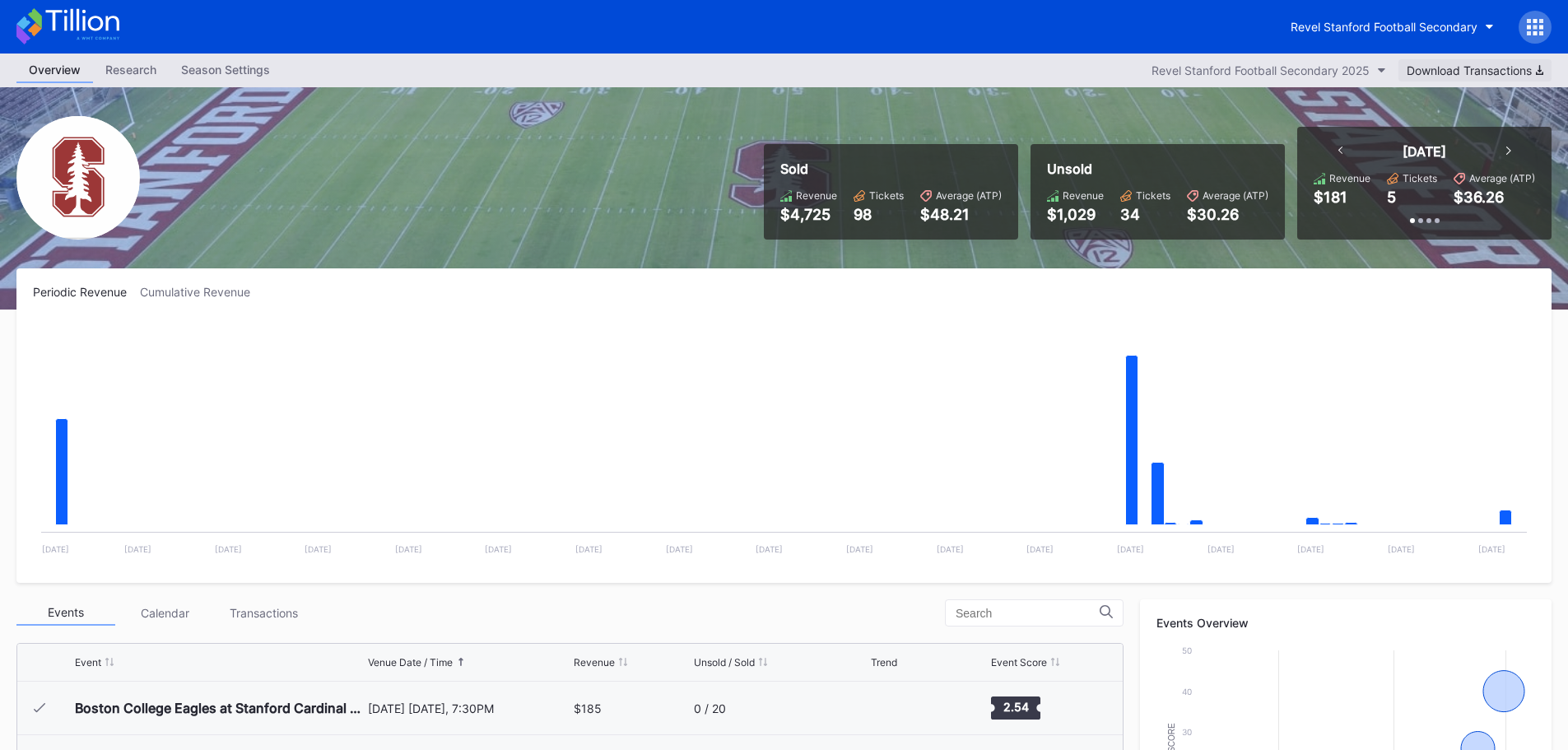
click at [1448, 67] on div "Download Transactions" at bounding box center [1474, 70] width 136 height 14
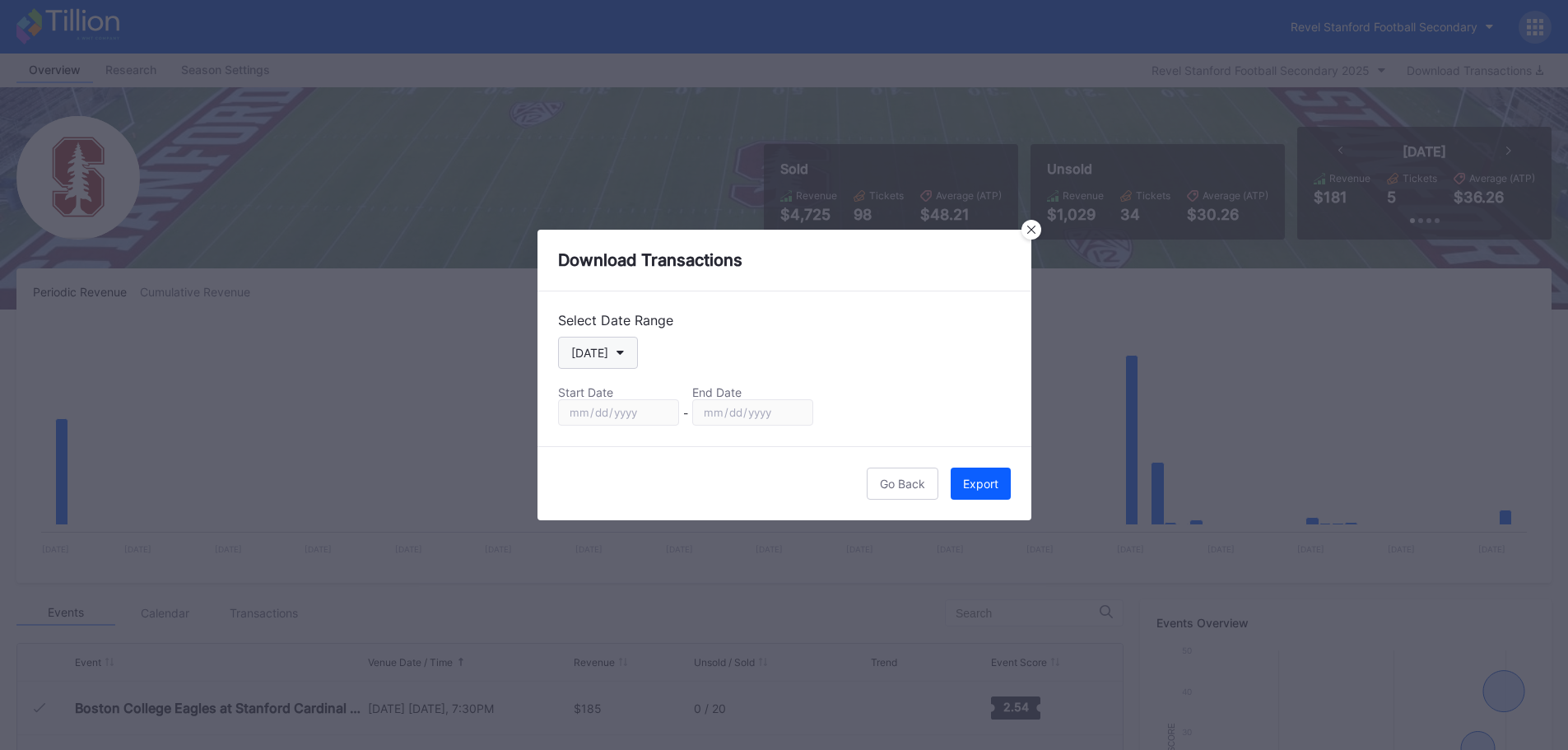
click at [626, 356] on button "[DATE]" at bounding box center [598, 352] width 80 height 32
click at [613, 547] on div "Custom" at bounding box center [605, 551] width 95 height 31
click at [660, 412] on input "[DATE]" at bounding box center [618, 412] width 121 height 26
type input "[DATE]"
click at [795, 409] on input "[DATE]" at bounding box center [753, 412] width 121 height 26
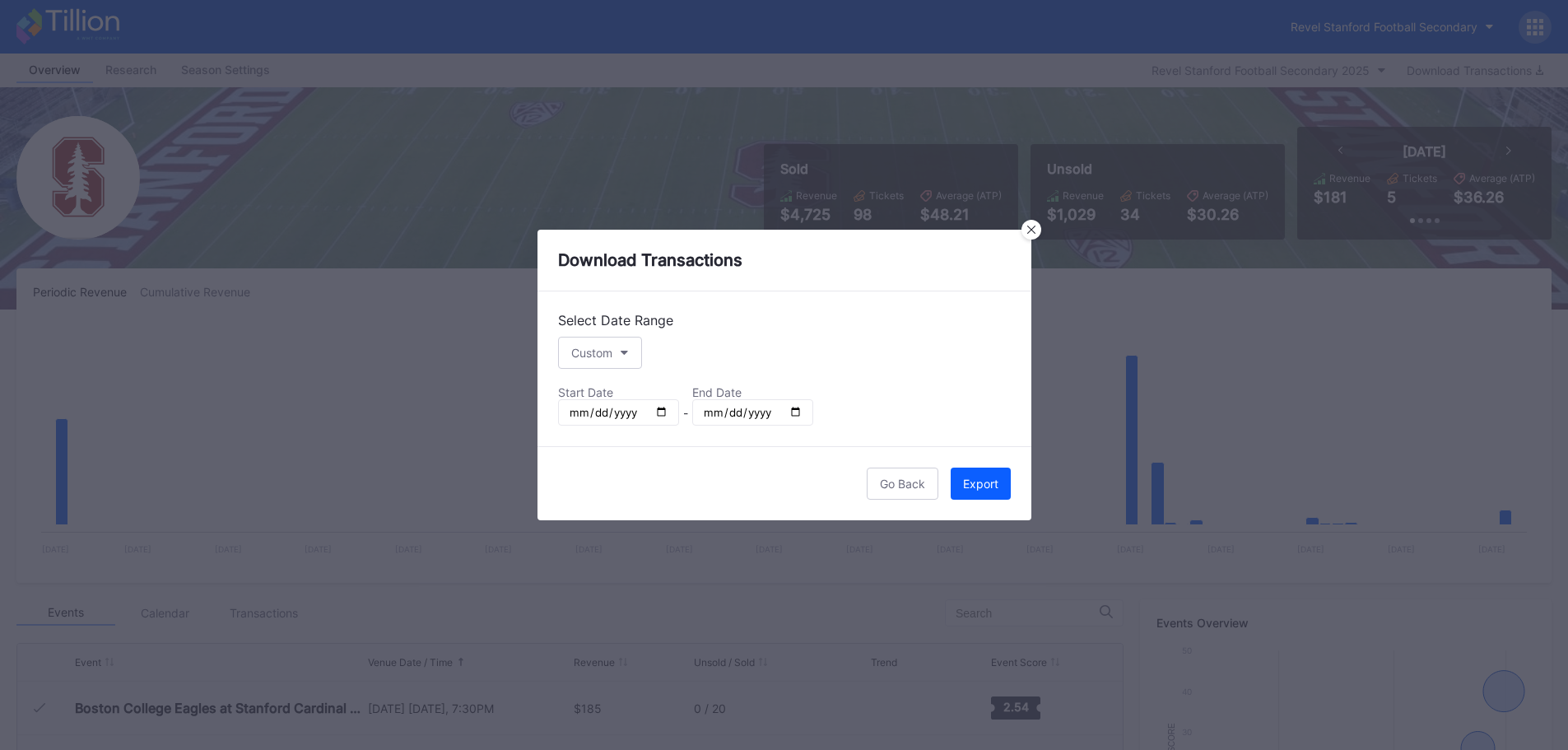
type input "[DATE]"
click at [974, 487] on div "Export" at bounding box center [981, 484] width 36 height 14
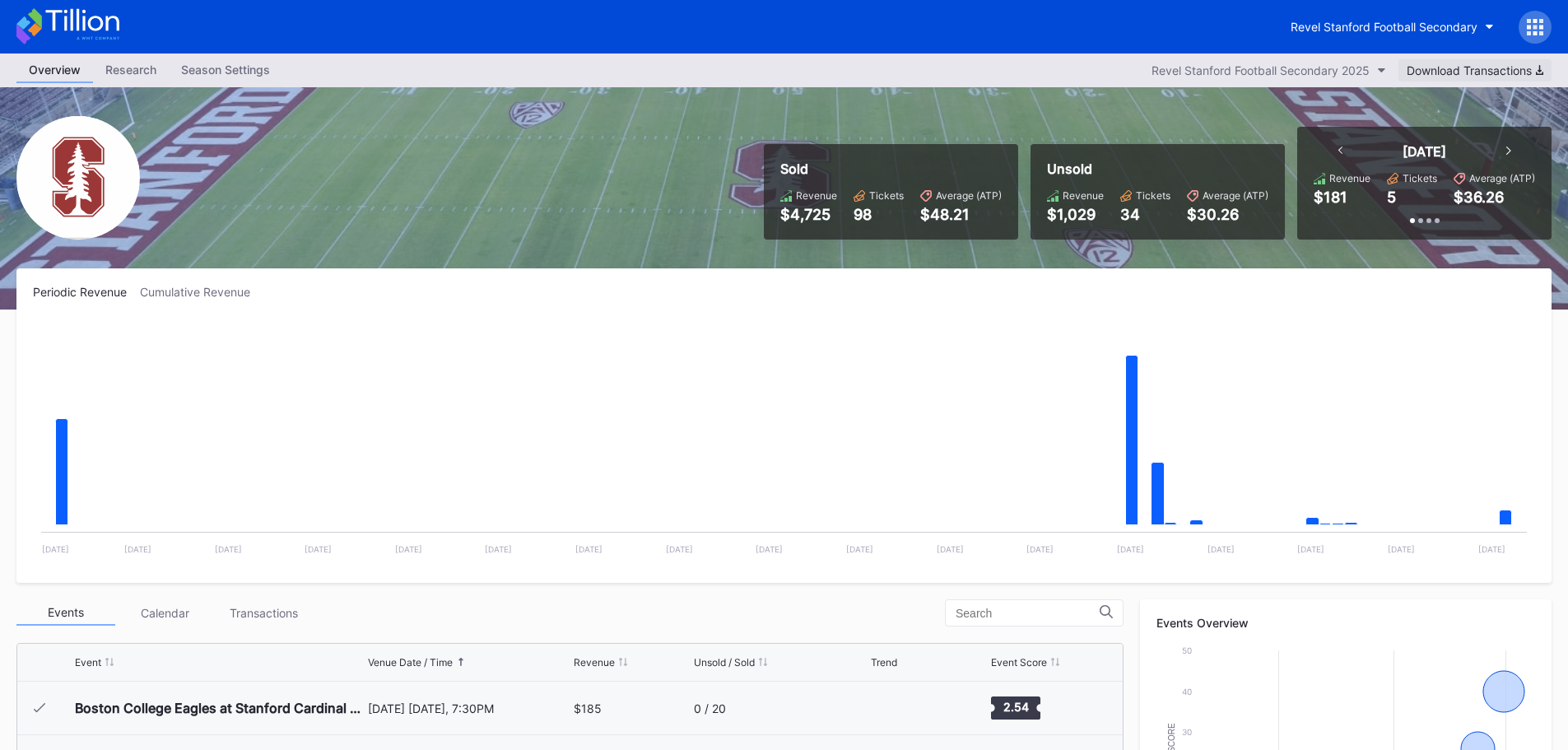
click at [1500, 66] on div "Download Transactions" at bounding box center [1474, 70] width 136 height 14
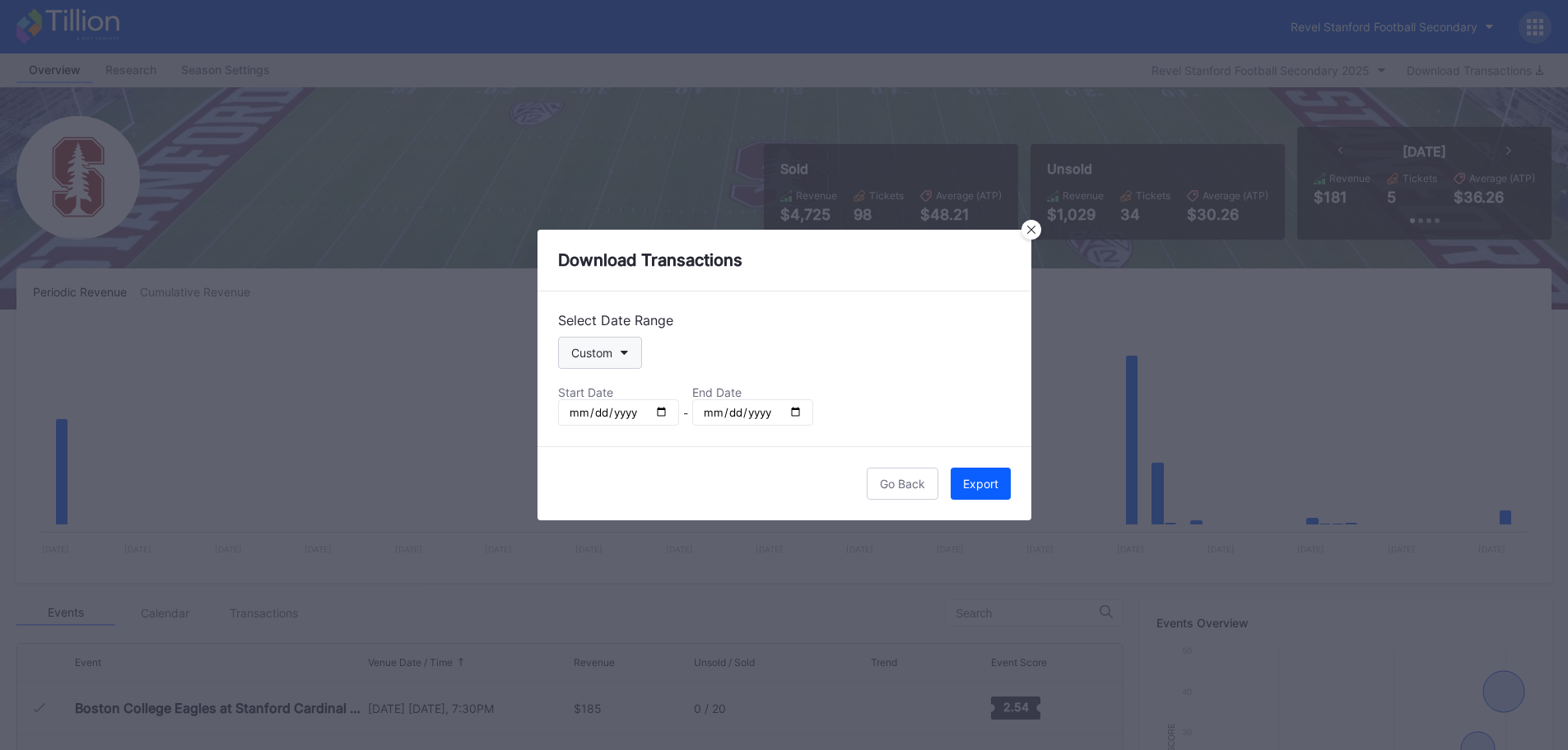
click at [631, 356] on button "Custom" at bounding box center [599, 352] width 84 height 32
click at [598, 518] on div "Season" at bounding box center [590, 520] width 39 height 14
type input "[DATE]"
click at [994, 479] on div "Export" at bounding box center [981, 484] width 36 height 14
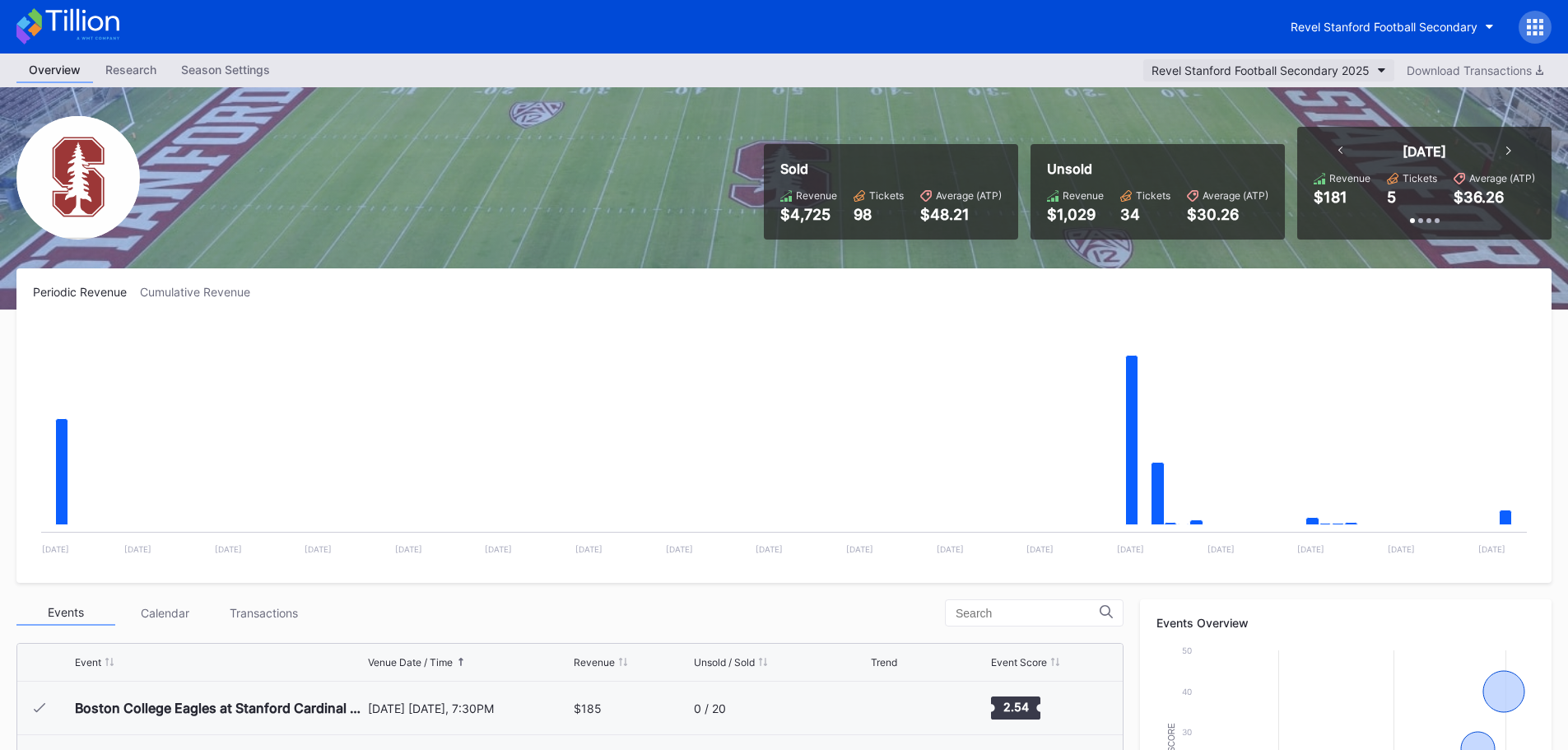
click at [1363, 73] on div "Revel Stanford Football Secondary 2025" at bounding box center [1261, 70] width 218 height 14
click at [1498, 72] on div "Download Transactions" at bounding box center [1474, 70] width 136 height 14
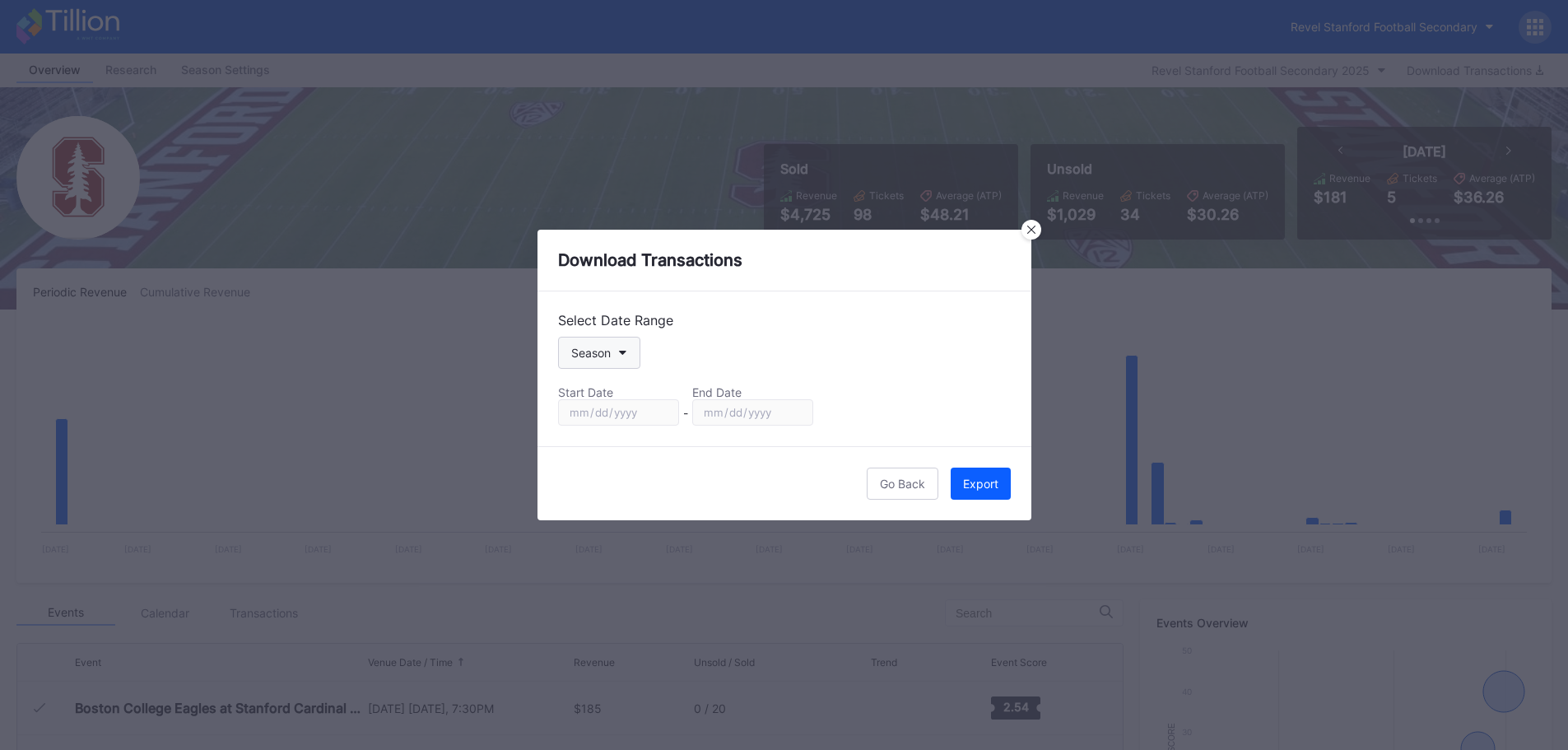
click at [619, 354] on icon "button" at bounding box center [623, 353] width 9 height 5
click at [607, 551] on div "Custom" at bounding box center [591, 551] width 41 height 14
type input "[DATE]"
click at [661, 410] on input "[DATE]" at bounding box center [618, 412] width 121 height 26
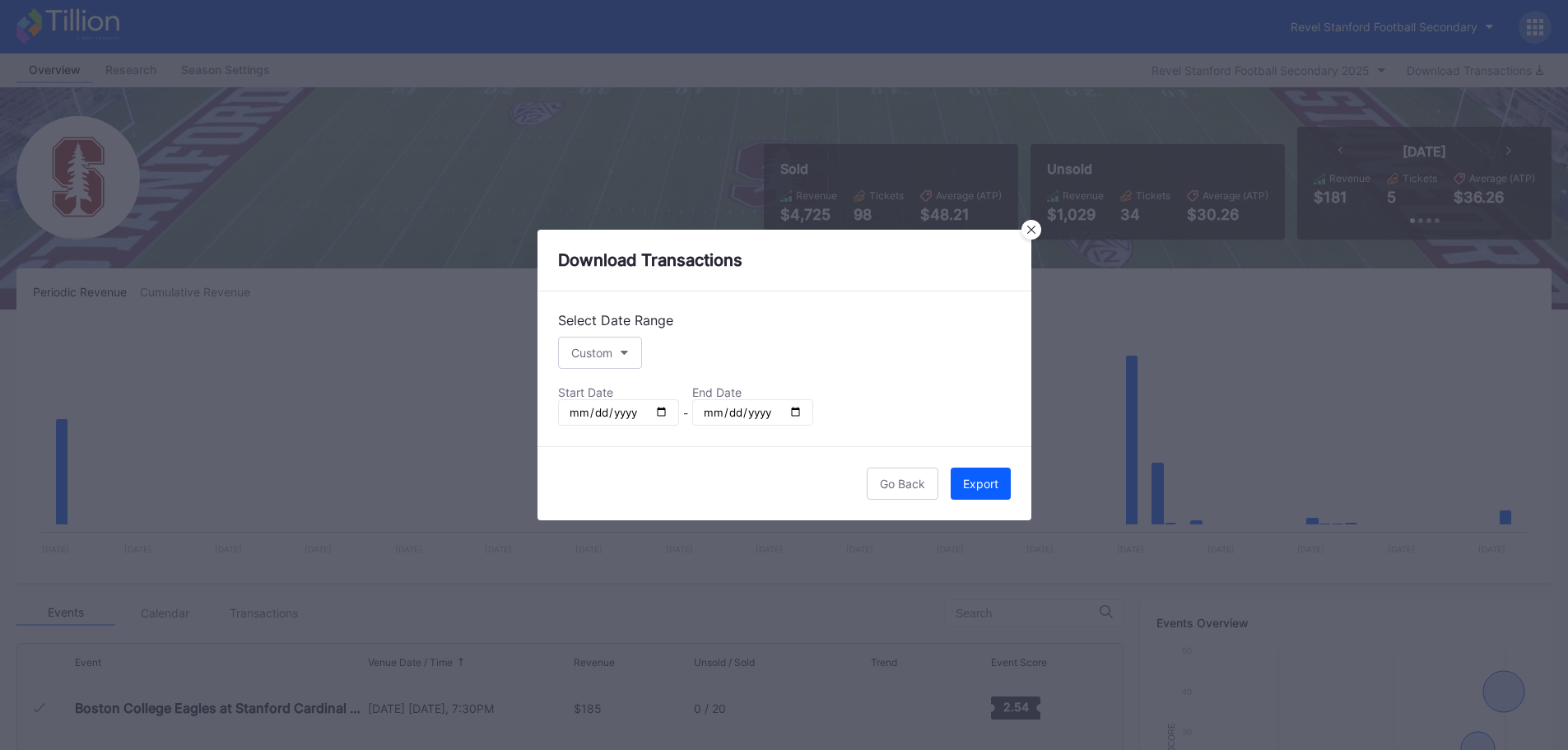
type input "[DATE]"
click at [795, 416] on input "[DATE]" at bounding box center [753, 412] width 121 height 26
type input "[DATE]"
click at [975, 483] on div "Export" at bounding box center [981, 484] width 36 height 14
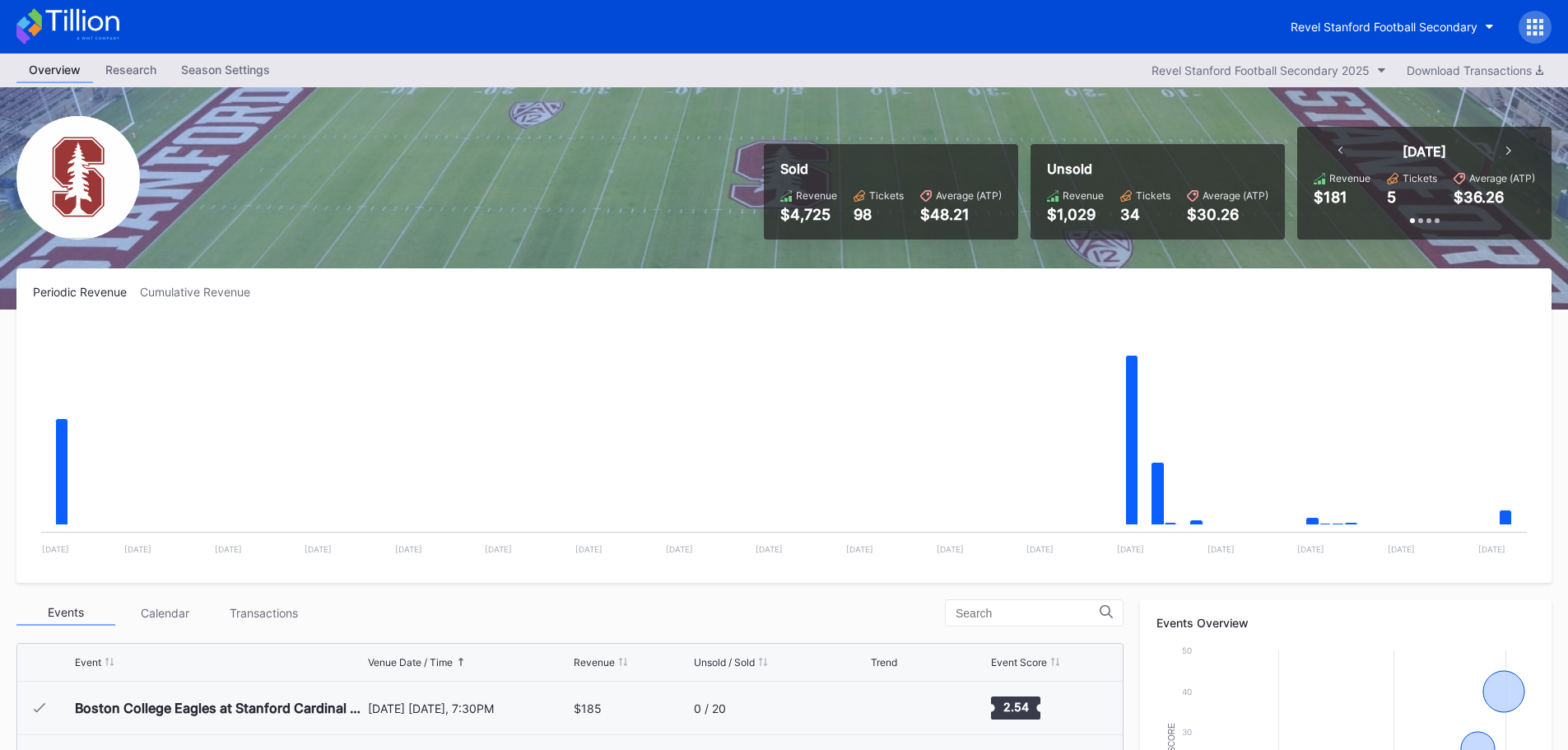
click at [208, 296] on div "Cumulative Revenue" at bounding box center [201, 292] width 123 height 14
